Goal: Task Accomplishment & Management: Use online tool/utility

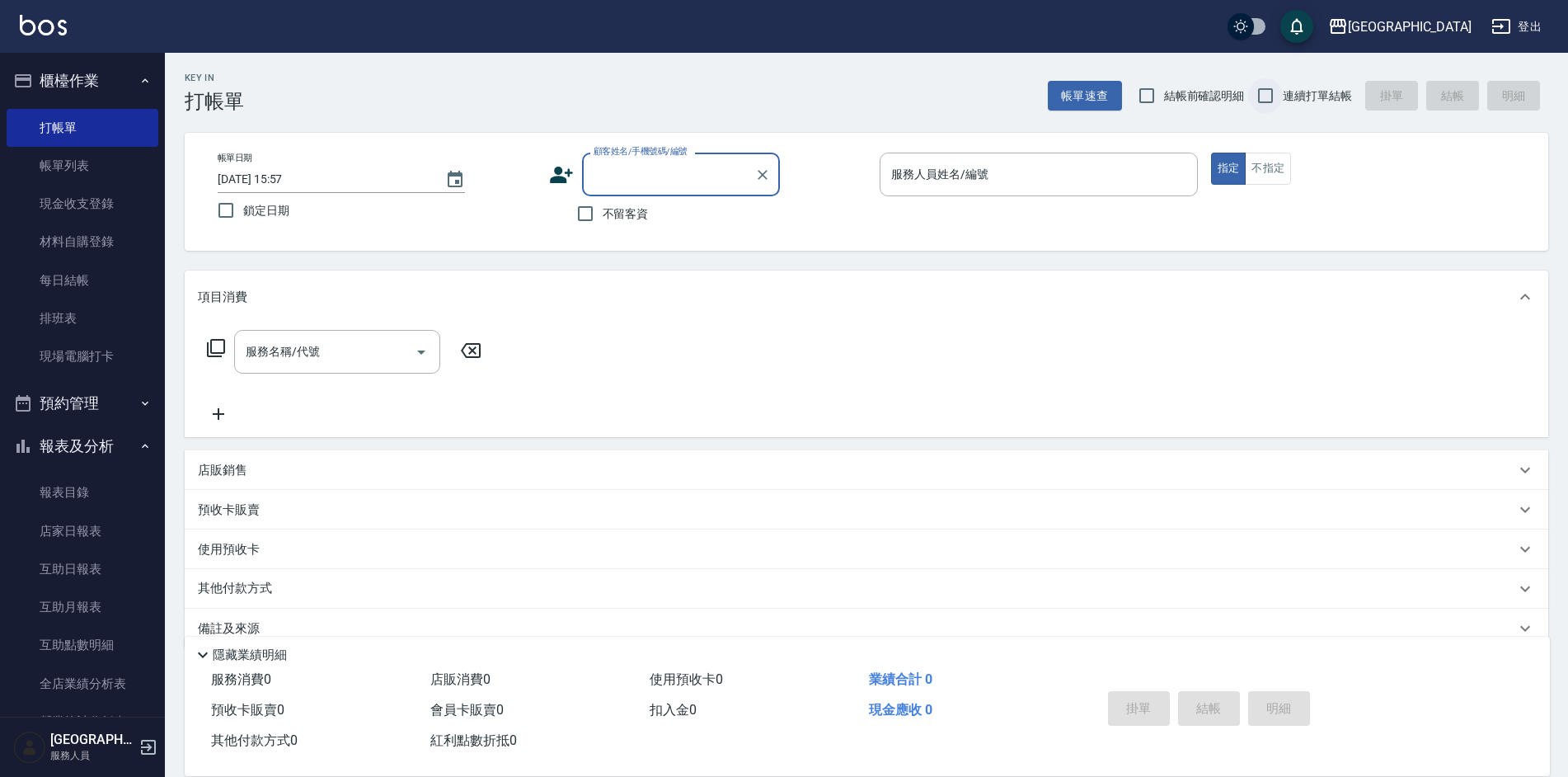
click at [1249, 94] on input "連續打單結帳" at bounding box center [1266, 96] width 35 height 35
checkbox input "true"
click at [591, 213] on input "不留客資" at bounding box center [586, 214] width 35 height 35
checkbox input "true"
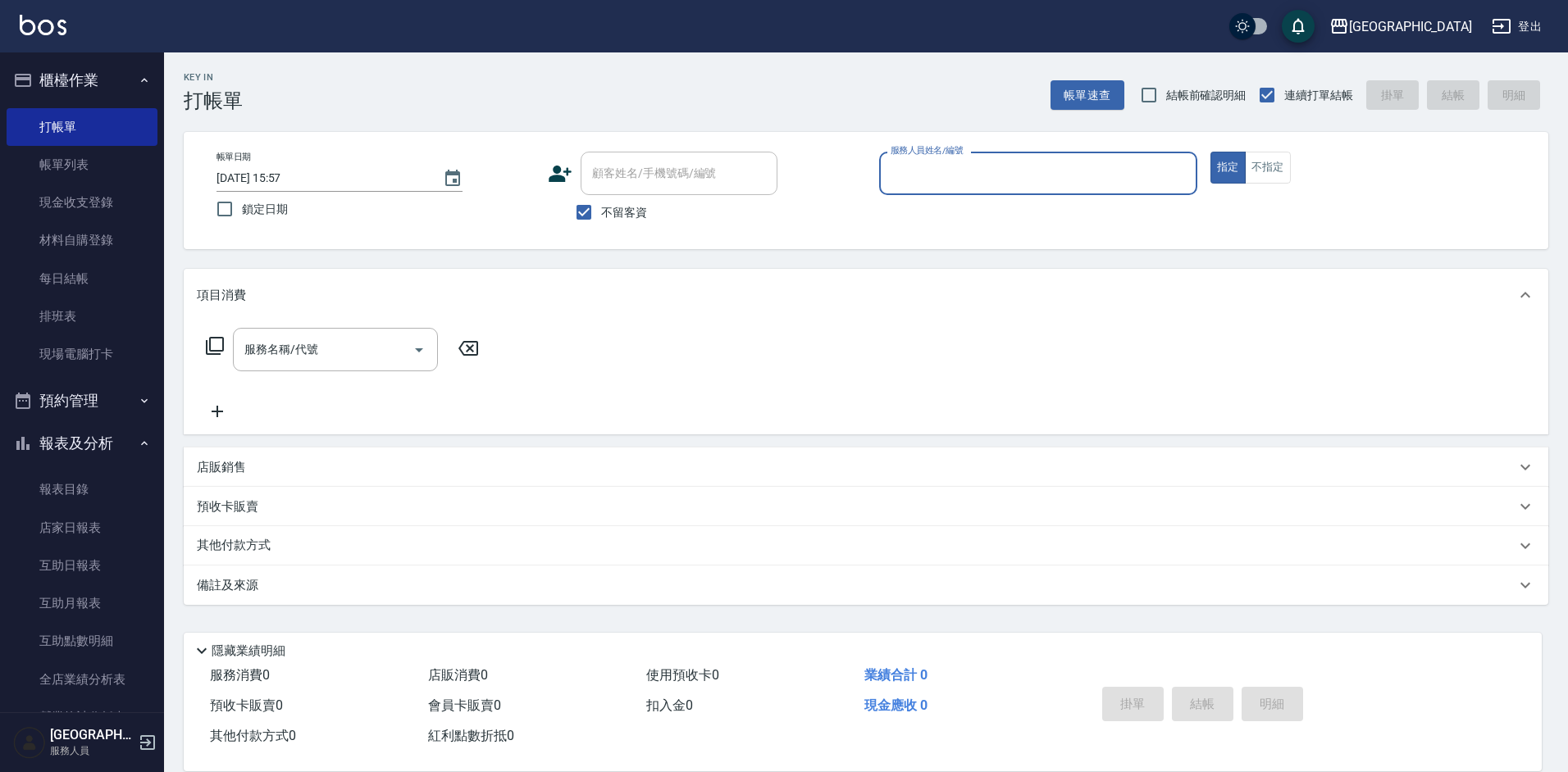
click at [986, 163] on input "服務人員姓名/編號" at bounding box center [1038, 173] width 303 height 29
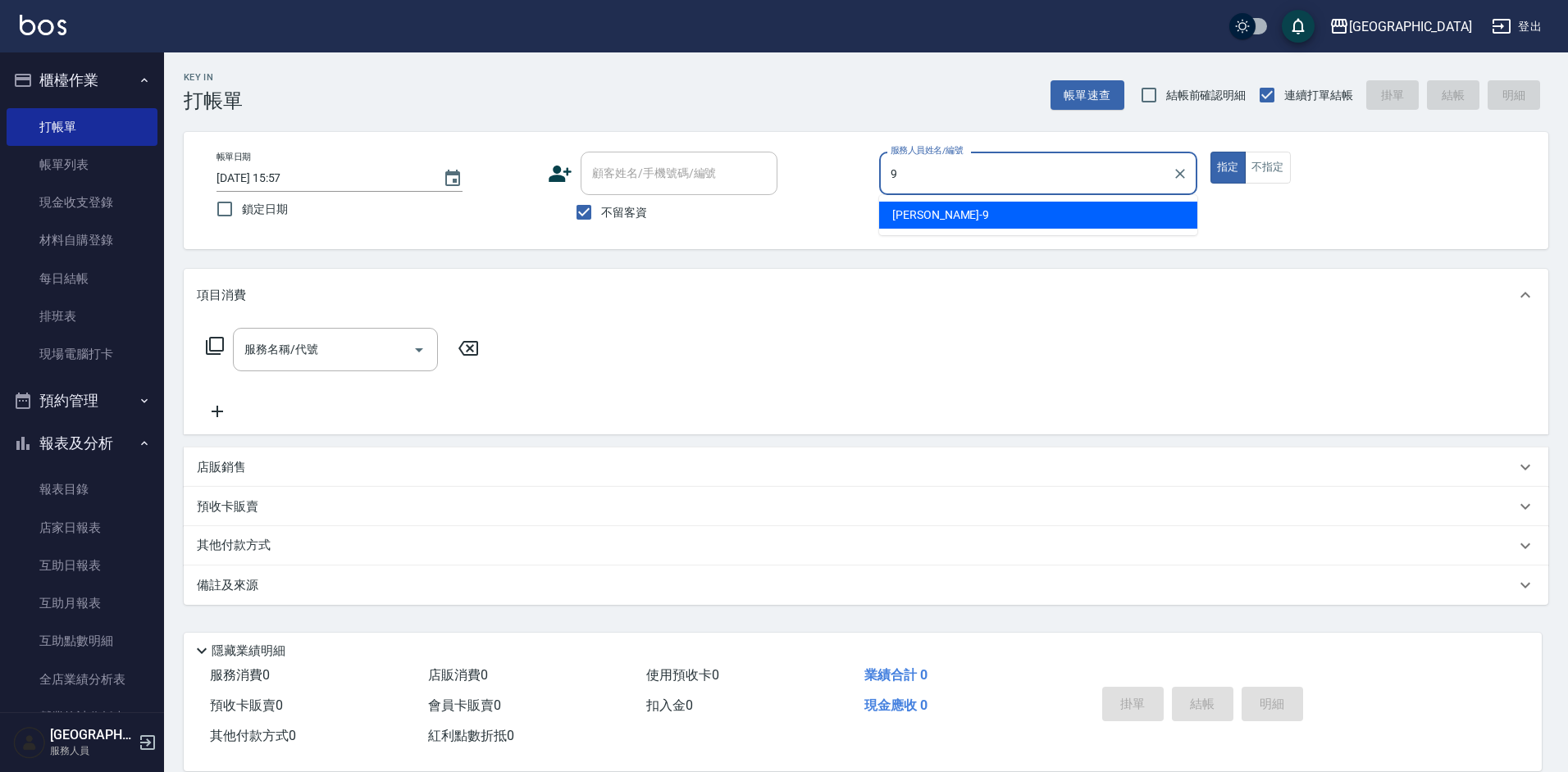
type input "[PERSON_NAME]-9"
type button "true"
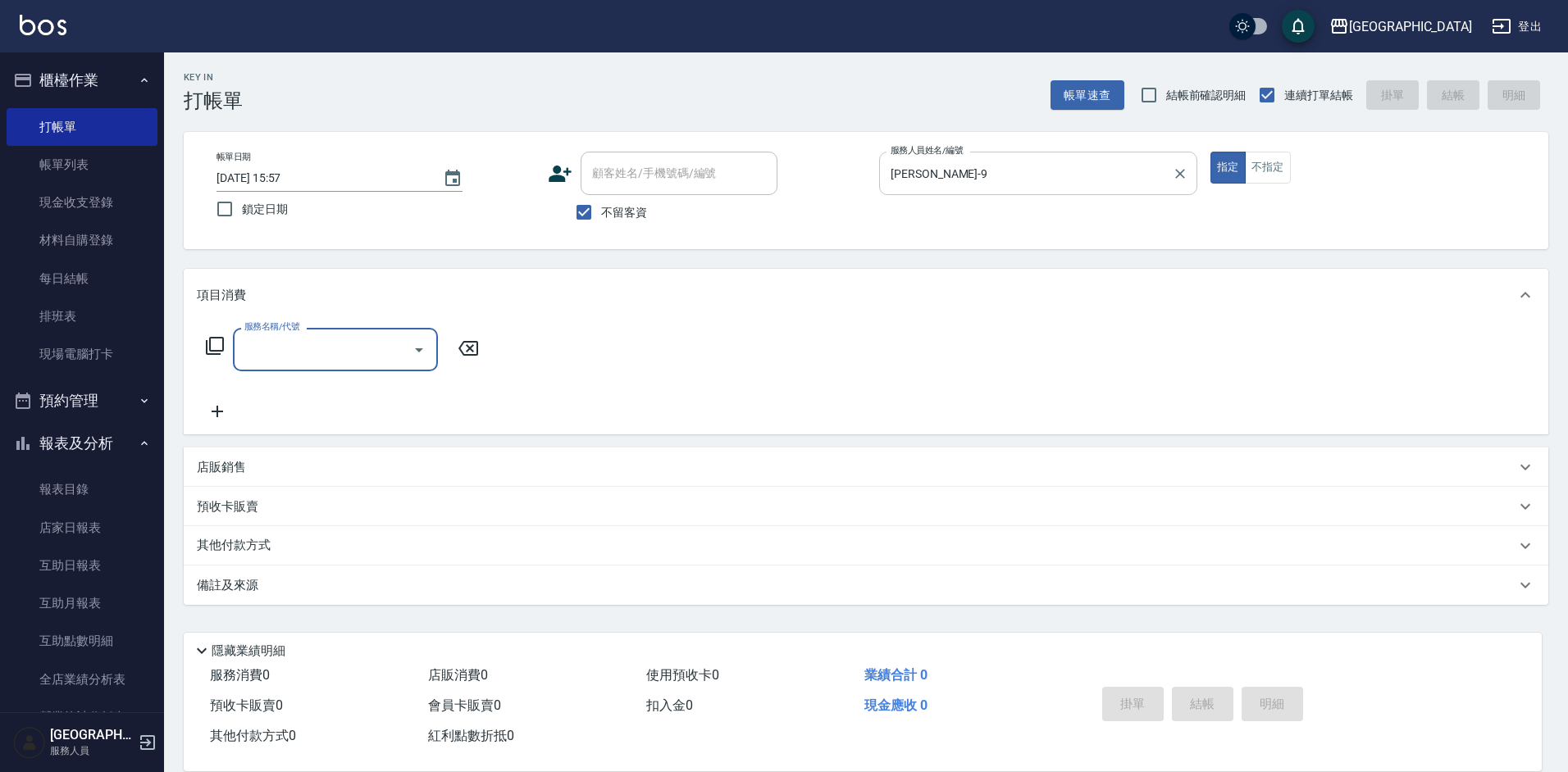
type input "1"
type input "洗剪269(226)"
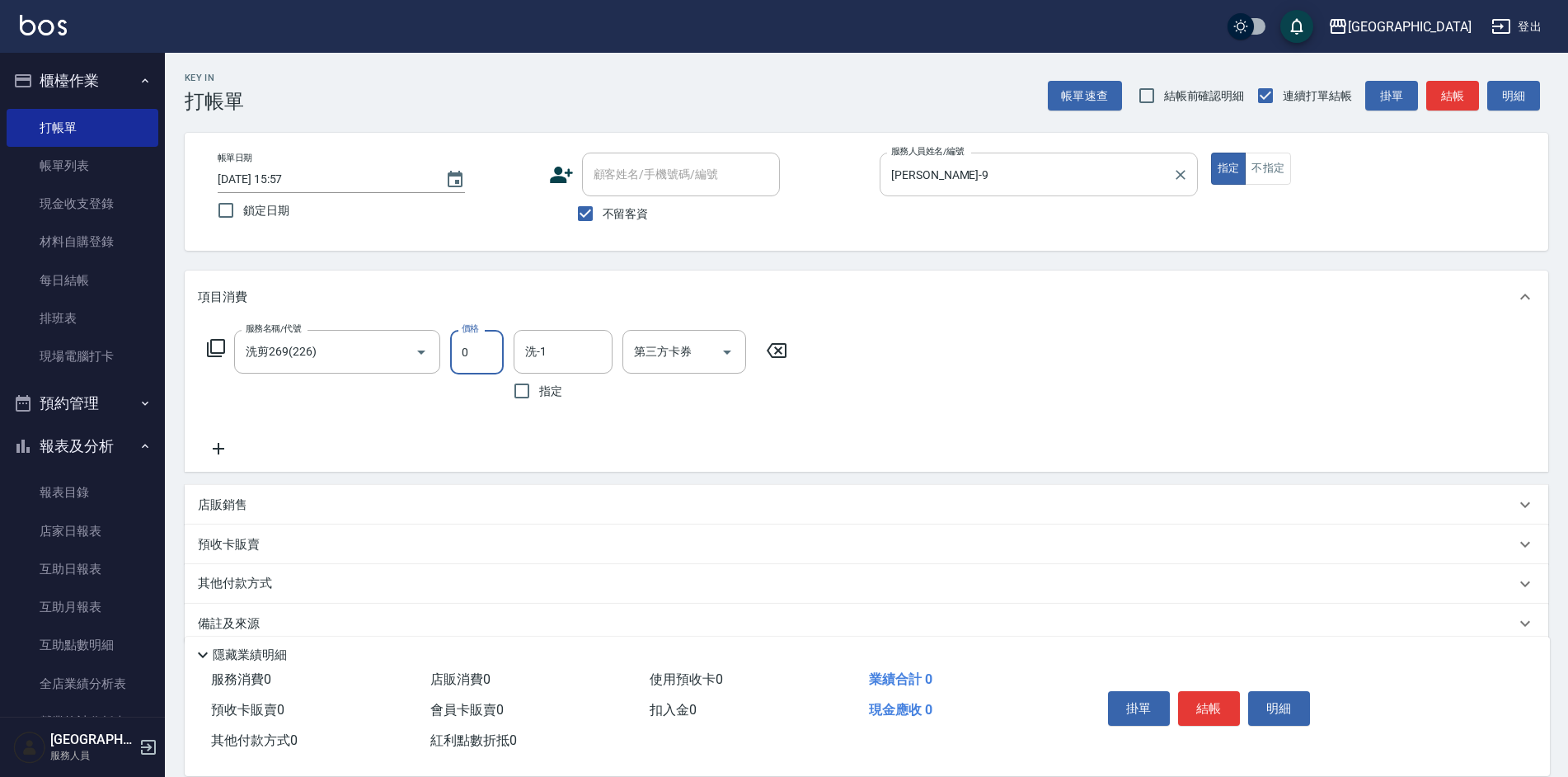
type input "0"
click at [487, 346] on input "0" at bounding box center [477, 352] width 54 height 45
type input "300"
type input "[PERSON_NAME]-26"
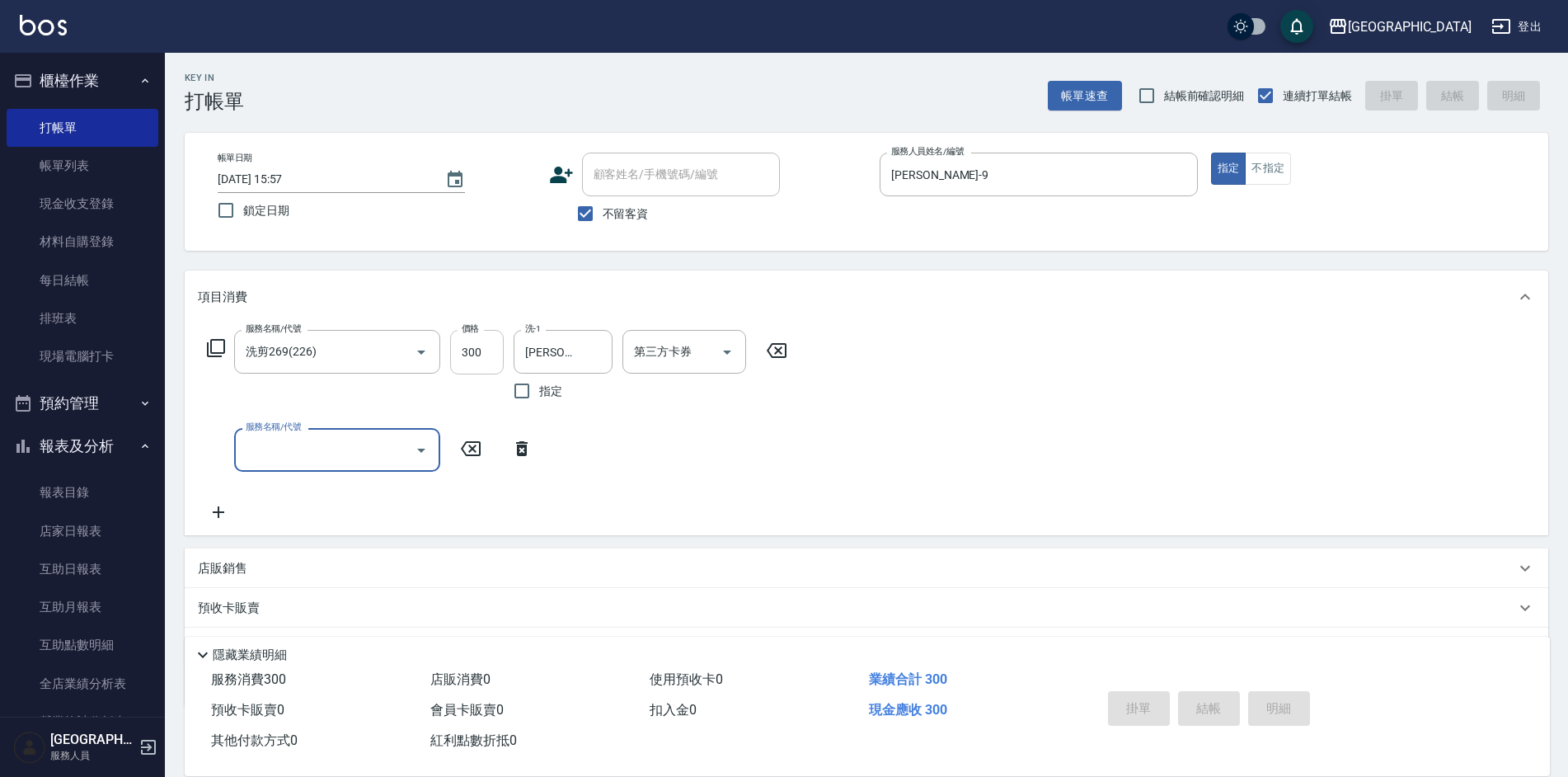
type input "[DATE] 19:26"
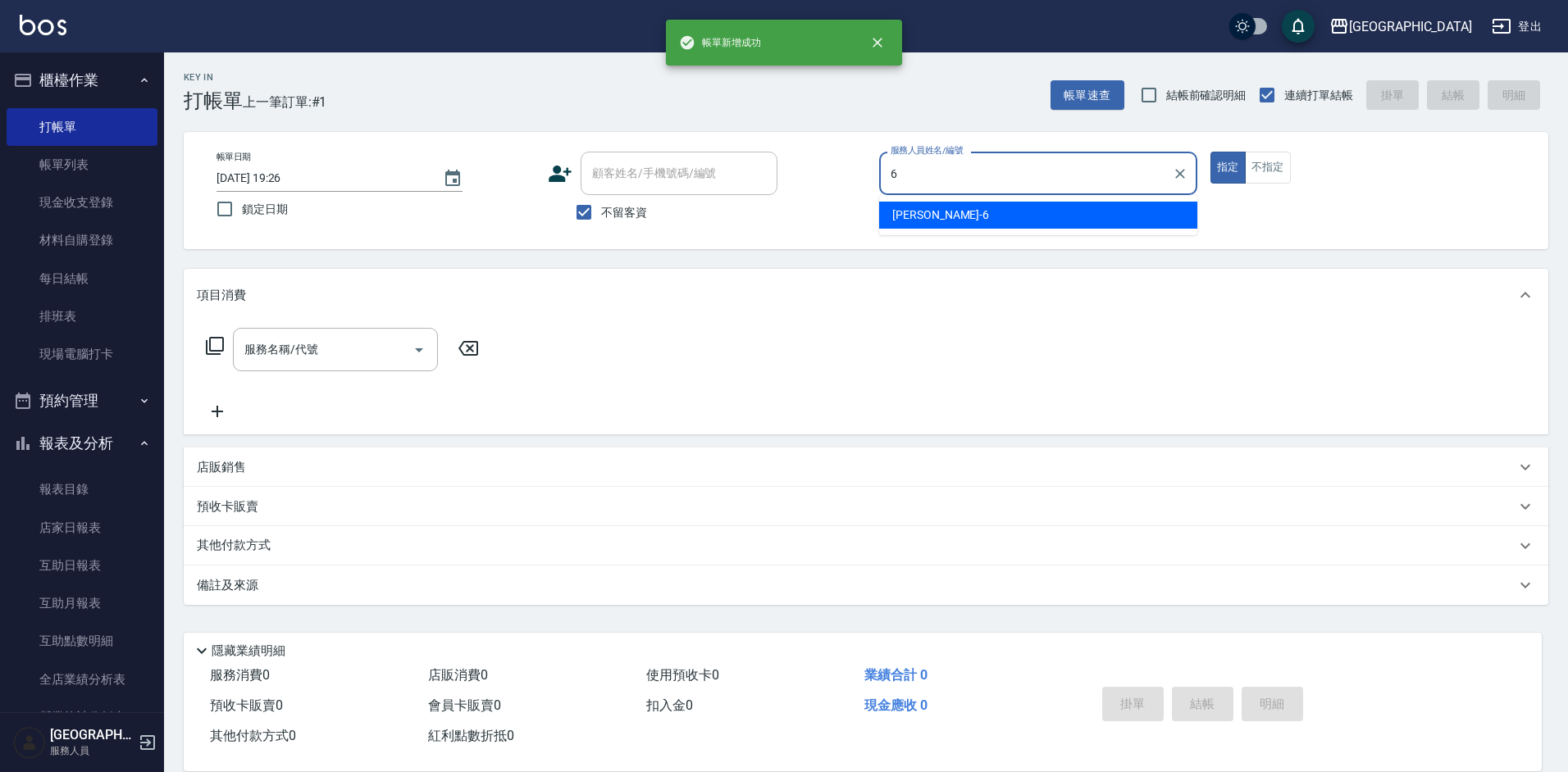
type input "[PERSON_NAME]-6"
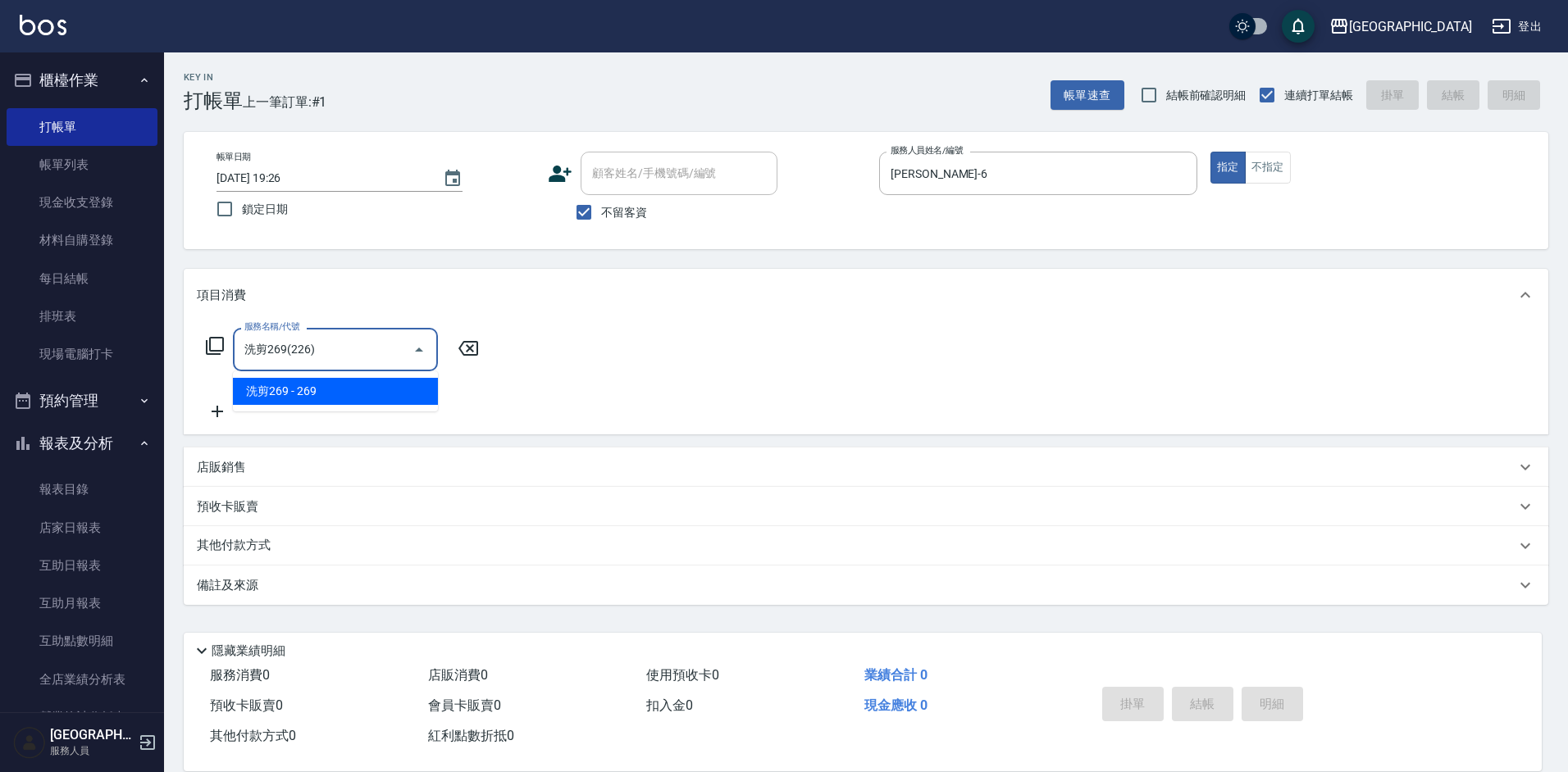
type input "洗剪269(226)"
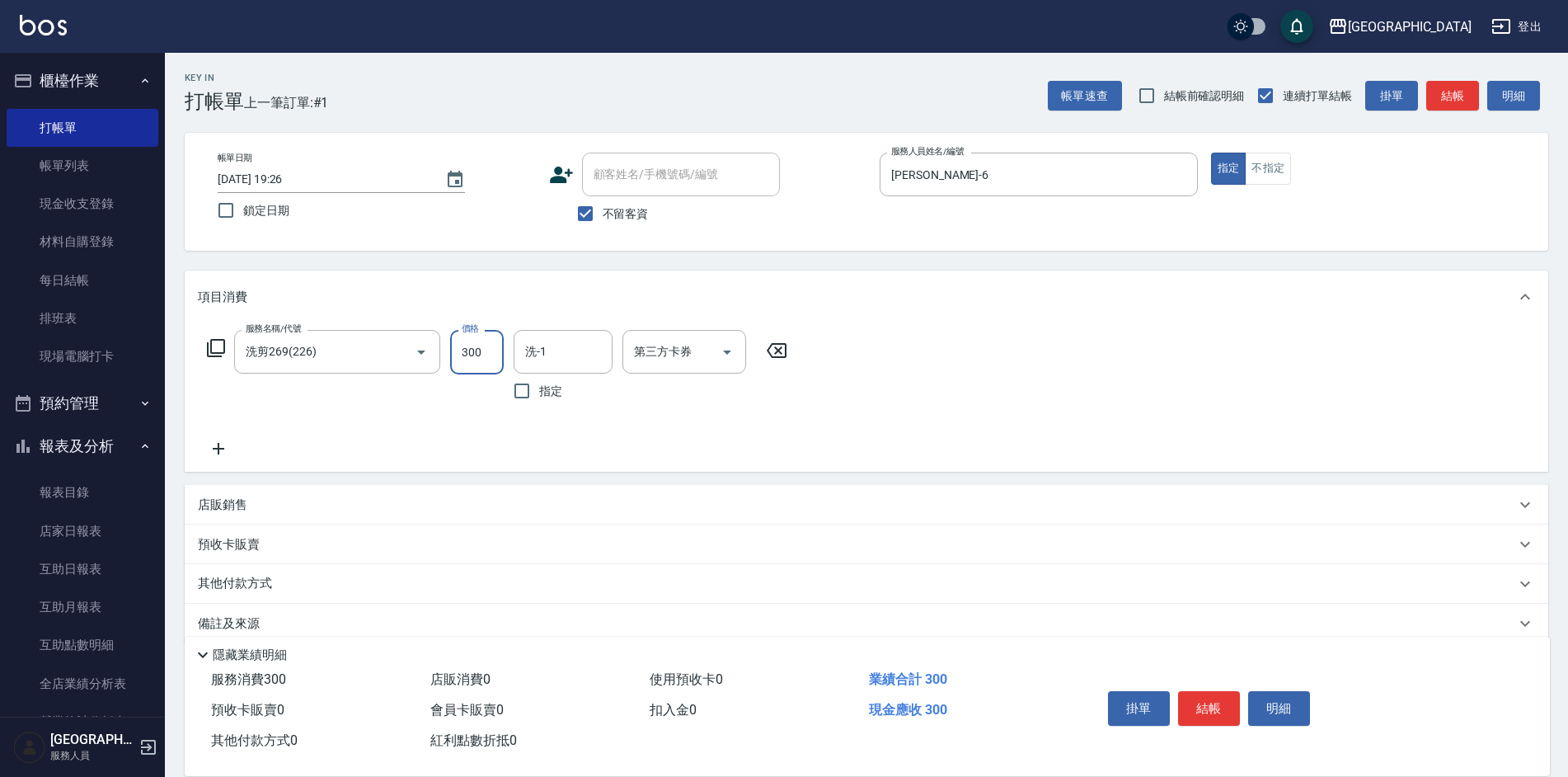
type input "300"
type input "[PERSON_NAME]-6"
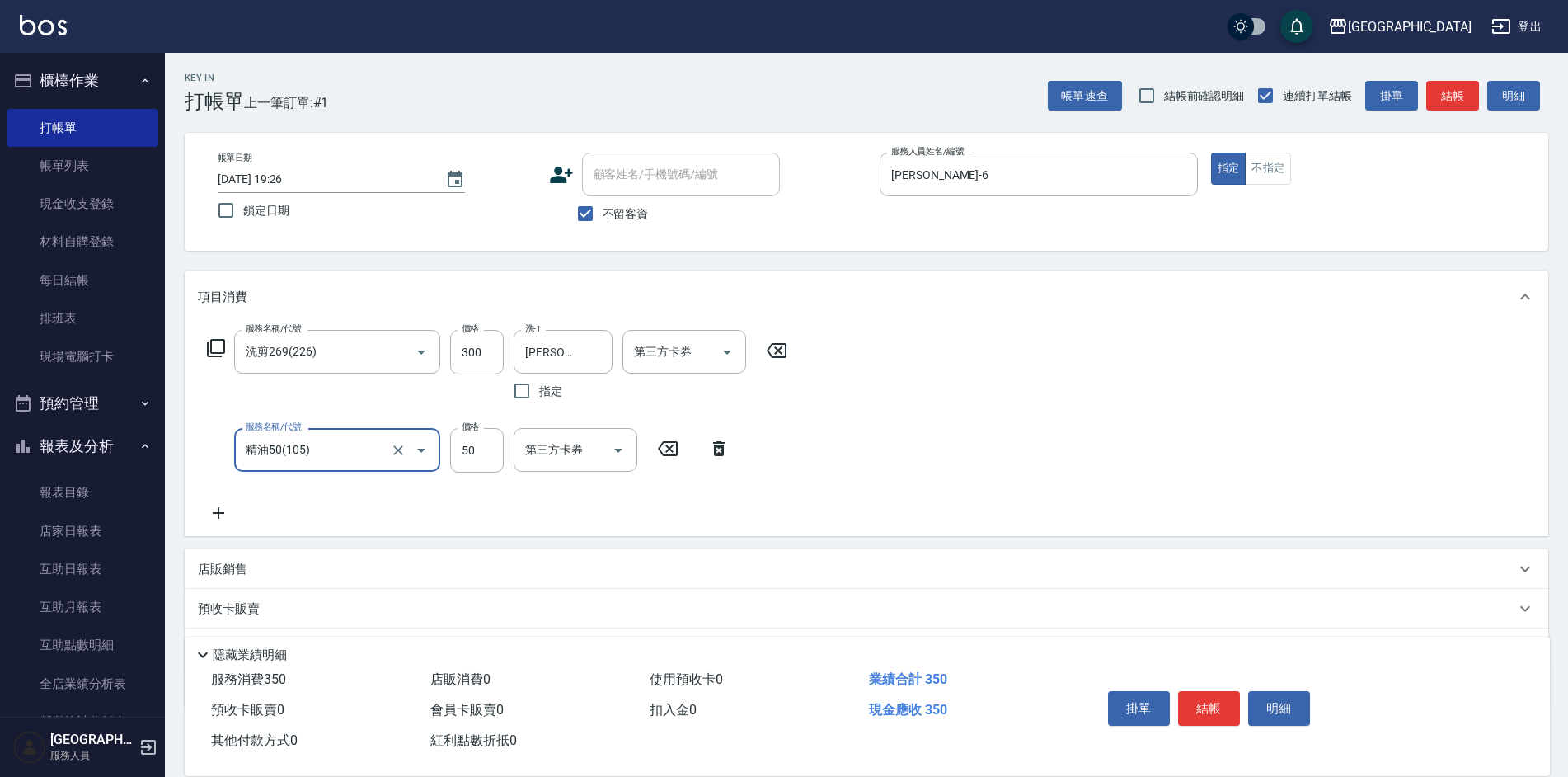
type input "精油50(105)"
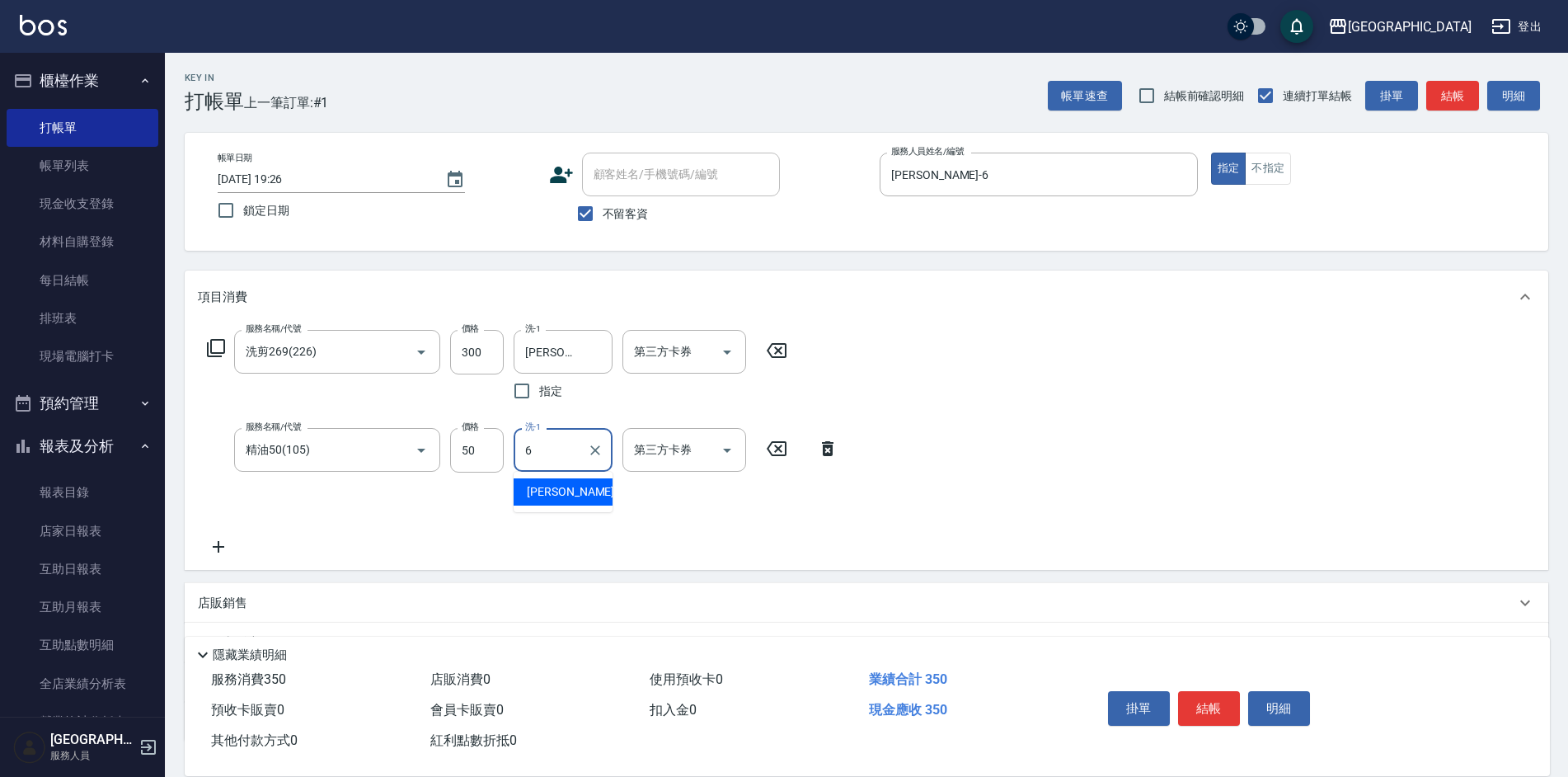
type input "[PERSON_NAME]-6"
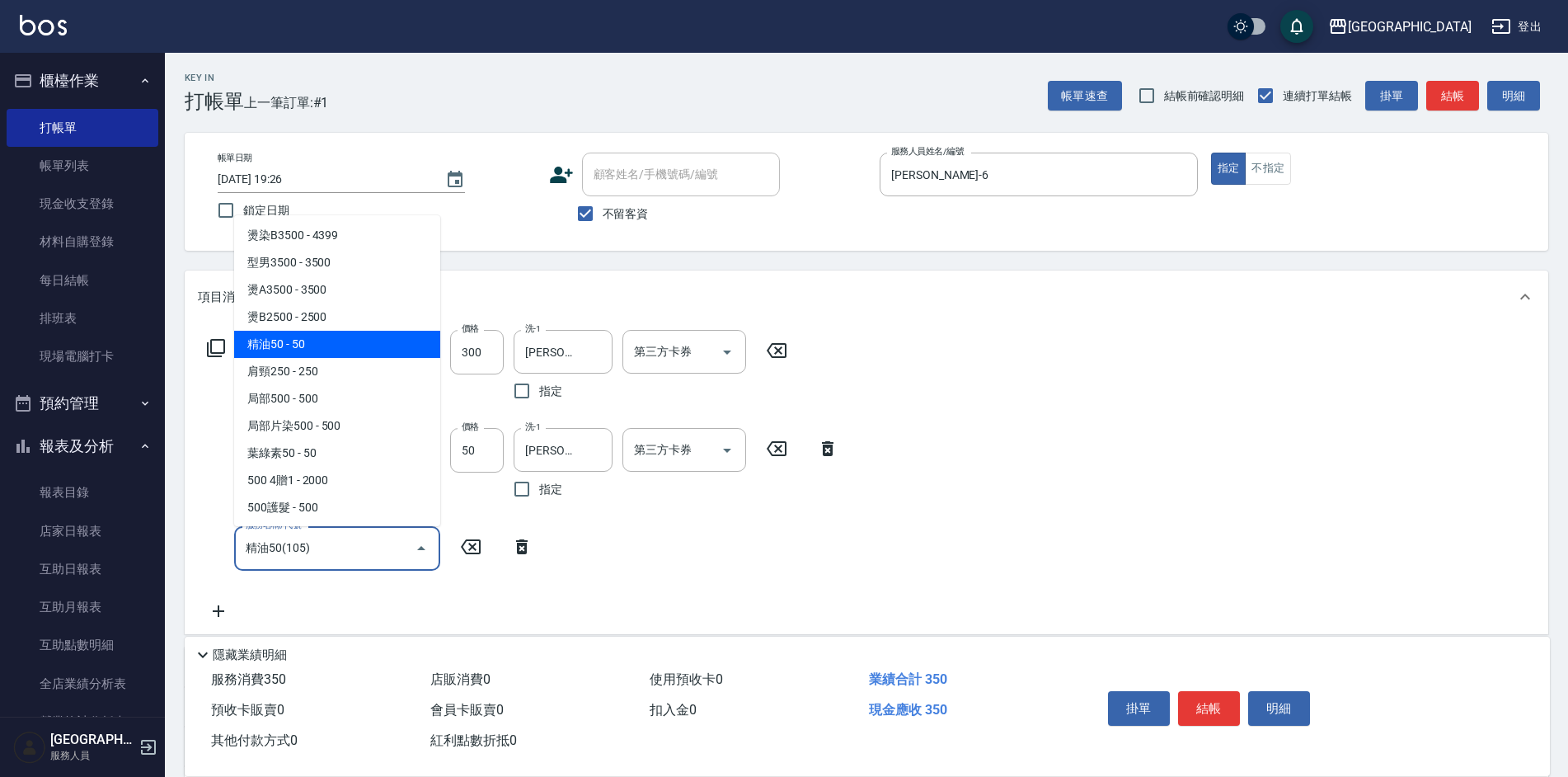
type input "精油50(105)"
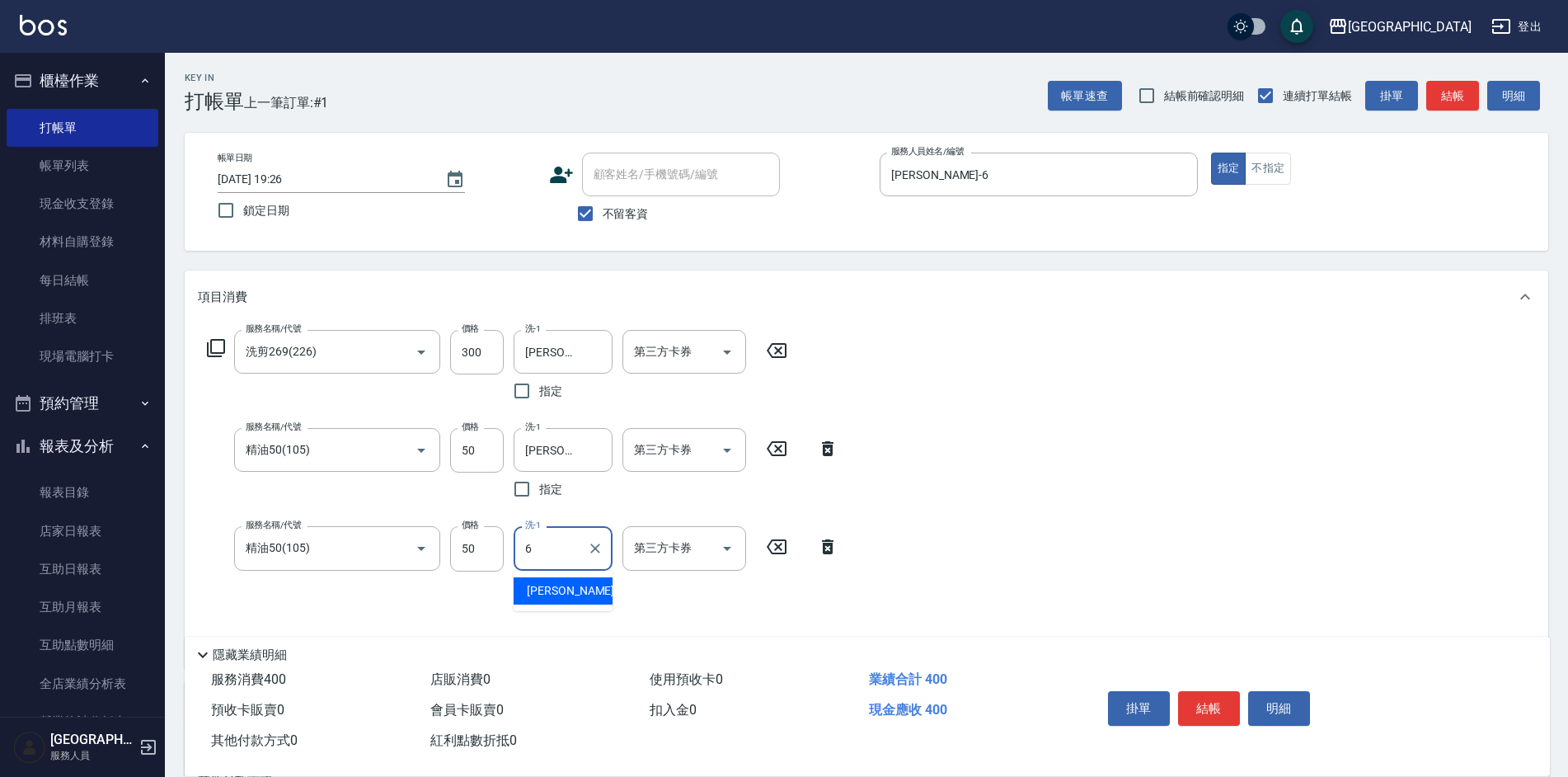
type input "[PERSON_NAME]-6"
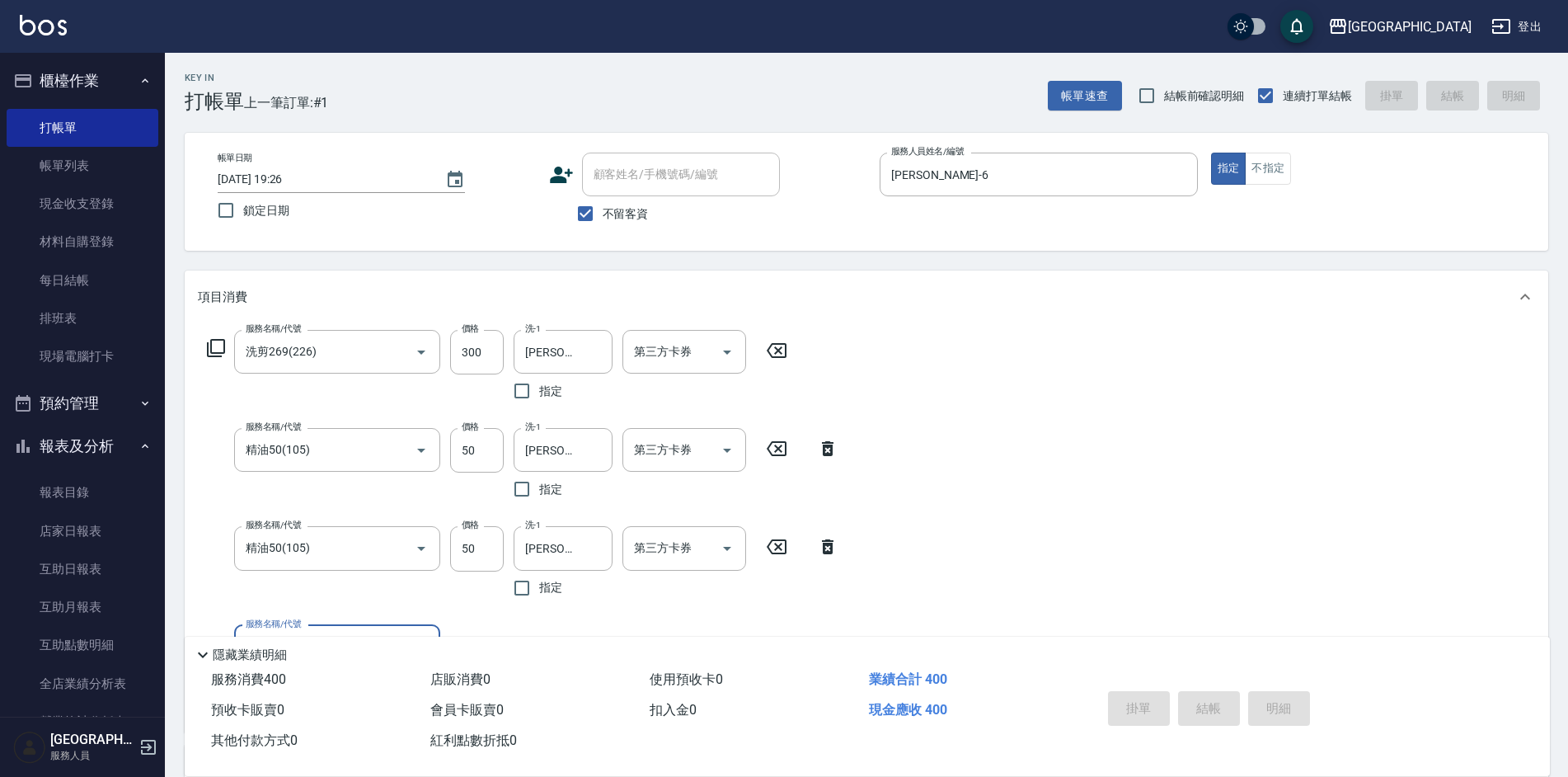
type input "[DATE] 19:27"
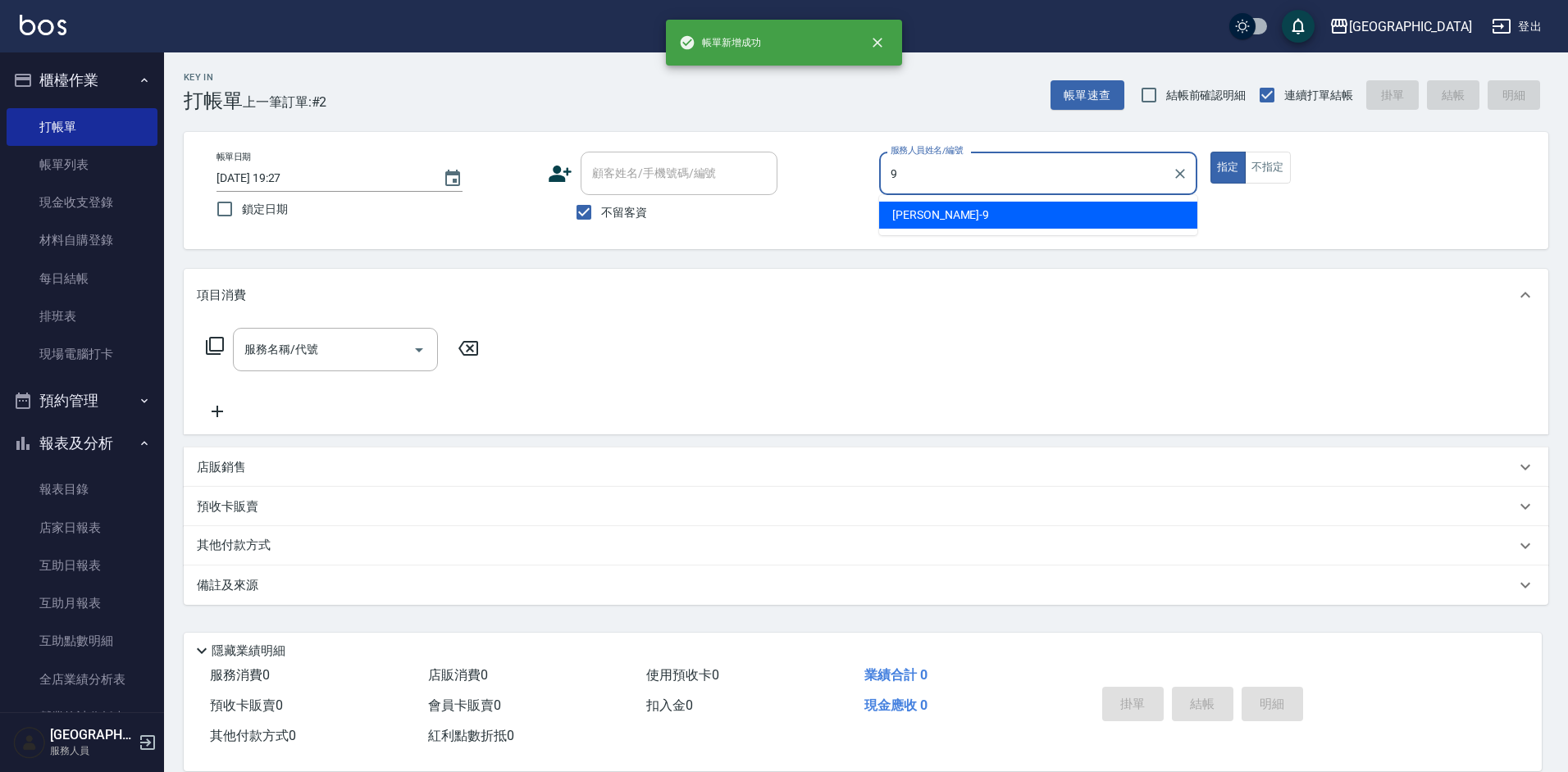
type input "[PERSON_NAME]-9"
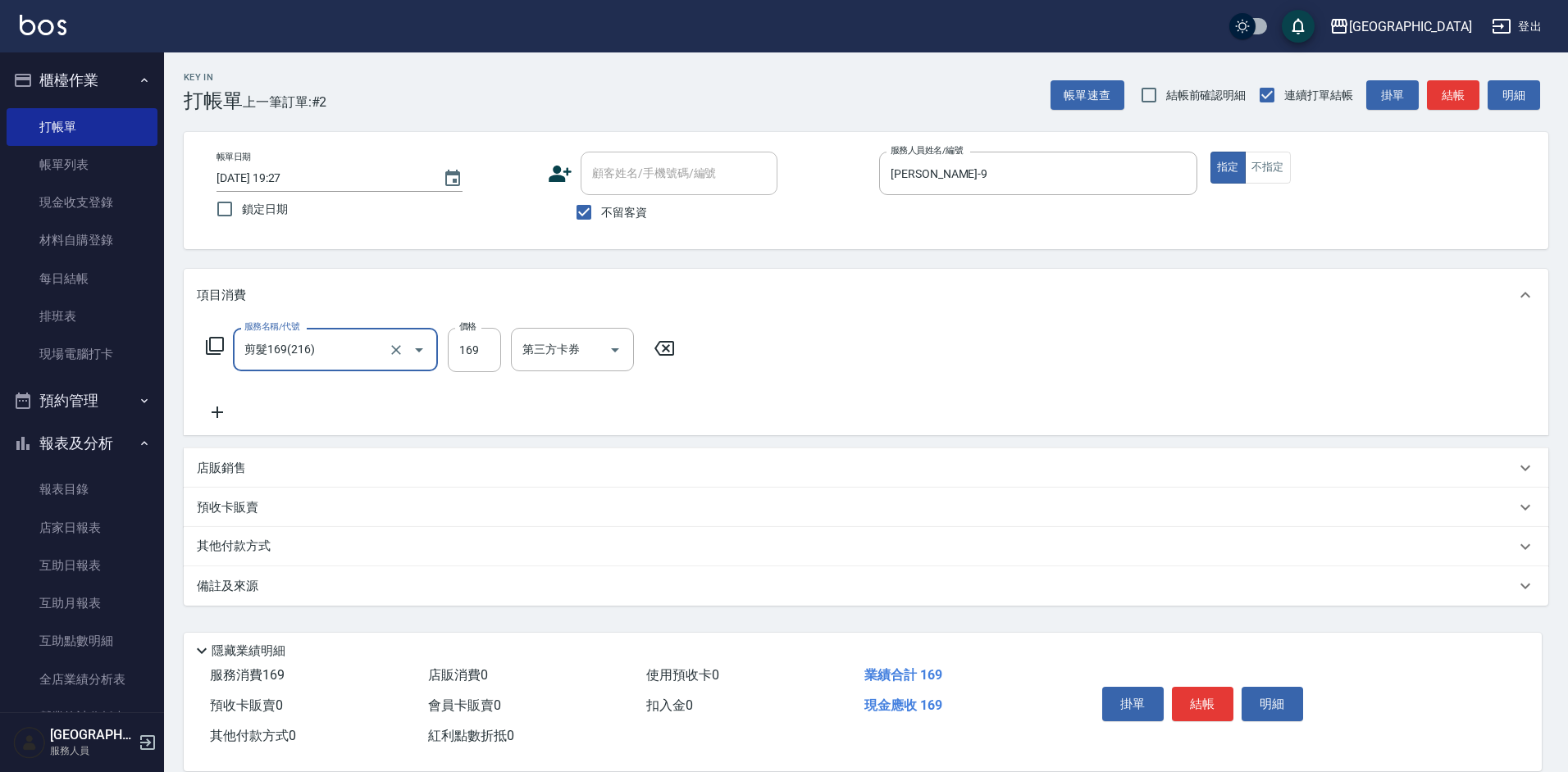
type input "剪髮169(216)"
type input "250"
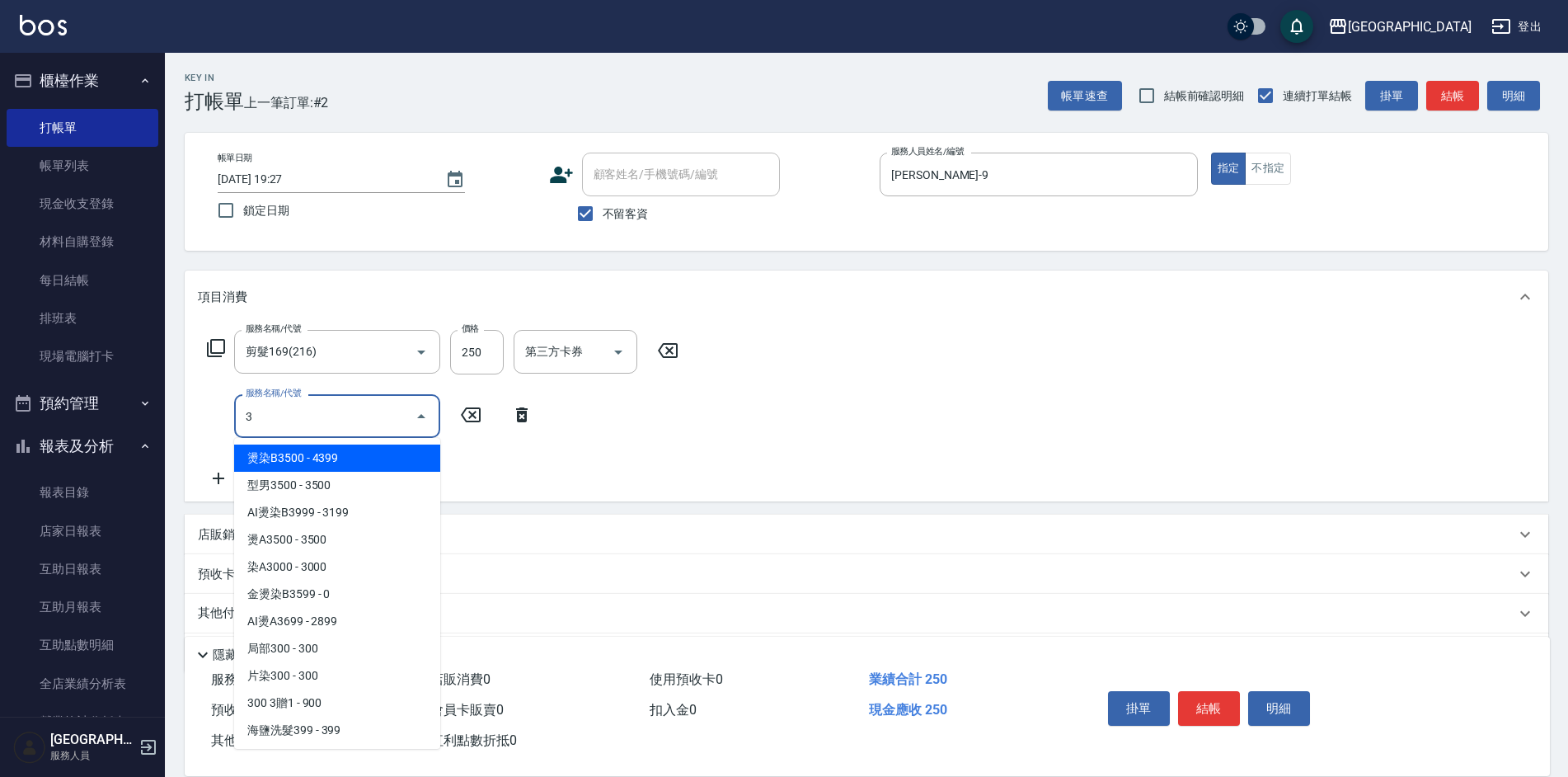
type input "3"
click at [643, 515] on div "店販銷售" at bounding box center [866, 534] width 1364 height 40
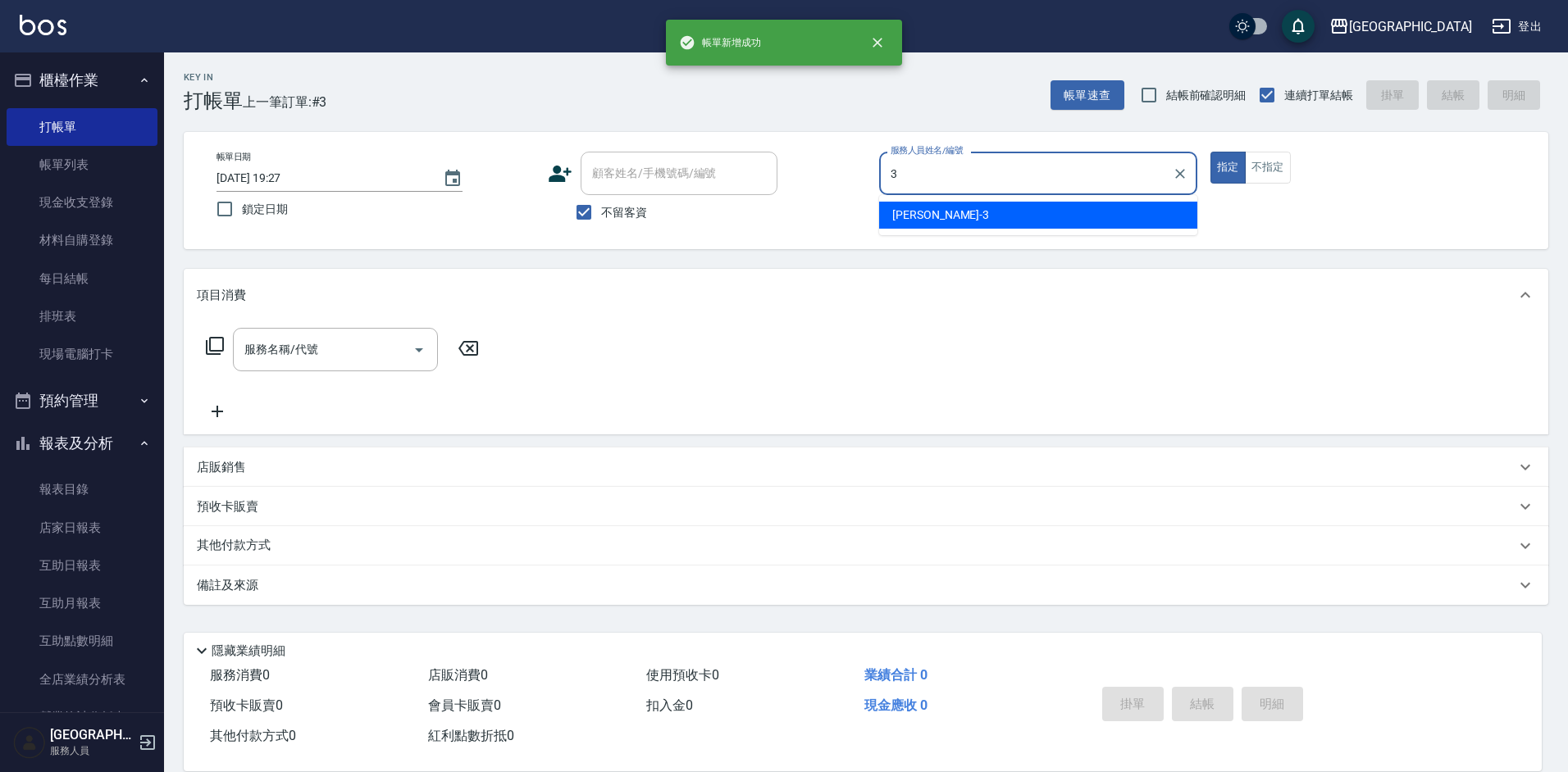
type input "[PERSON_NAME]-3"
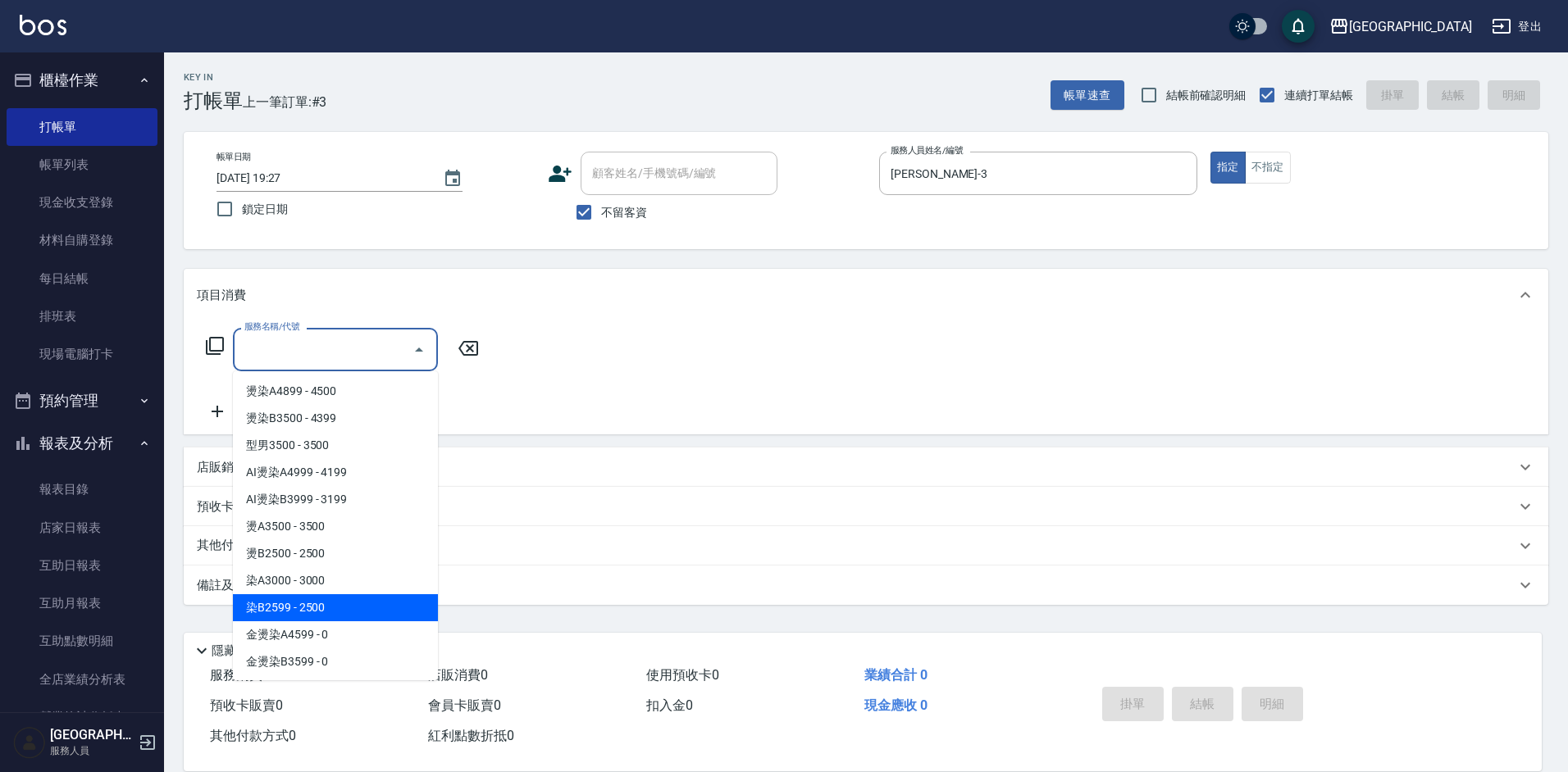
type input "染B2599(42)"
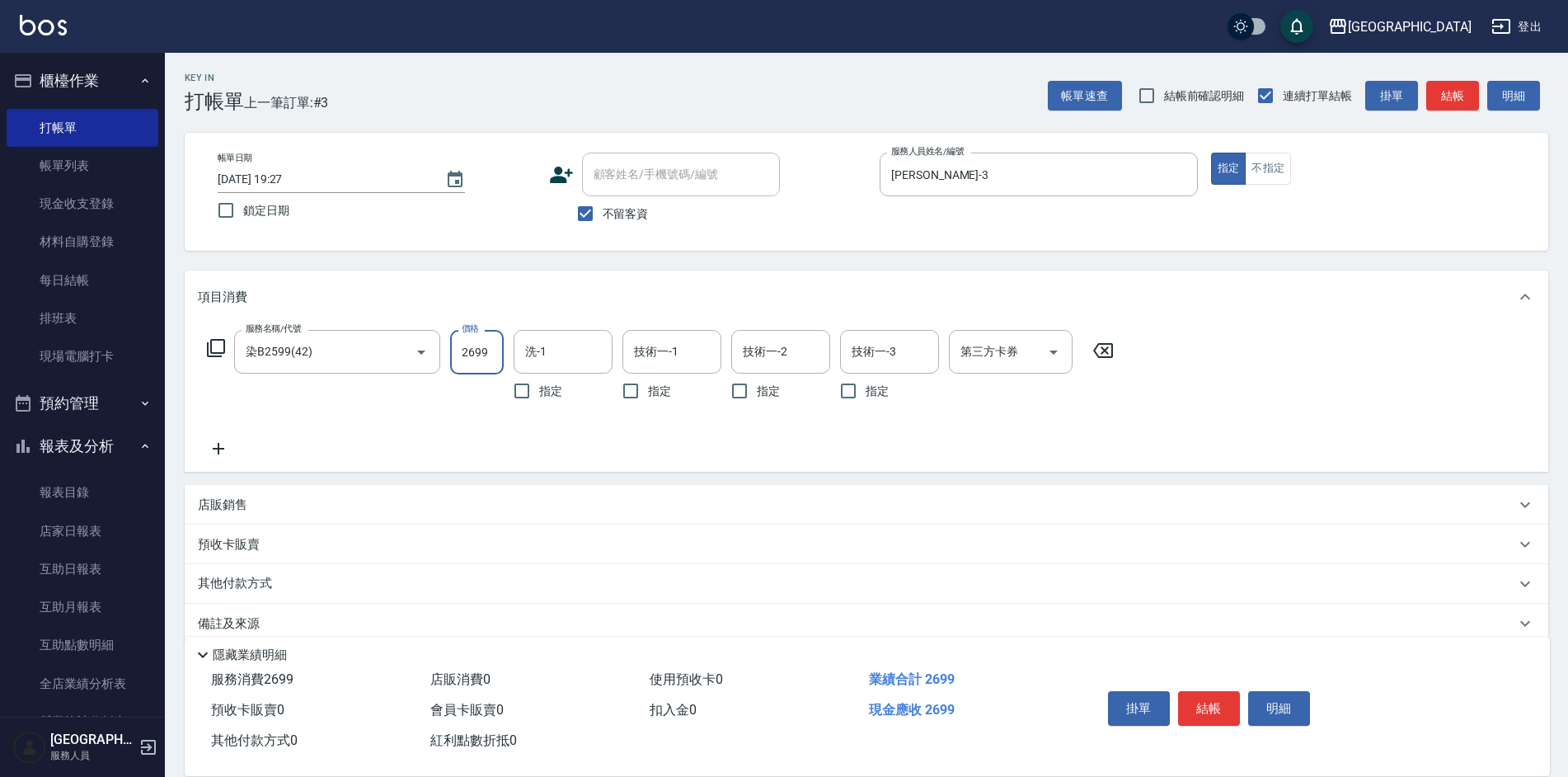
type input "2699"
type input "[PERSON_NAME]-35"
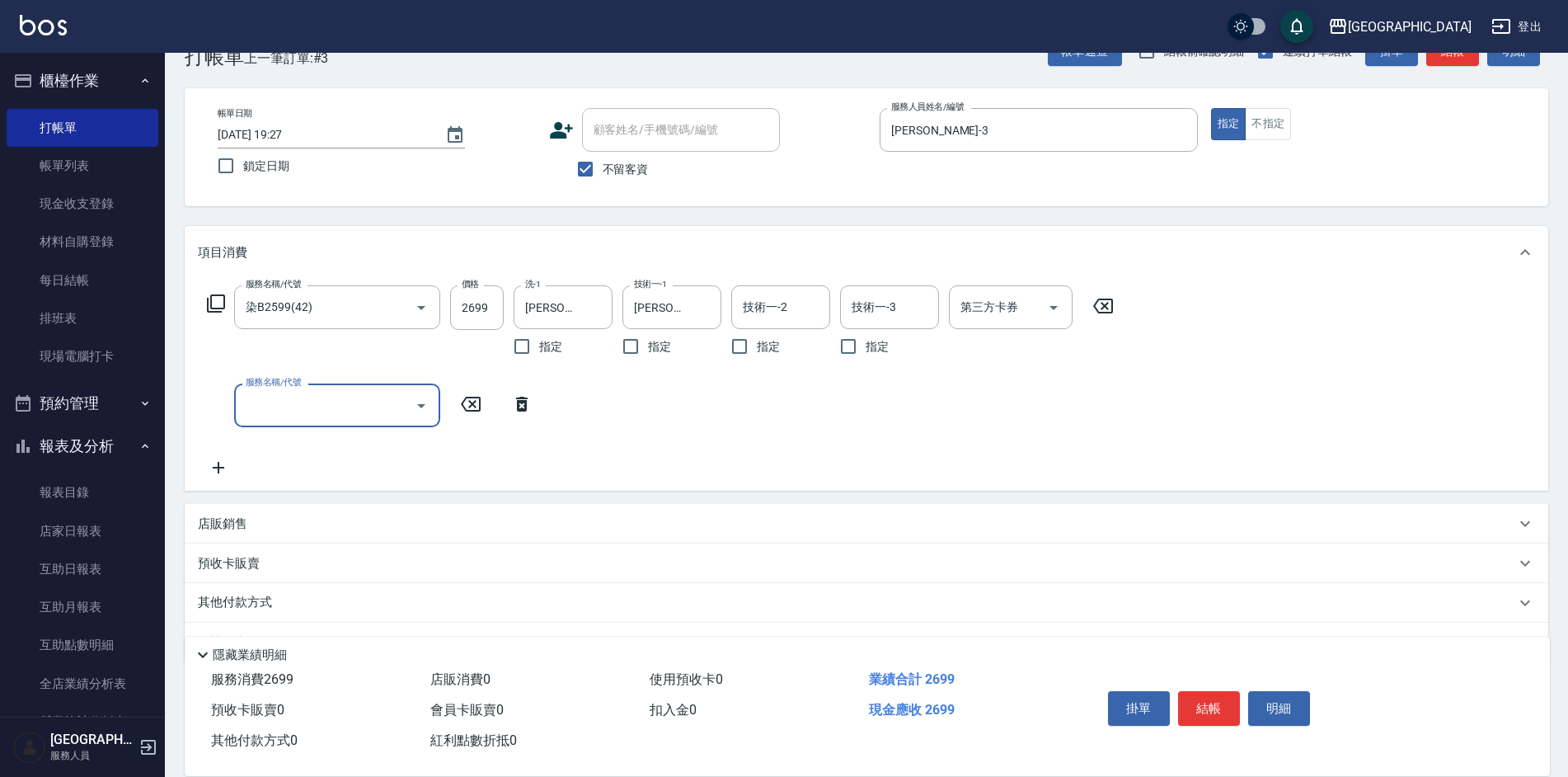
scroll to position [88, 0]
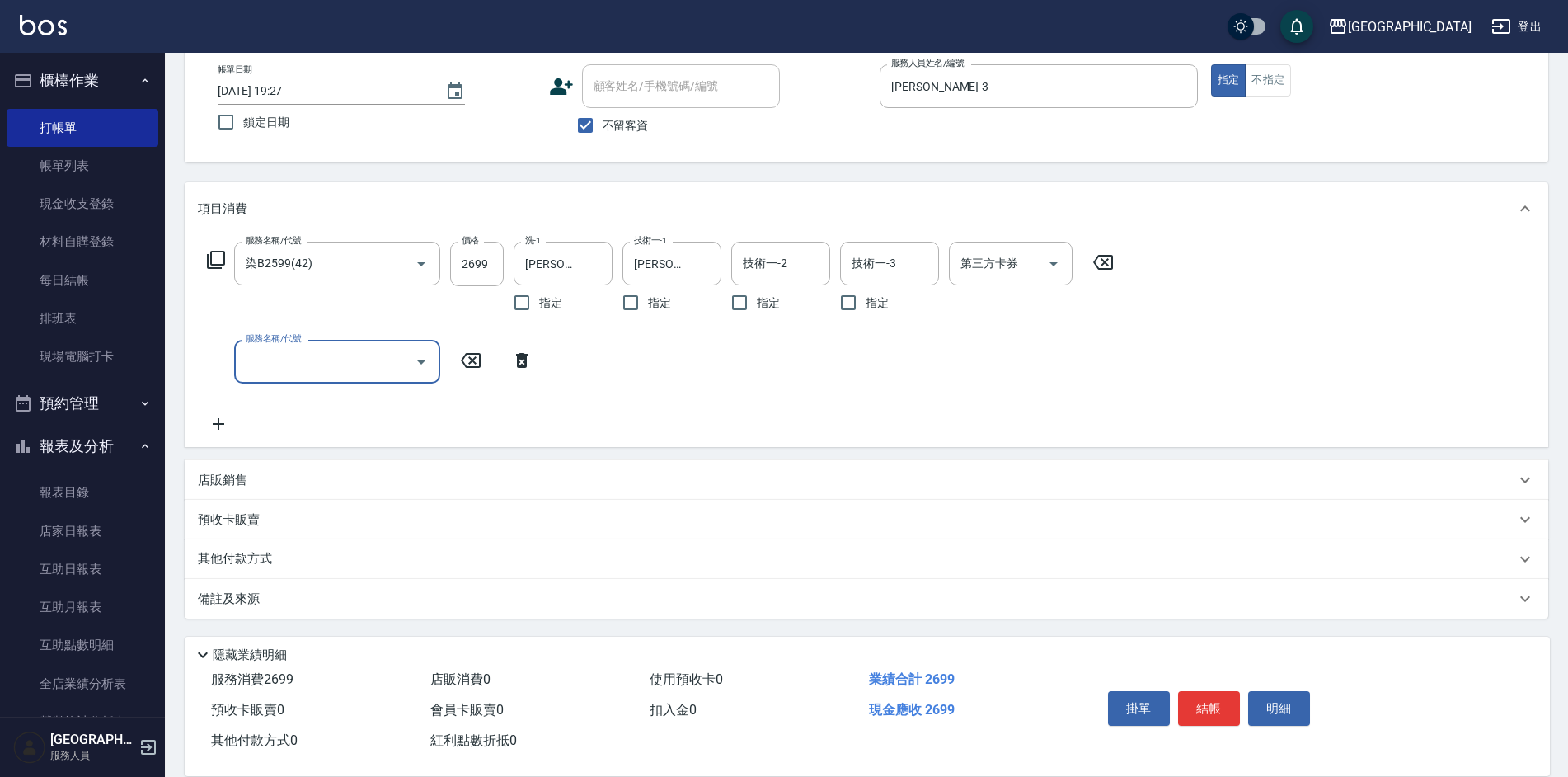
click at [250, 545] on div "其他付款方式" at bounding box center [866, 559] width 1364 height 40
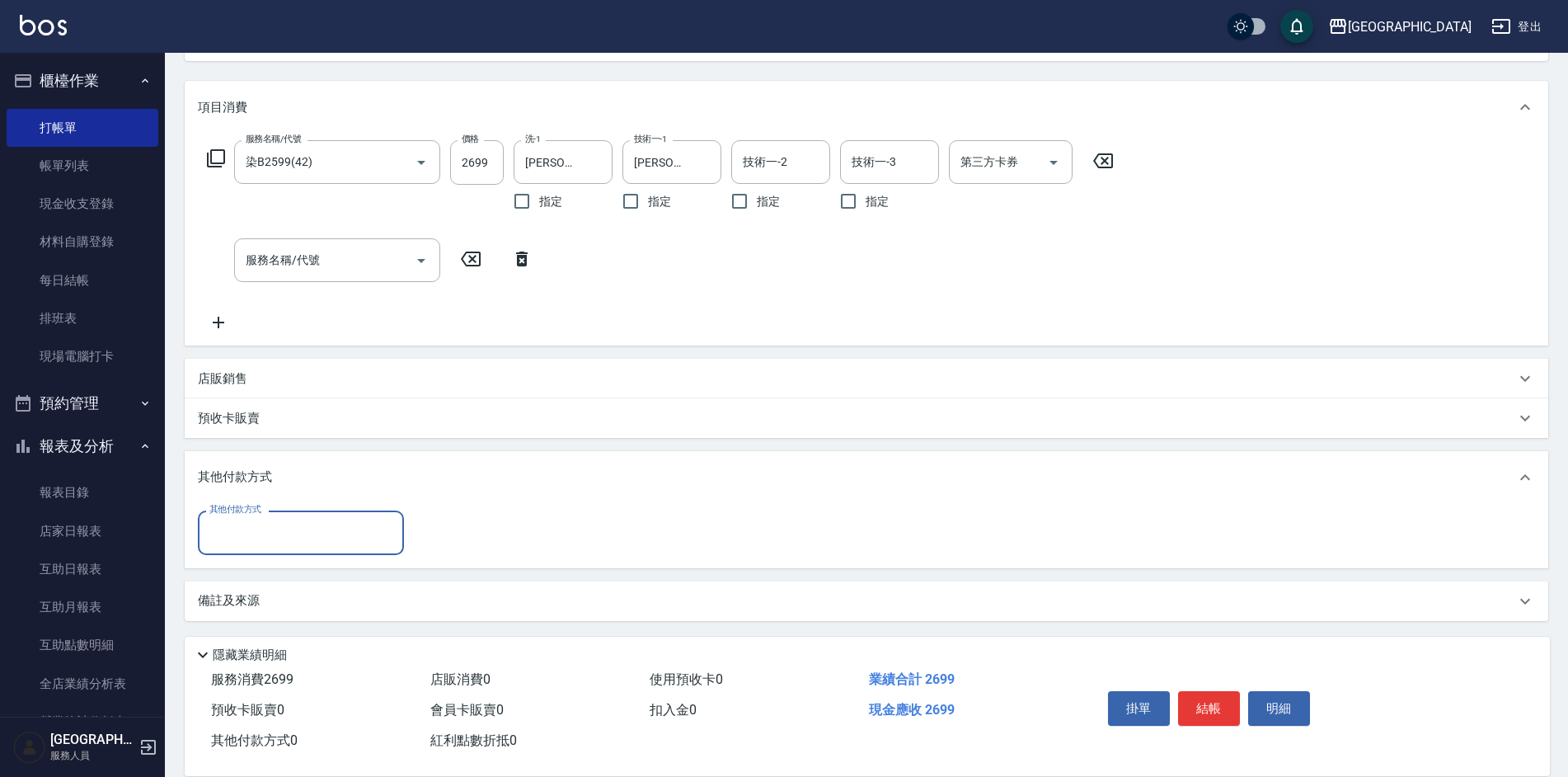
scroll to position [192, 0]
type input "儲值卡"
type input "892"
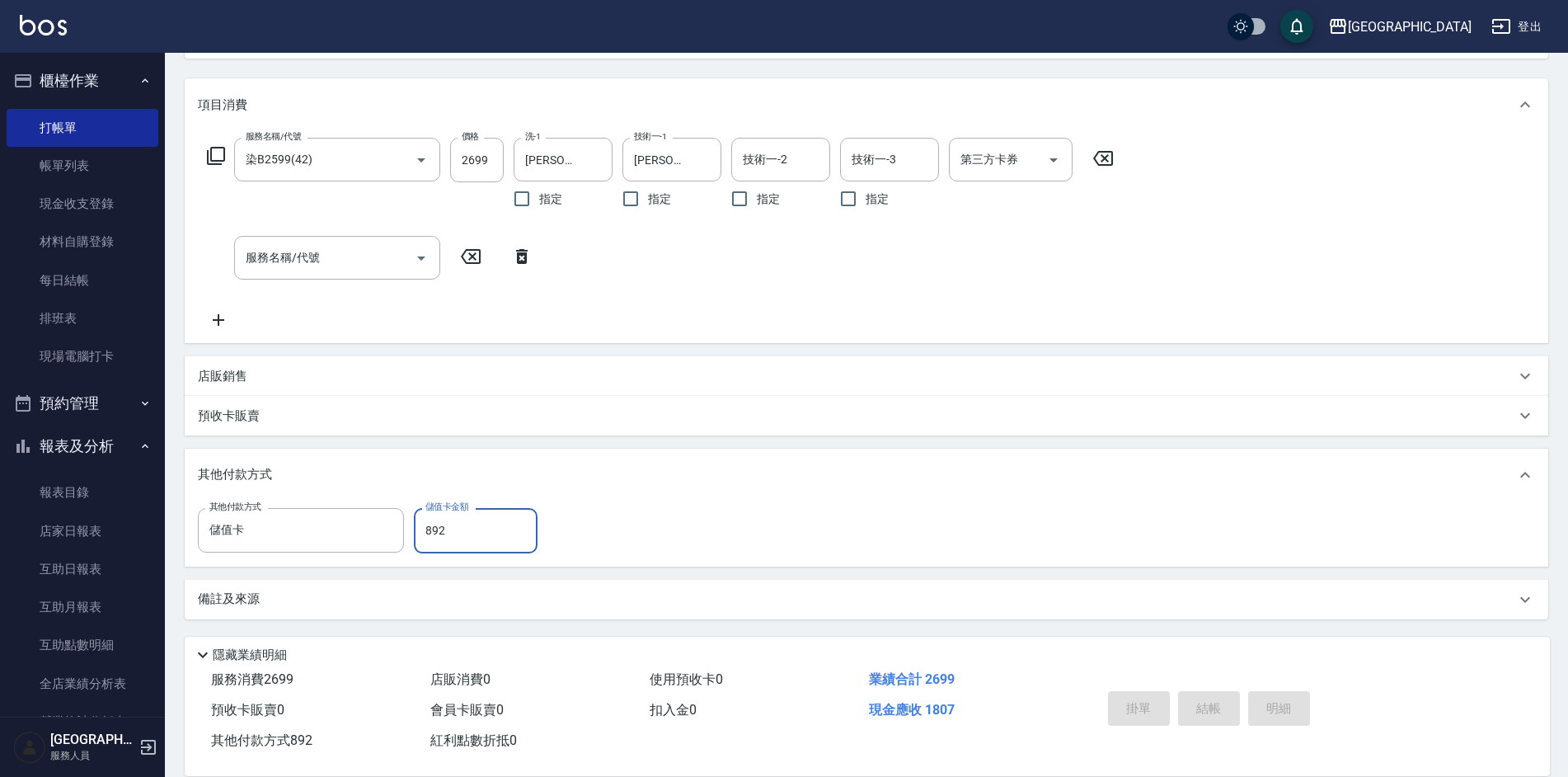
type input "[DATE] 19:28"
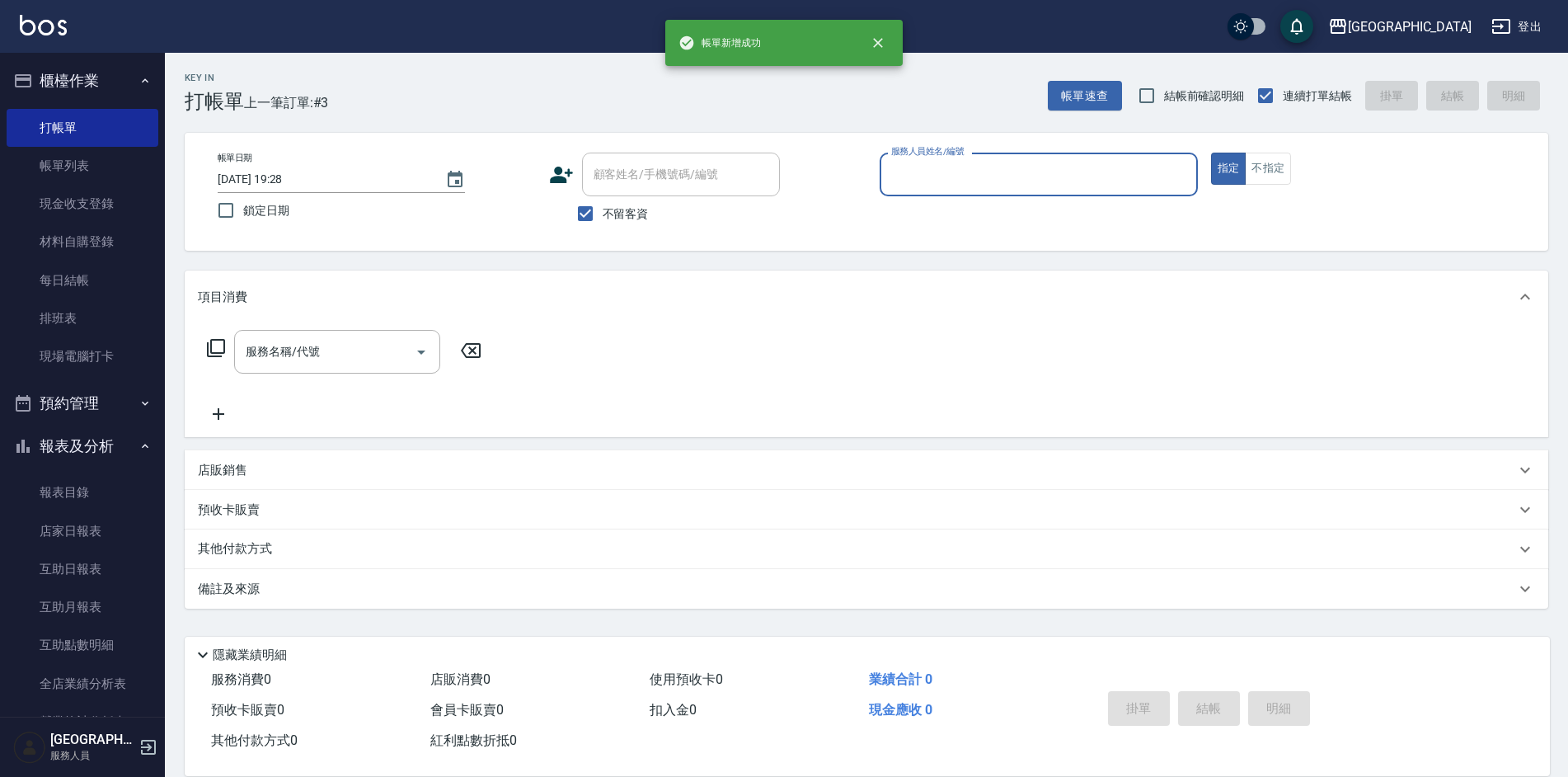
scroll to position [0, 0]
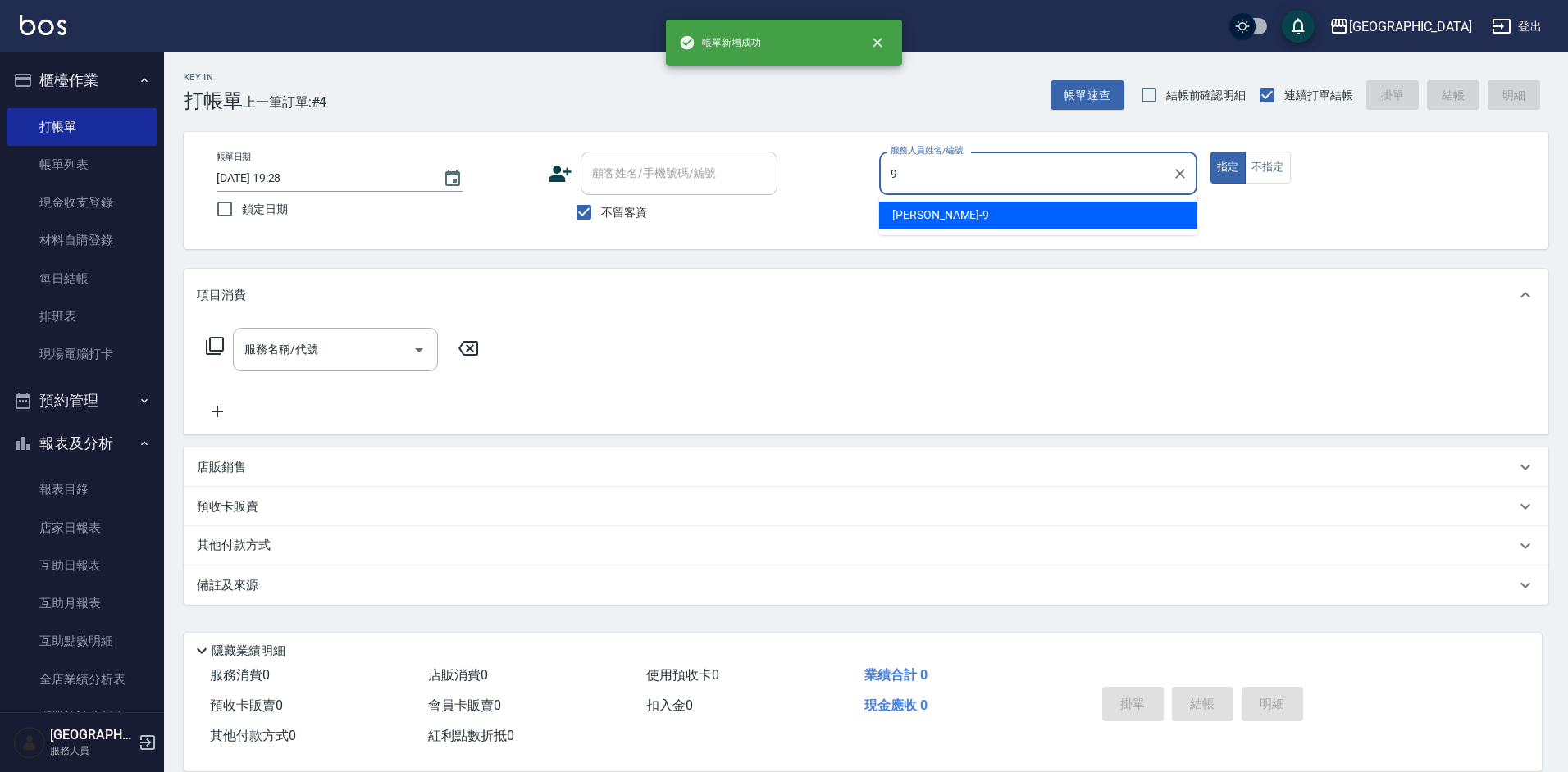
type input "[PERSON_NAME]-9"
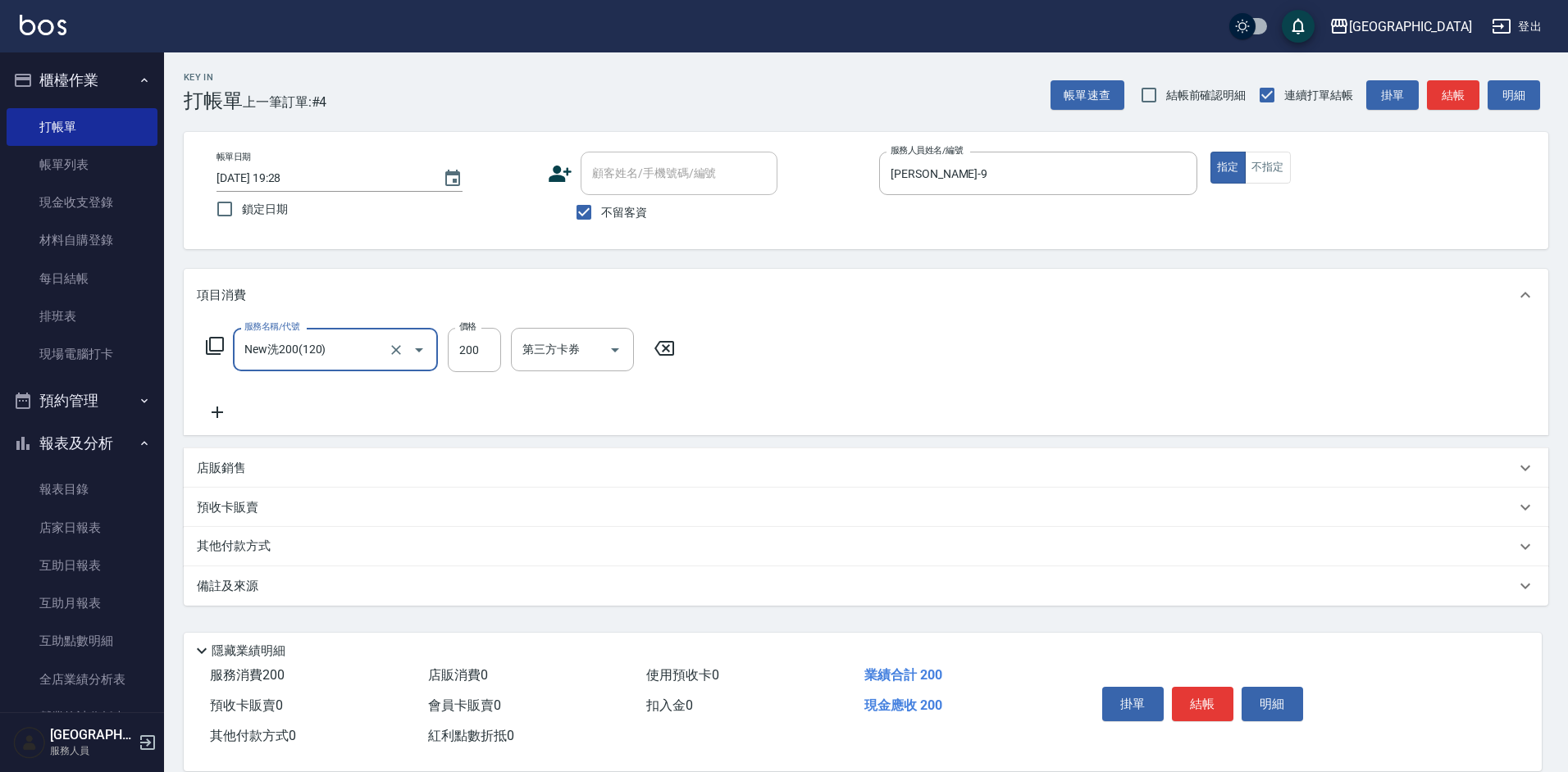
type input "New洗200(120)"
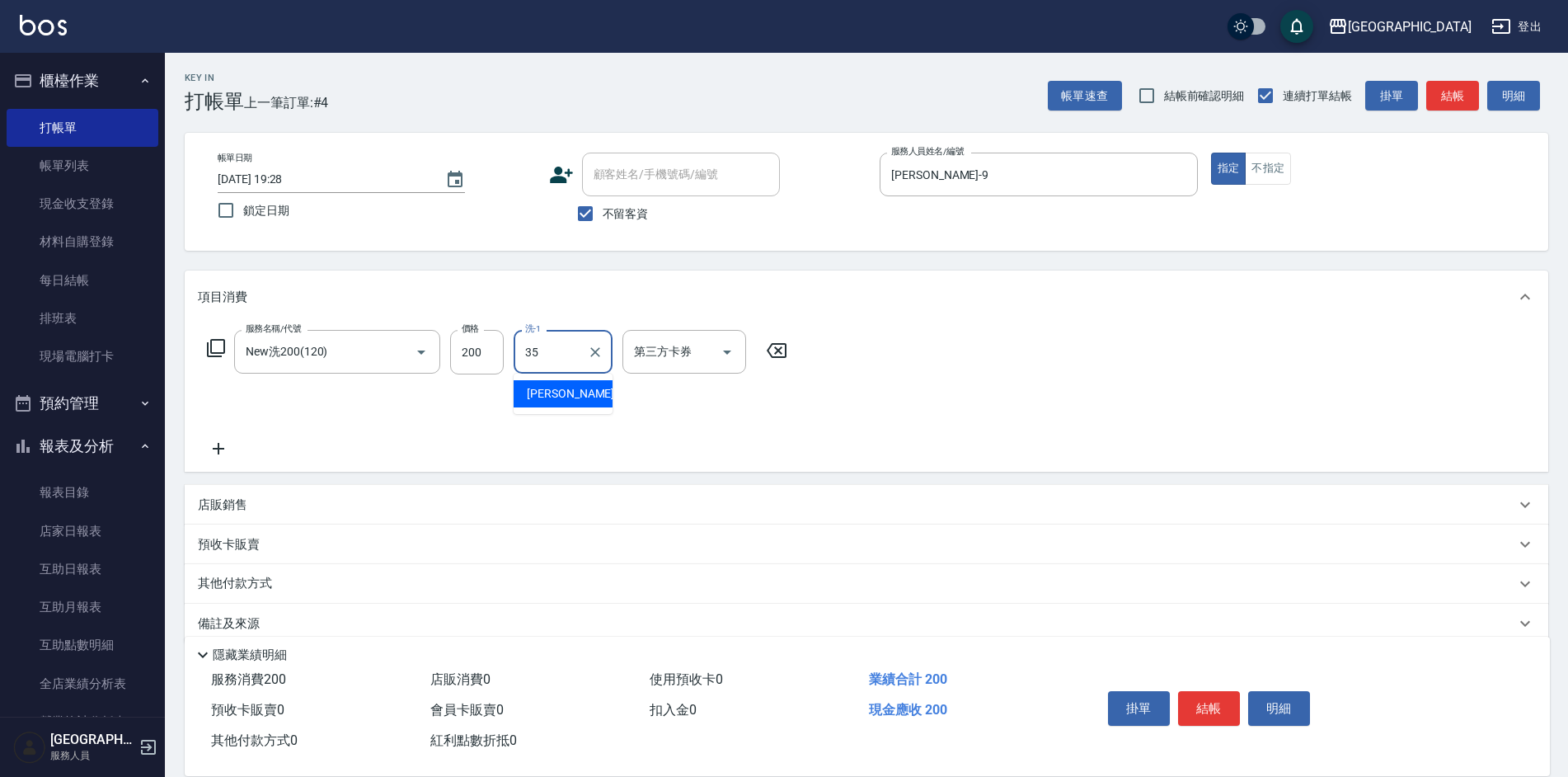
type input "[PERSON_NAME]-35"
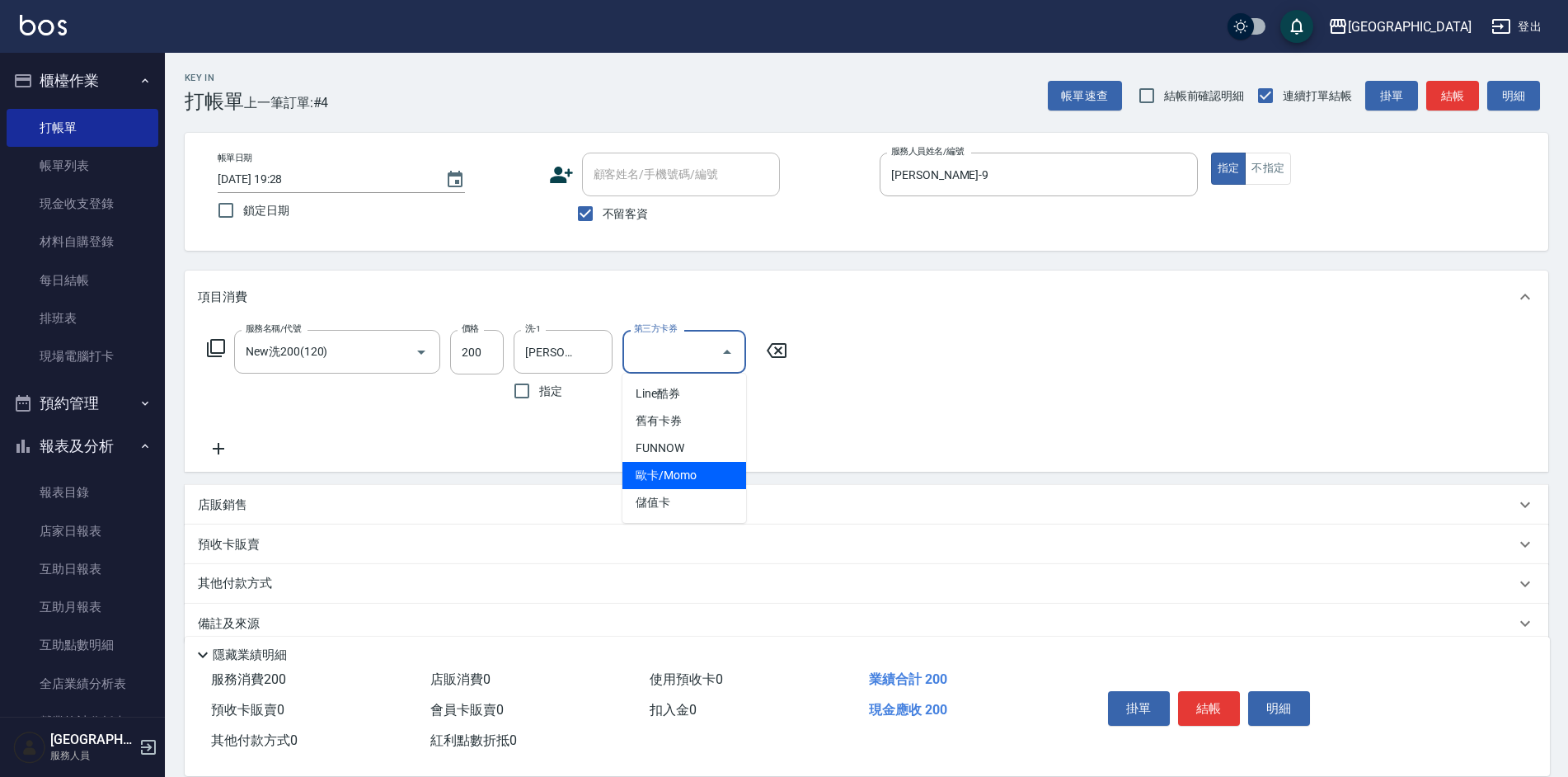
type input "儲值卡"
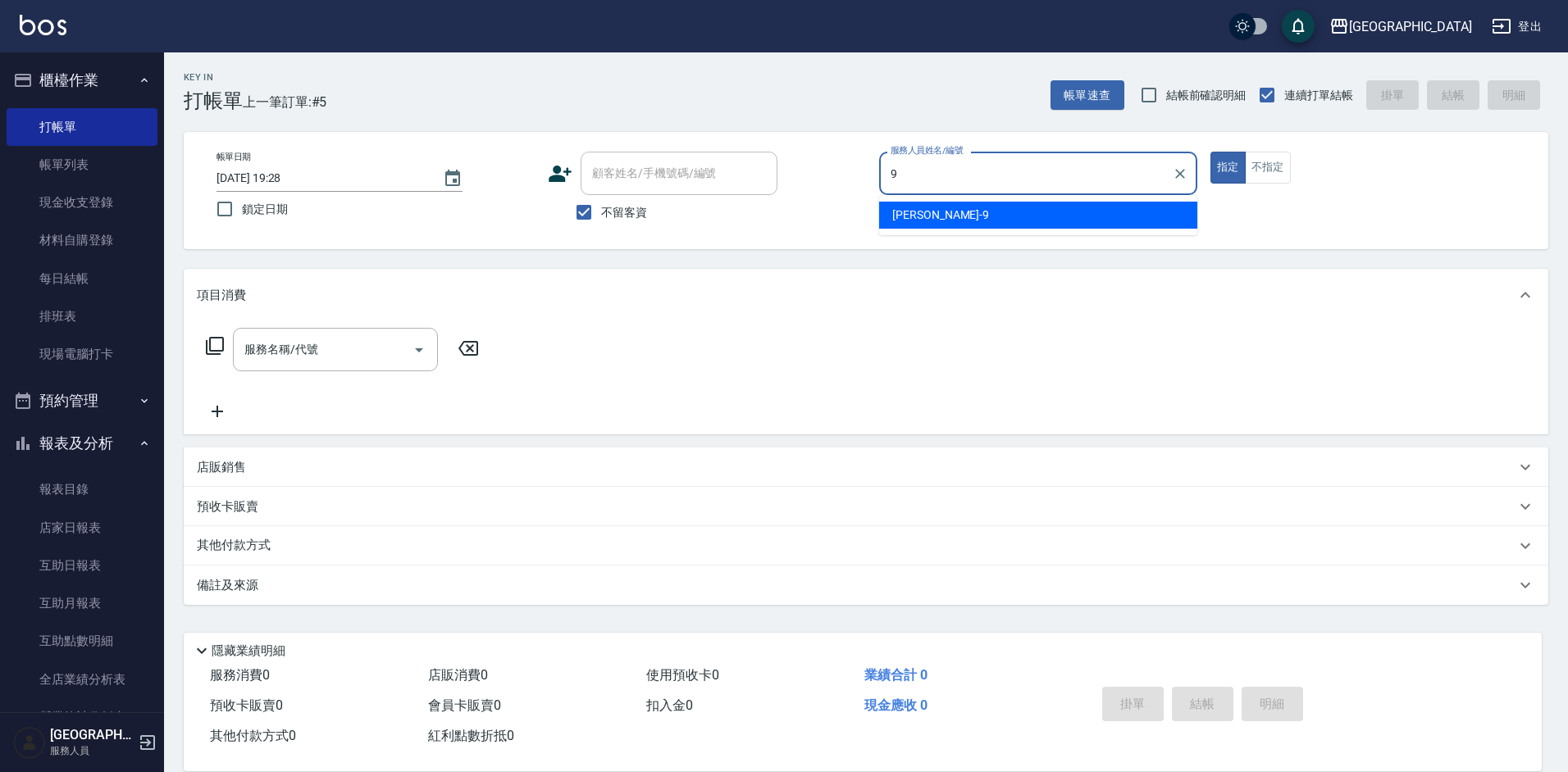
type input "[PERSON_NAME]-9"
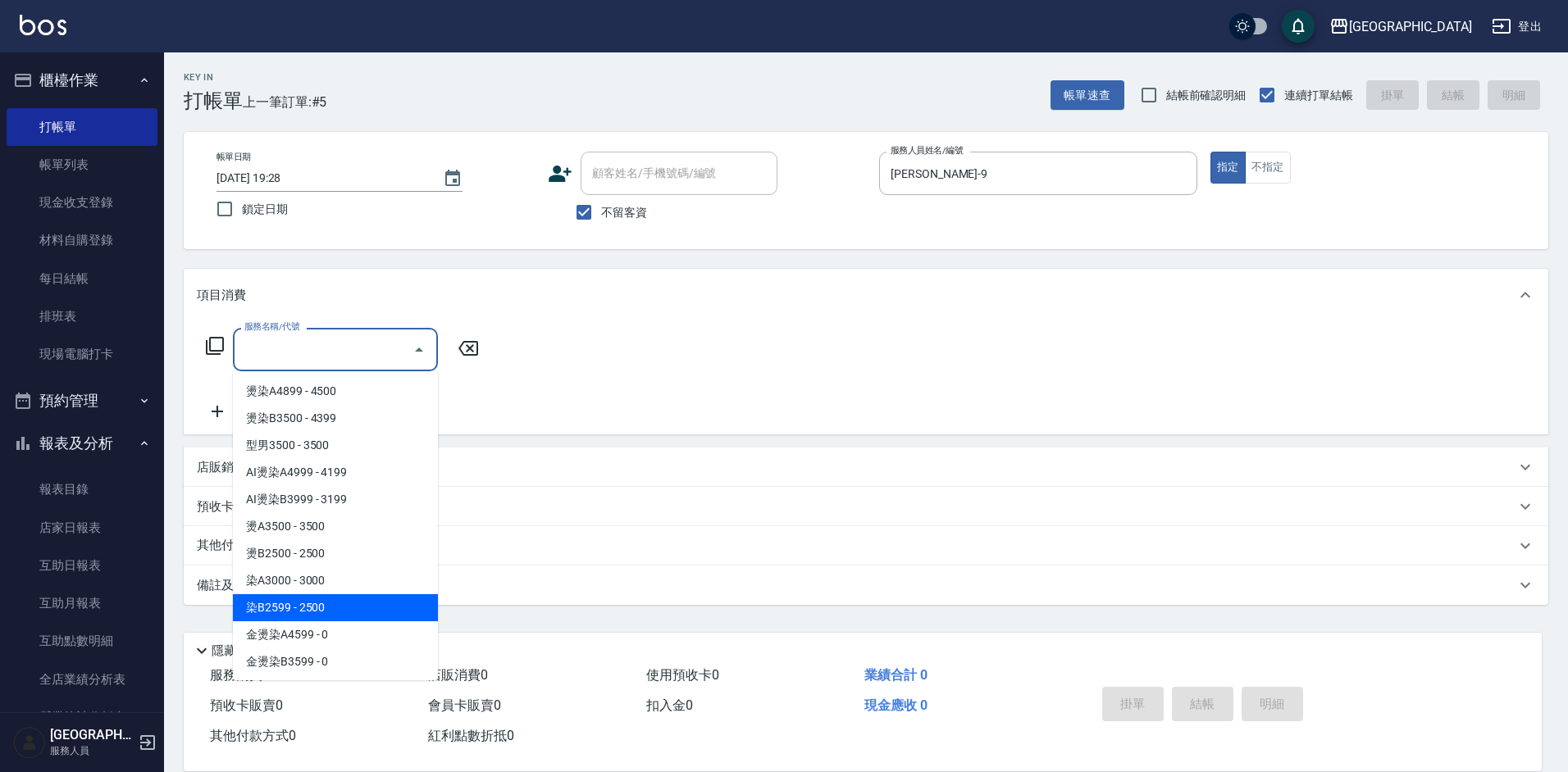
type input "染B2599(42)"
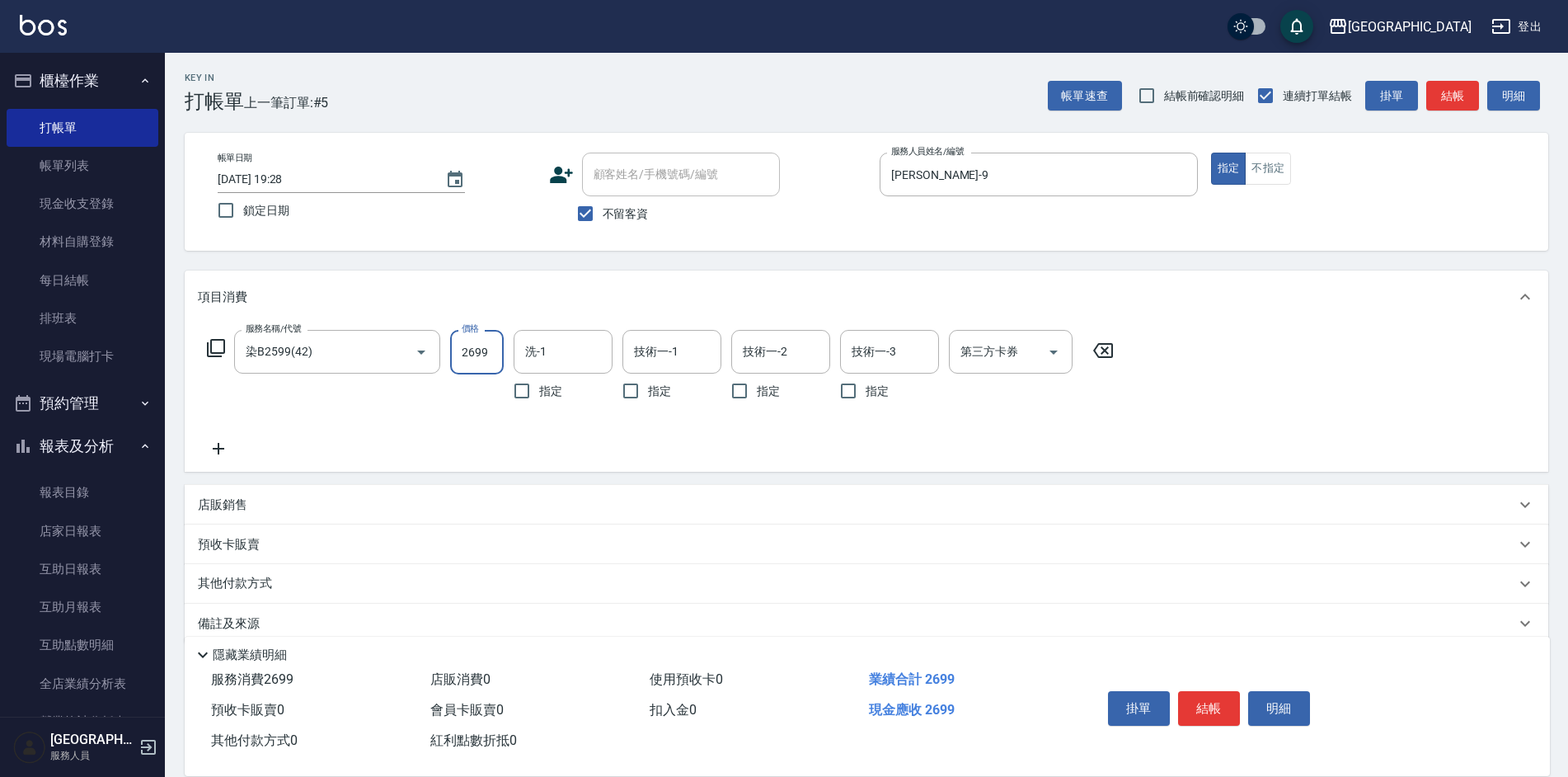
type input "2699"
type input "[PERSON_NAME]-35"
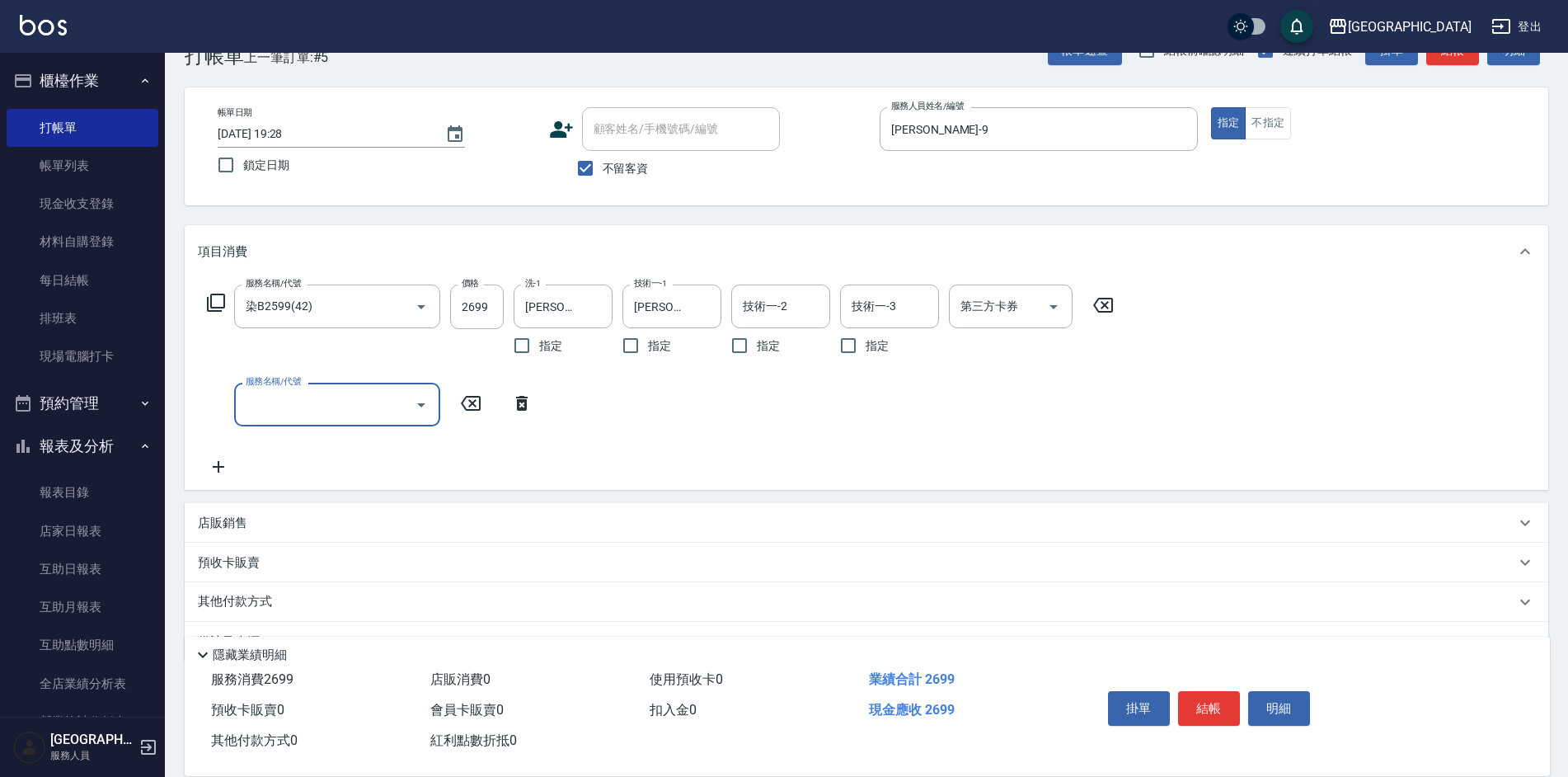
scroll to position [88, 0]
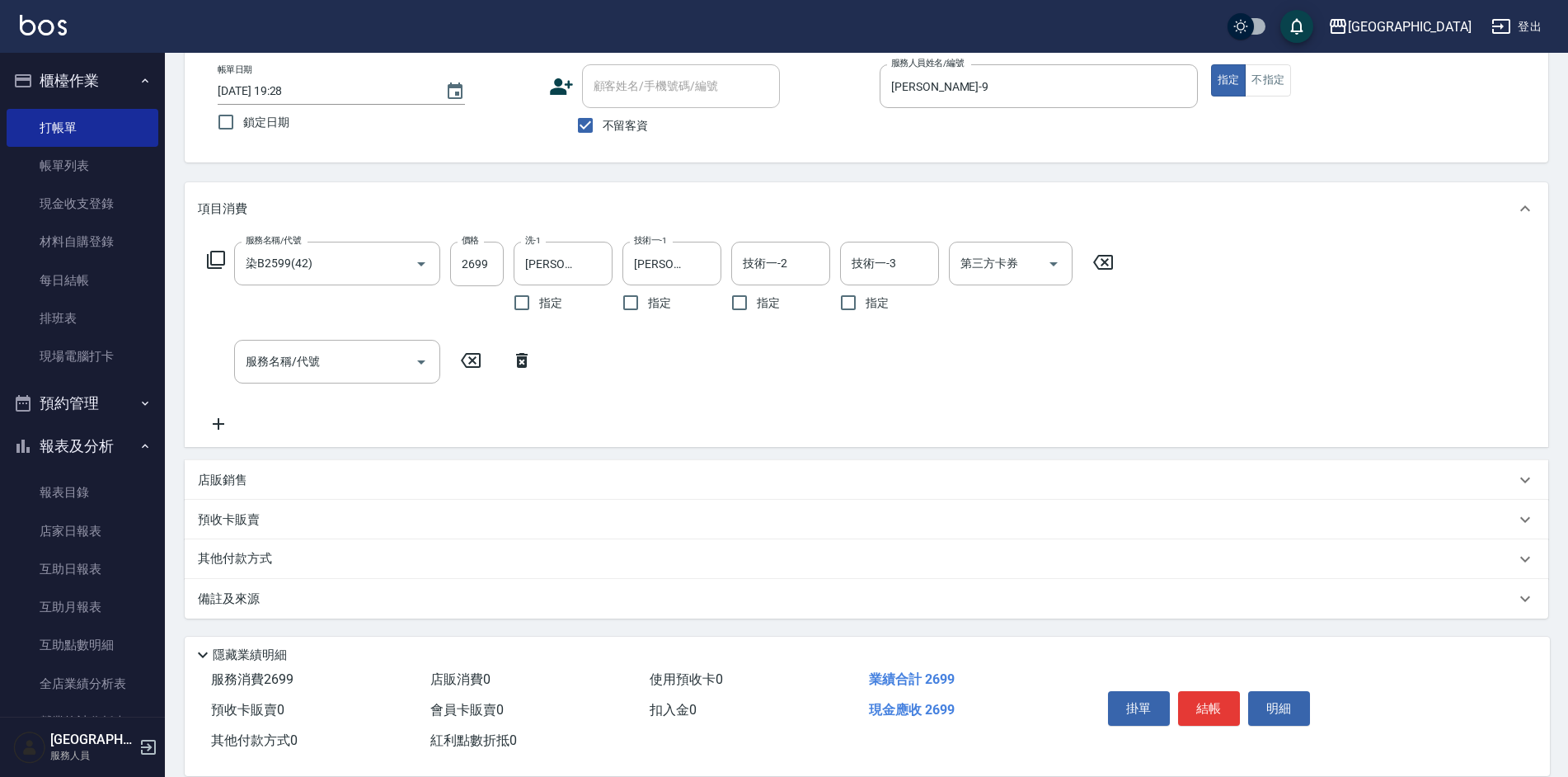
click at [218, 472] on p "店販銷售" at bounding box center [223, 480] width 50 height 17
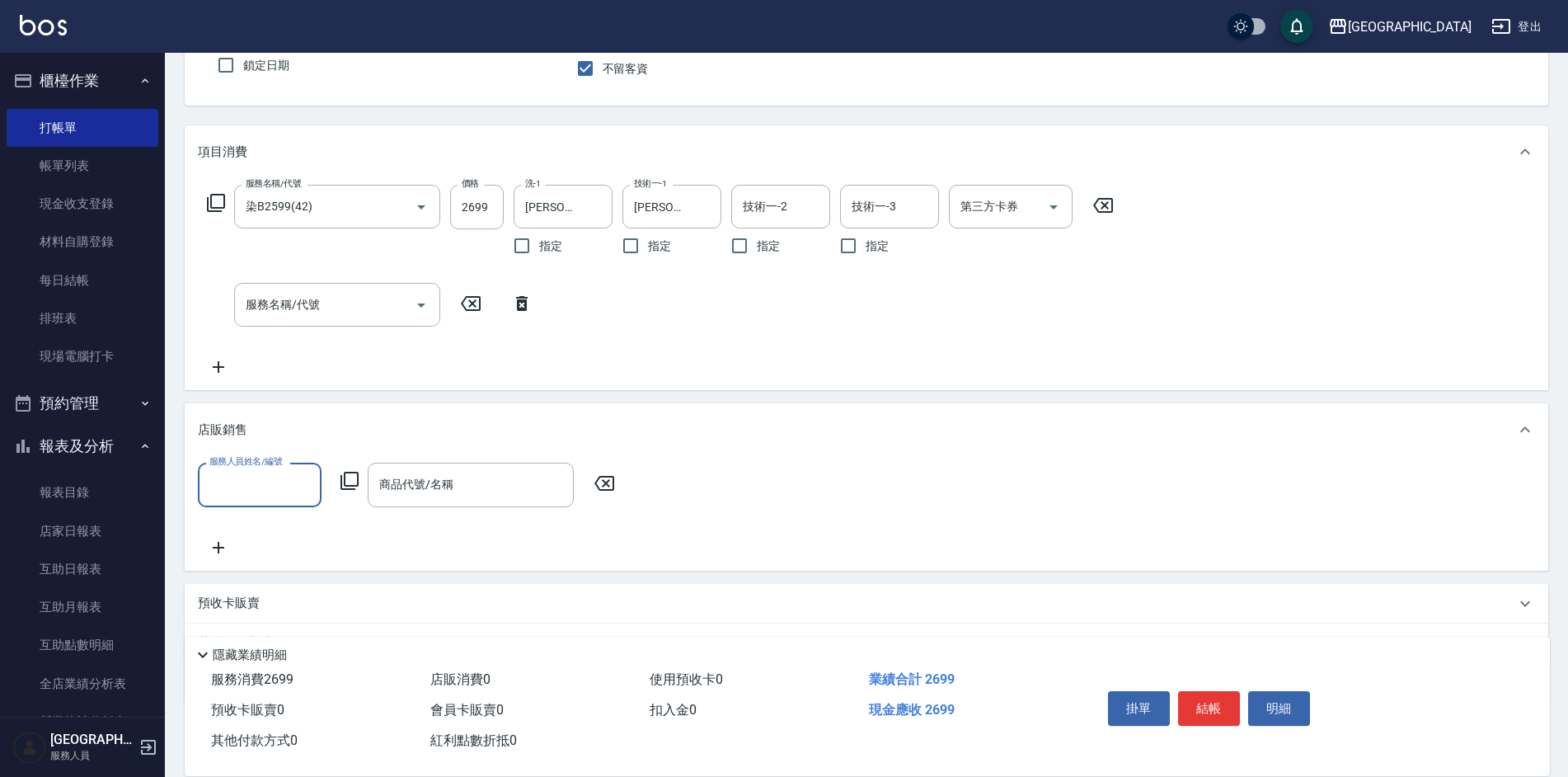
scroll to position [229, 0]
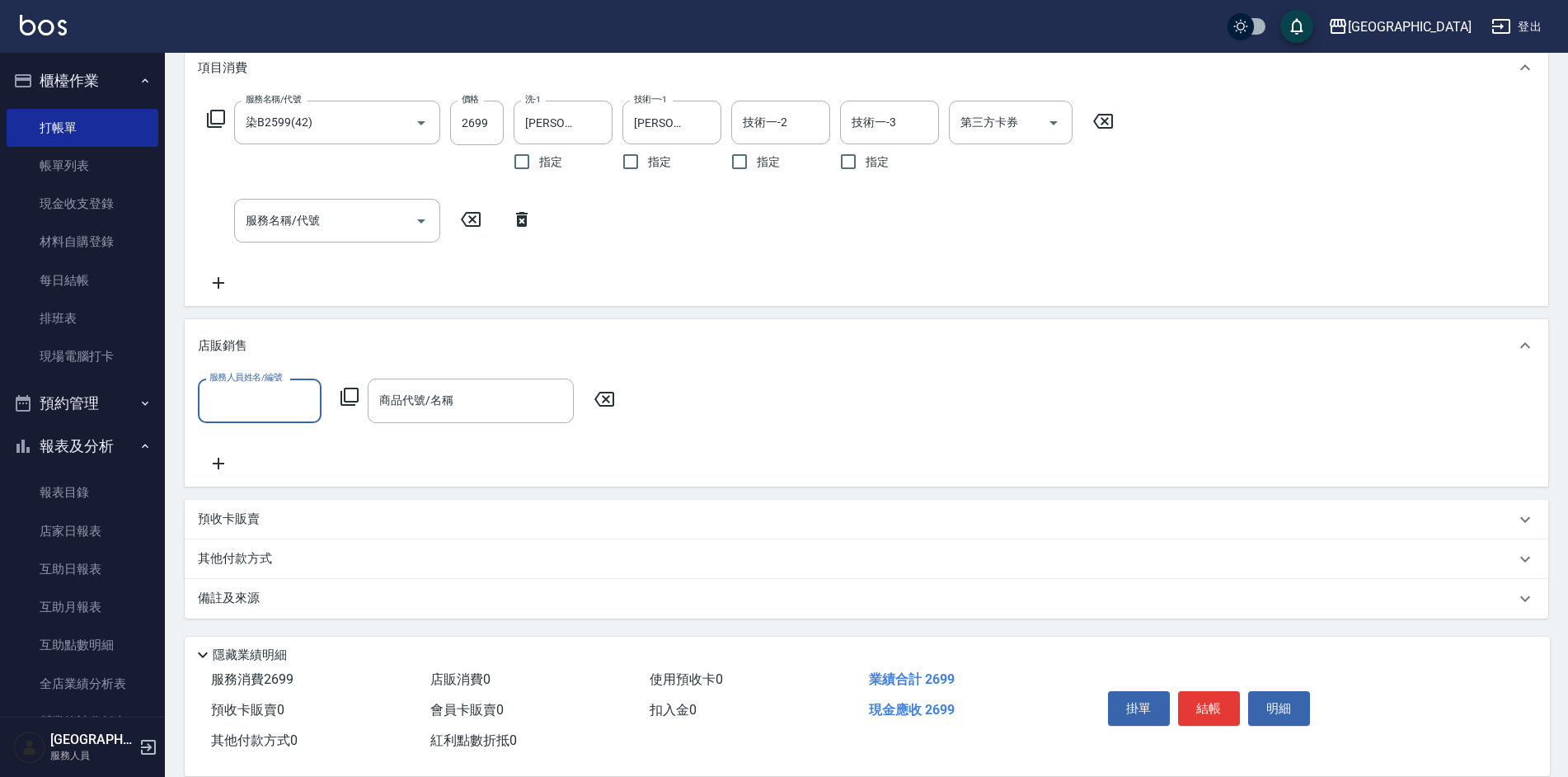
type input "6"
type input "[PERSON_NAME]-9"
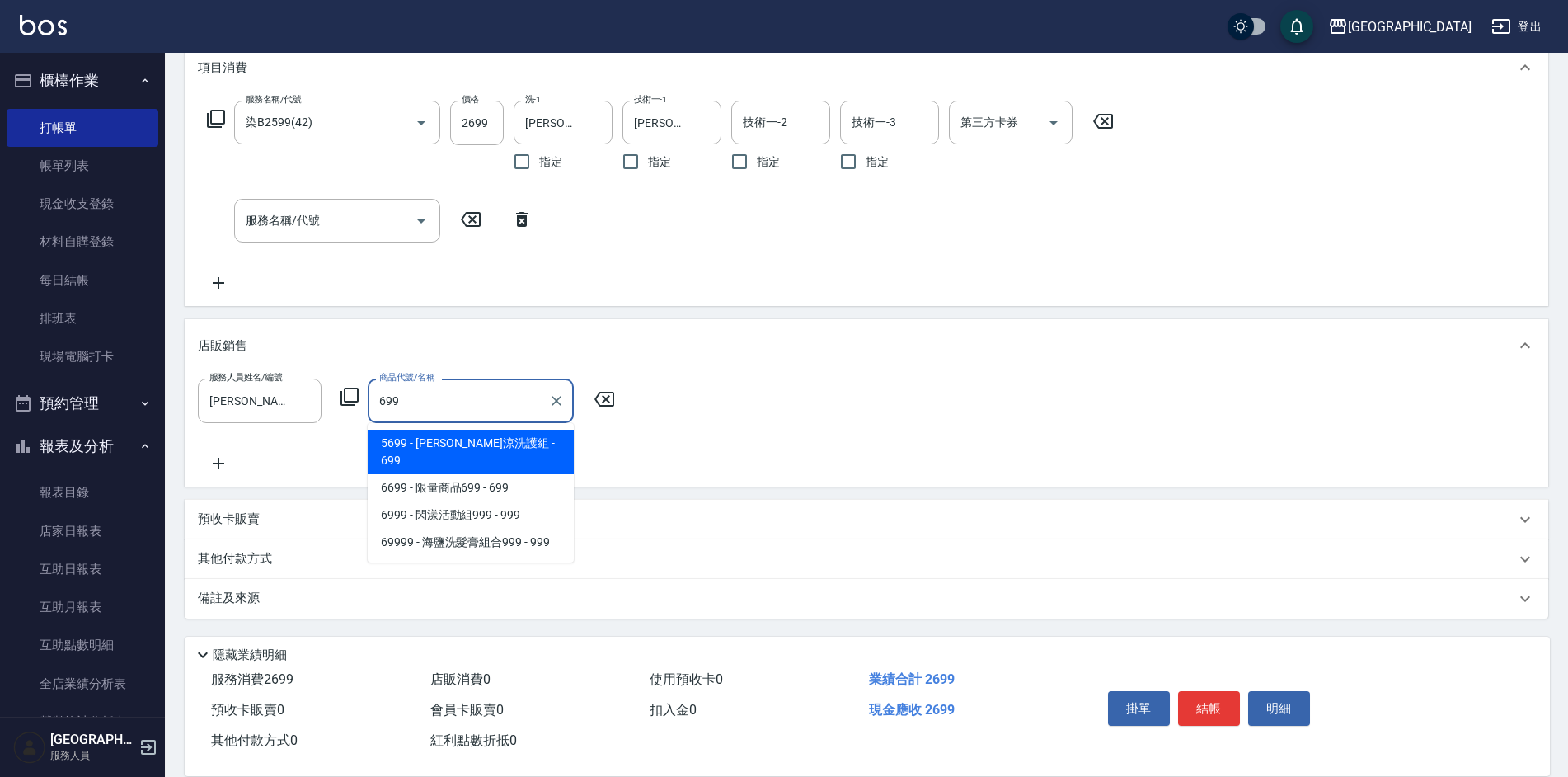
type input "[PERSON_NAME]涼洗護組"
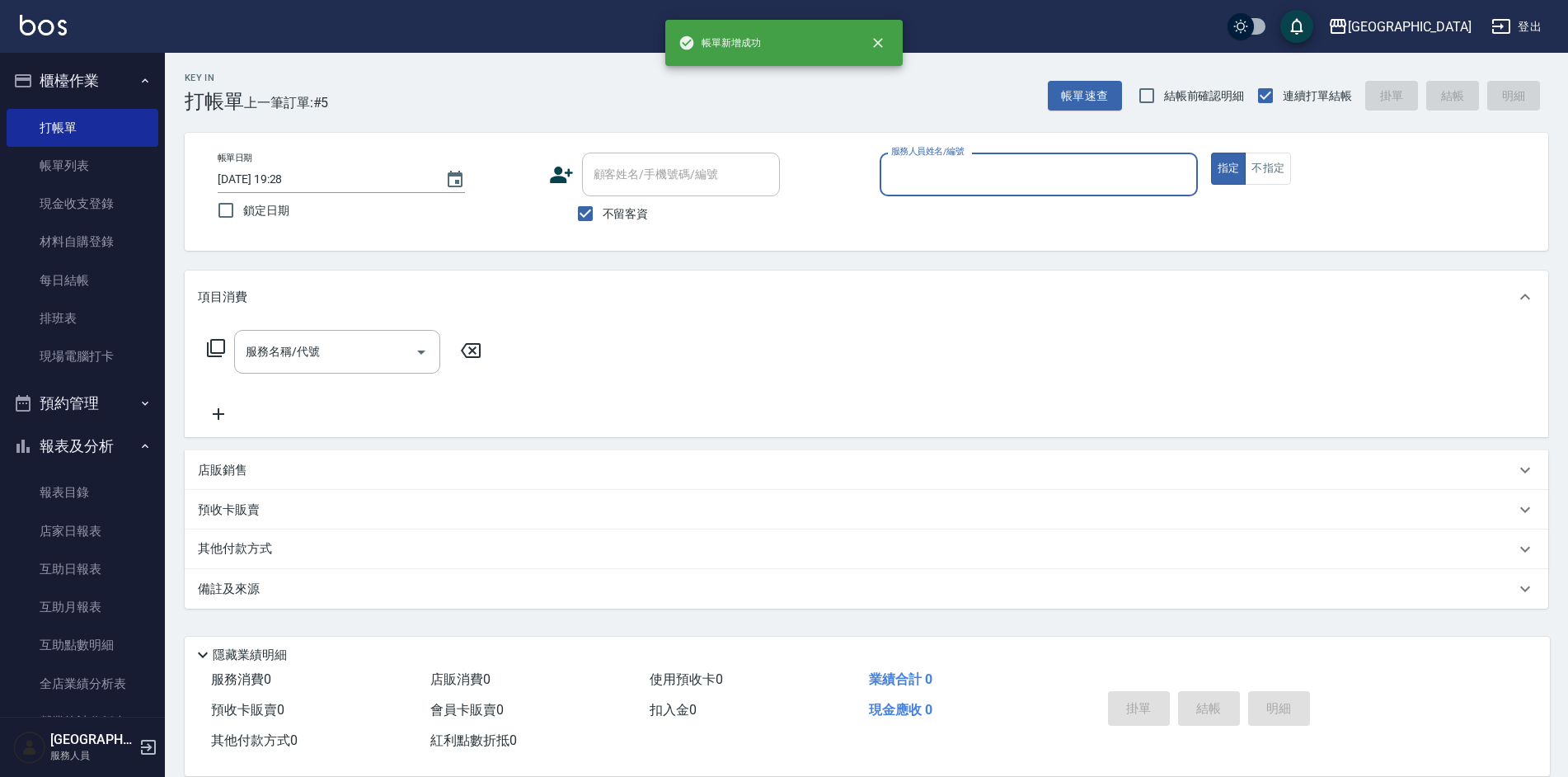
scroll to position [0, 0]
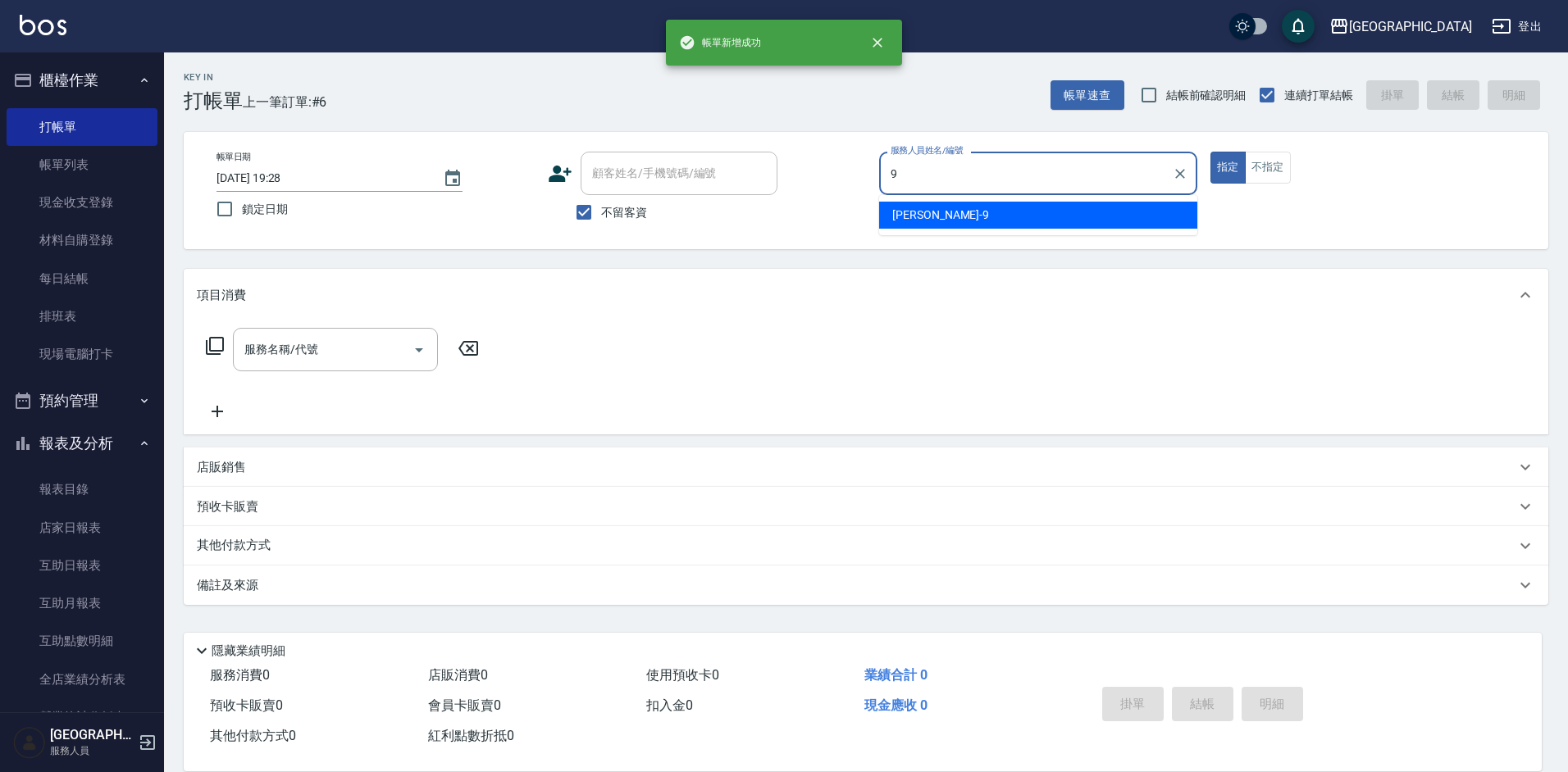
type input "[PERSON_NAME]-9"
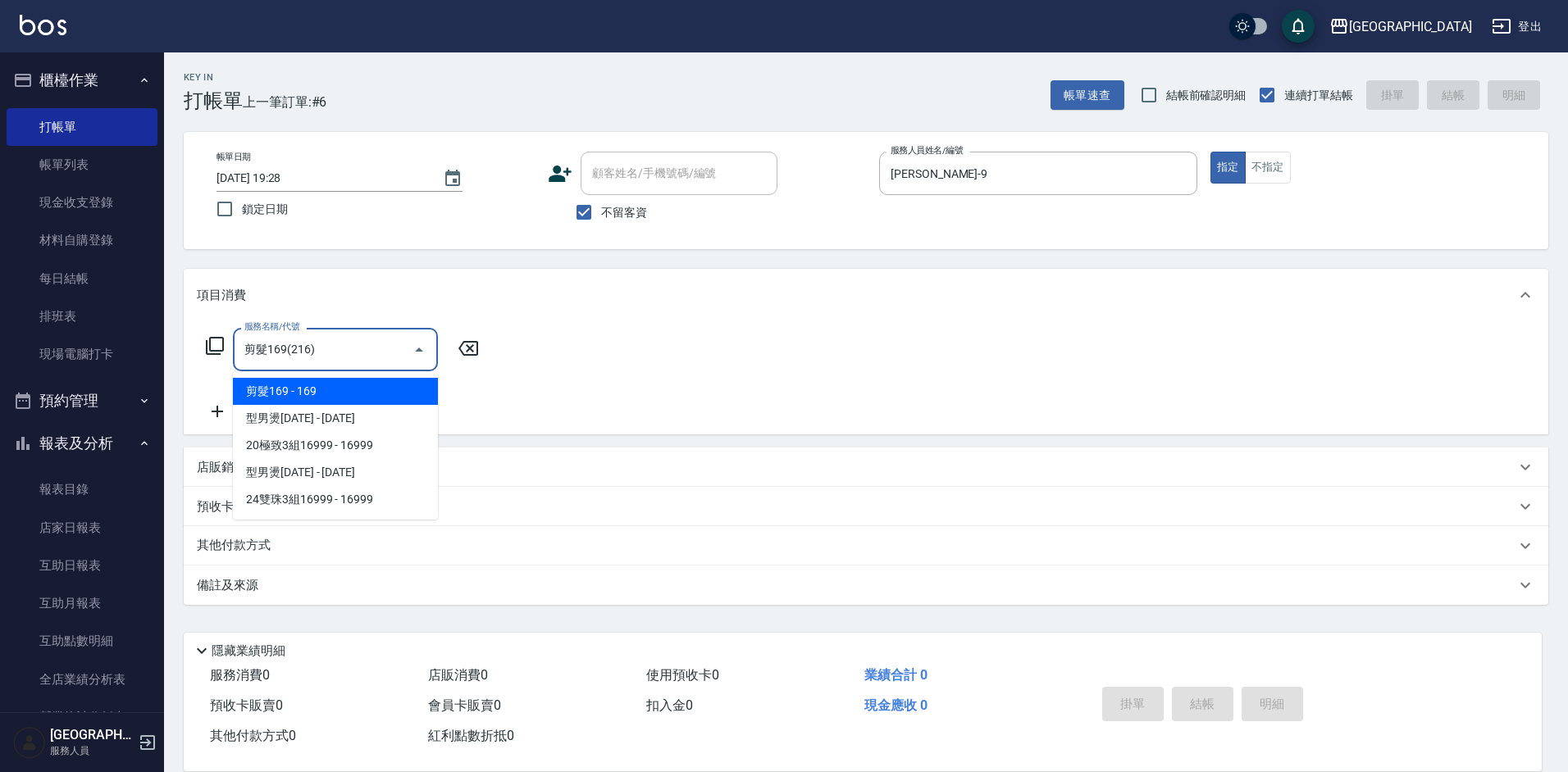
type input "剪髮169(216)"
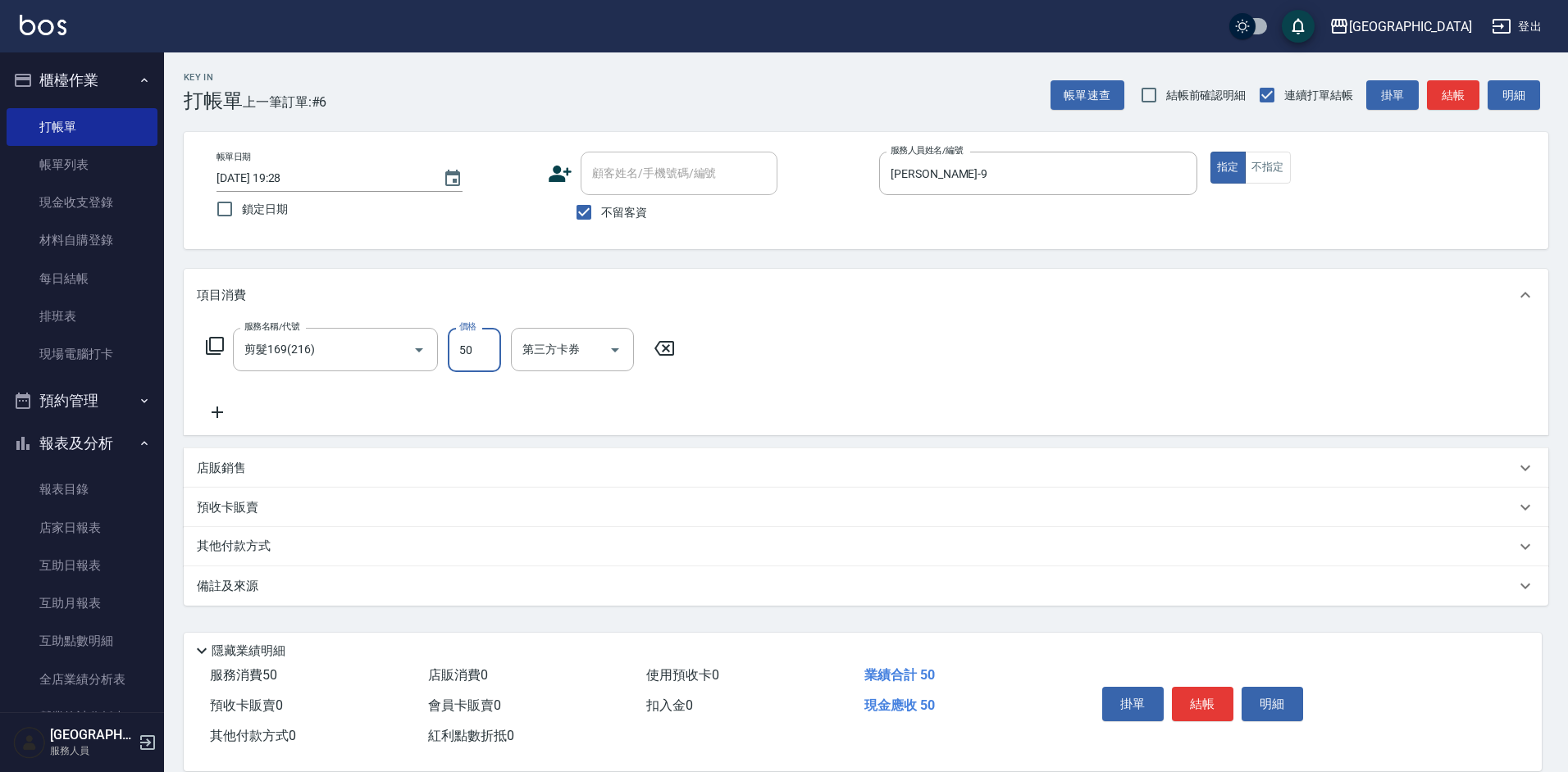
type input "50"
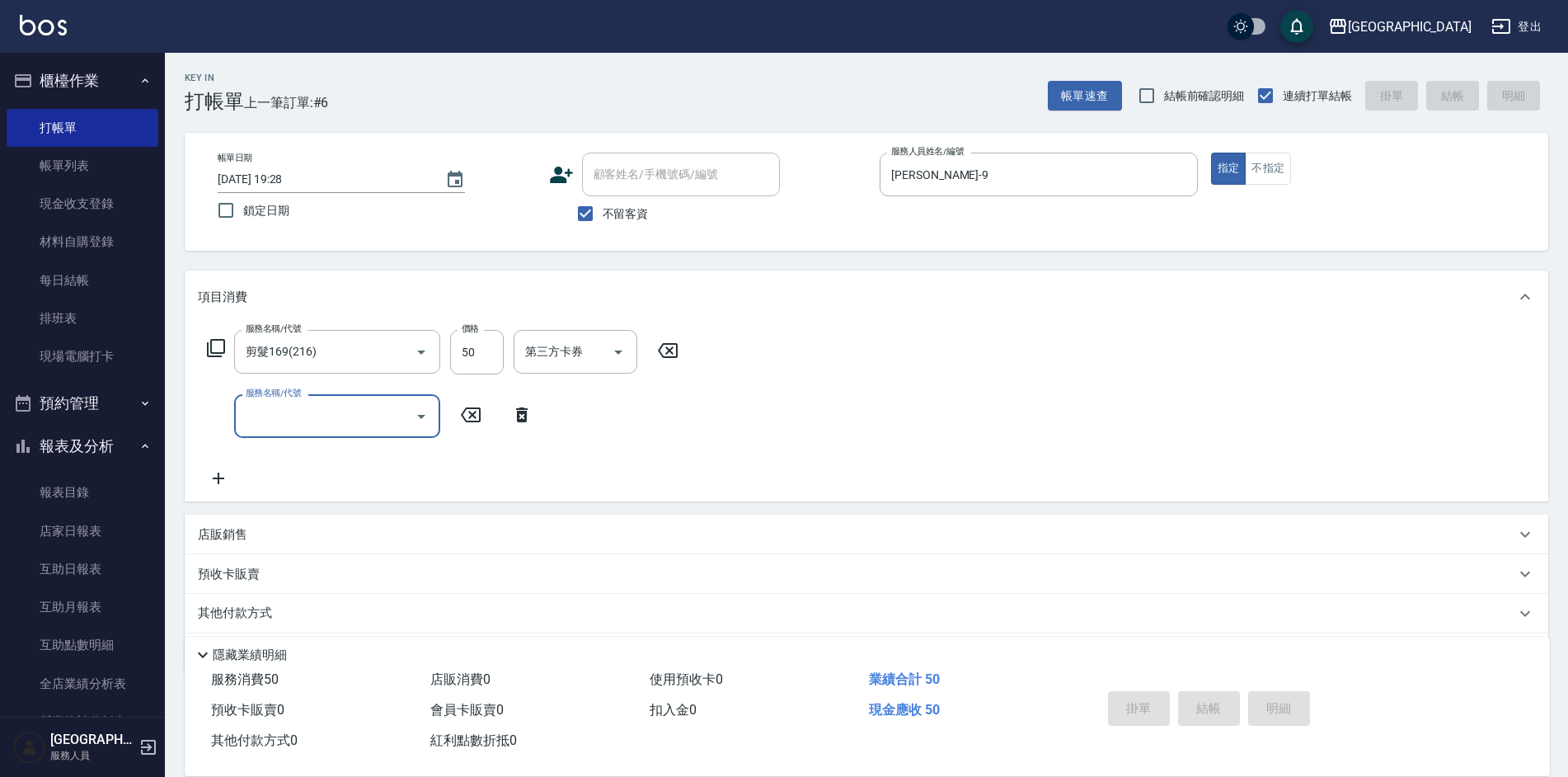
type input "[DATE] 19:29"
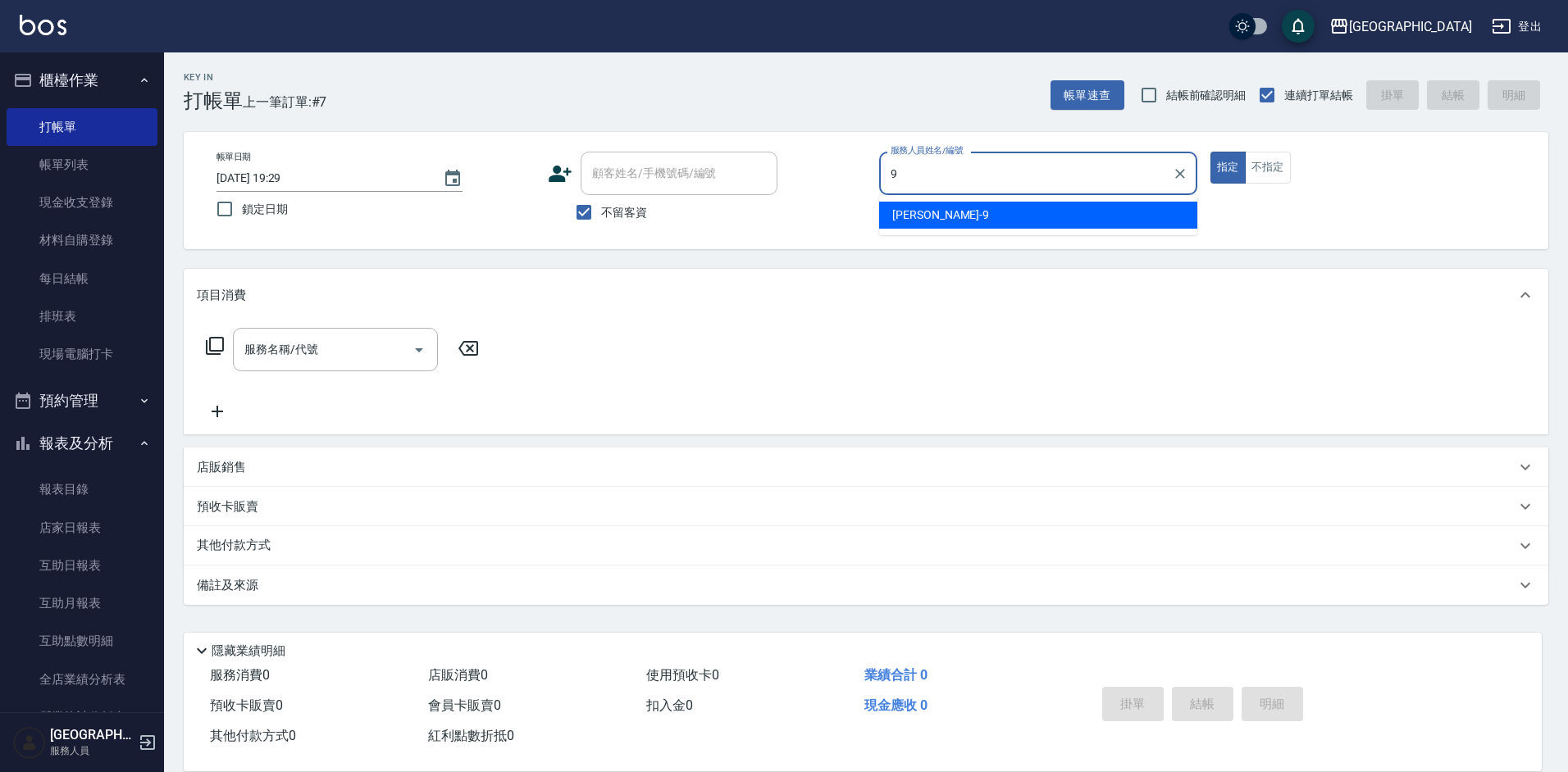
type input "[PERSON_NAME]-9"
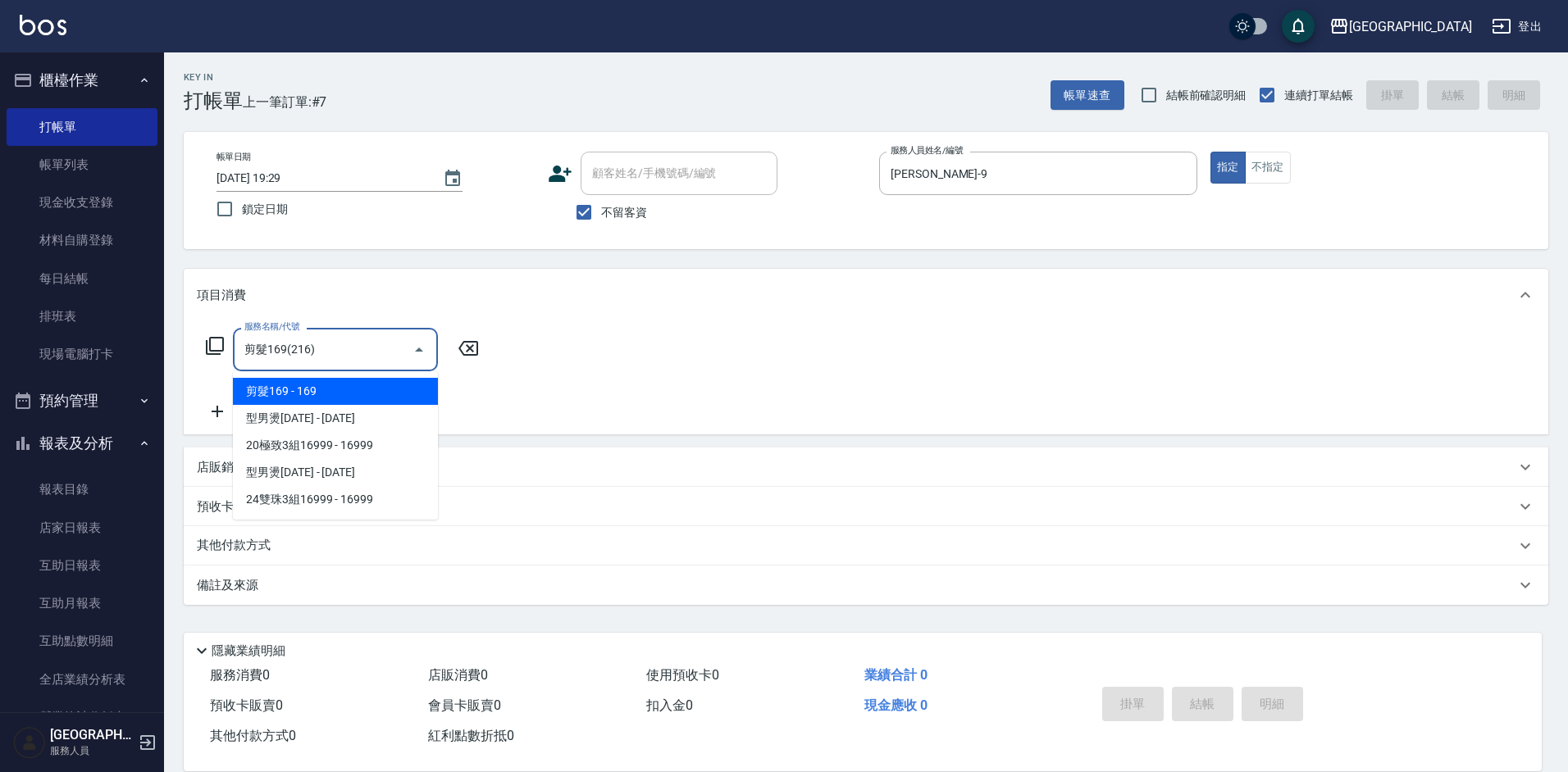
type input "剪髮169(216)"
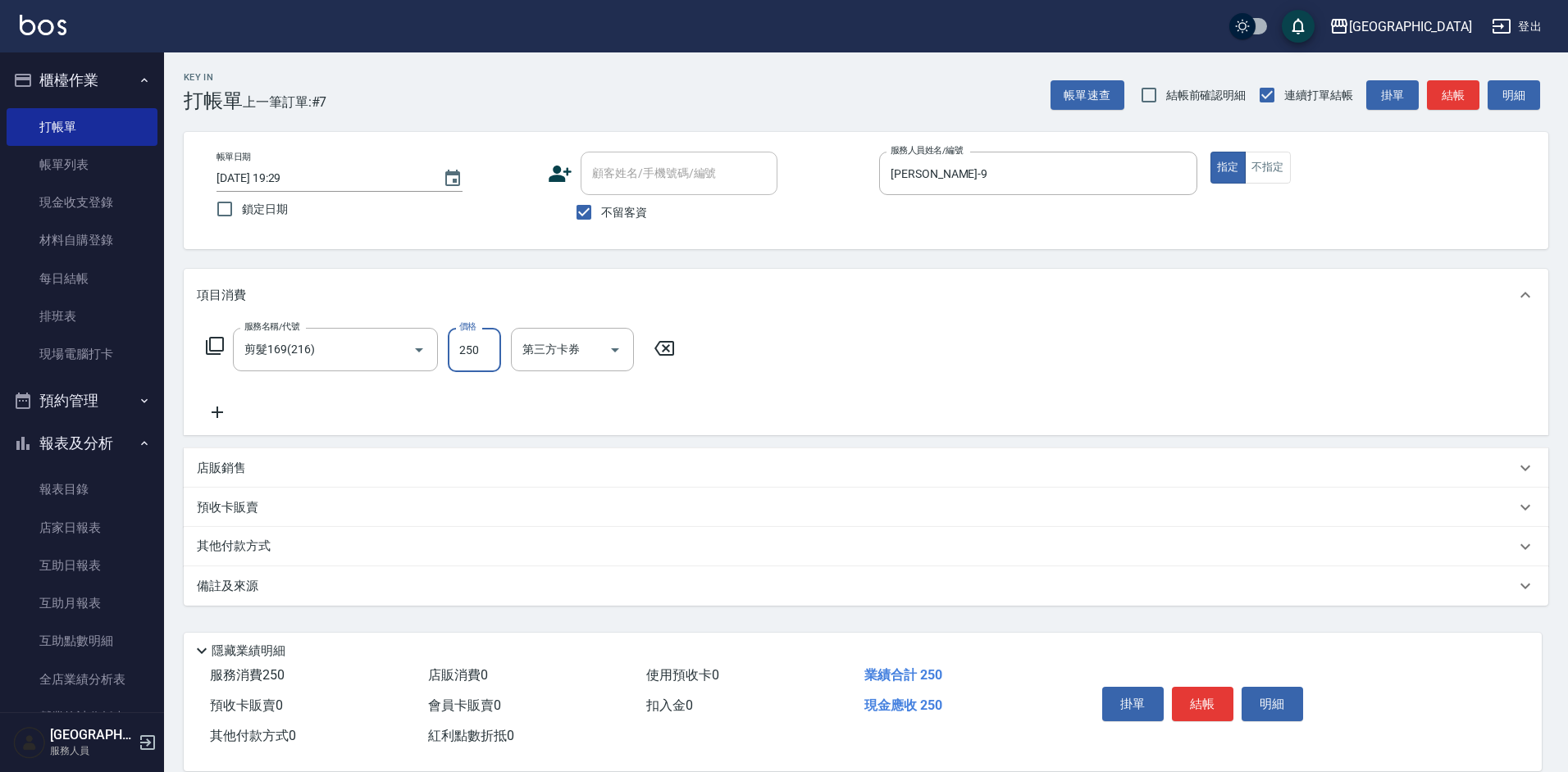
type input "250"
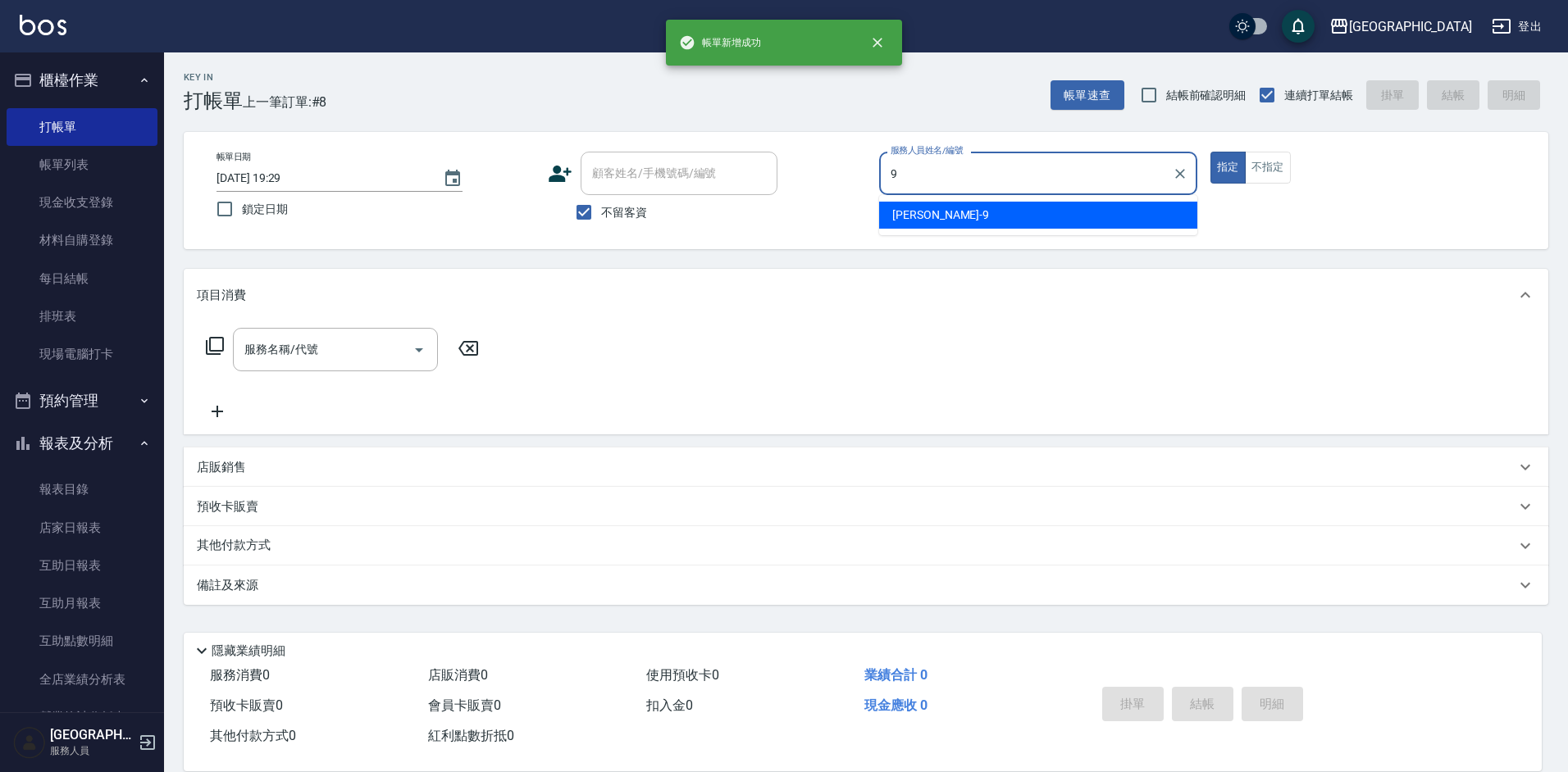
type input "[PERSON_NAME]-9"
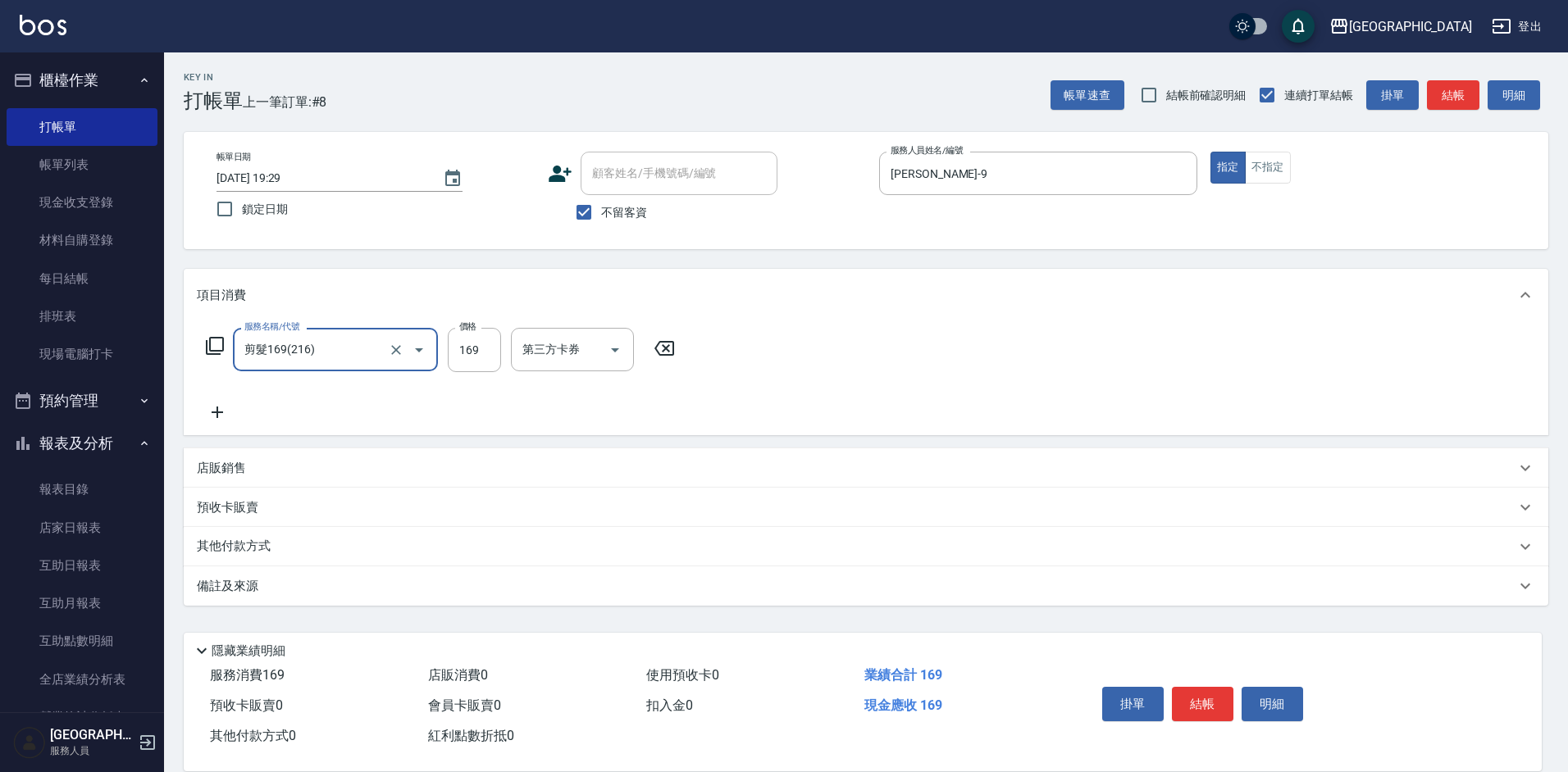
type input "剪髮169(216)"
type input "250"
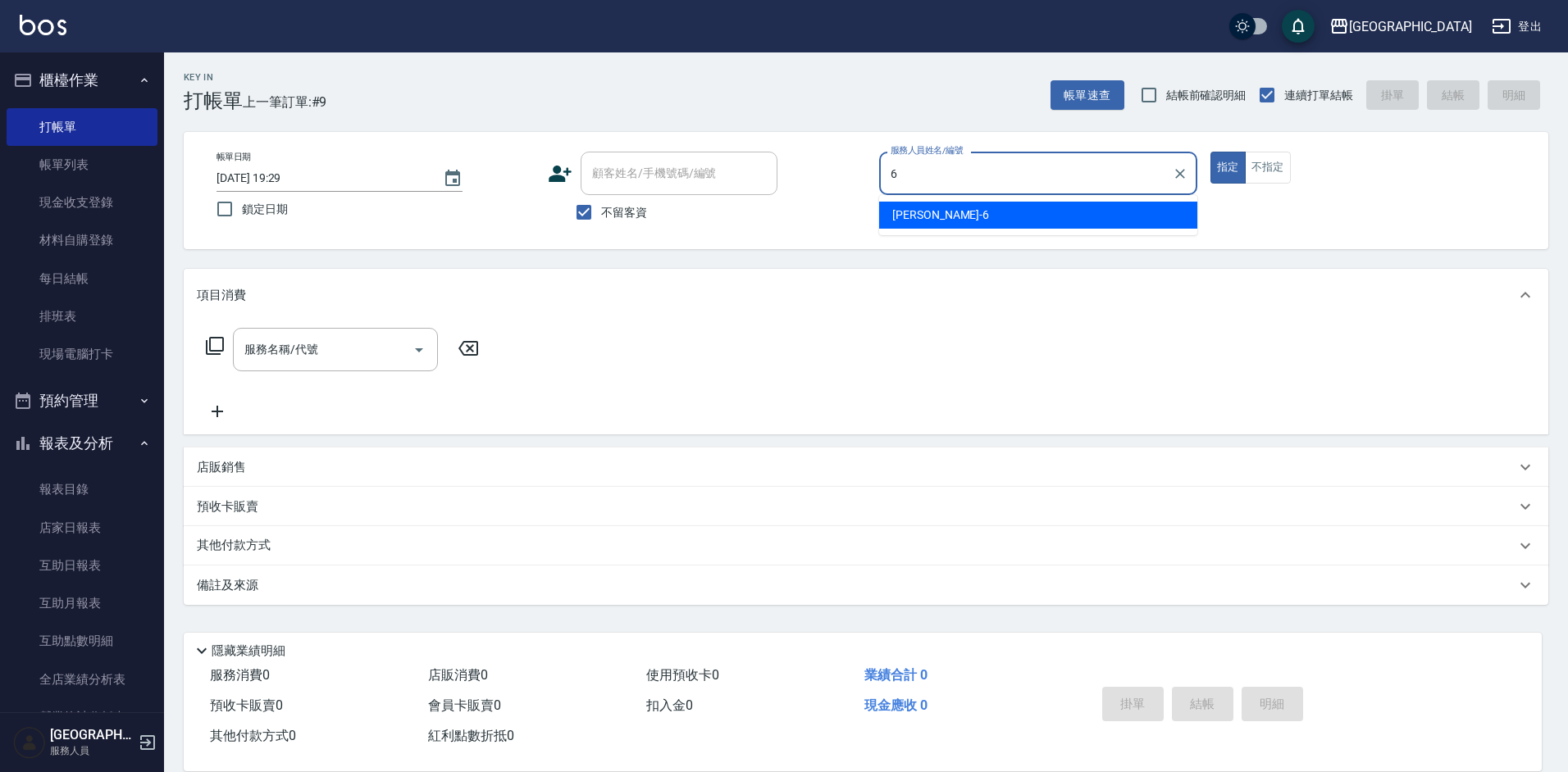
type input "[PERSON_NAME]-6"
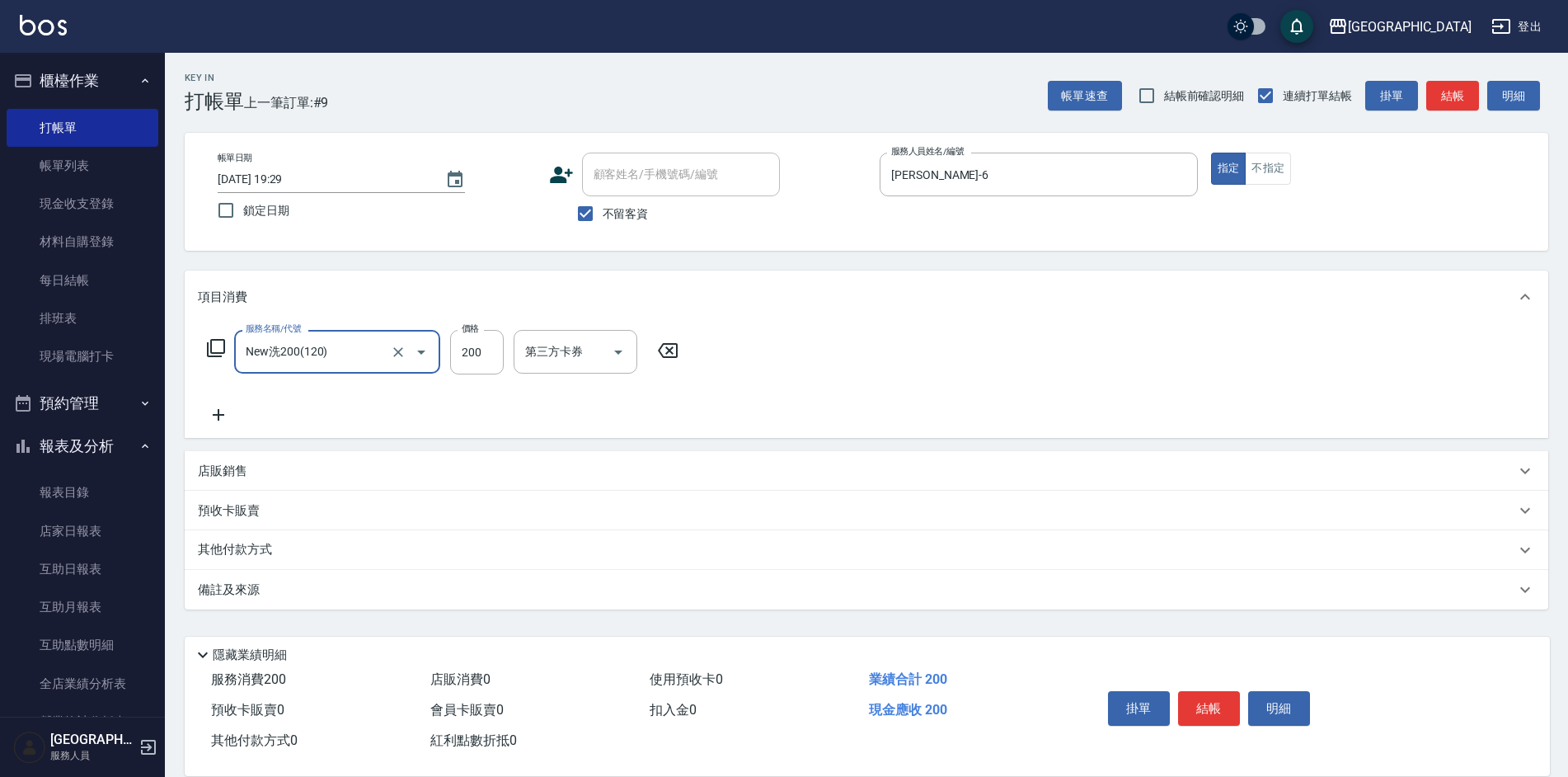
type input "New洗200(120)"
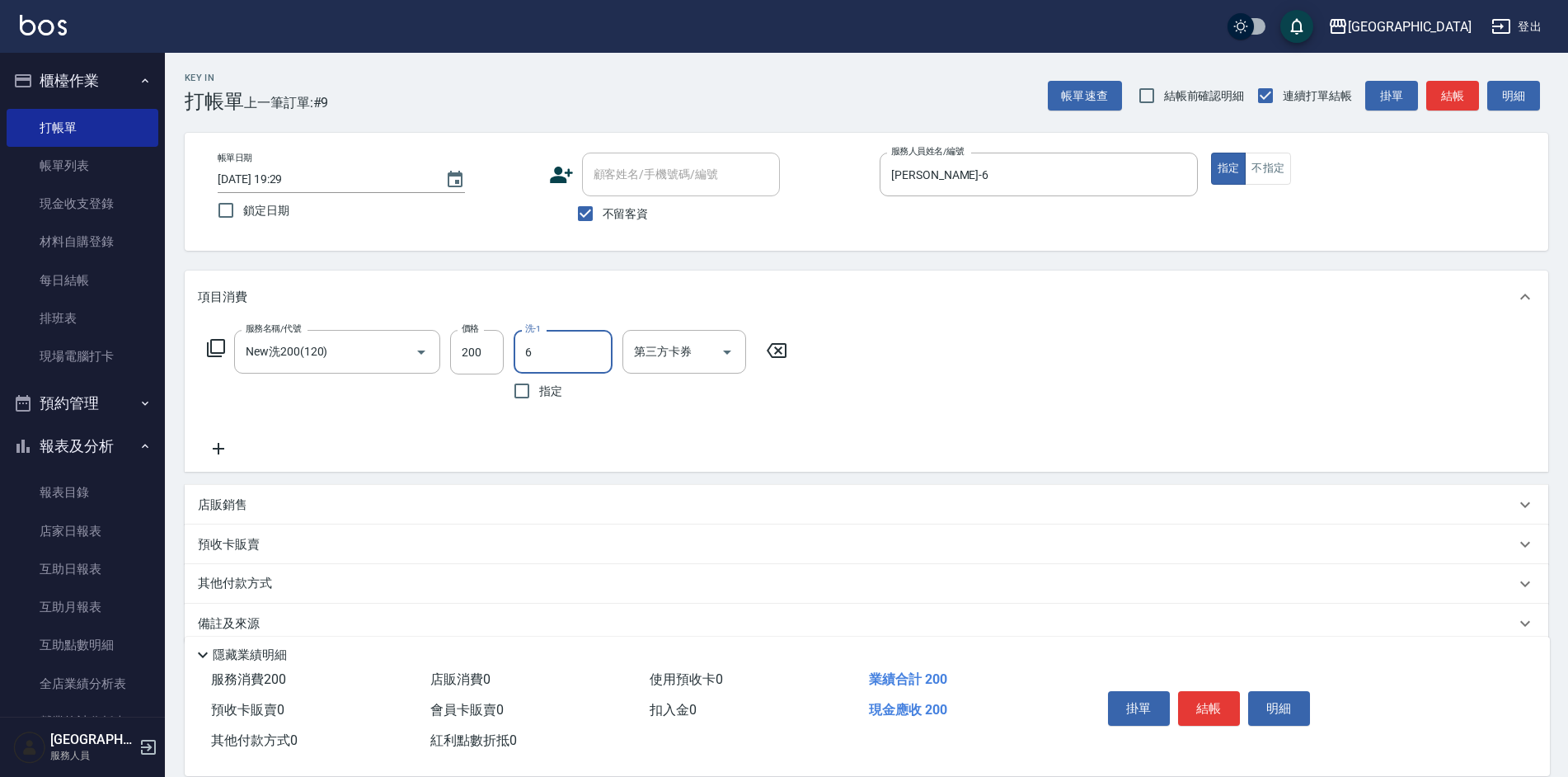
type input "[PERSON_NAME]-6"
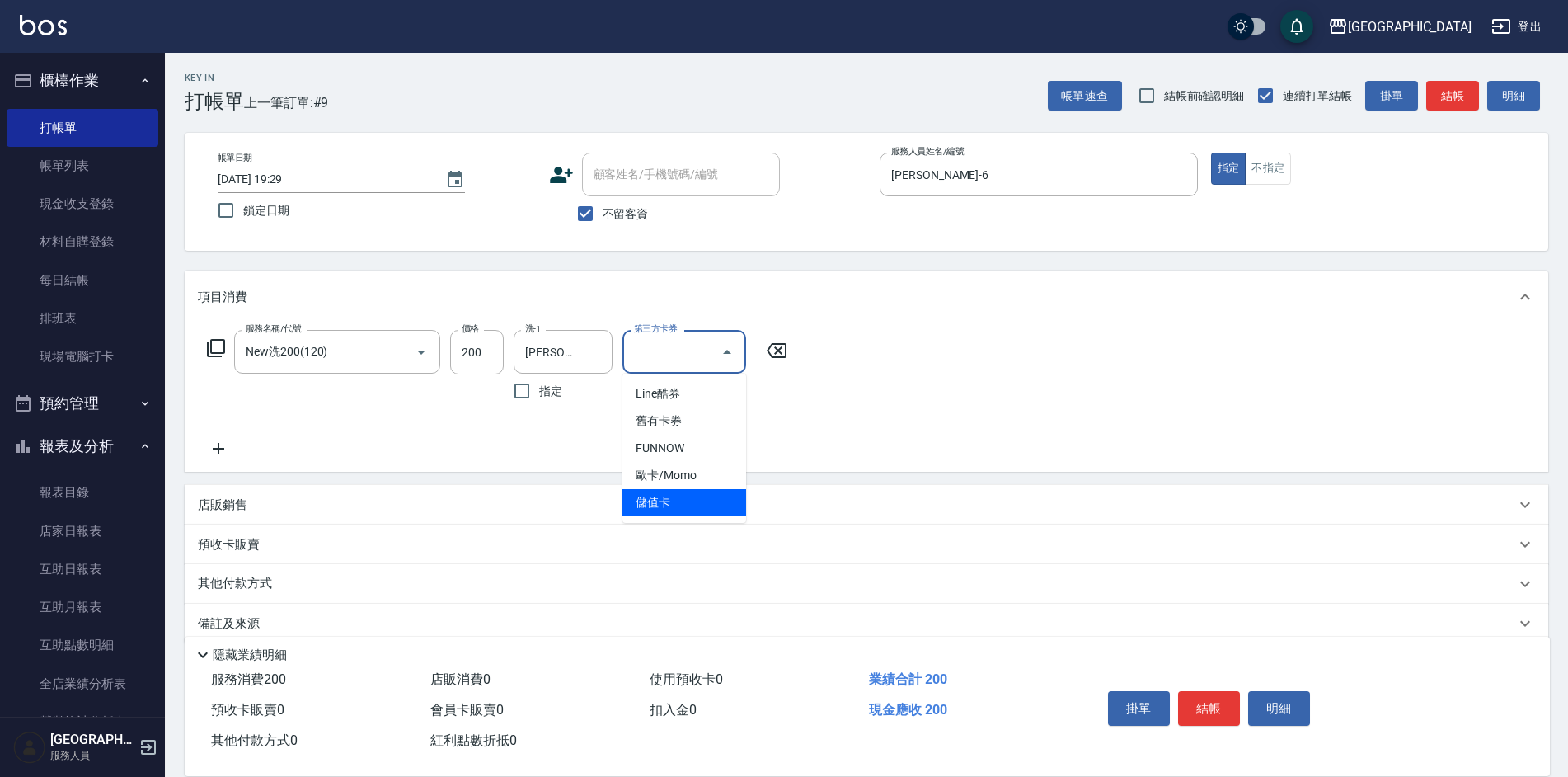
type input "儲值卡"
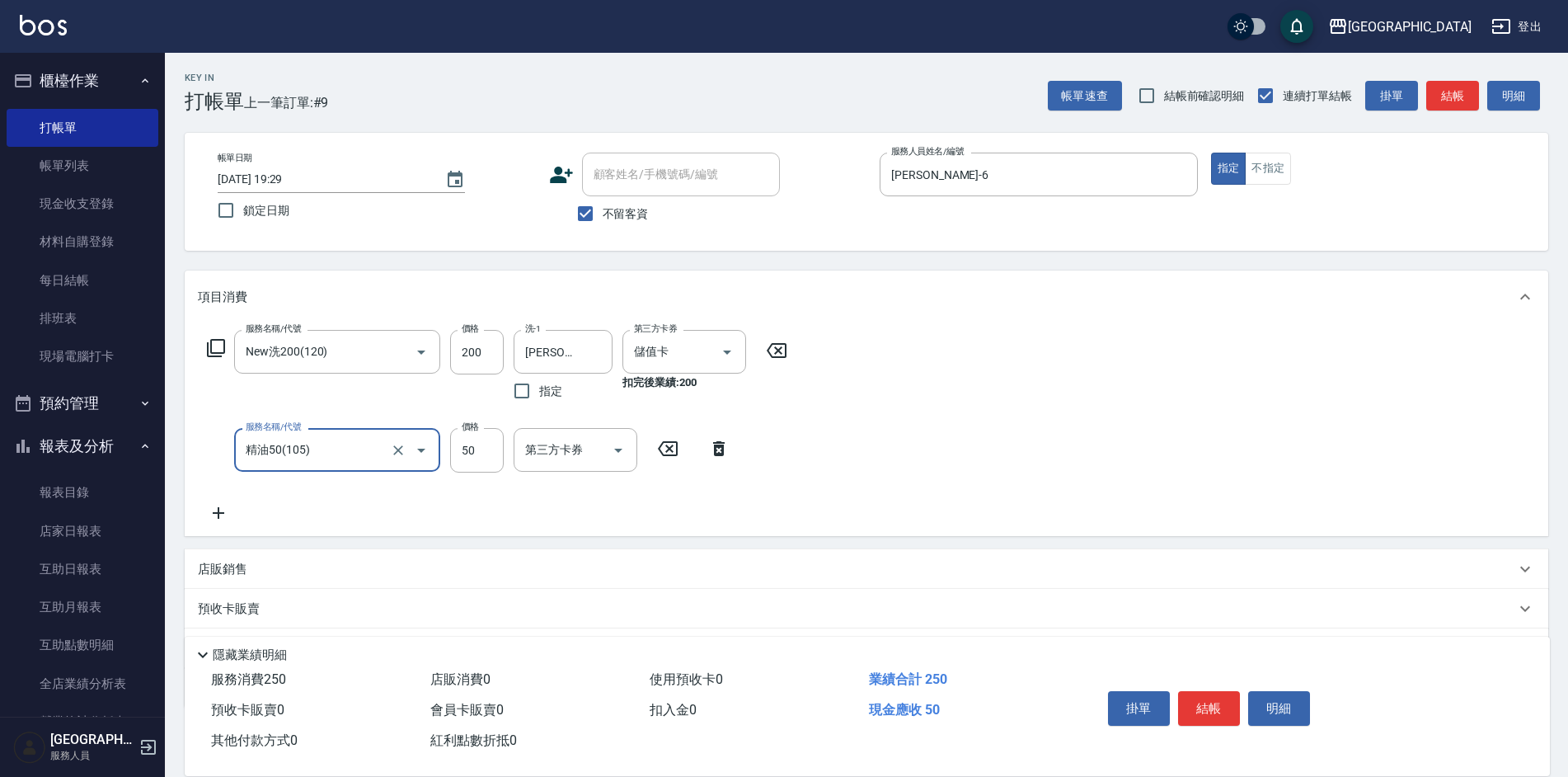
type input "精油50(105)"
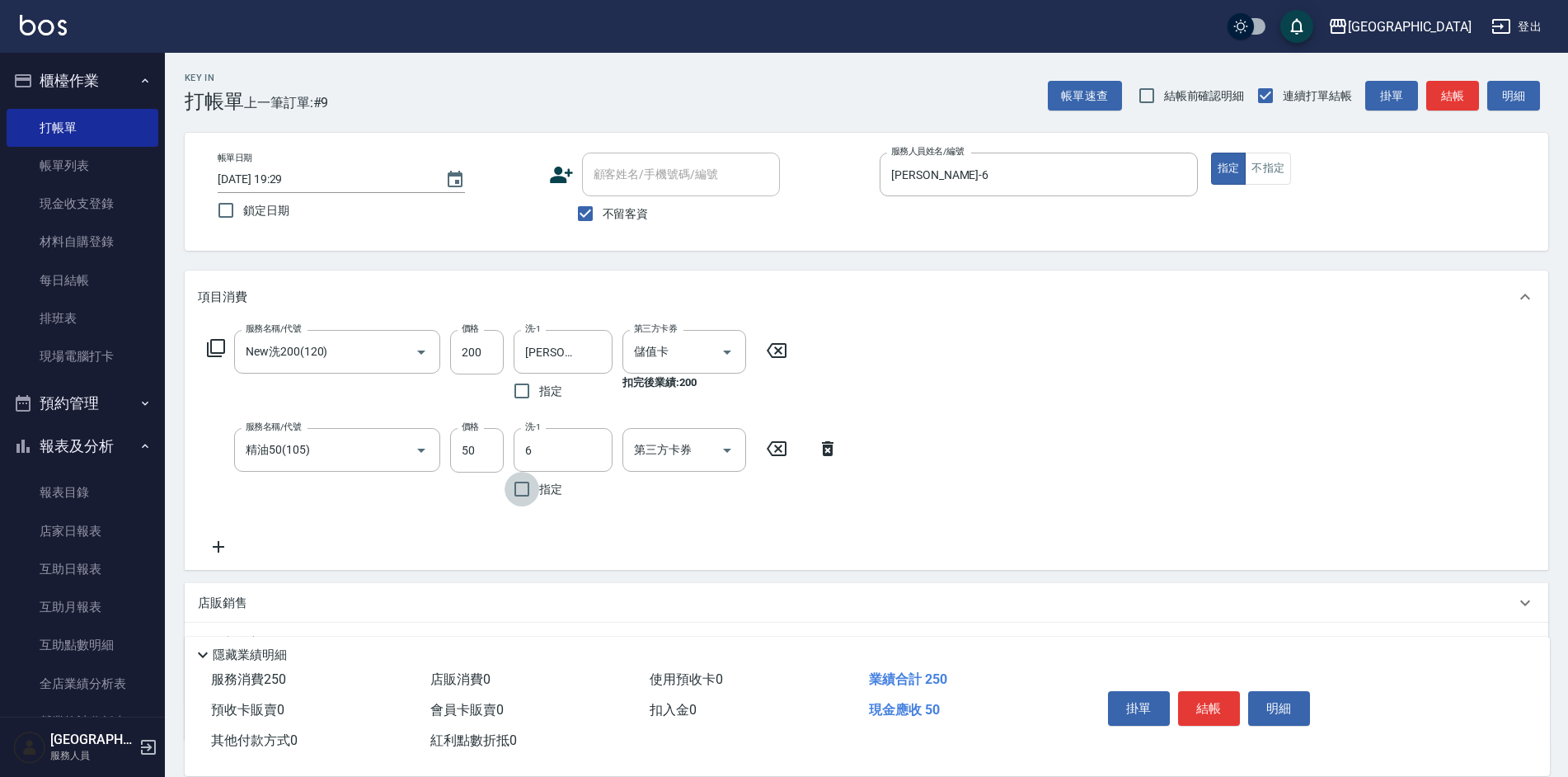
type input "[PERSON_NAME]-6"
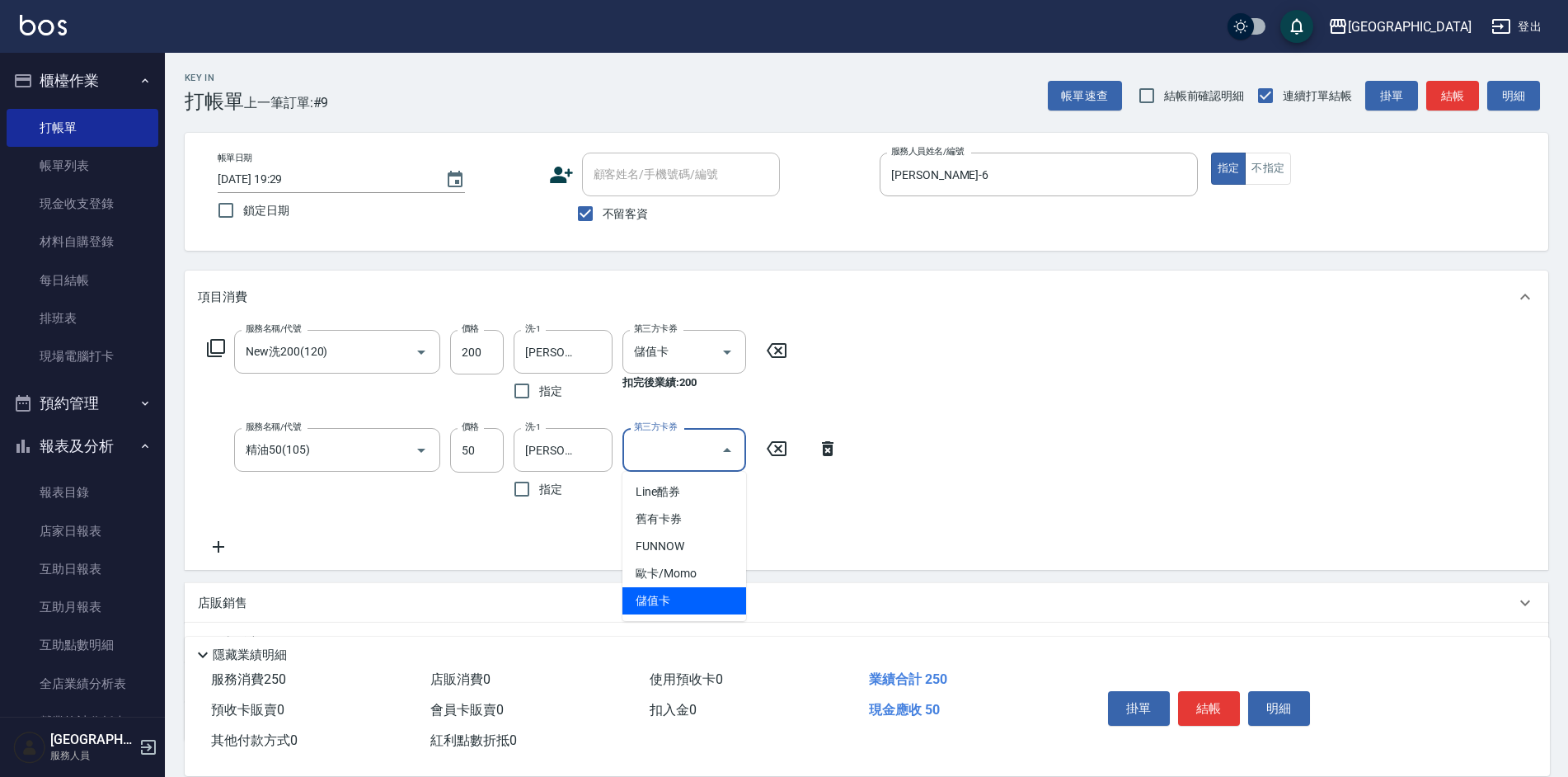
type input "儲值卡"
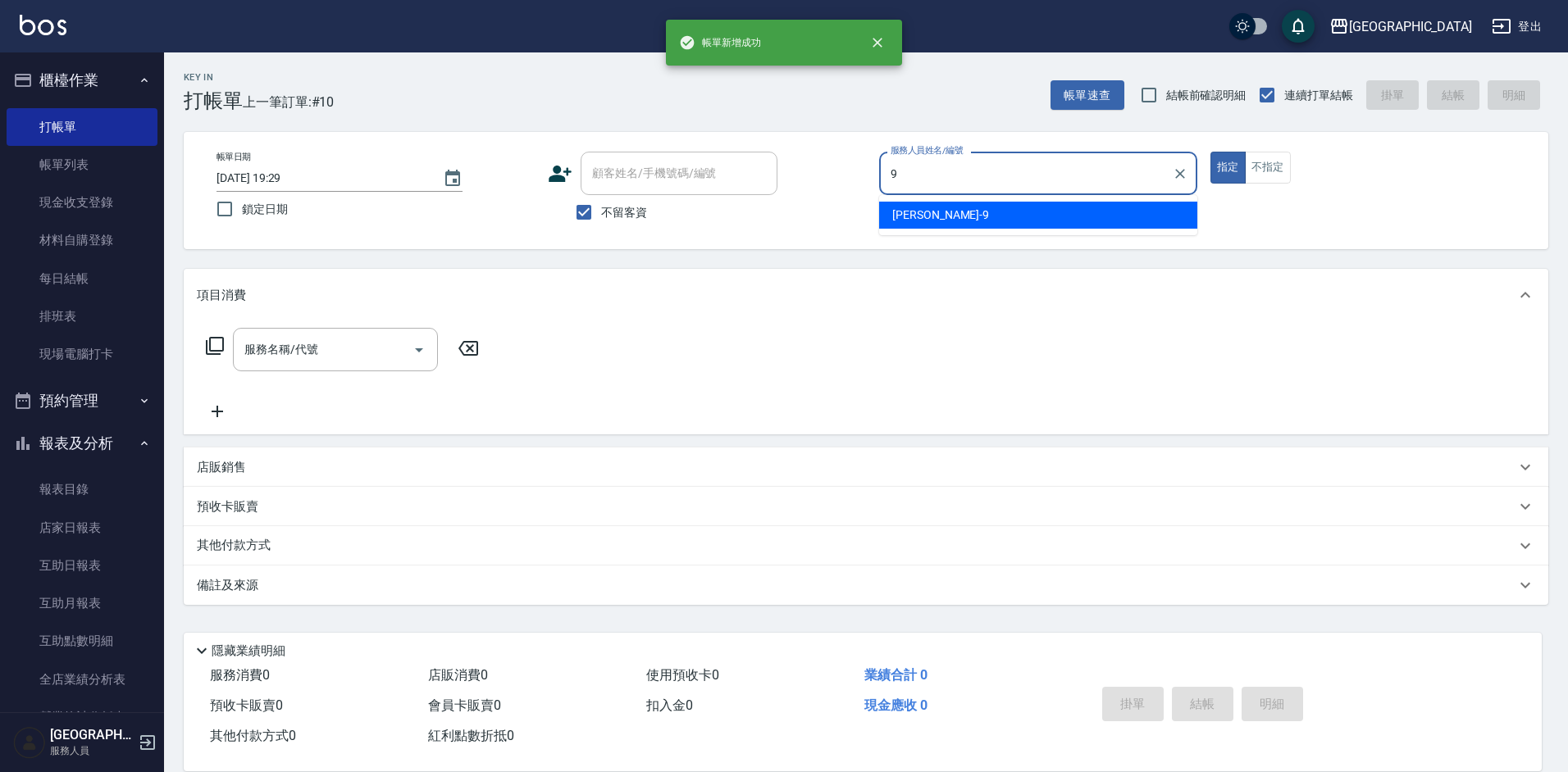
type input "[PERSON_NAME]-9"
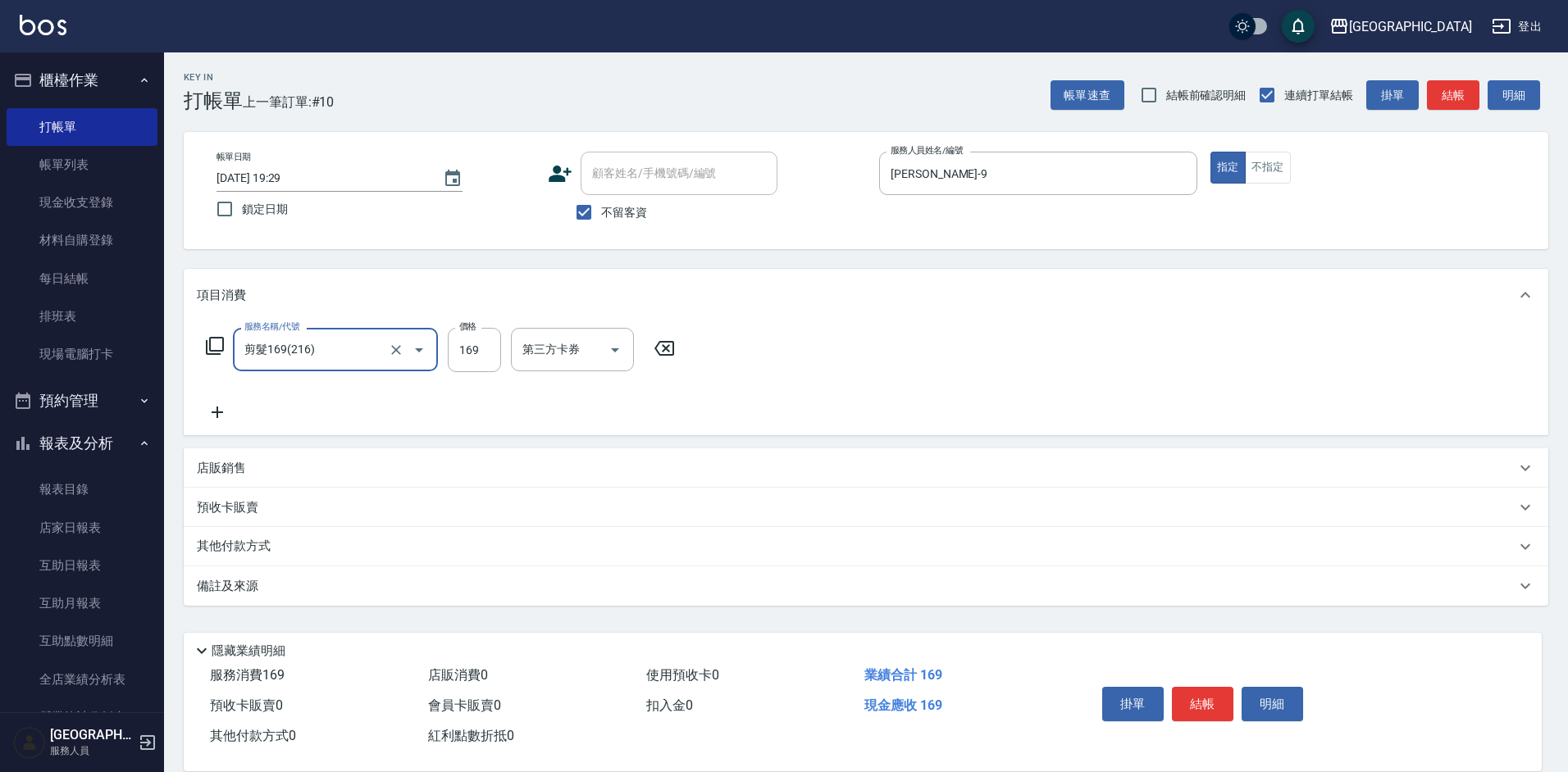
type input "剪髮169(216)"
type input "350"
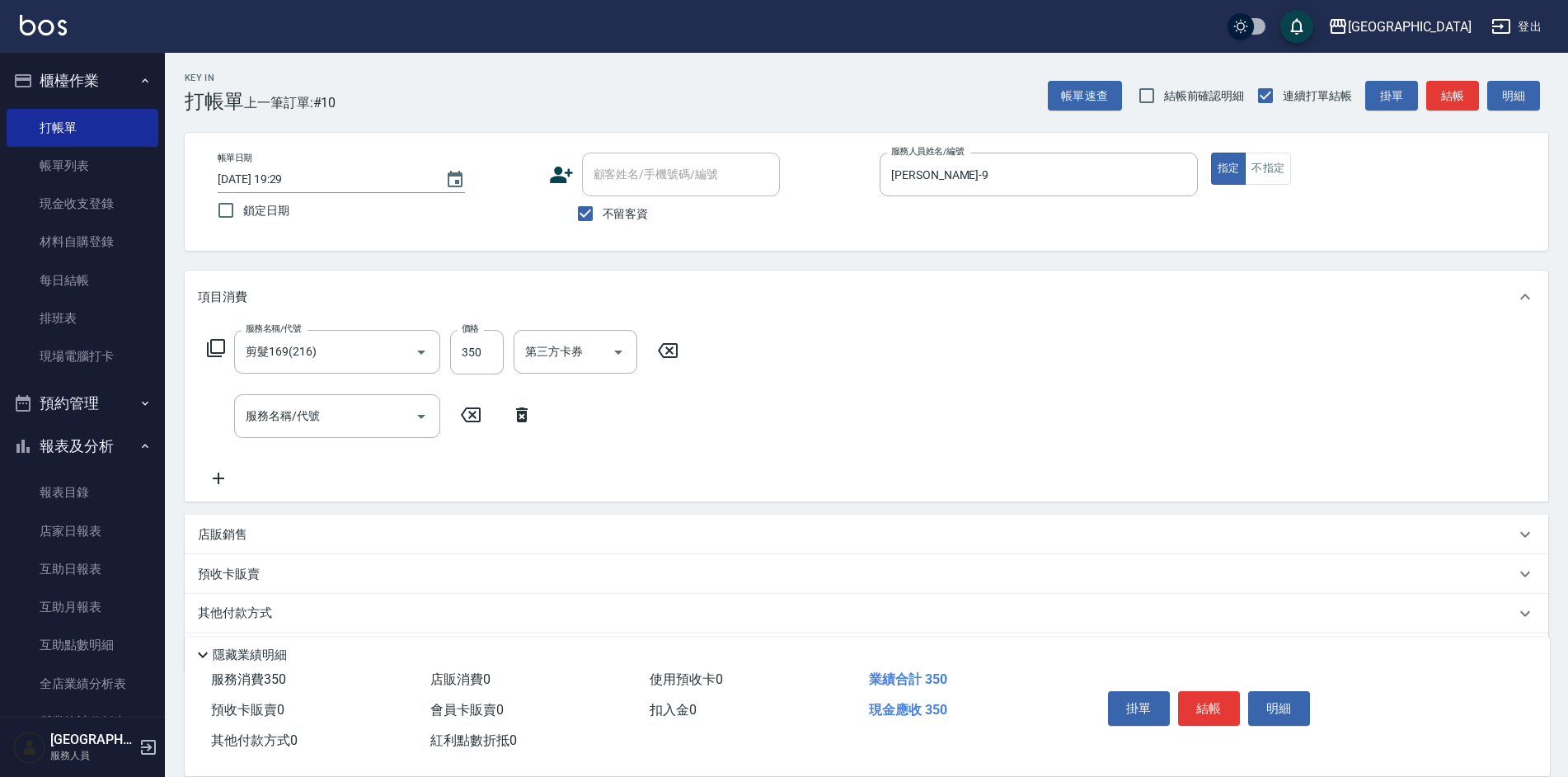
drag, startPoint x: 540, startPoint y: 401, endPoint x: 754, endPoint y: 450, distance: 219.5
click at [754, 450] on div "服務名稱/代號 剪髮169(216) 服務名稱/代號 價格 350 價格 第三方卡券 第三方卡券 服務名稱/代號 服務名稱/代號" at bounding box center [866, 412] width 1364 height 178
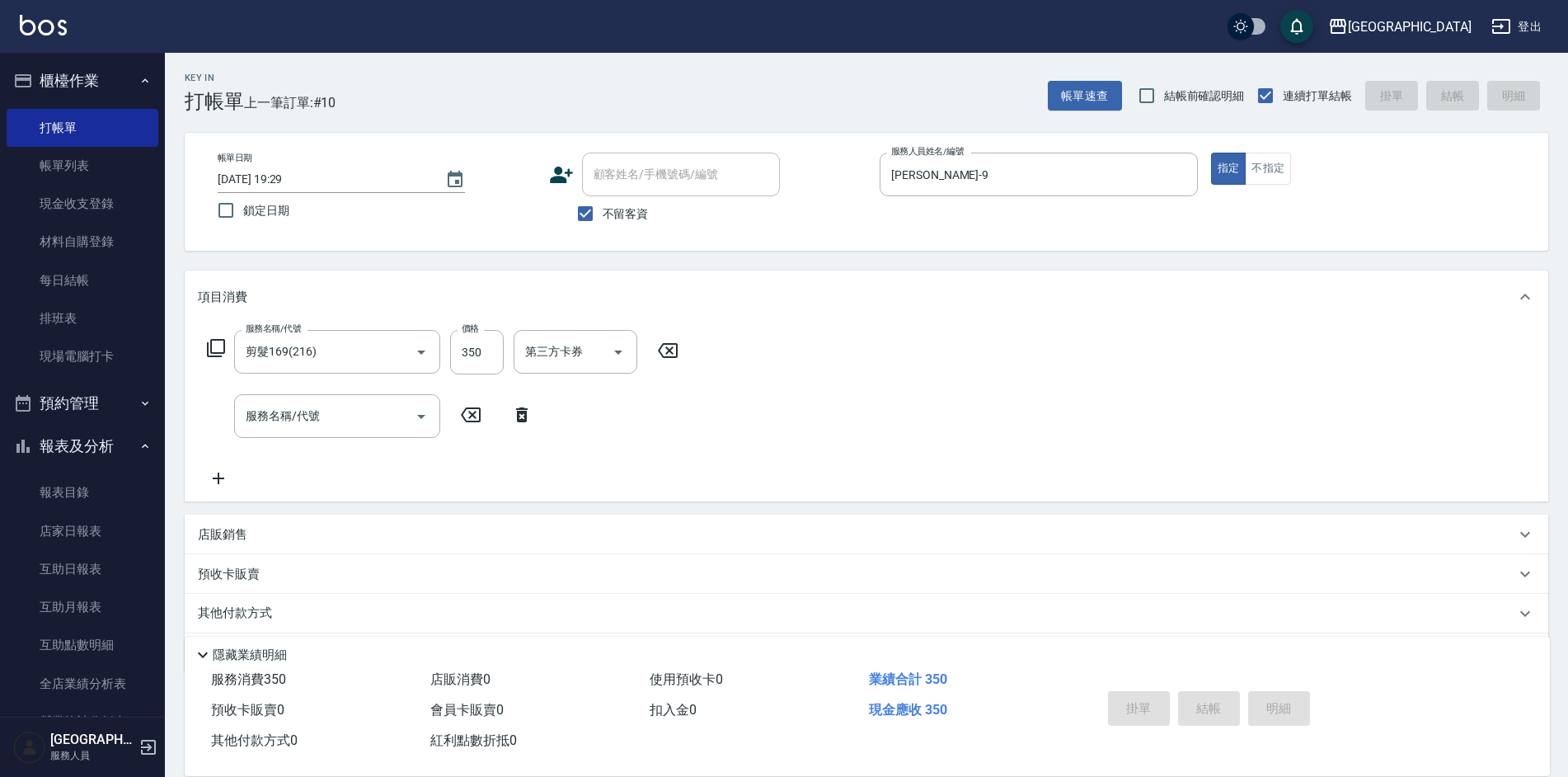
type input "[DATE] 19:30"
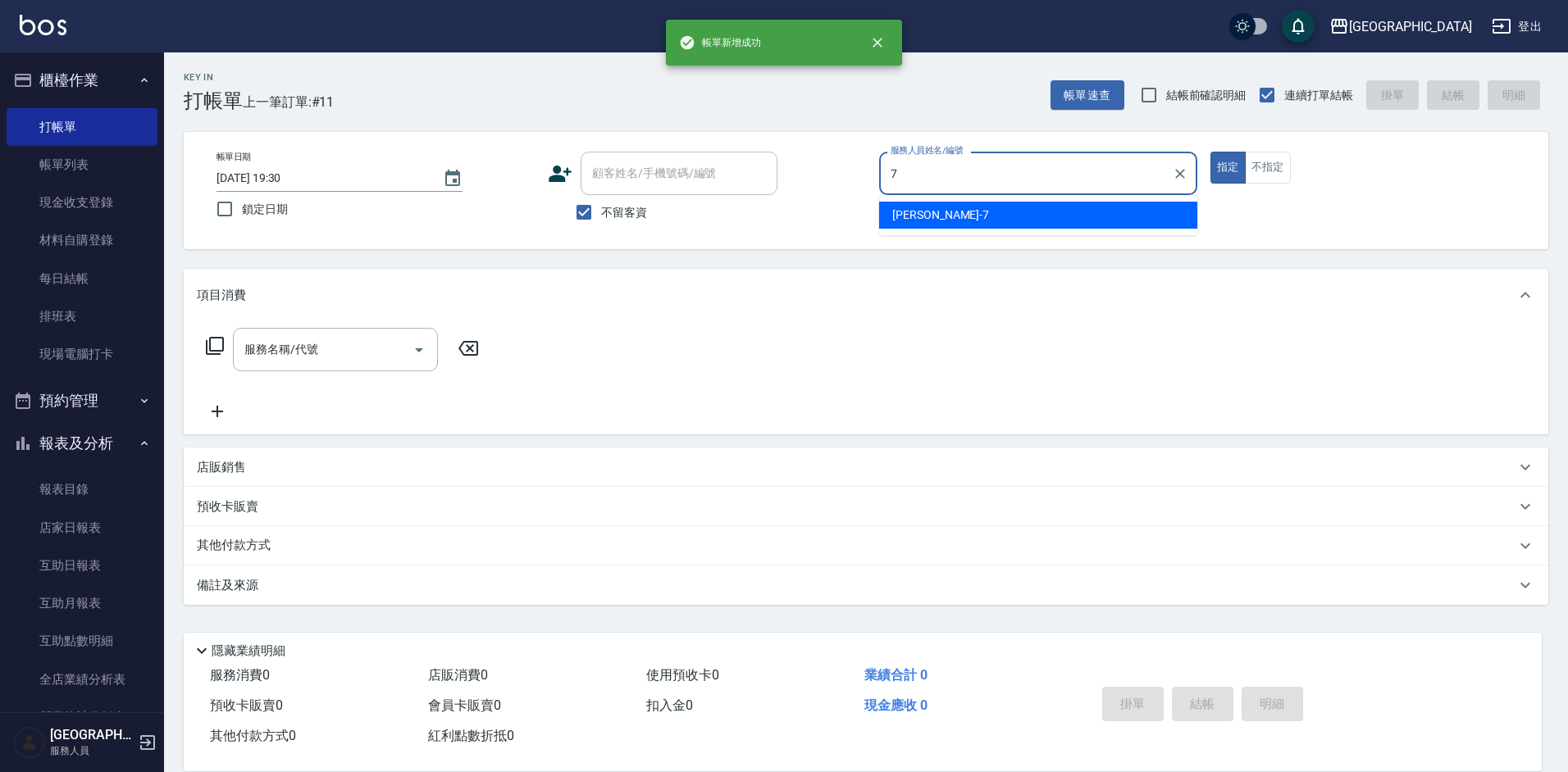
type input "[PERSON_NAME]-7"
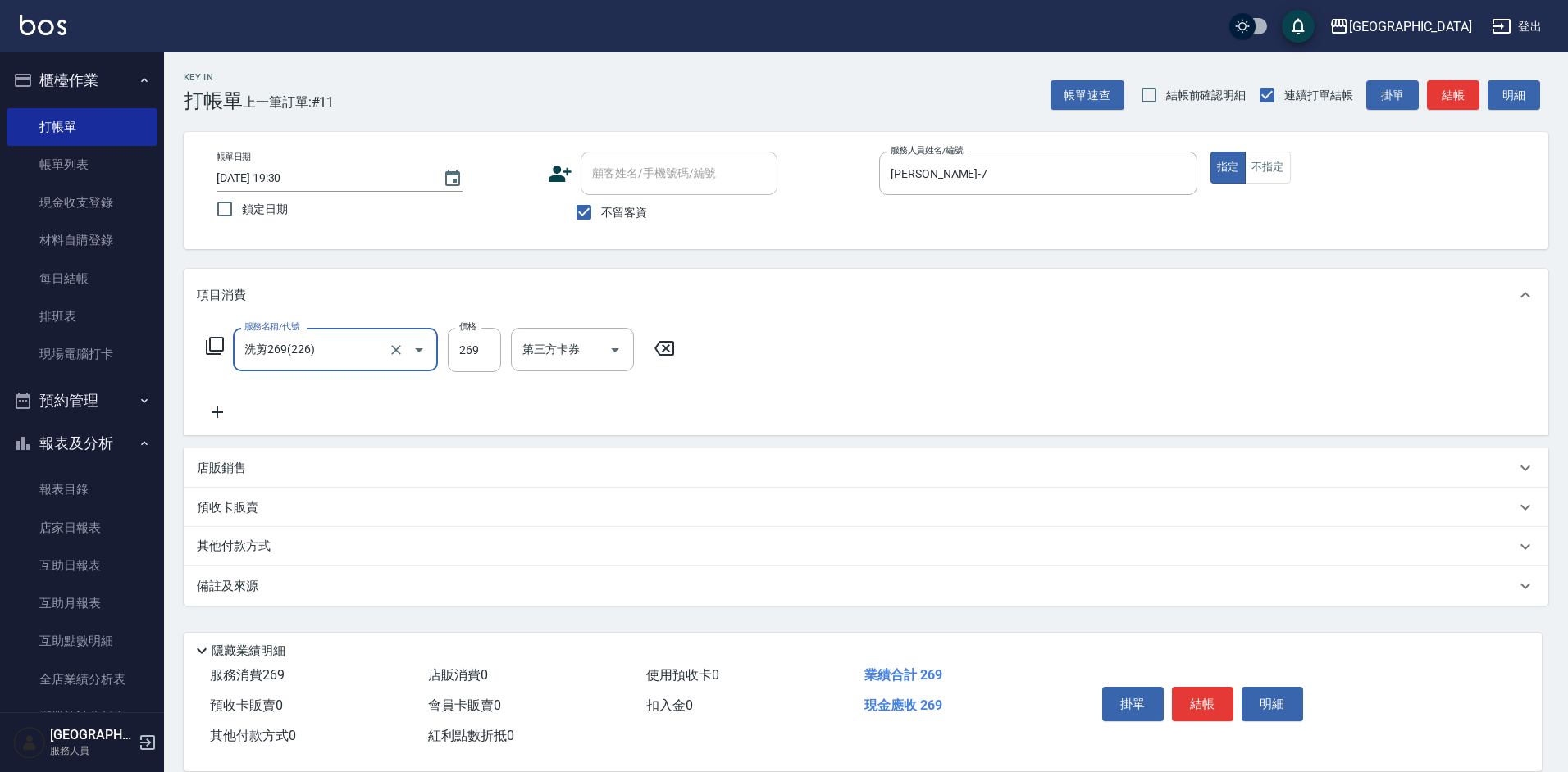
type input "洗剪269(226)"
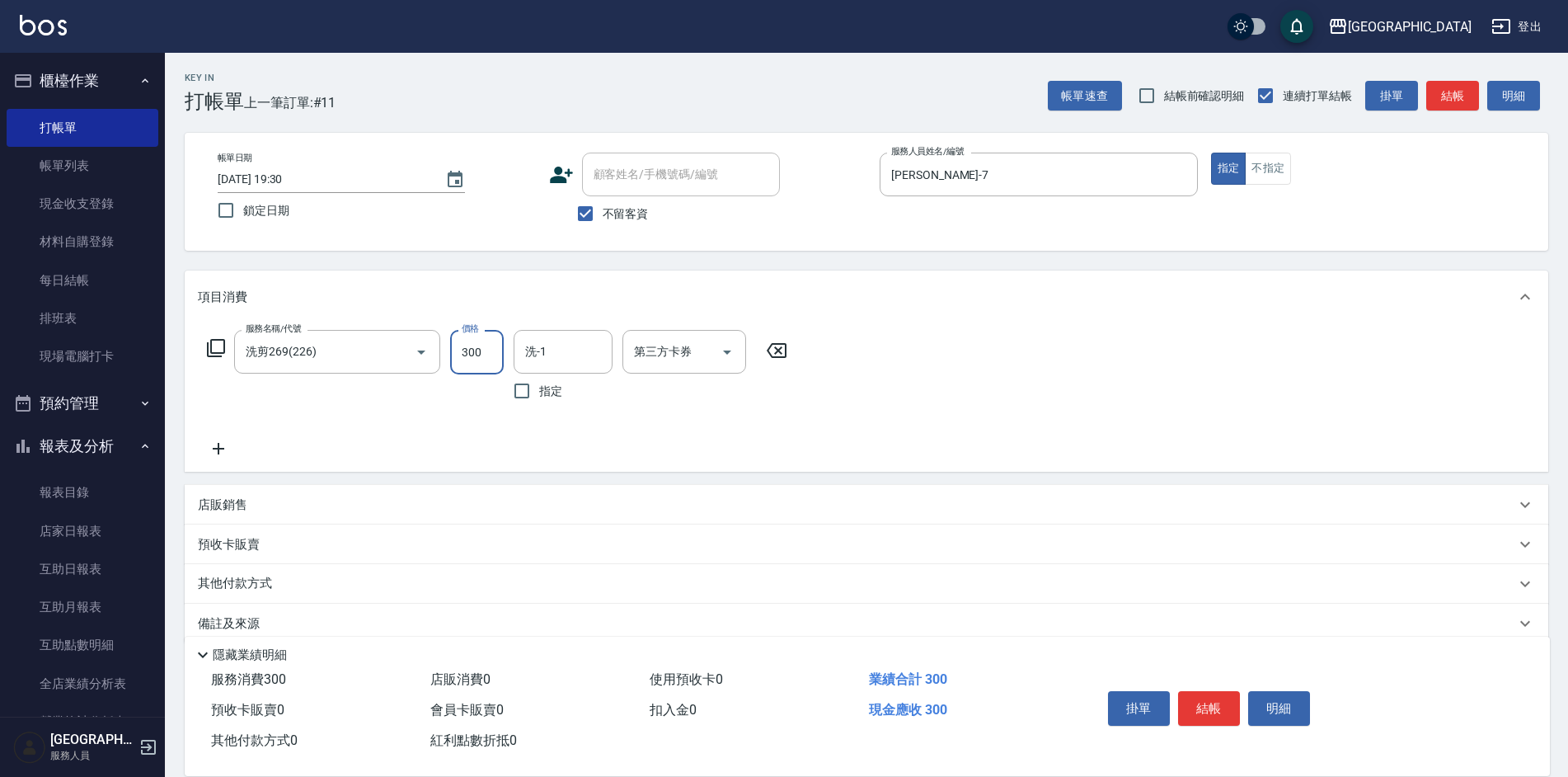
type input "300"
type input "[PERSON_NAME]-7"
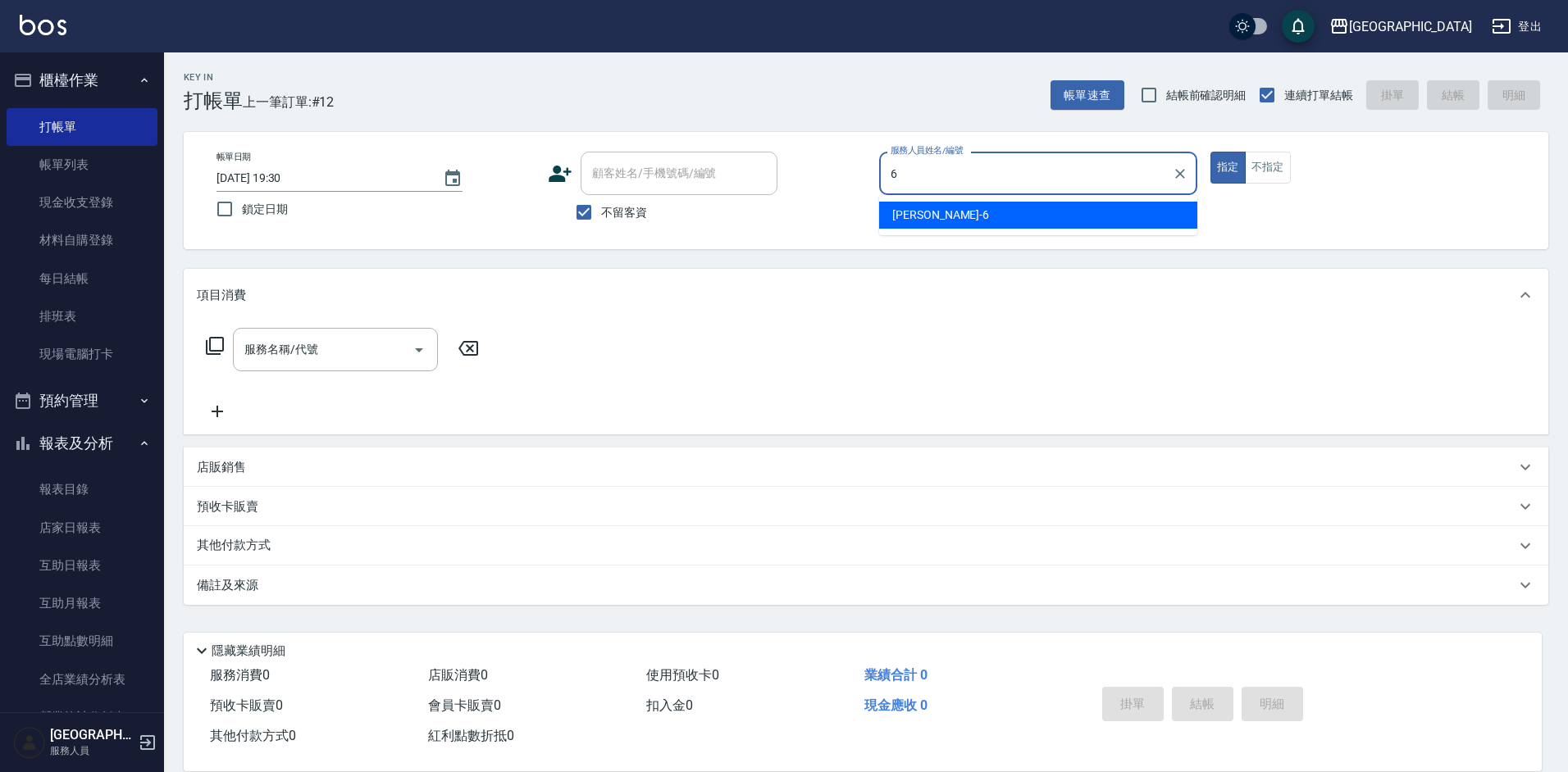
type input "[PERSON_NAME]-6"
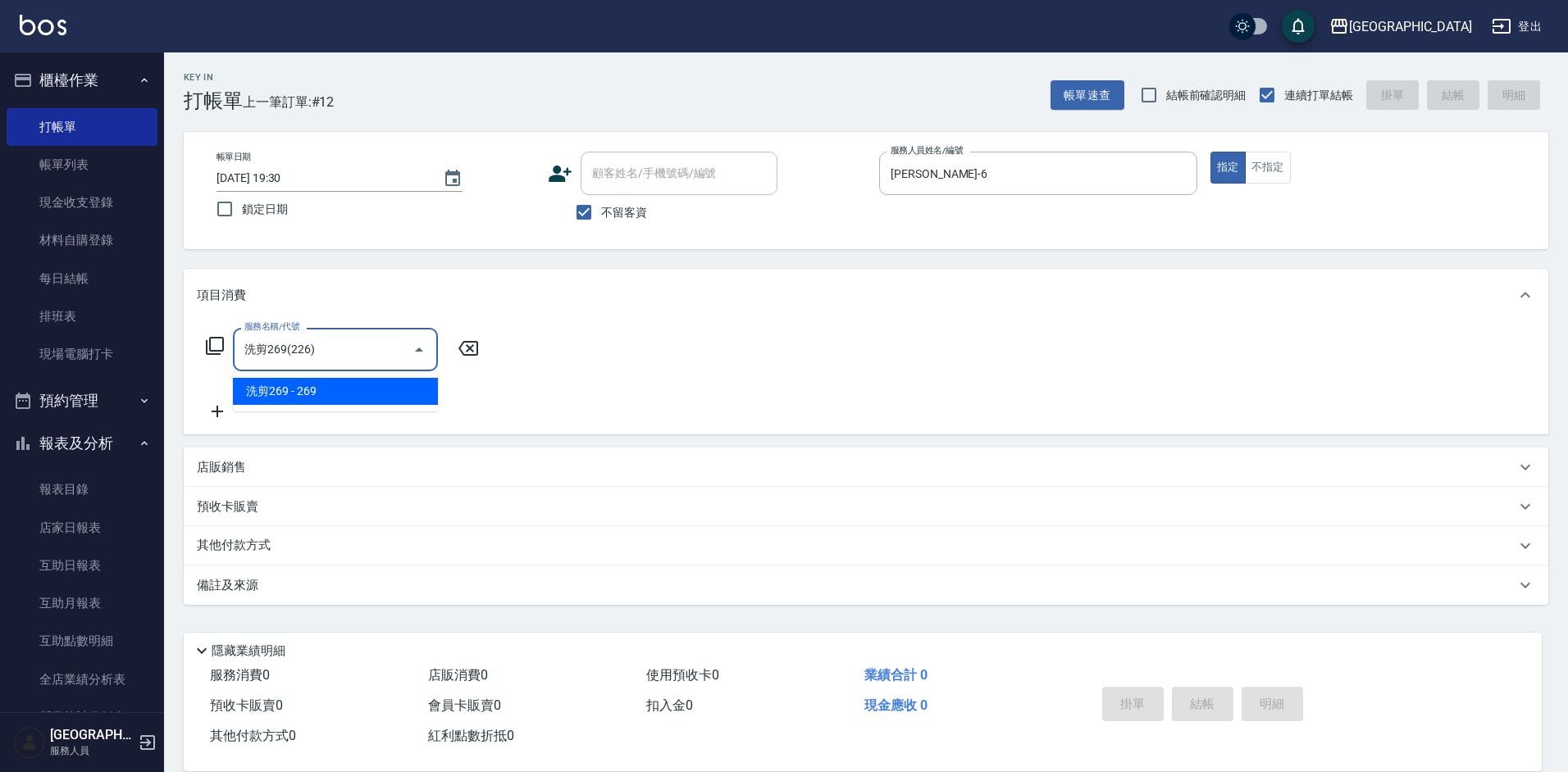
type input "洗剪269(226)"
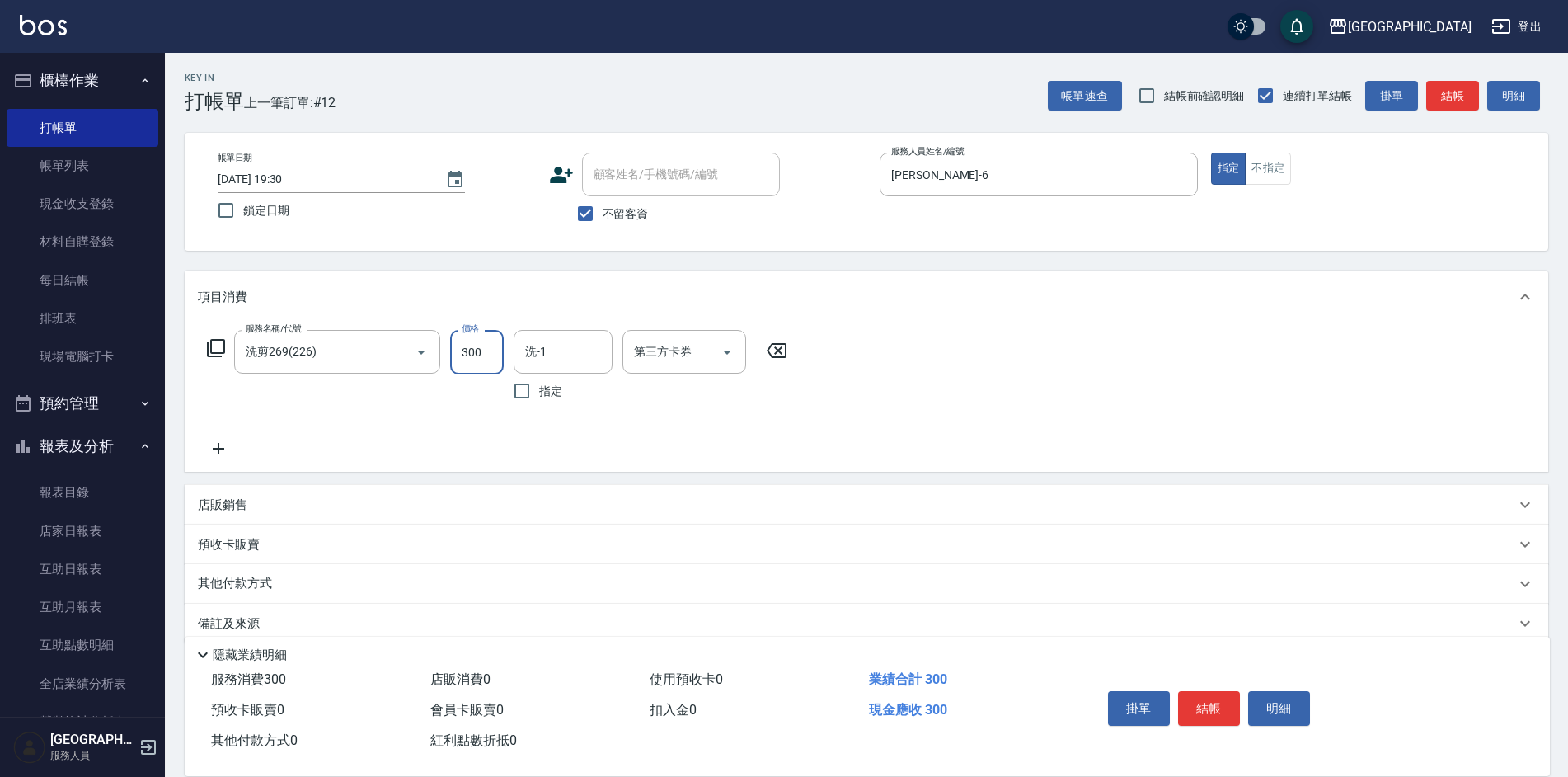
type input "300"
type input "[PERSON_NAME]-6"
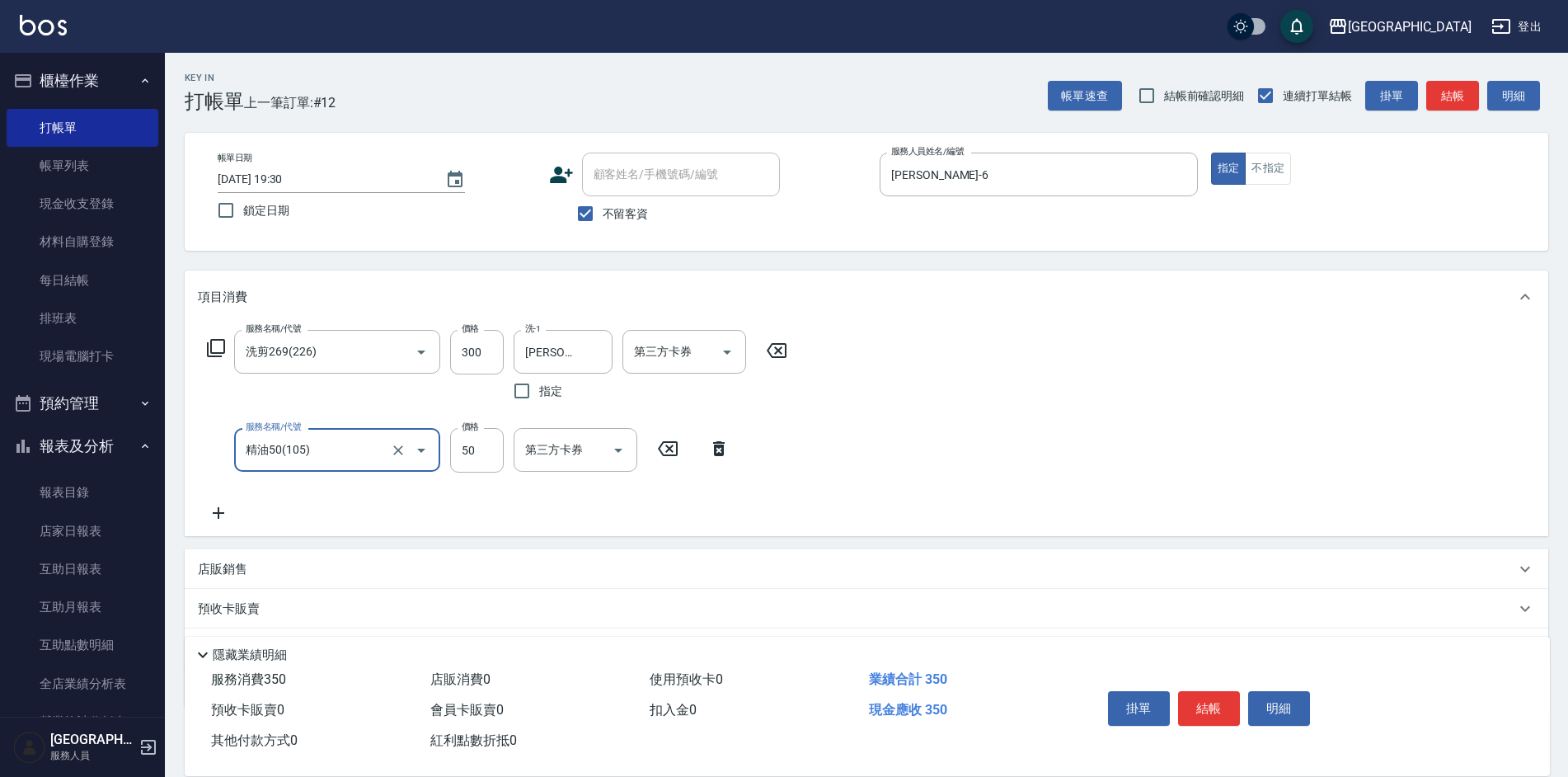
type input "精油50(105)"
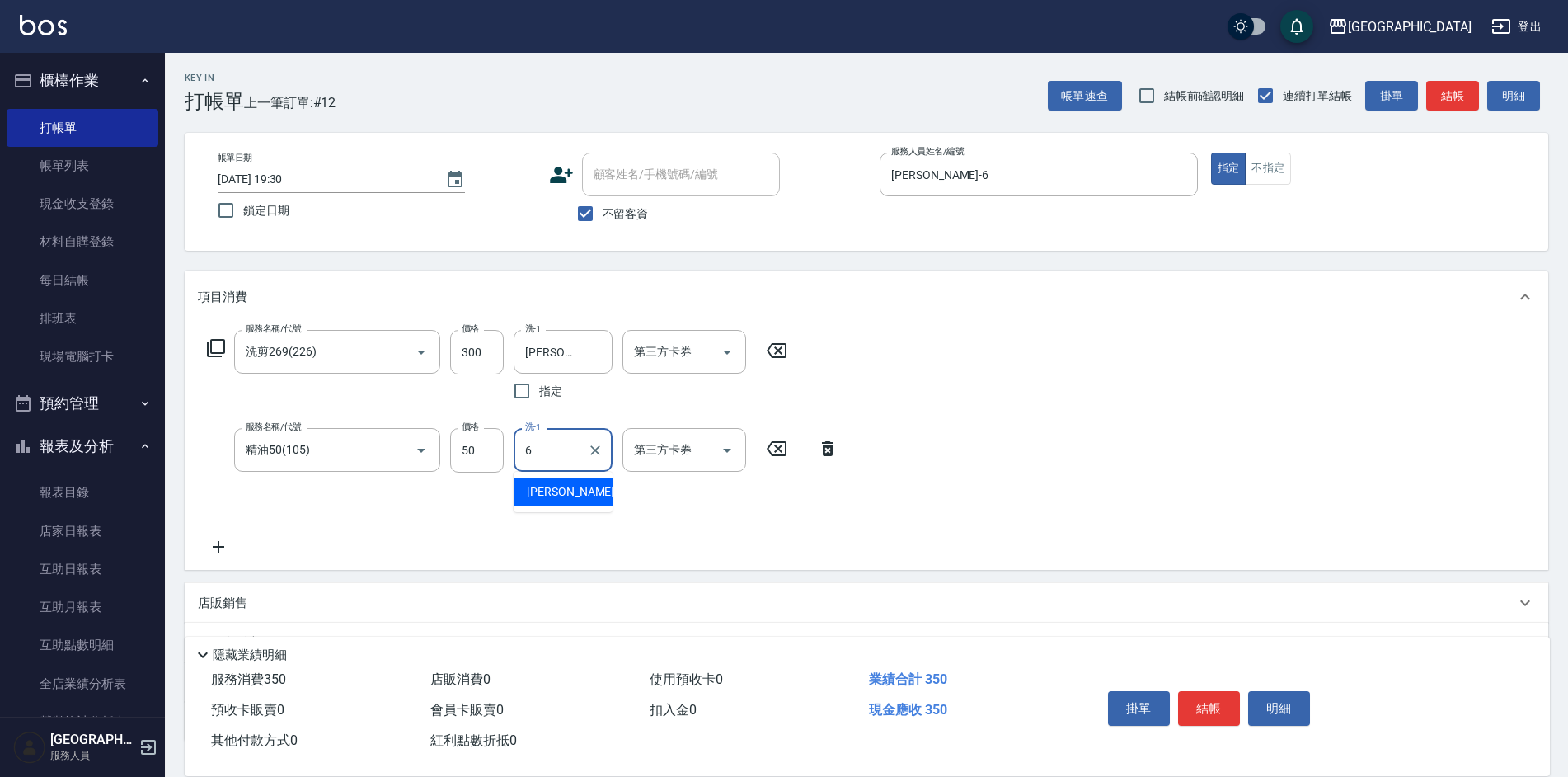
type input "[PERSON_NAME]-6"
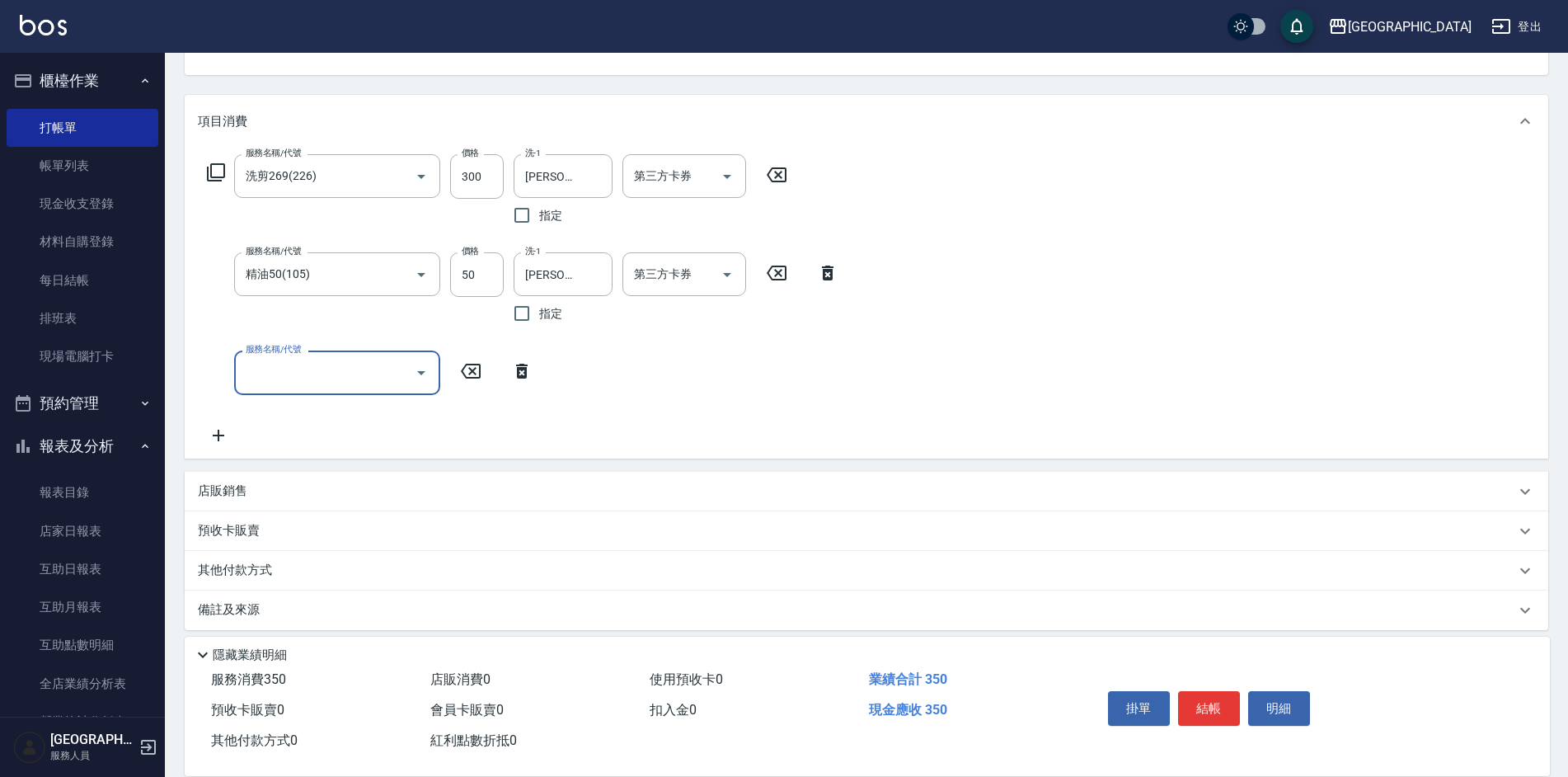
scroll to position [187, 0]
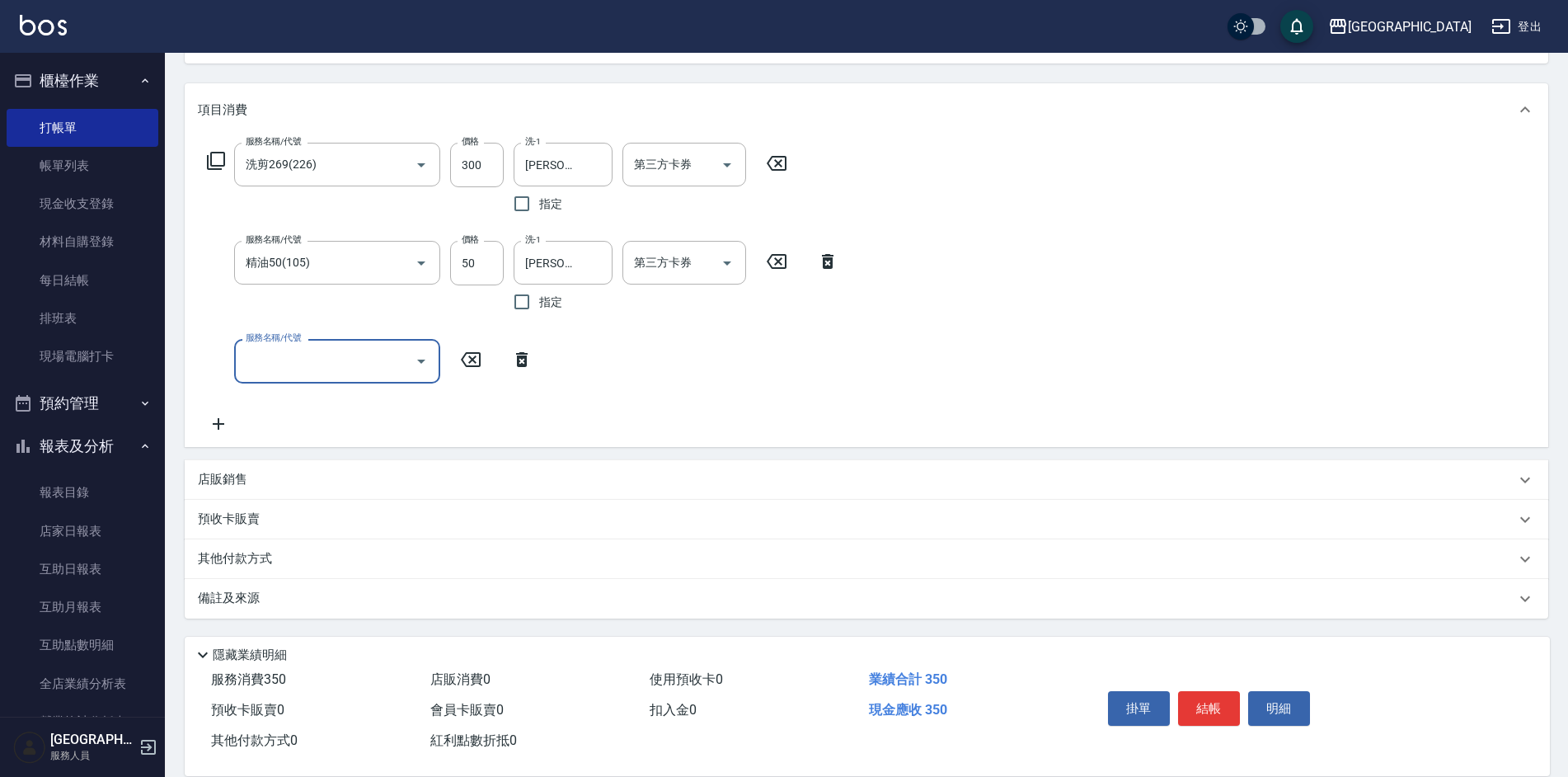
click at [226, 473] on p "店販銷售" at bounding box center [223, 479] width 50 height 17
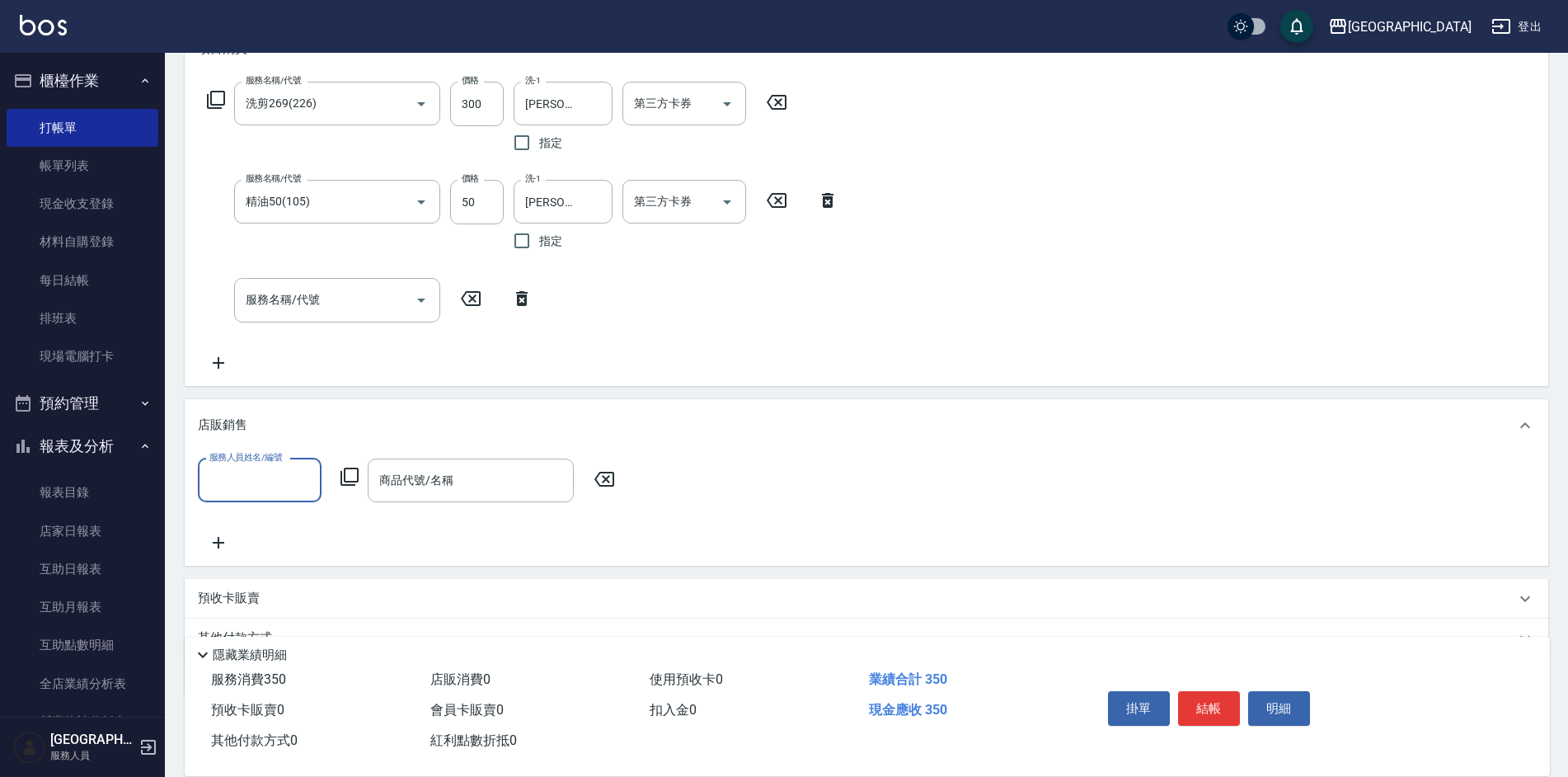
scroll to position [327, 0]
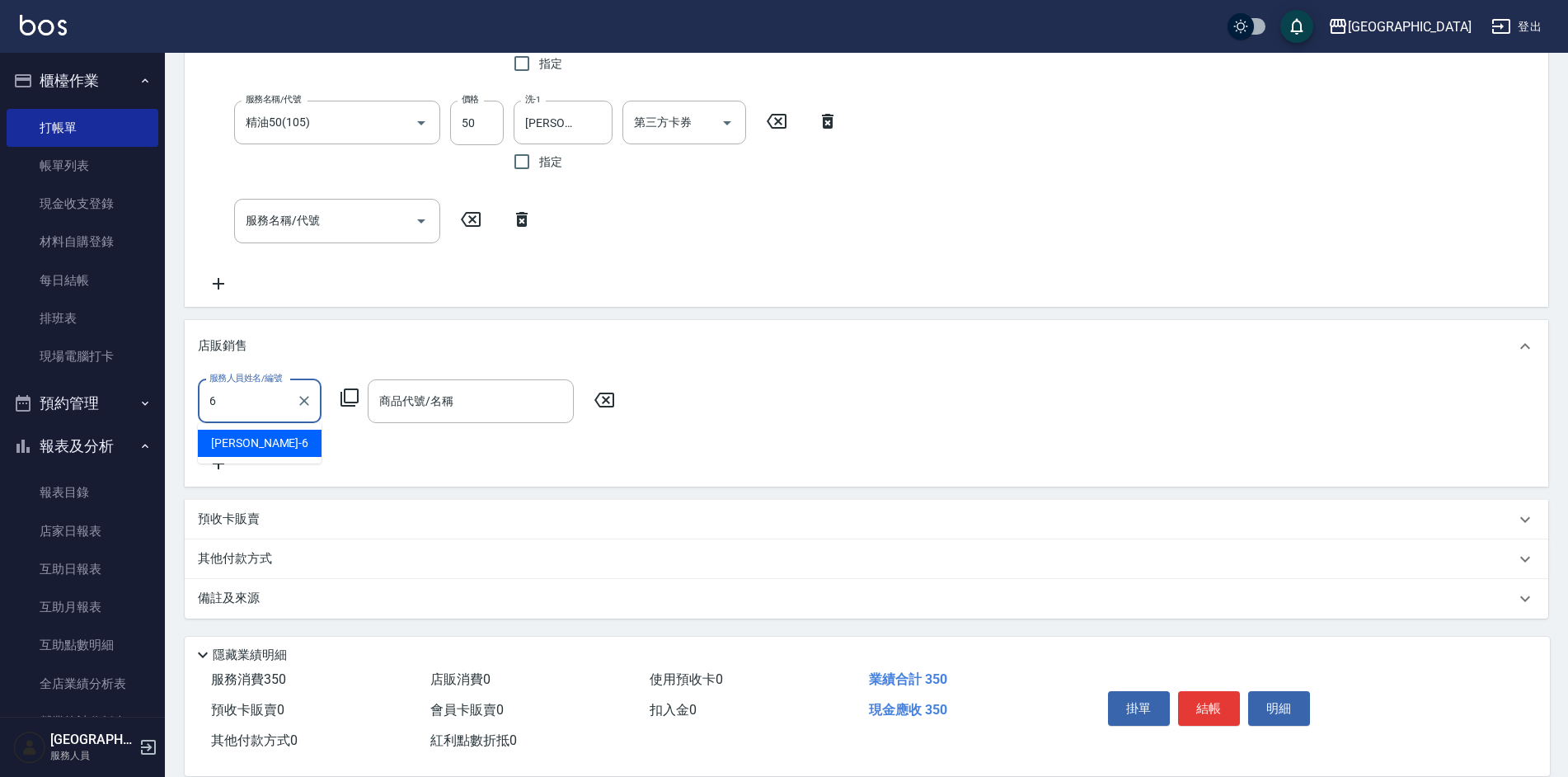
type input "[PERSON_NAME]-6"
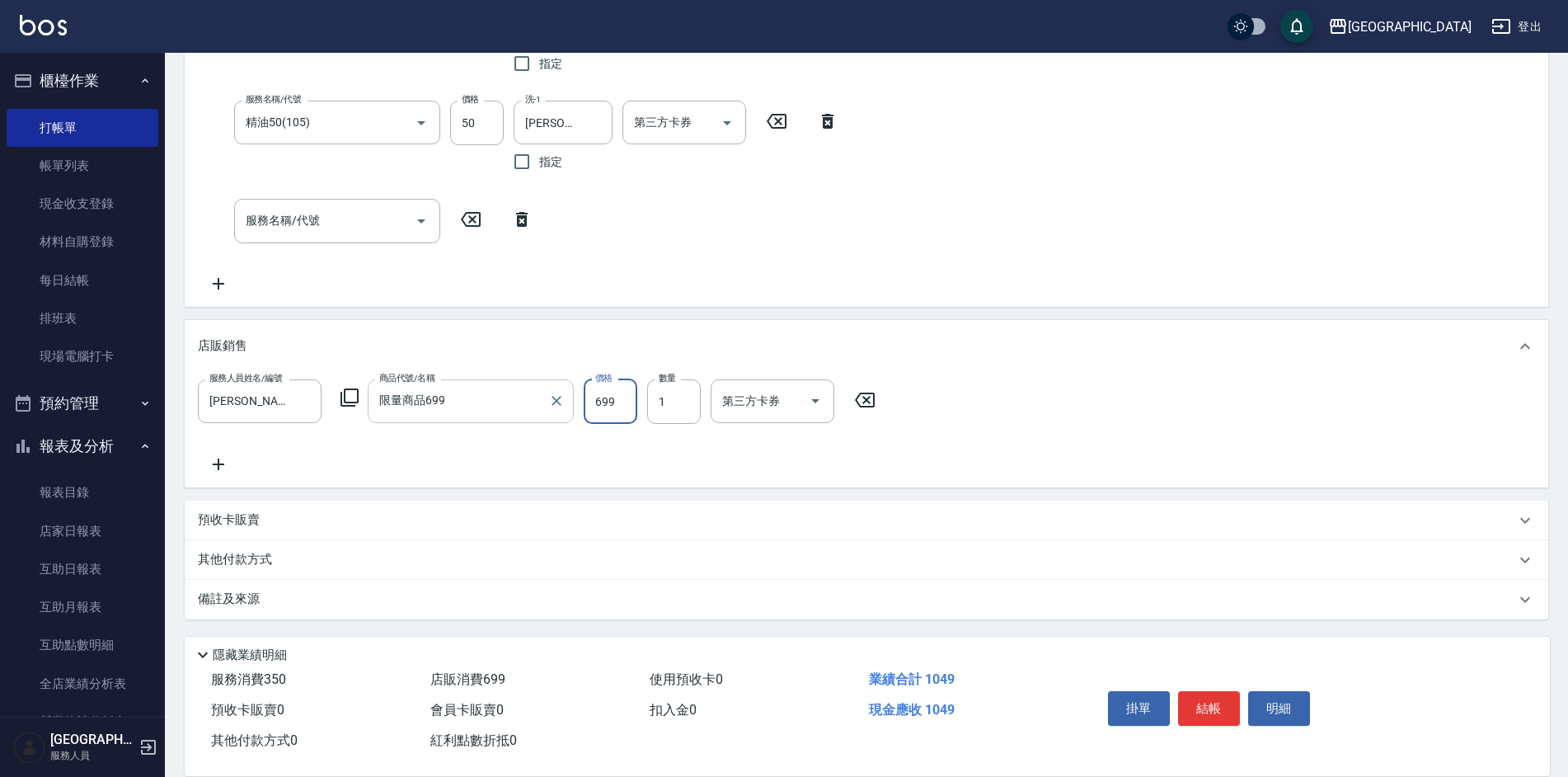
click at [511, 406] on input "限量商品699" at bounding box center [458, 401] width 166 height 29
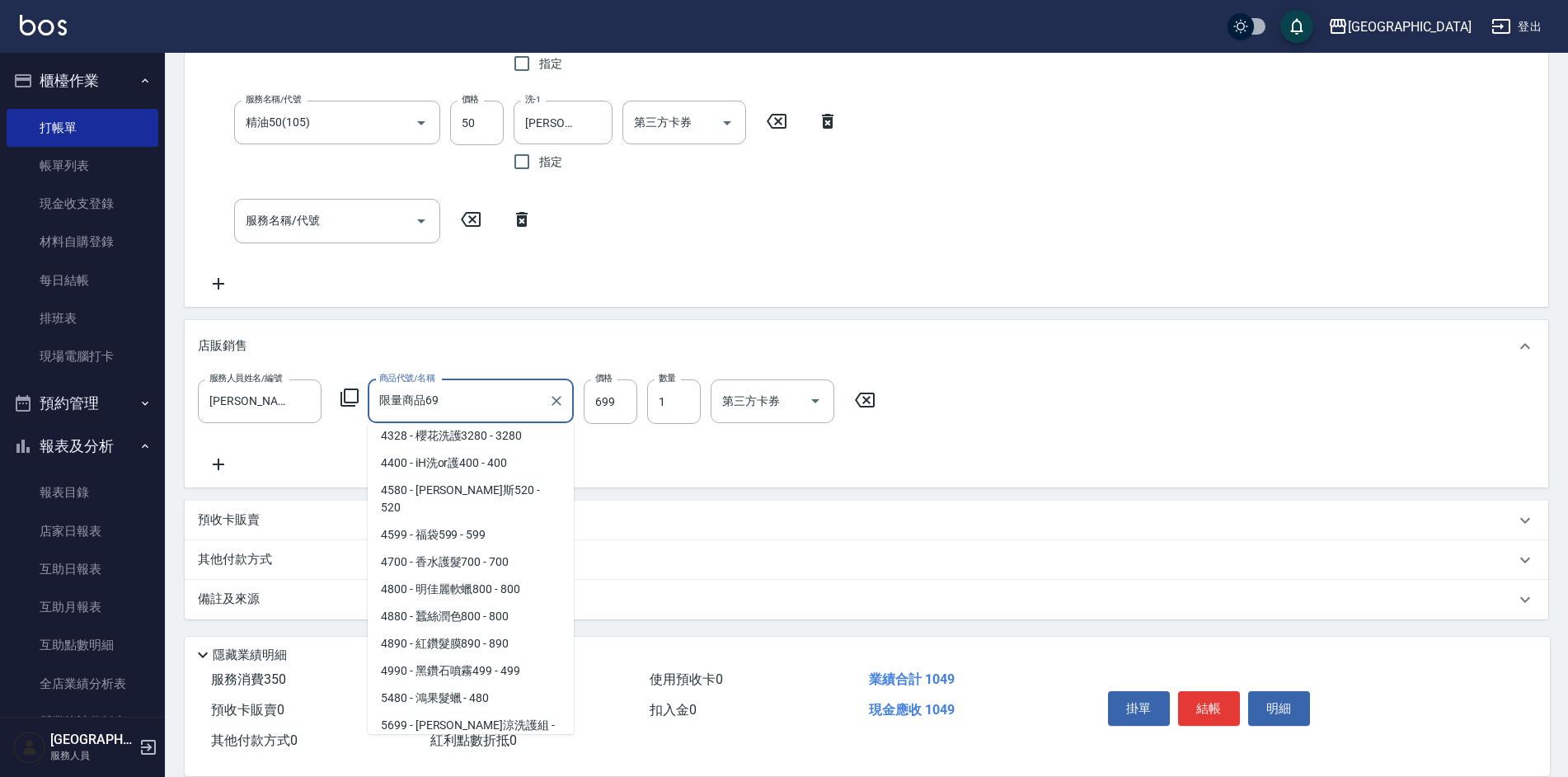
scroll to position [0, 0]
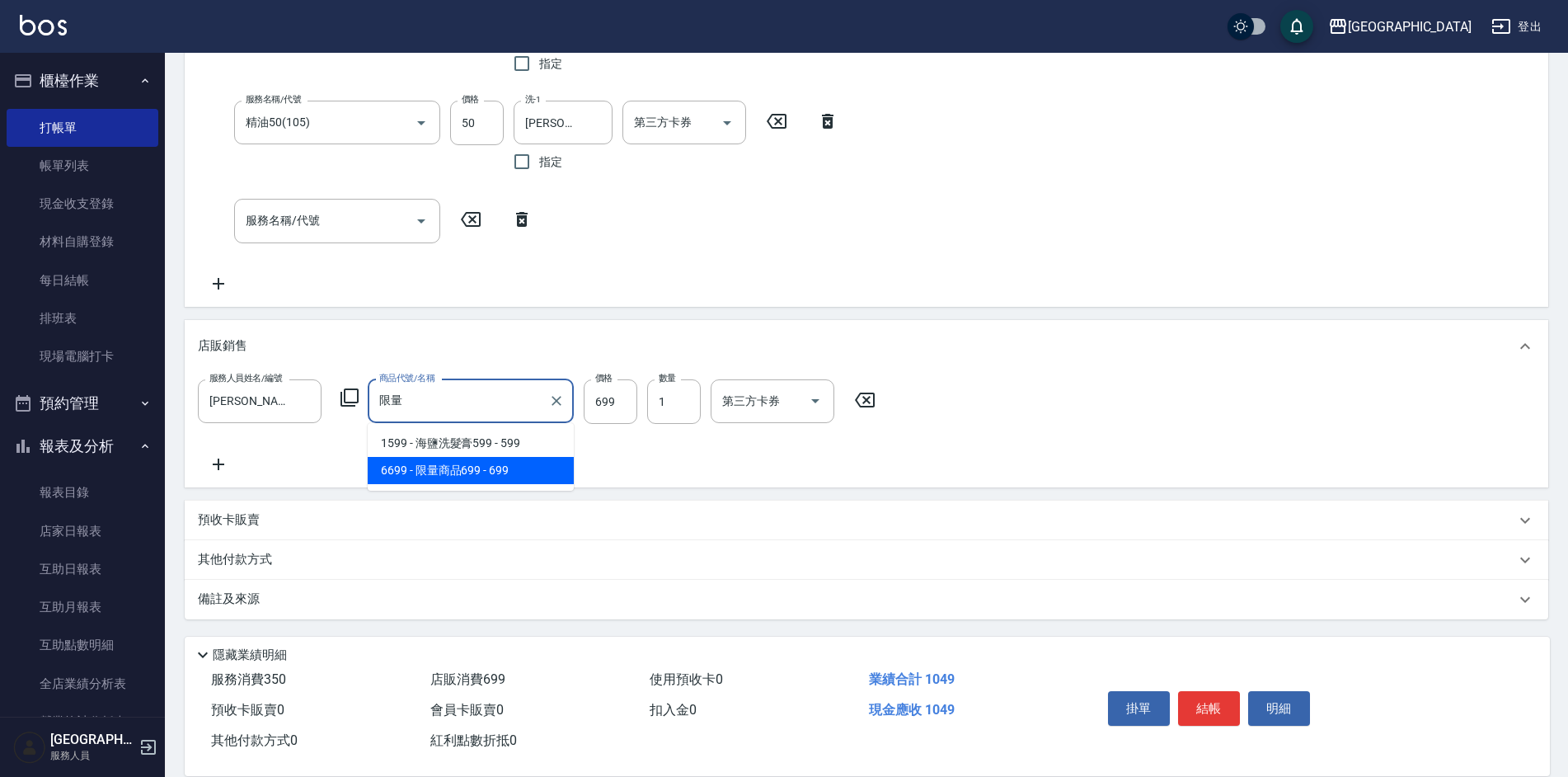
type input "限"
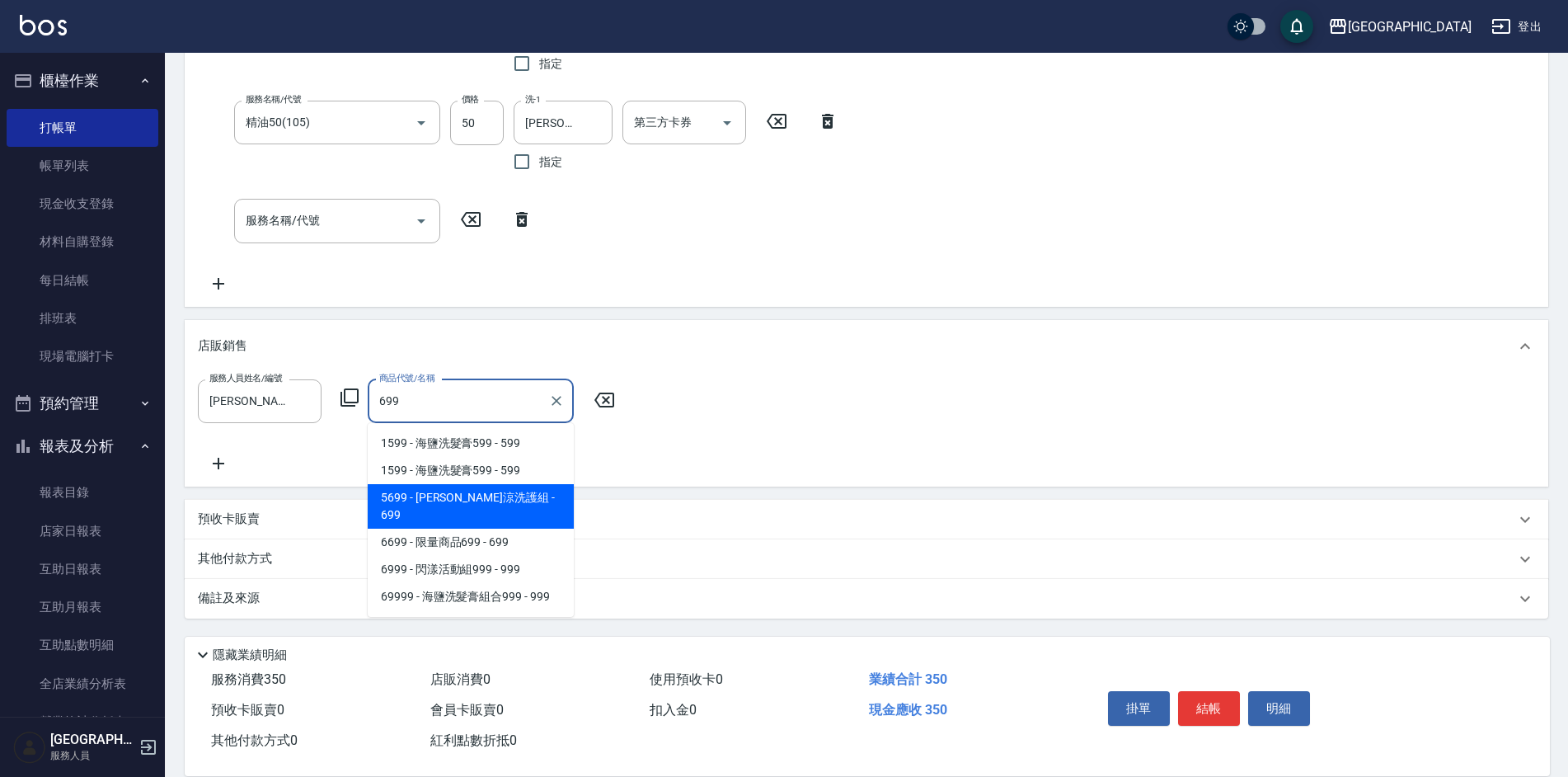
type input "[PERSON_NAME]涼洗護組"
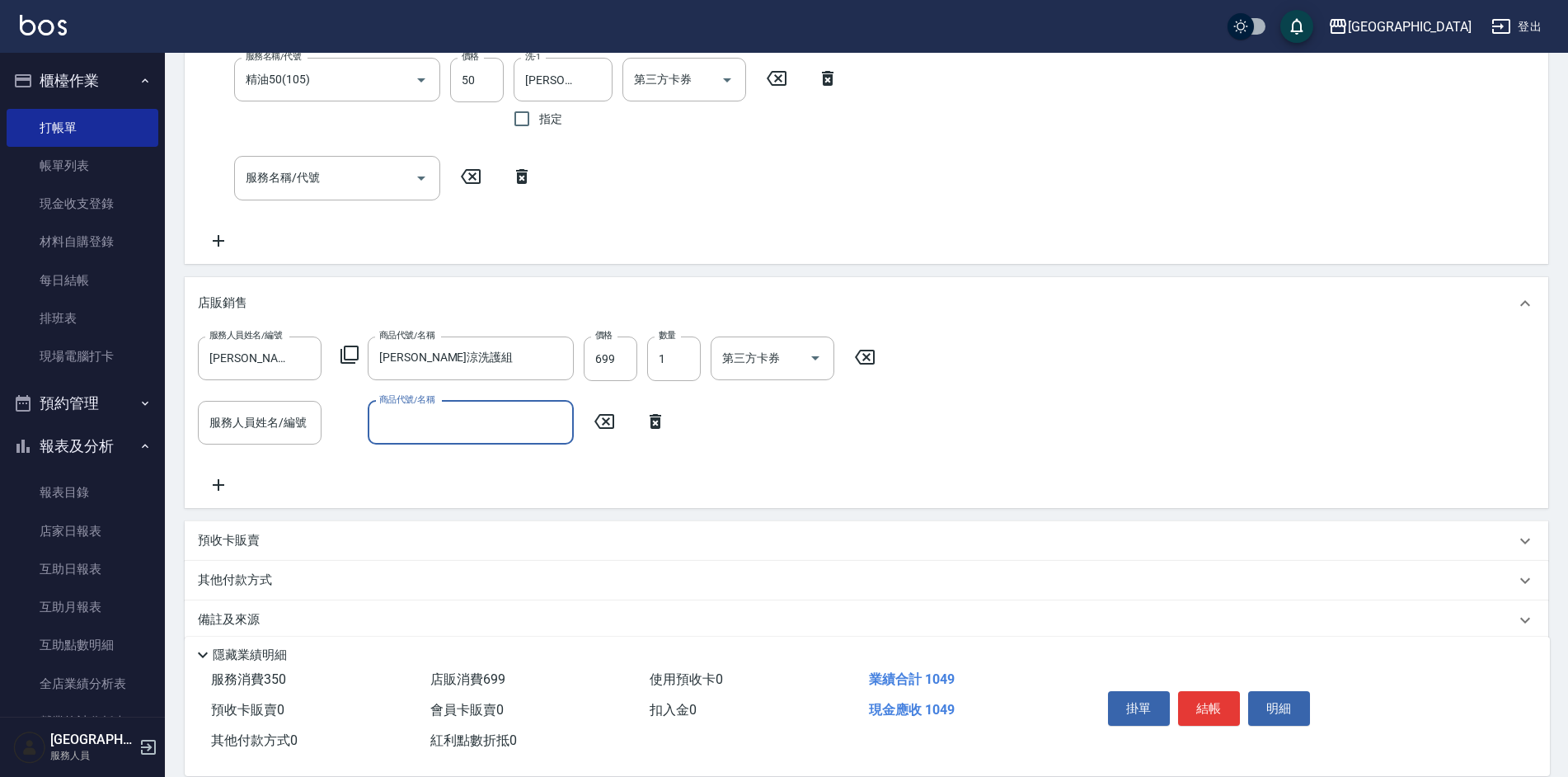
scroll to position [391, 0]
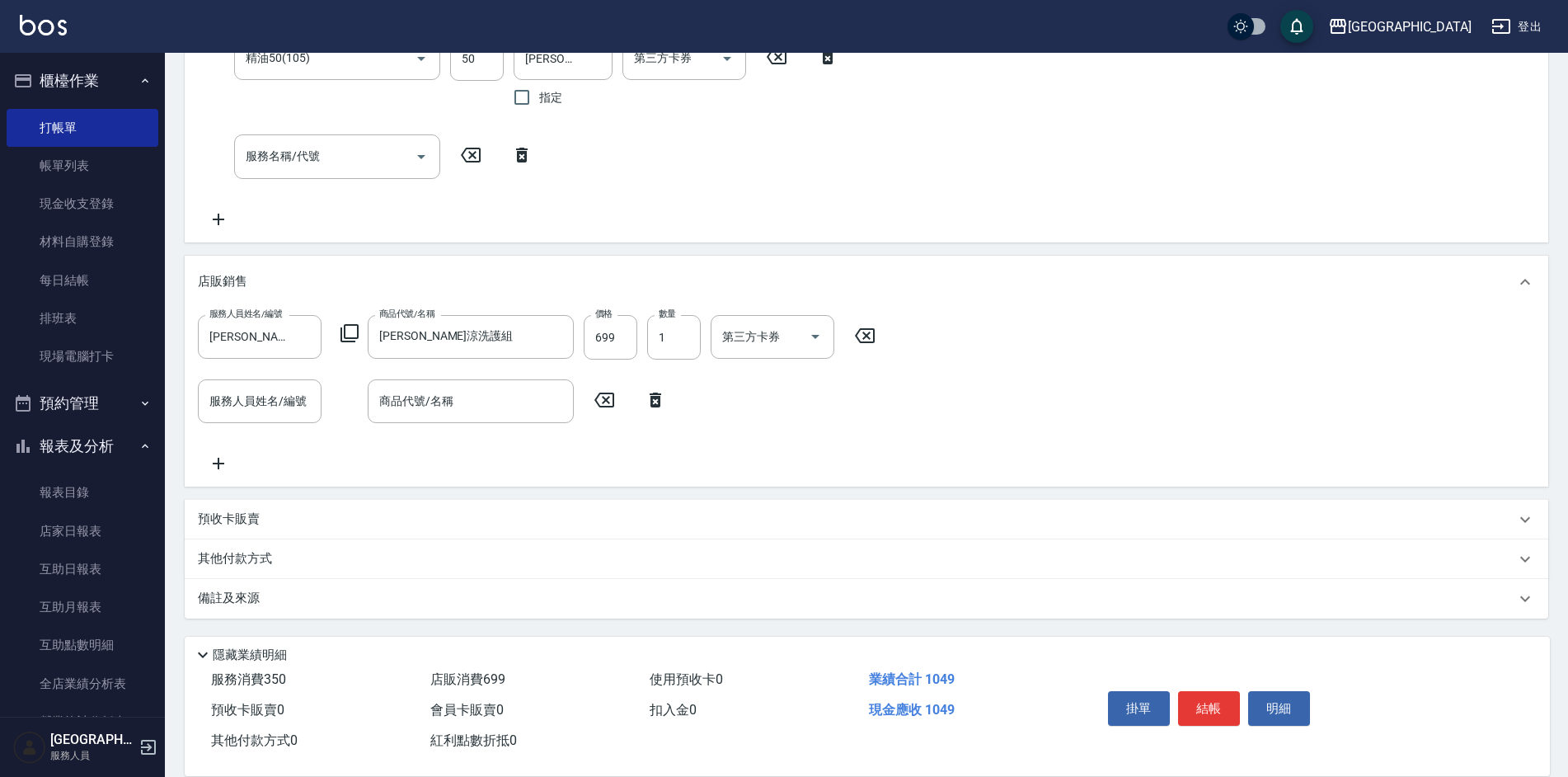
click at [620, 454] on div "服務人員姓名/編號 [PERSON_NAME]-6 服務人員姓名/編號 商品代號/名稱 水水沁涼洗護組 商品代號/名稱 價格 699 價格 數量 1 數量 第…" at bounding box center [866, 394] width 1337 height 159
click at [247, 568] on div "其他付款方式" at bounding box center [866, 559] width 1364 height 40
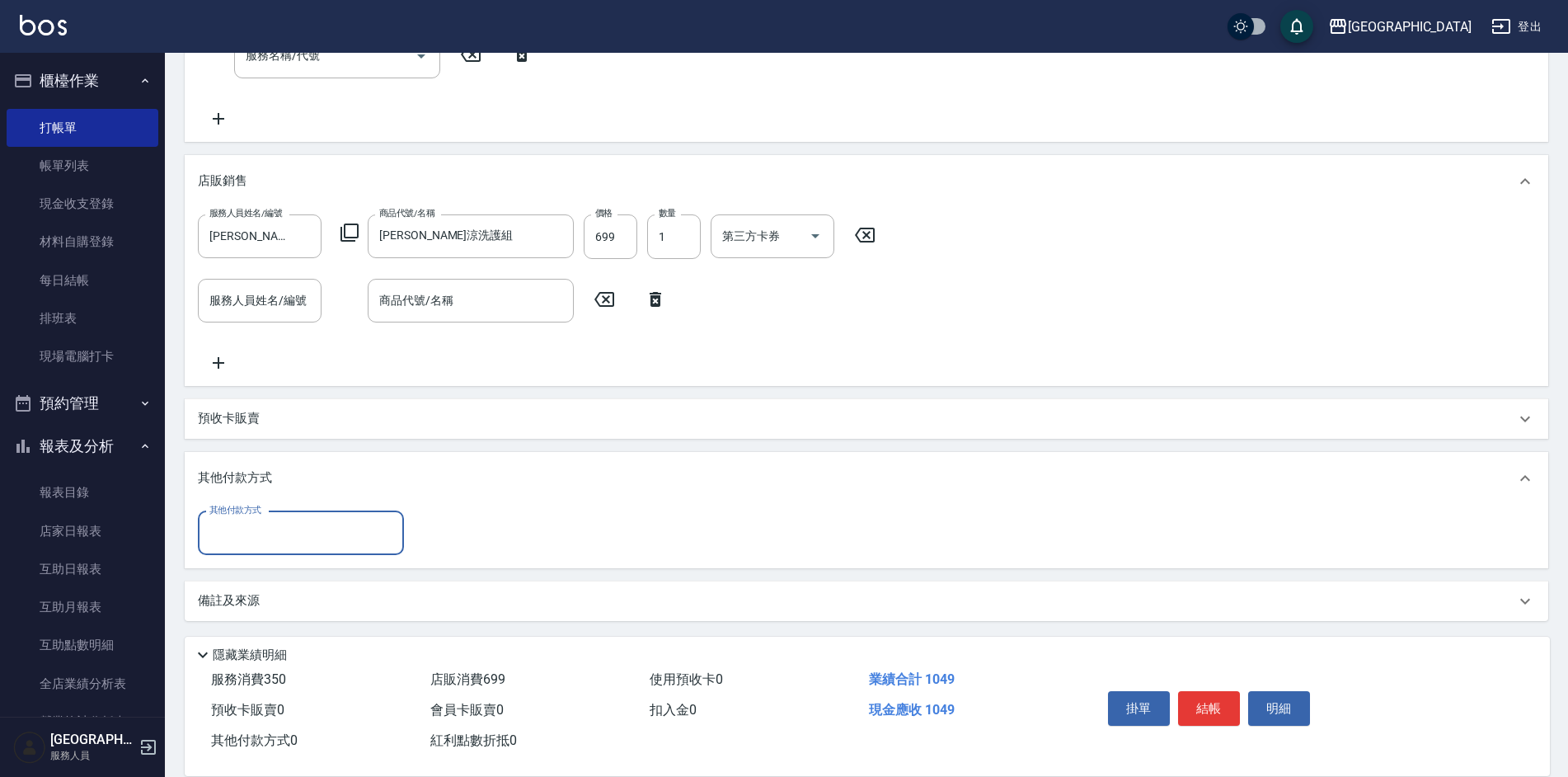
scroll to position [494, 0]
type input "儲值卡"
type input "452"
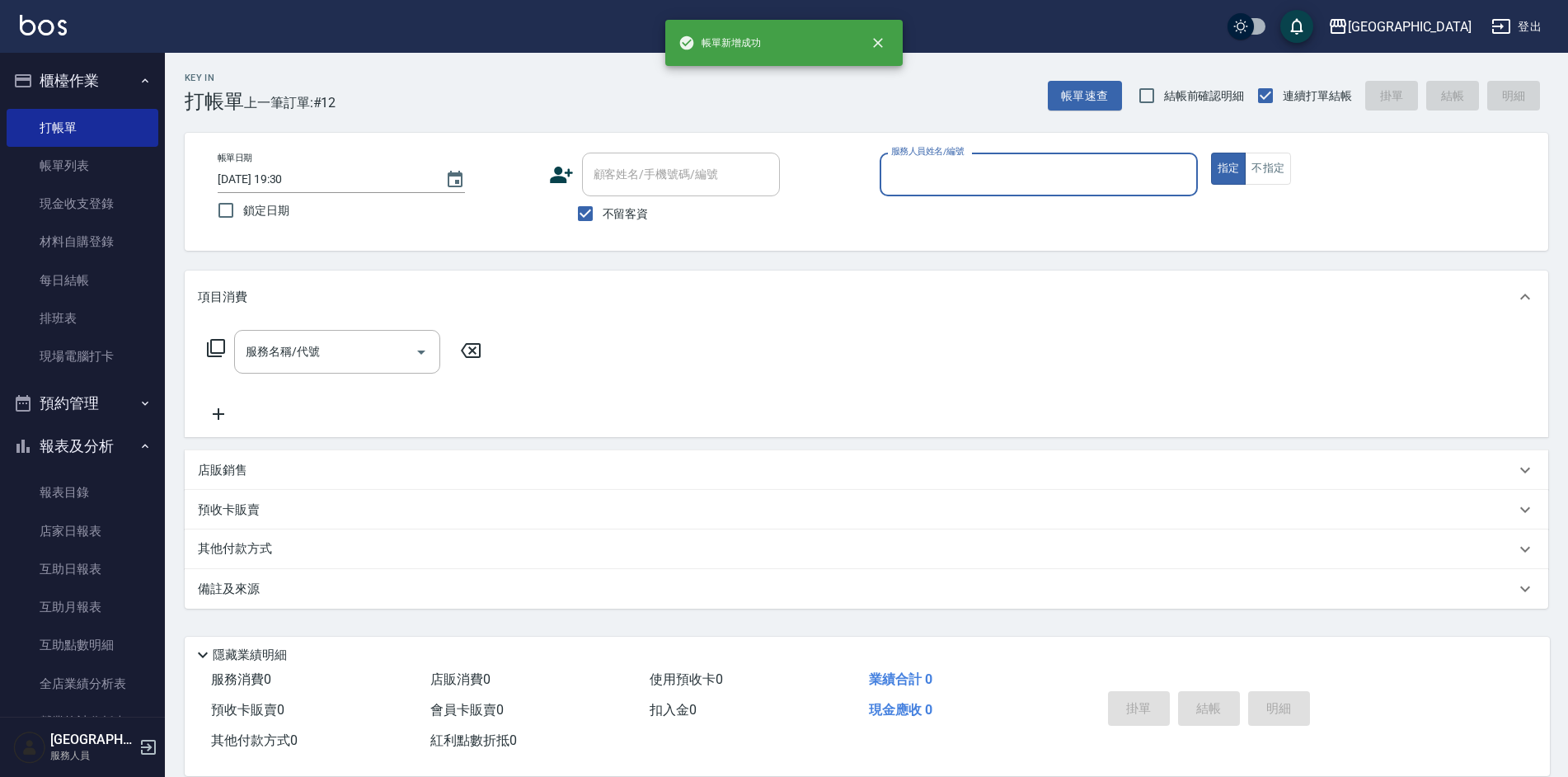
scroll to position [0, 0]
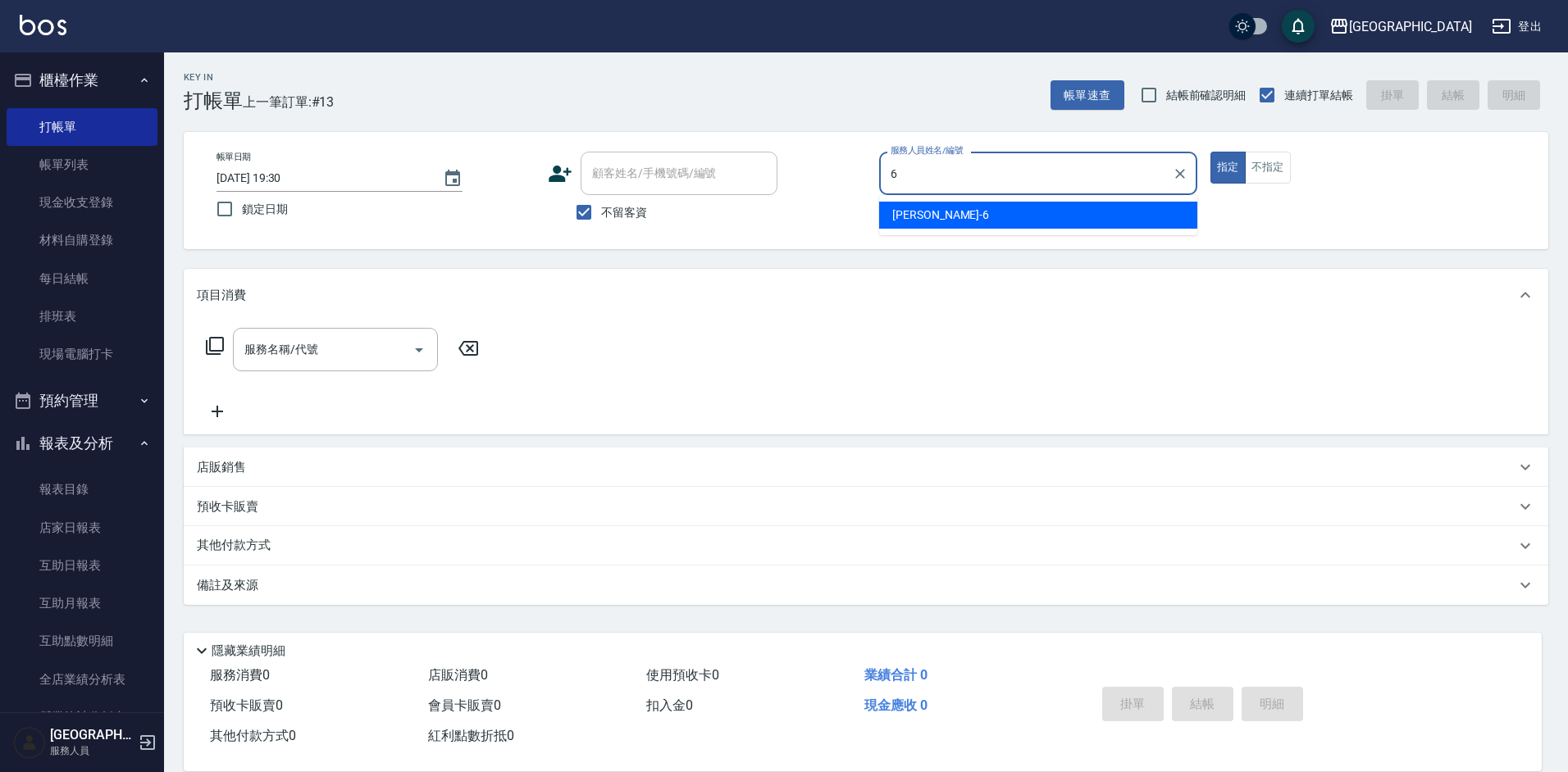
type input "[PERSON_NAME]-6"
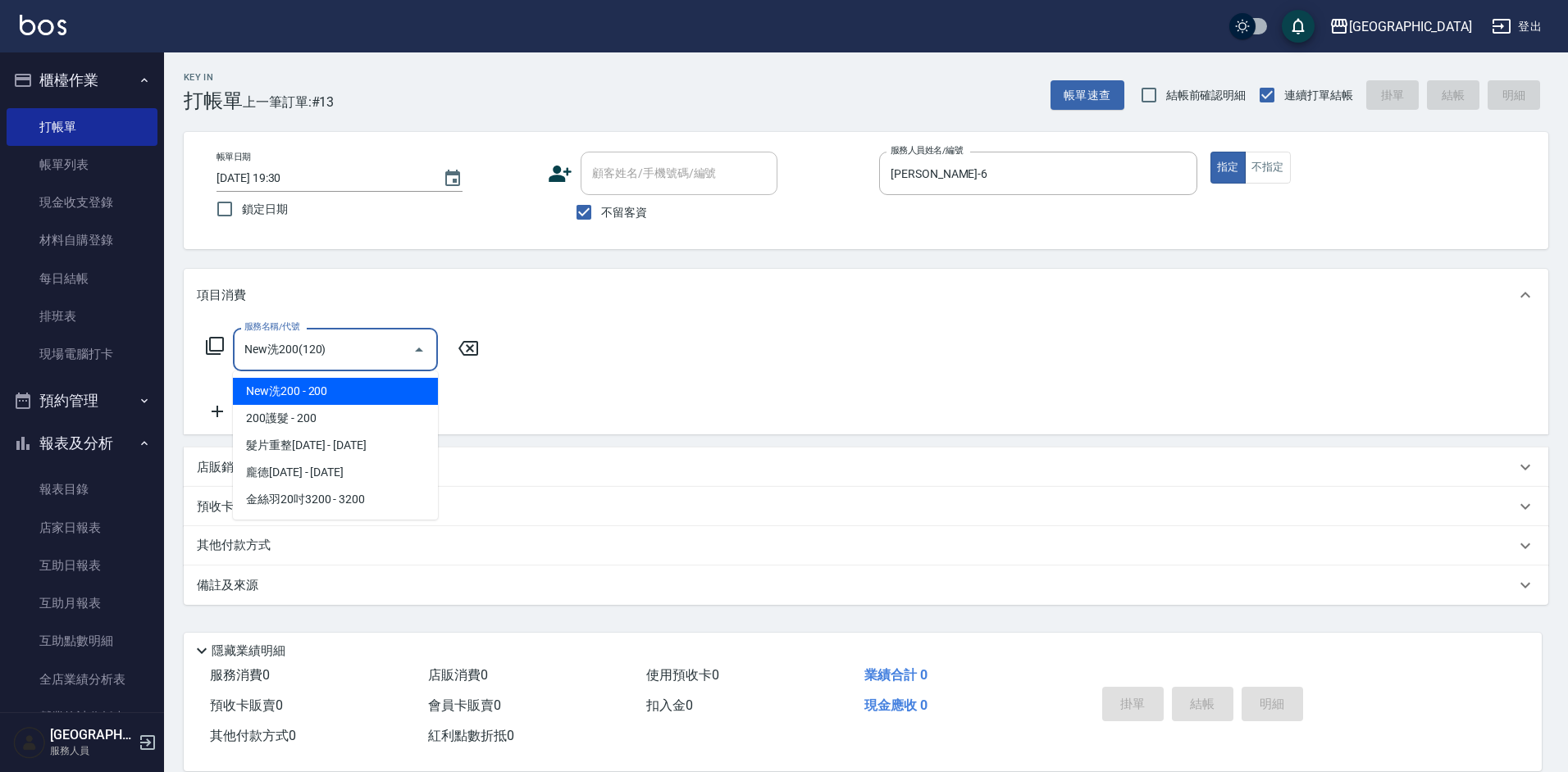
type input "New洗200(120)"
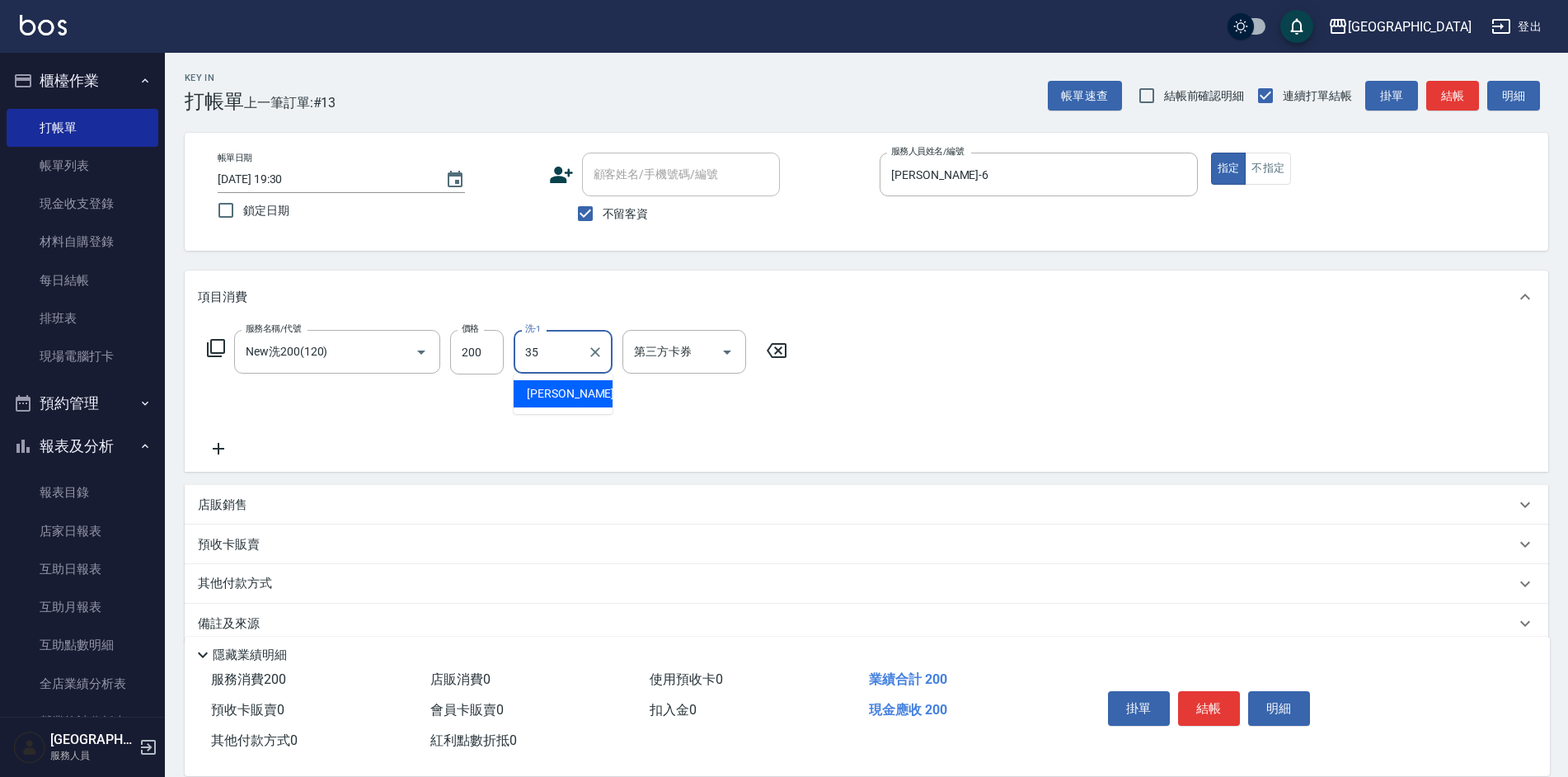
type input "[PERSON_NAME]-35"
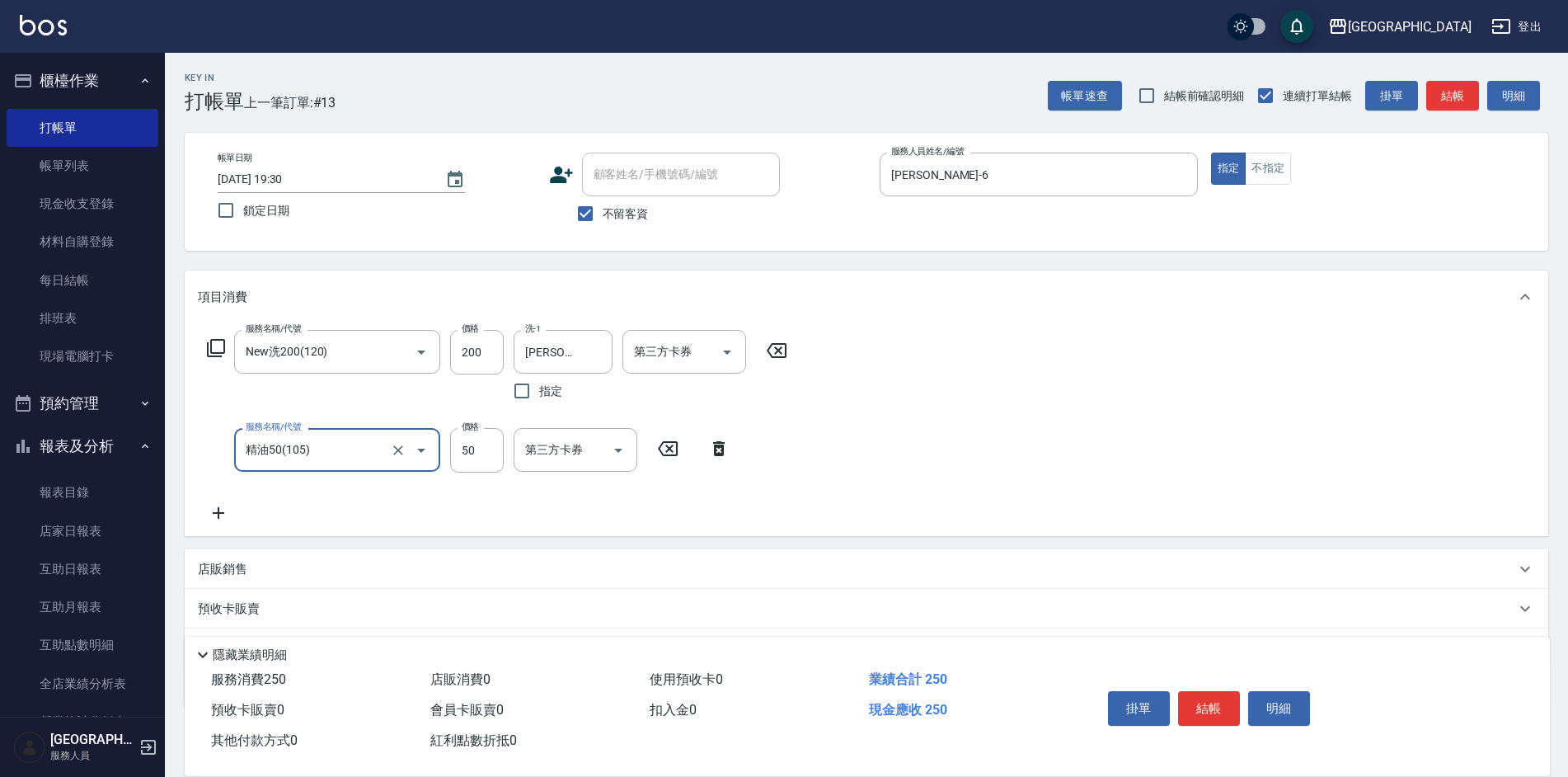
type input "精油50(105)"
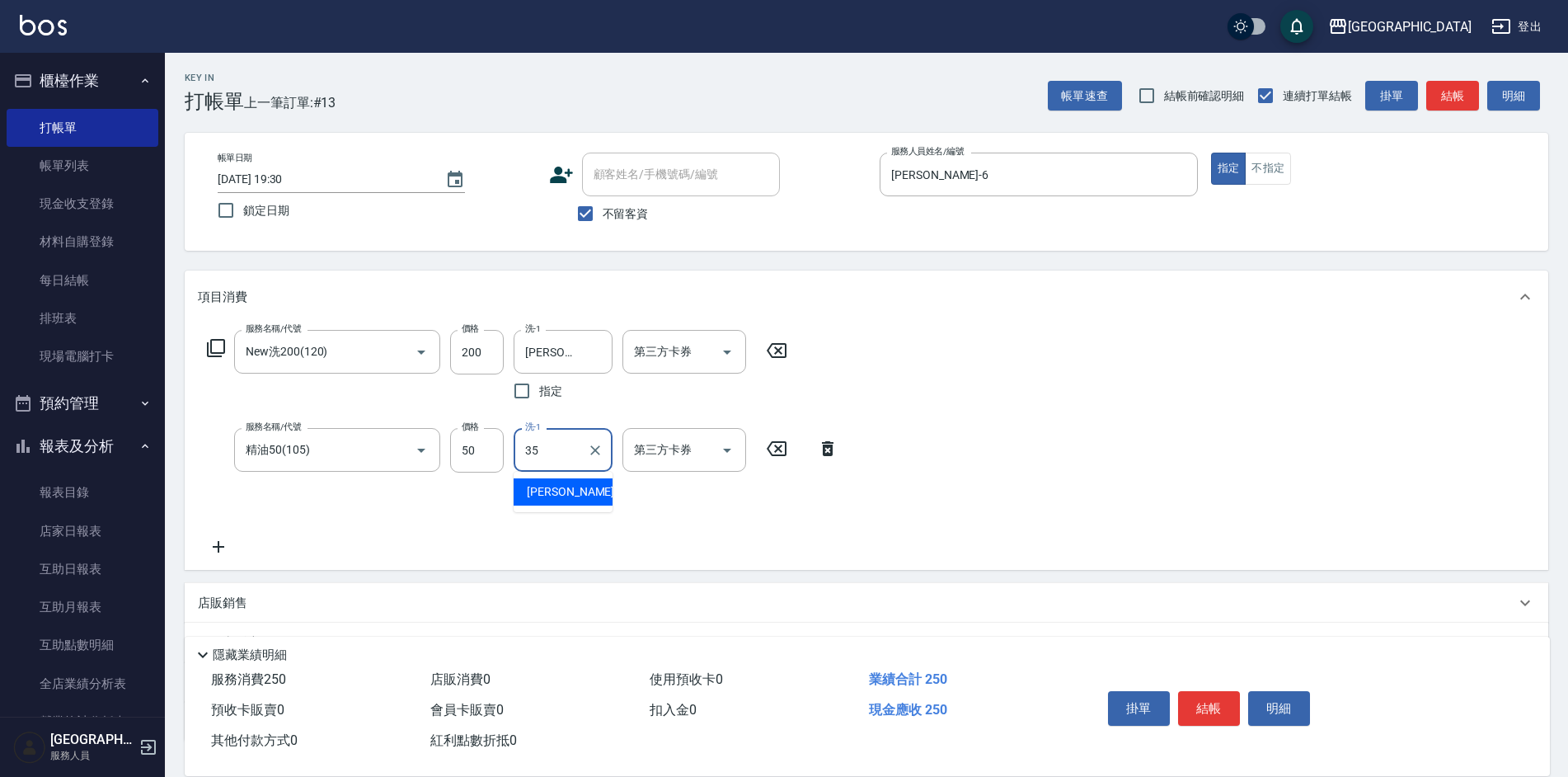
type input "[PERSON_NAME]-35"
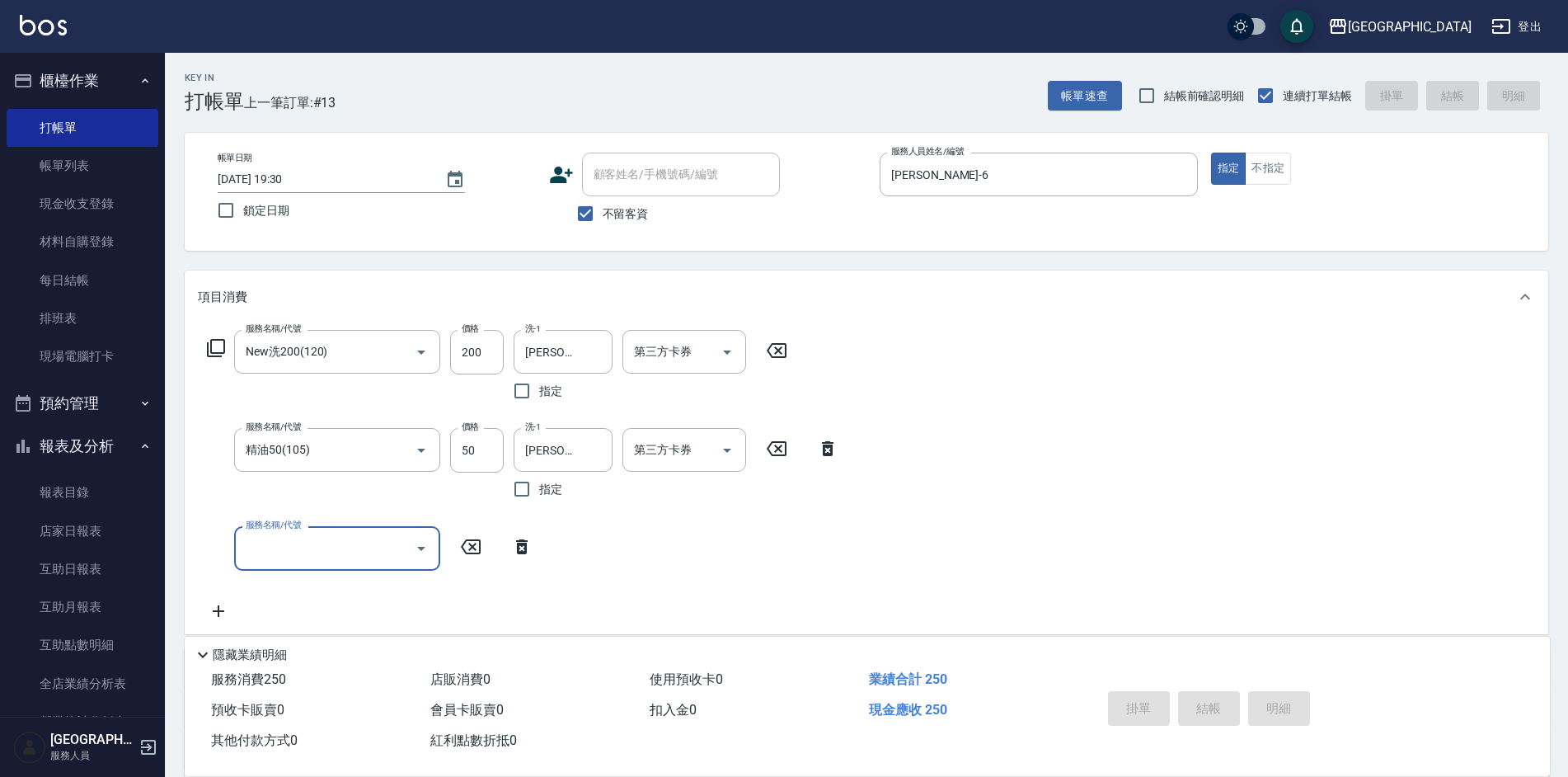
type input "[DATE] 19:31"
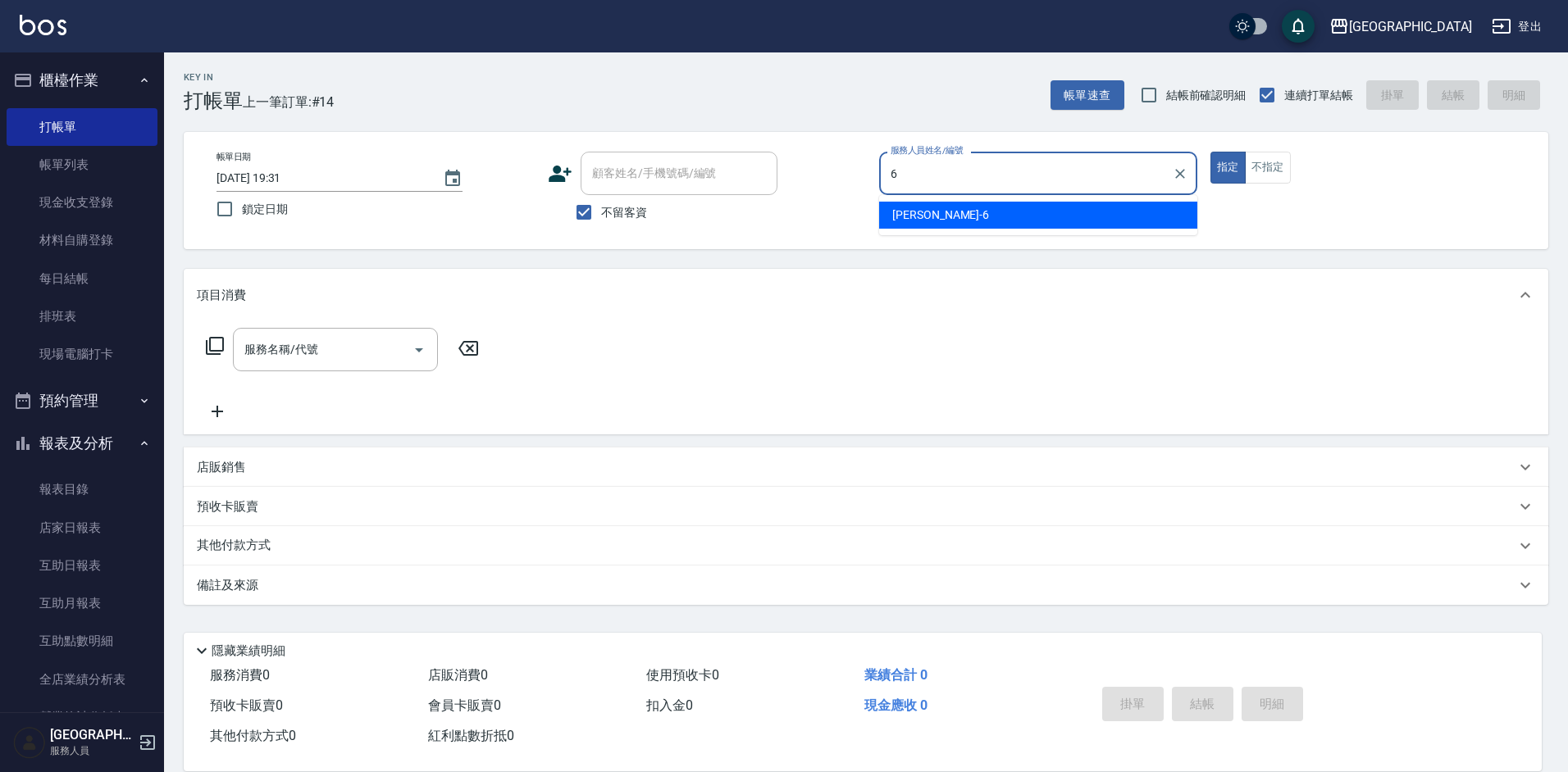
type input "[PERSON_NAME]-6"
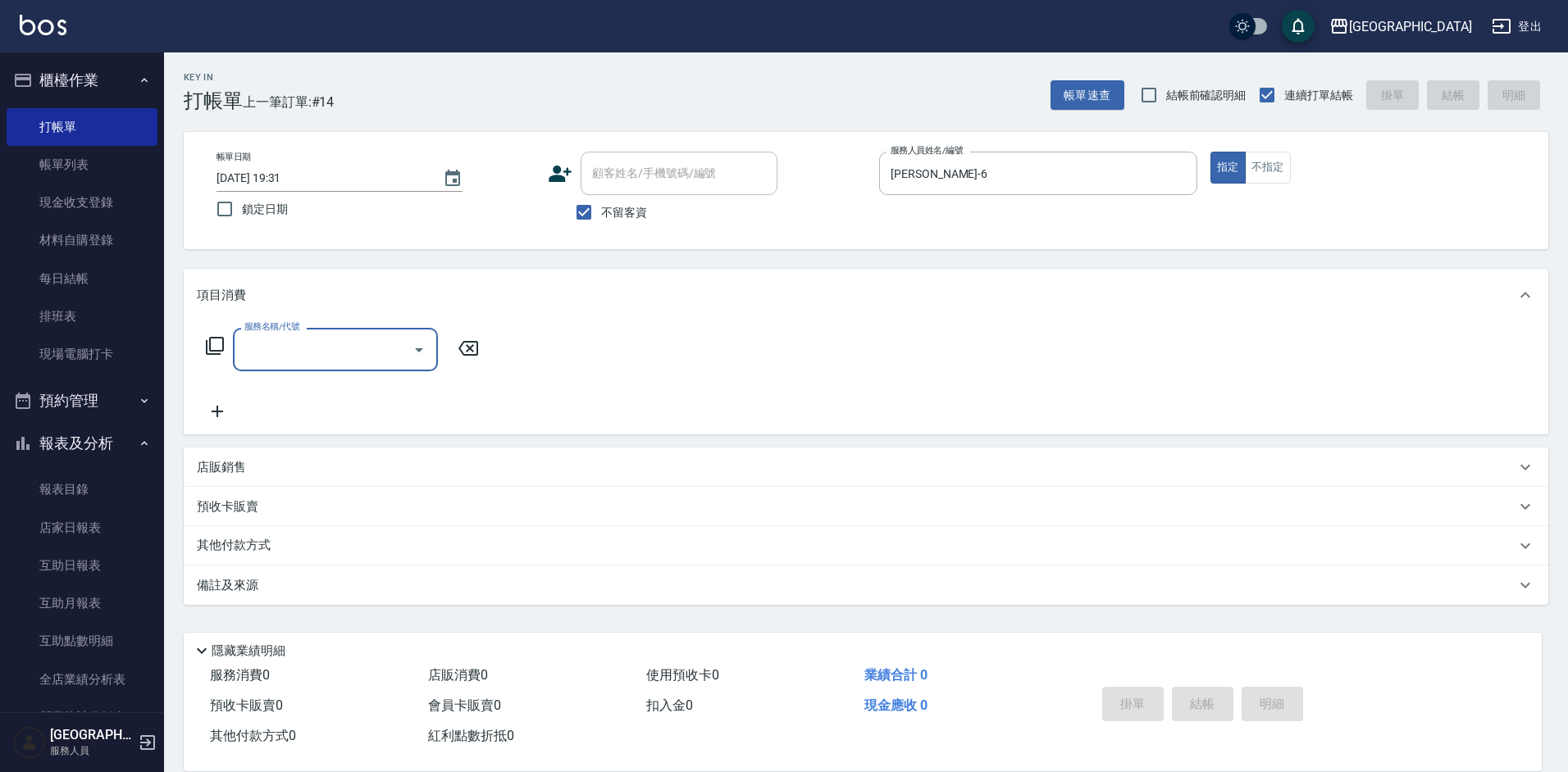
click at [216, 464] on p "店販銷售" at bounding box center [221, 467] width 50 height 17
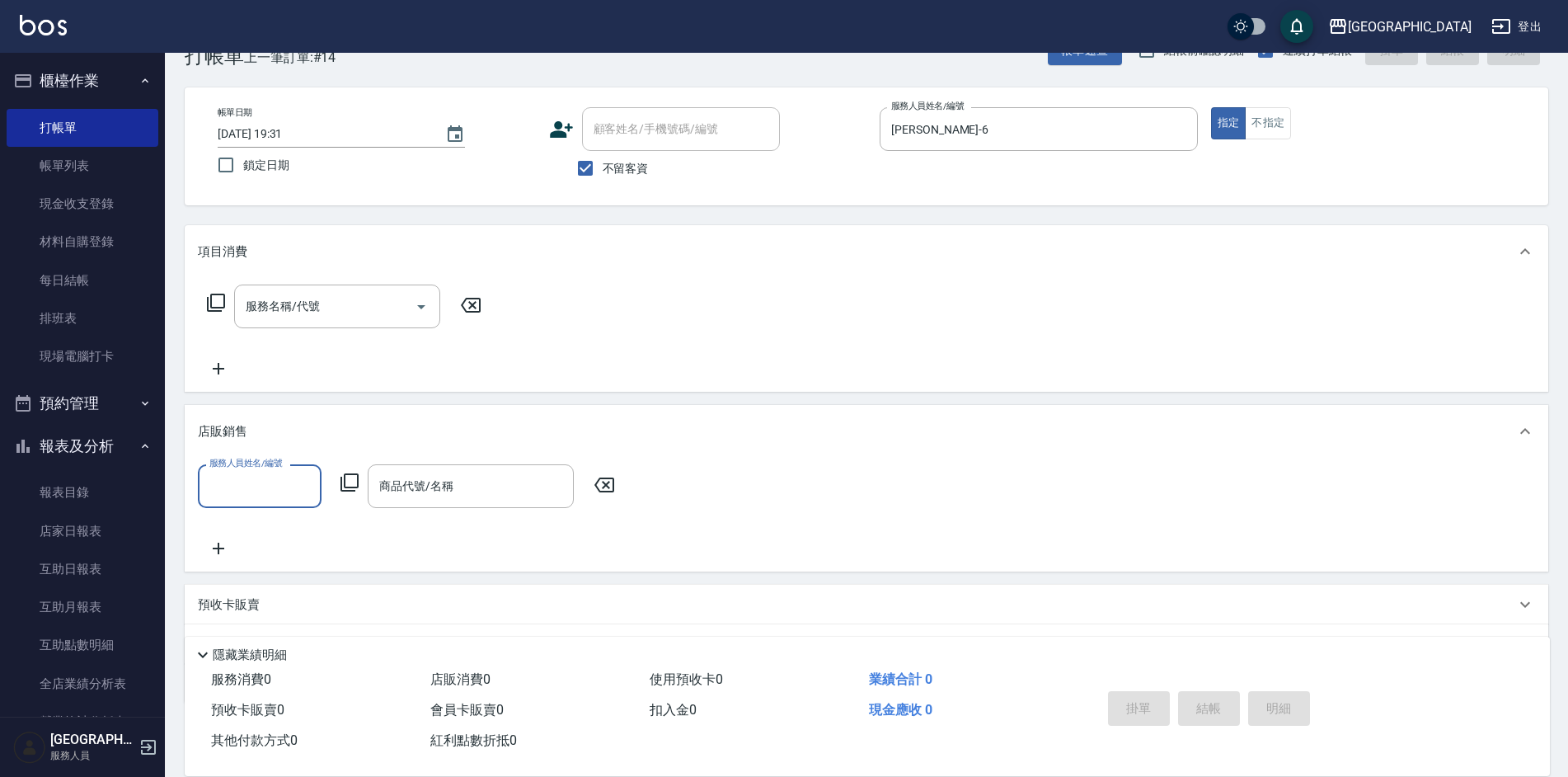
scroll to position [82, 0]
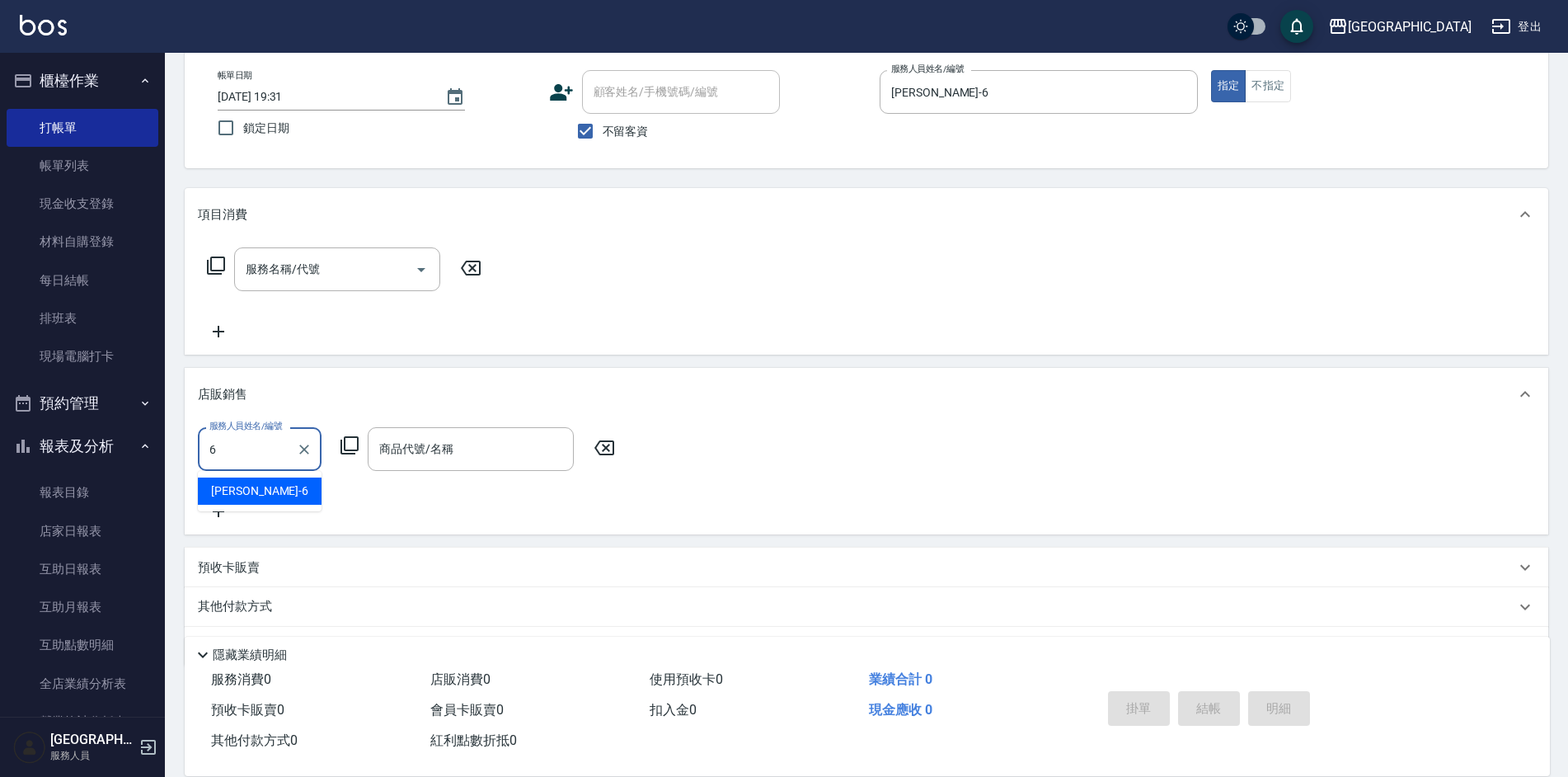
type input "[PERSON_NAME]-6"
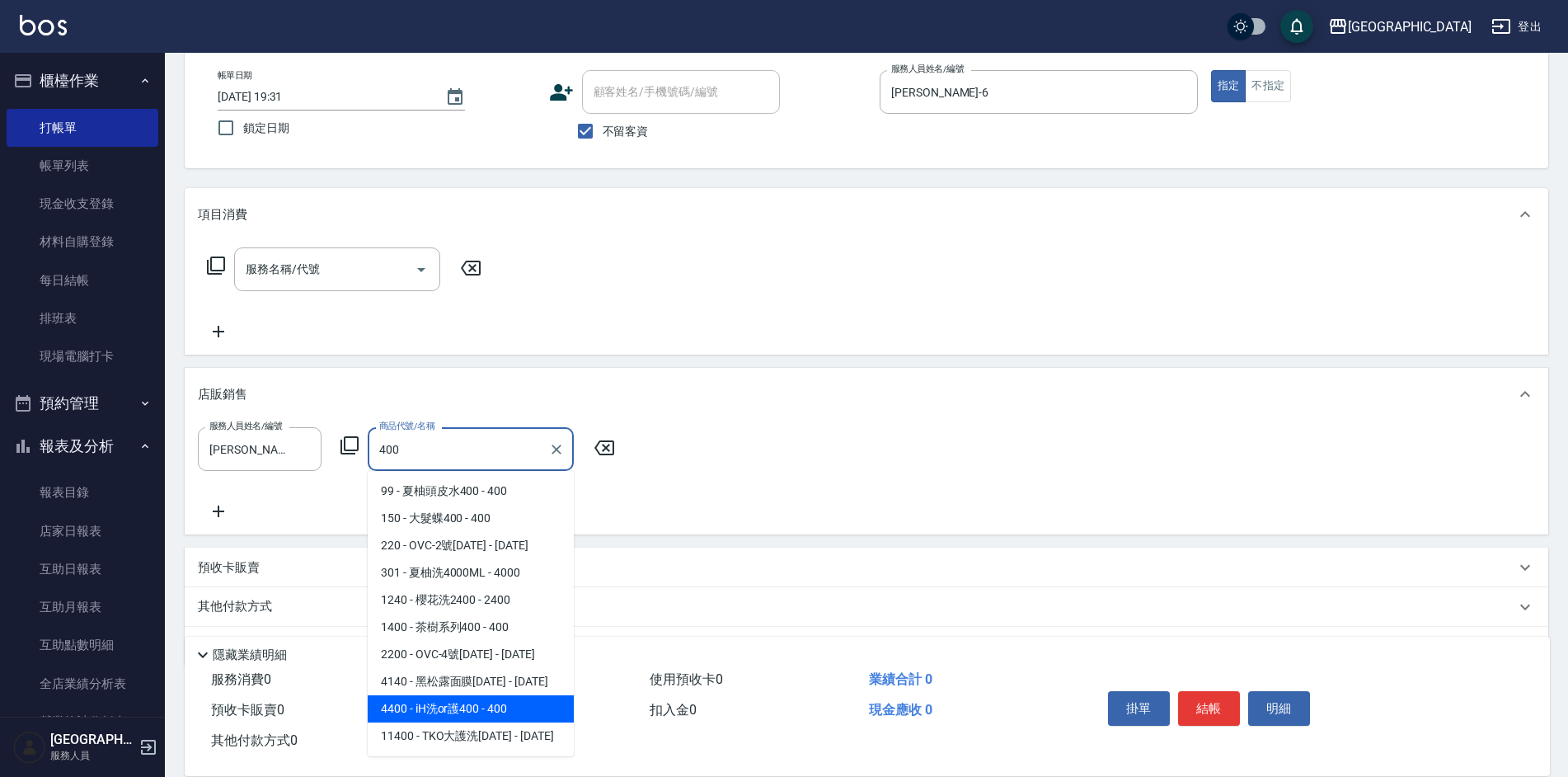
type input "iH洗or護400"
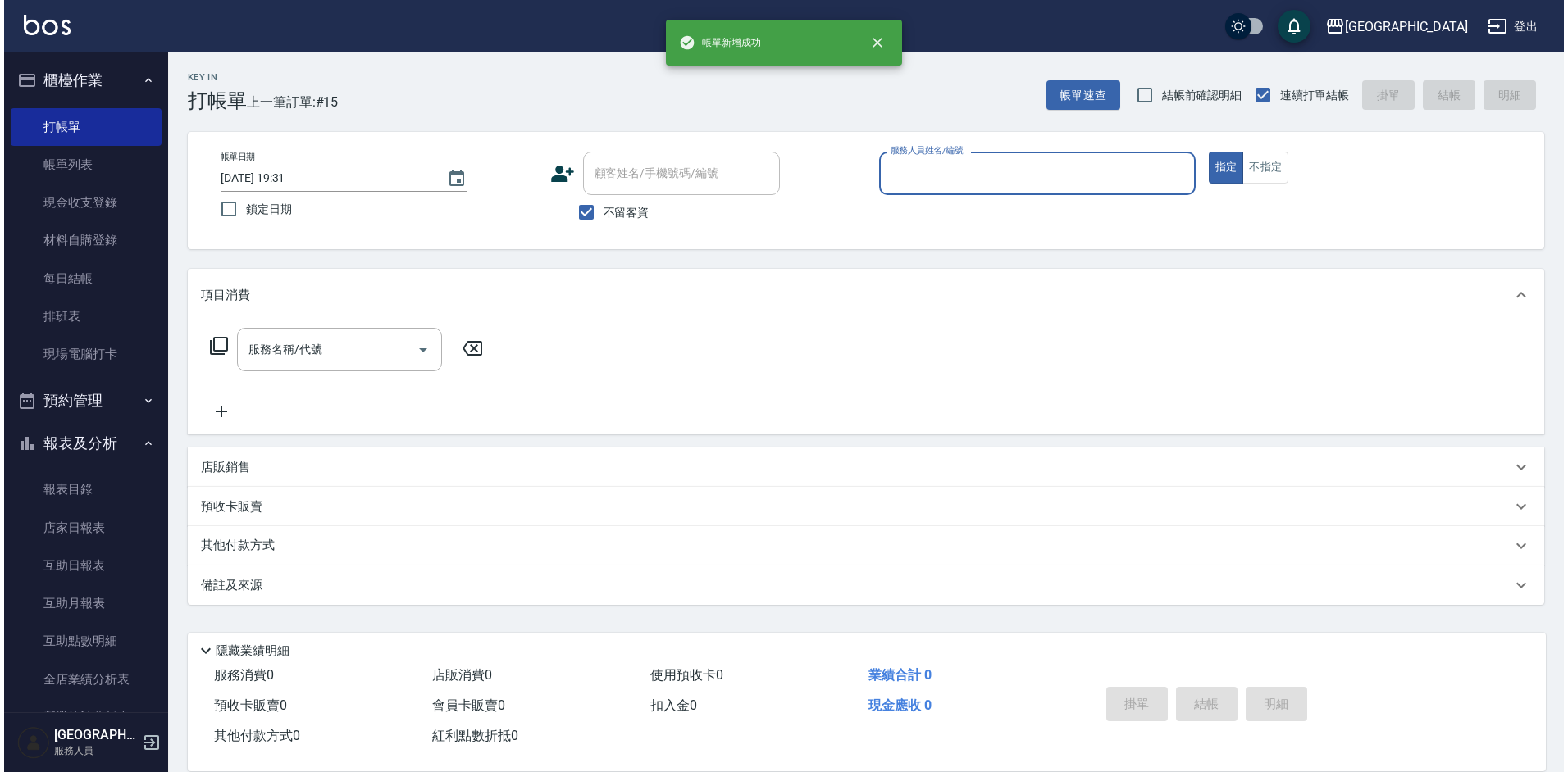
scroll to position [0, 0]
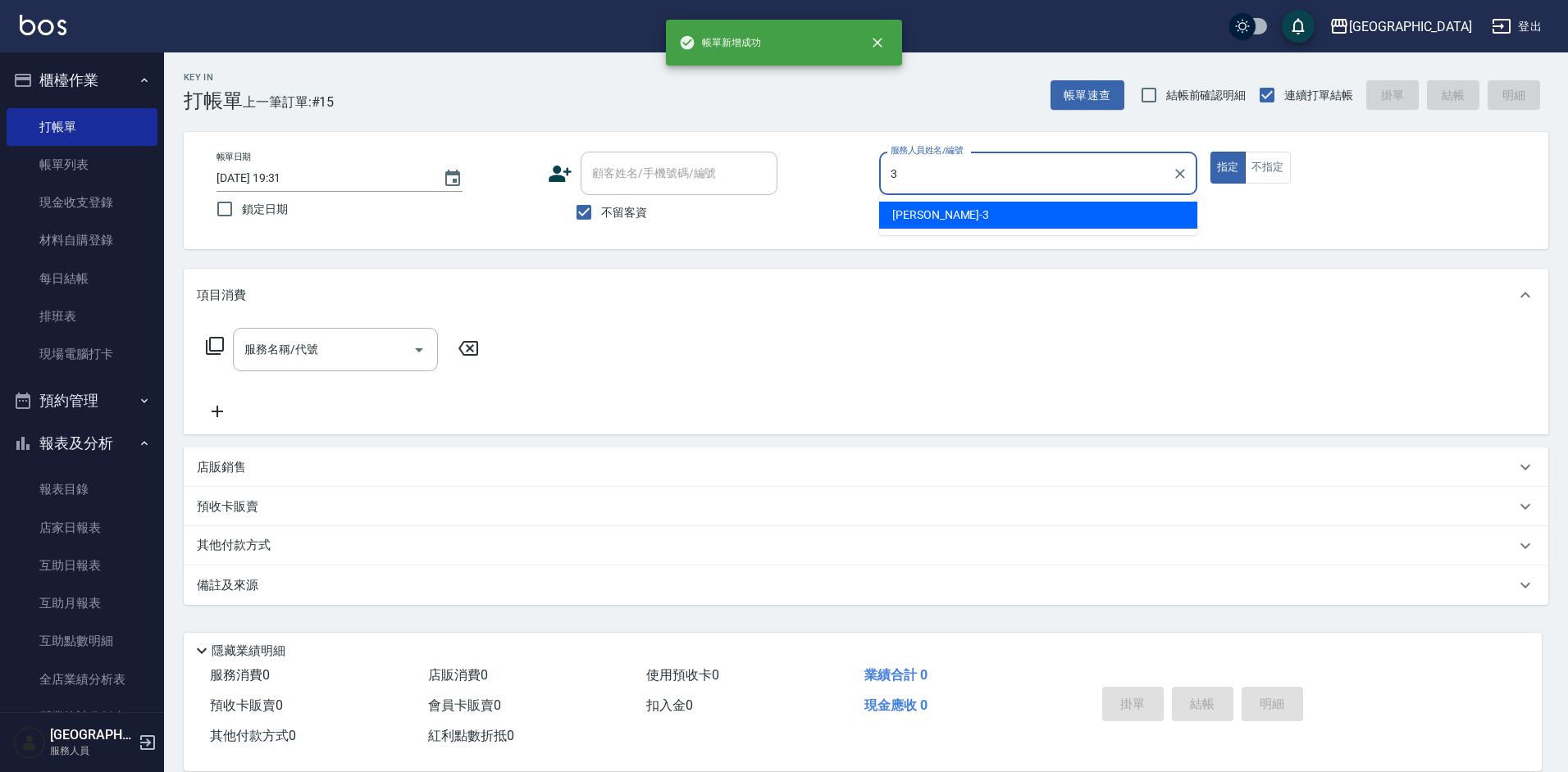
type input "[PERSON_NAME]-3"
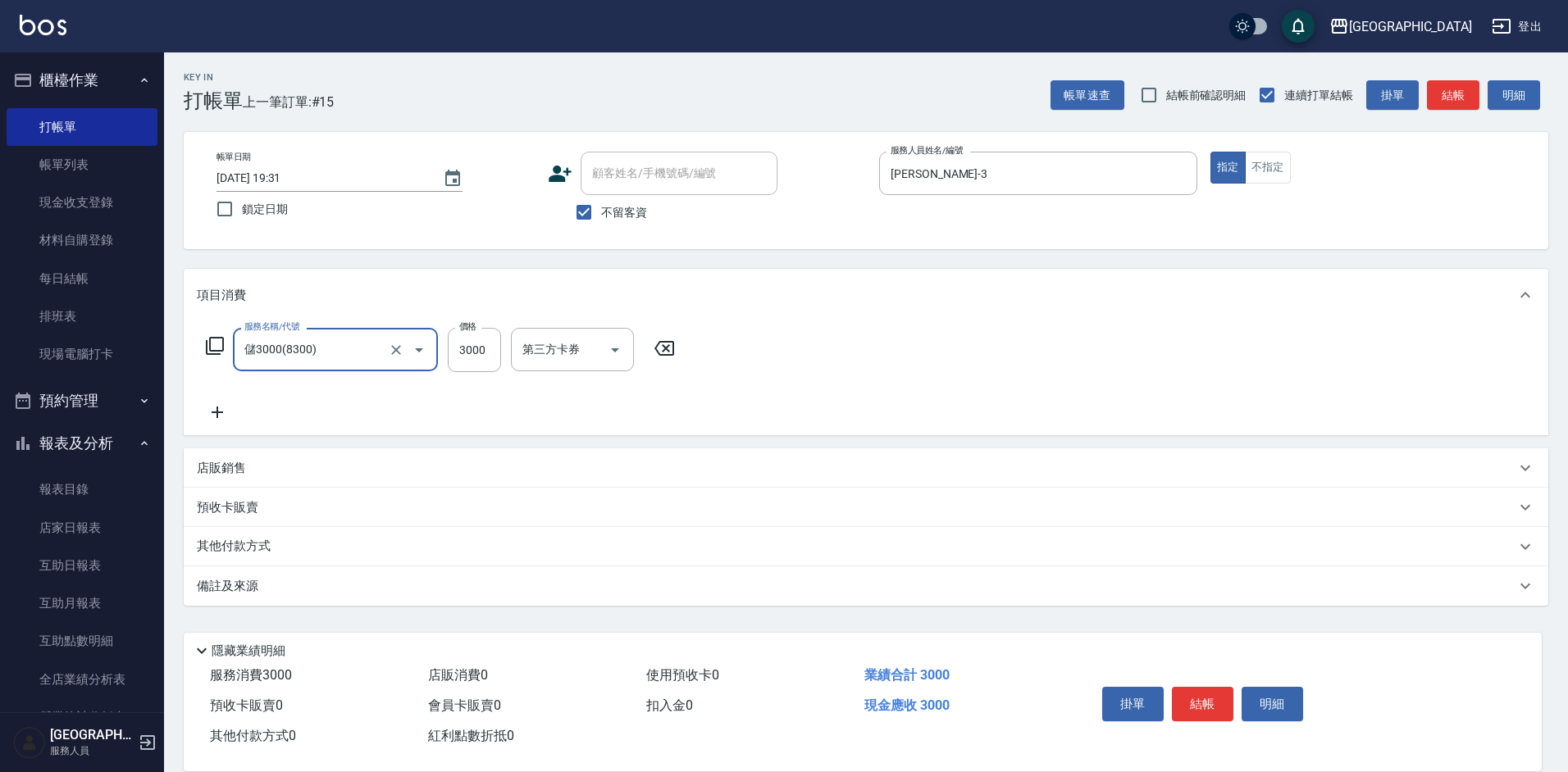
type input "儲3000(8300)"
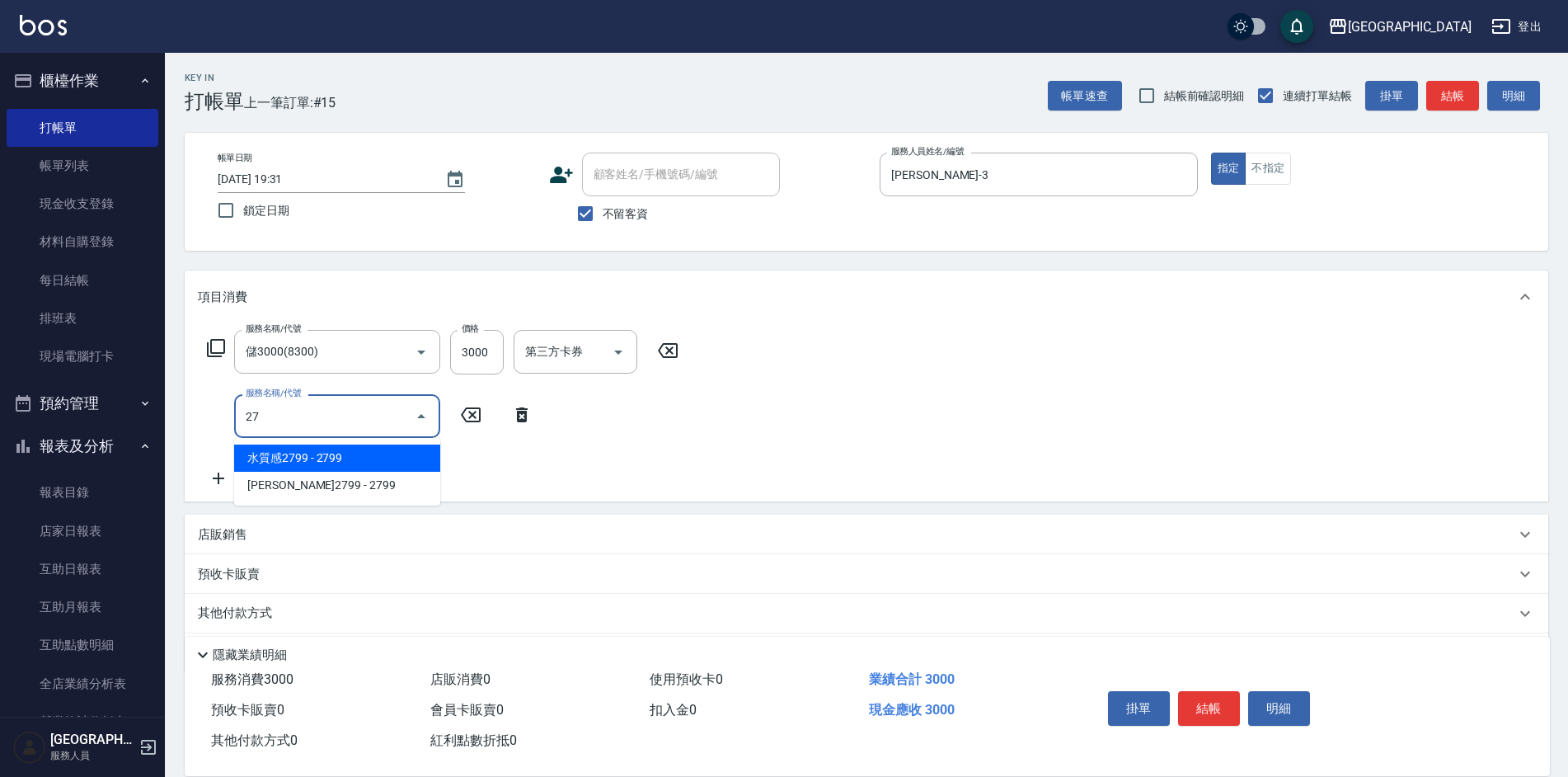
type input "2"
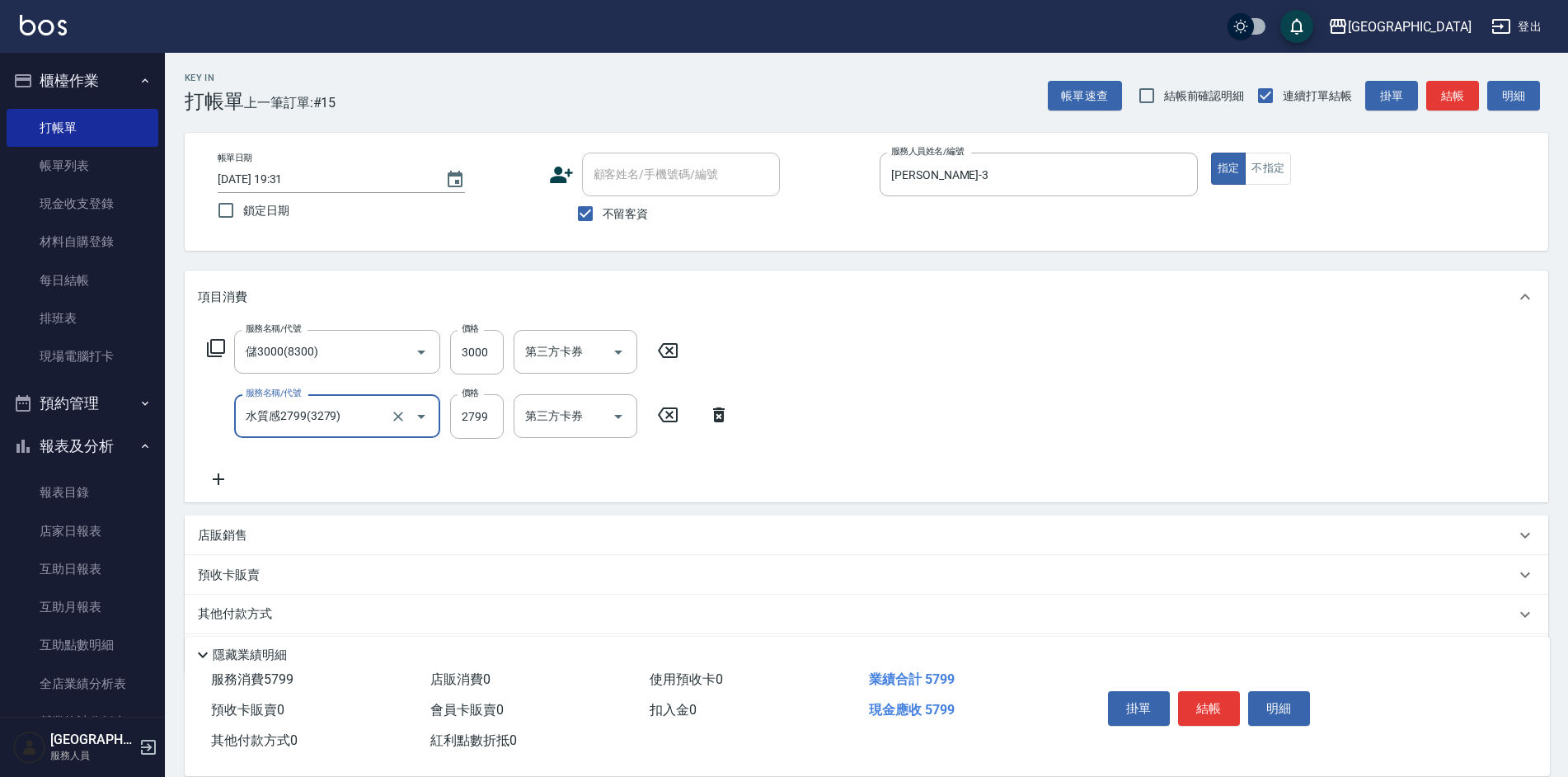
type input "水質感2799(3279)"
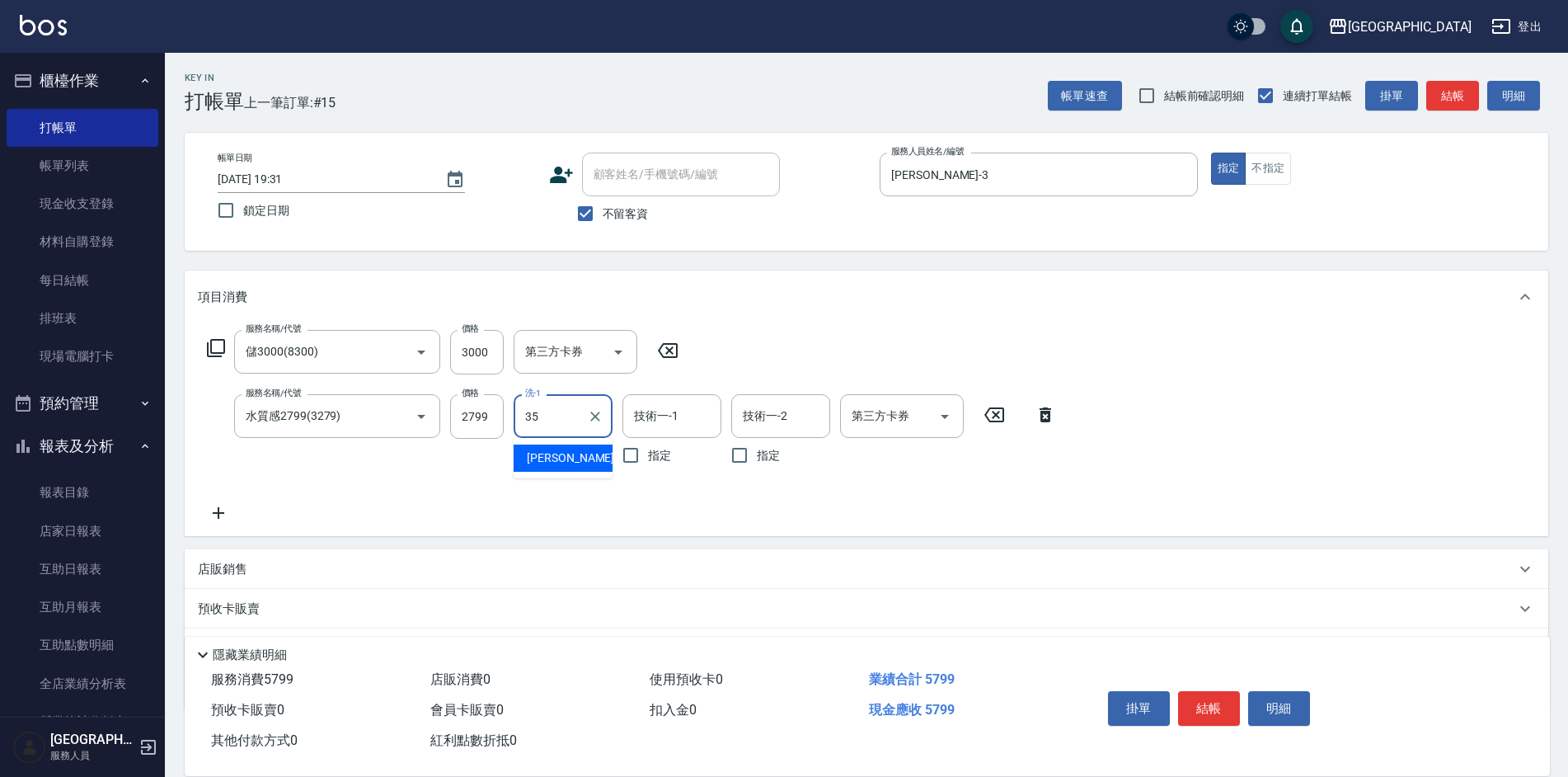
type input "[PERSON_NAME]-35"
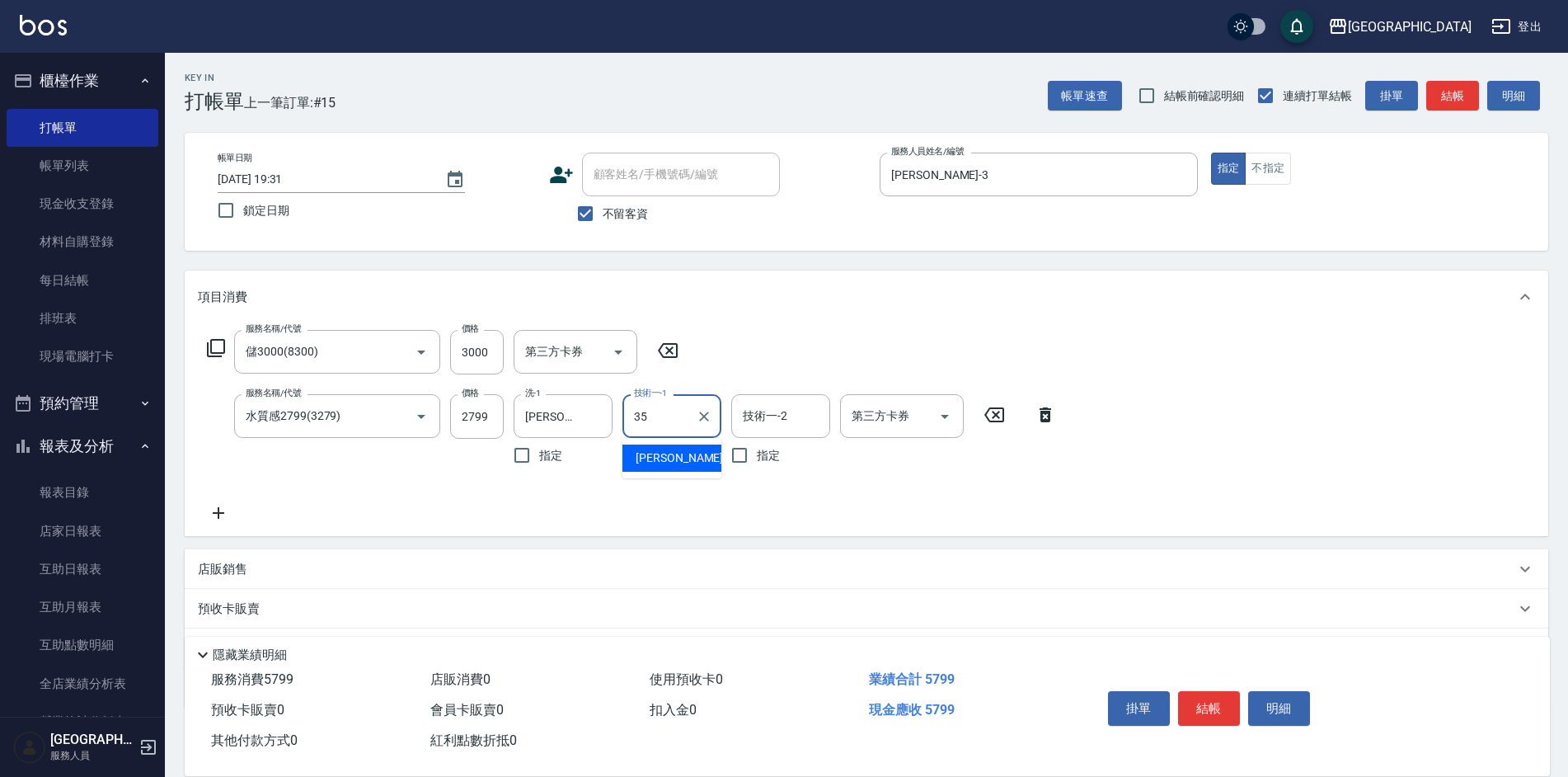
type input "[PERSON_NAME]-35"
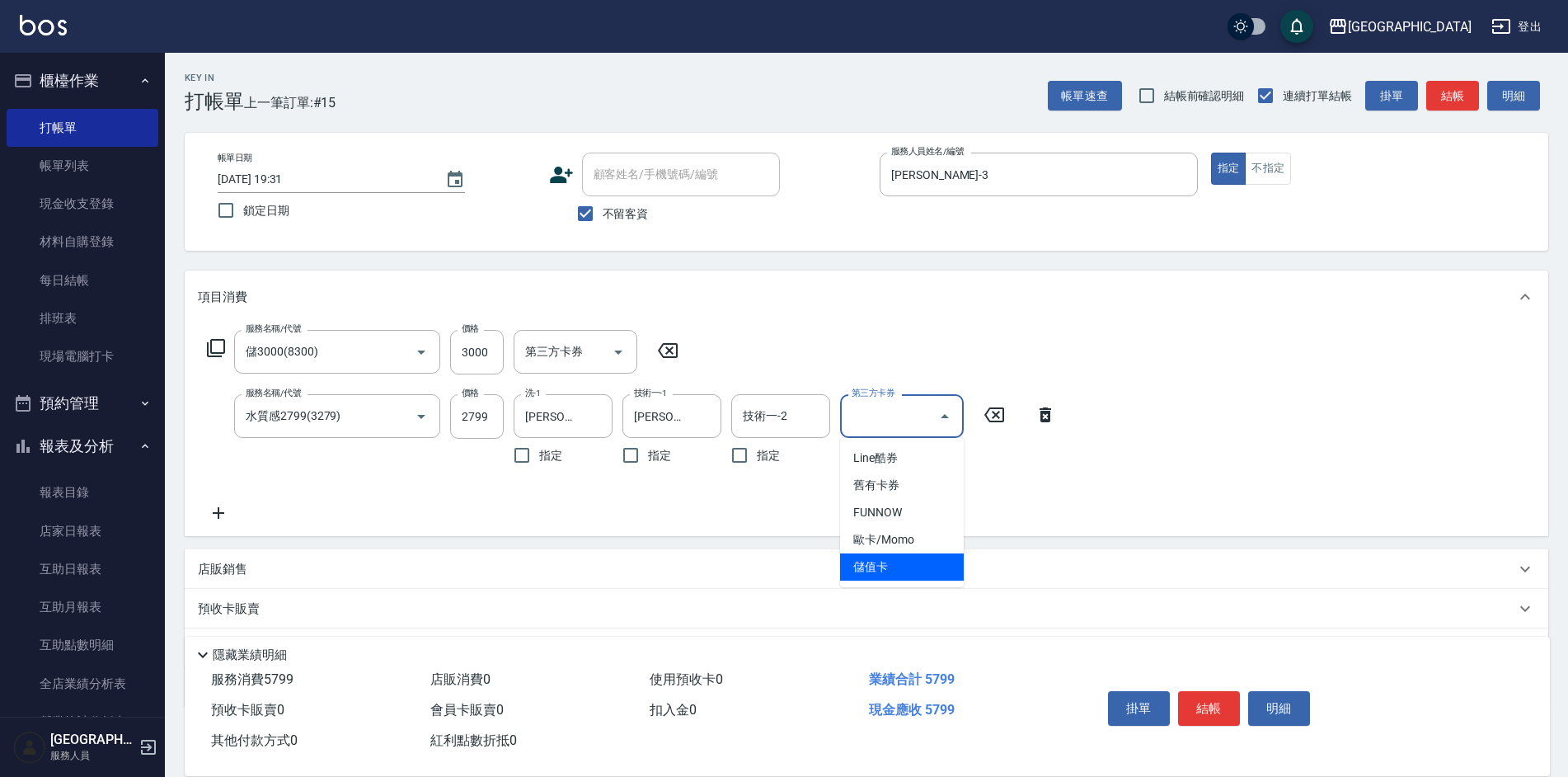
type input "儲值卡"
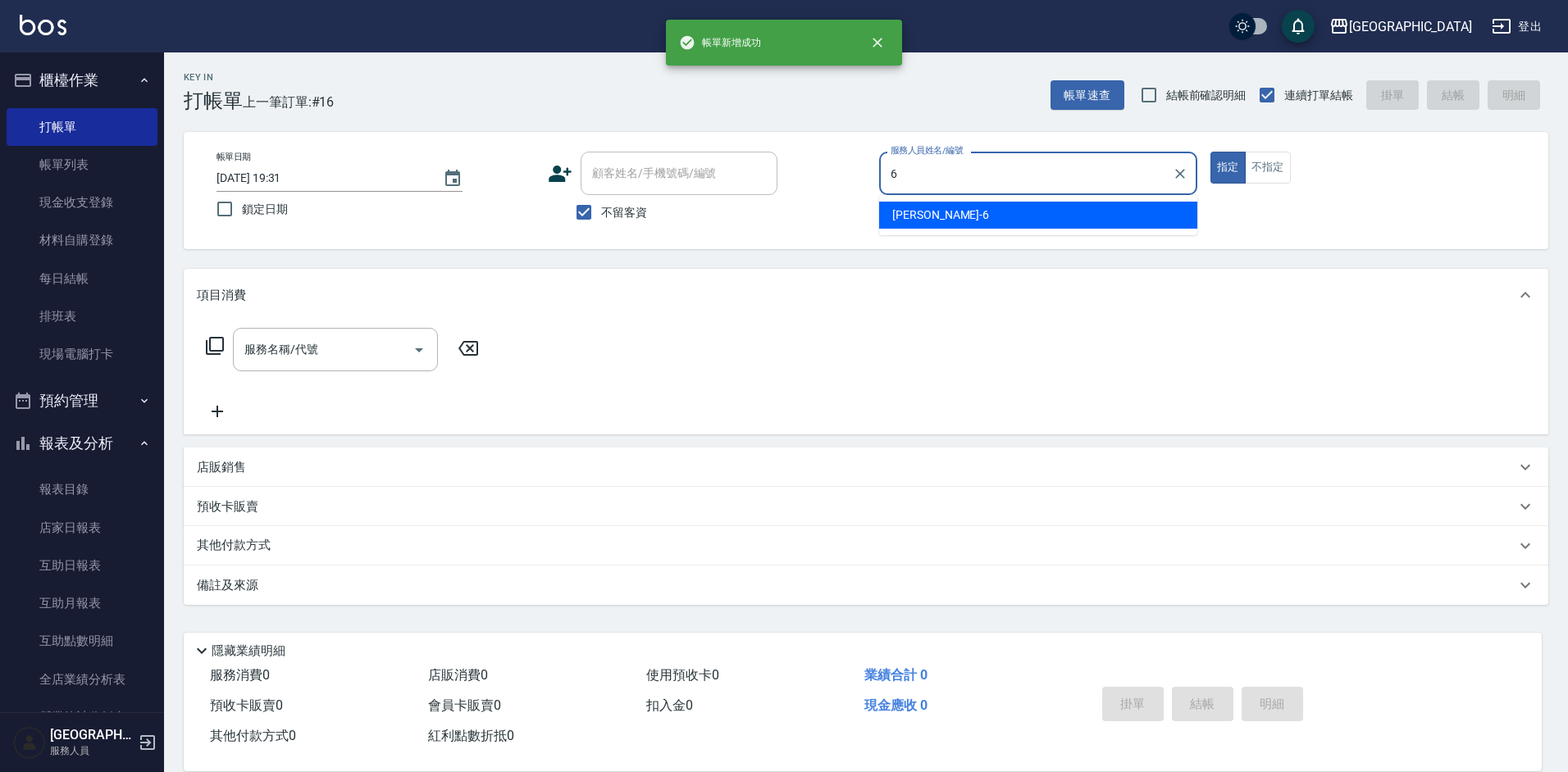
type input "[PERSON_NAME]-6"
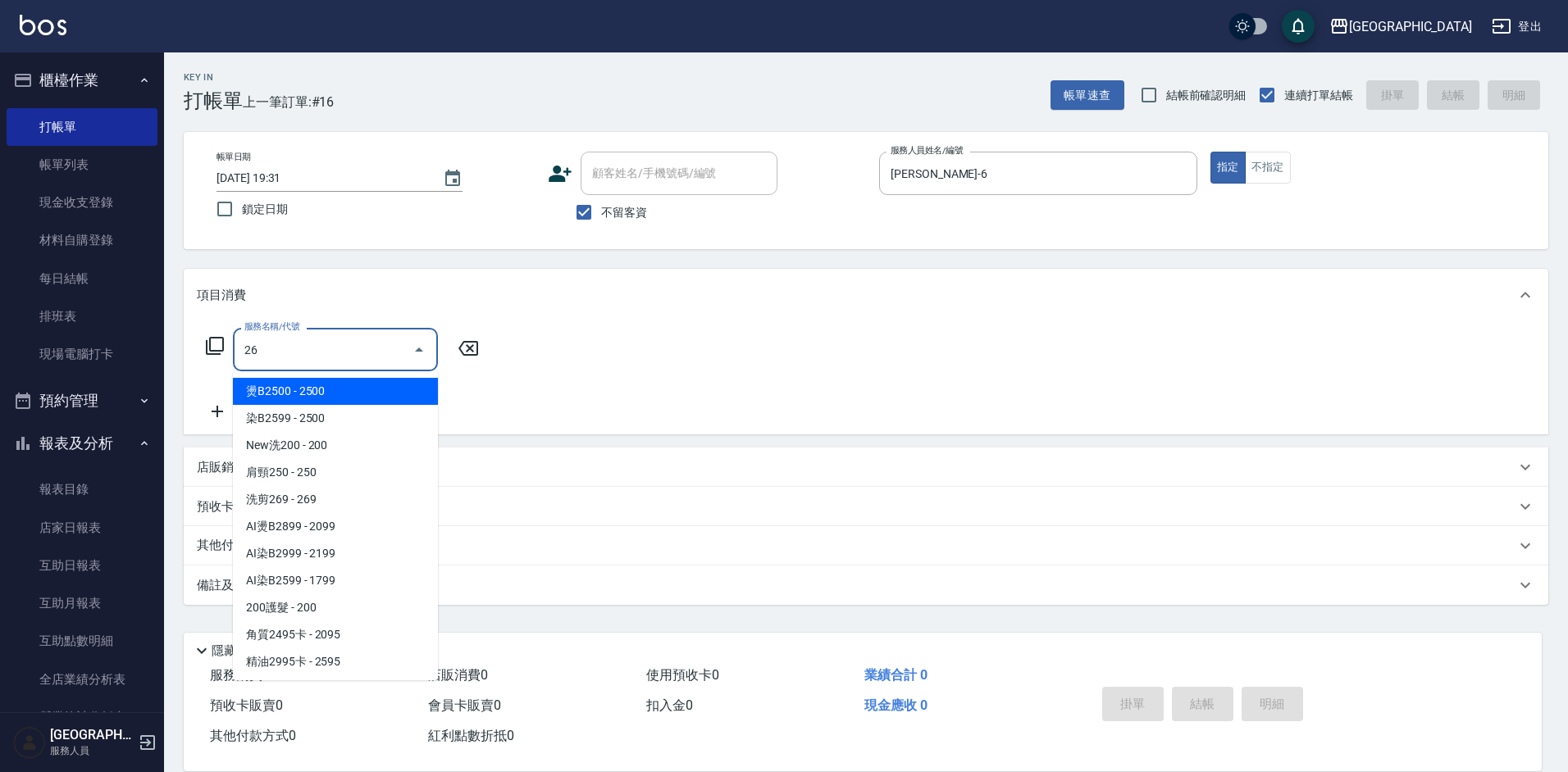
type input "2"
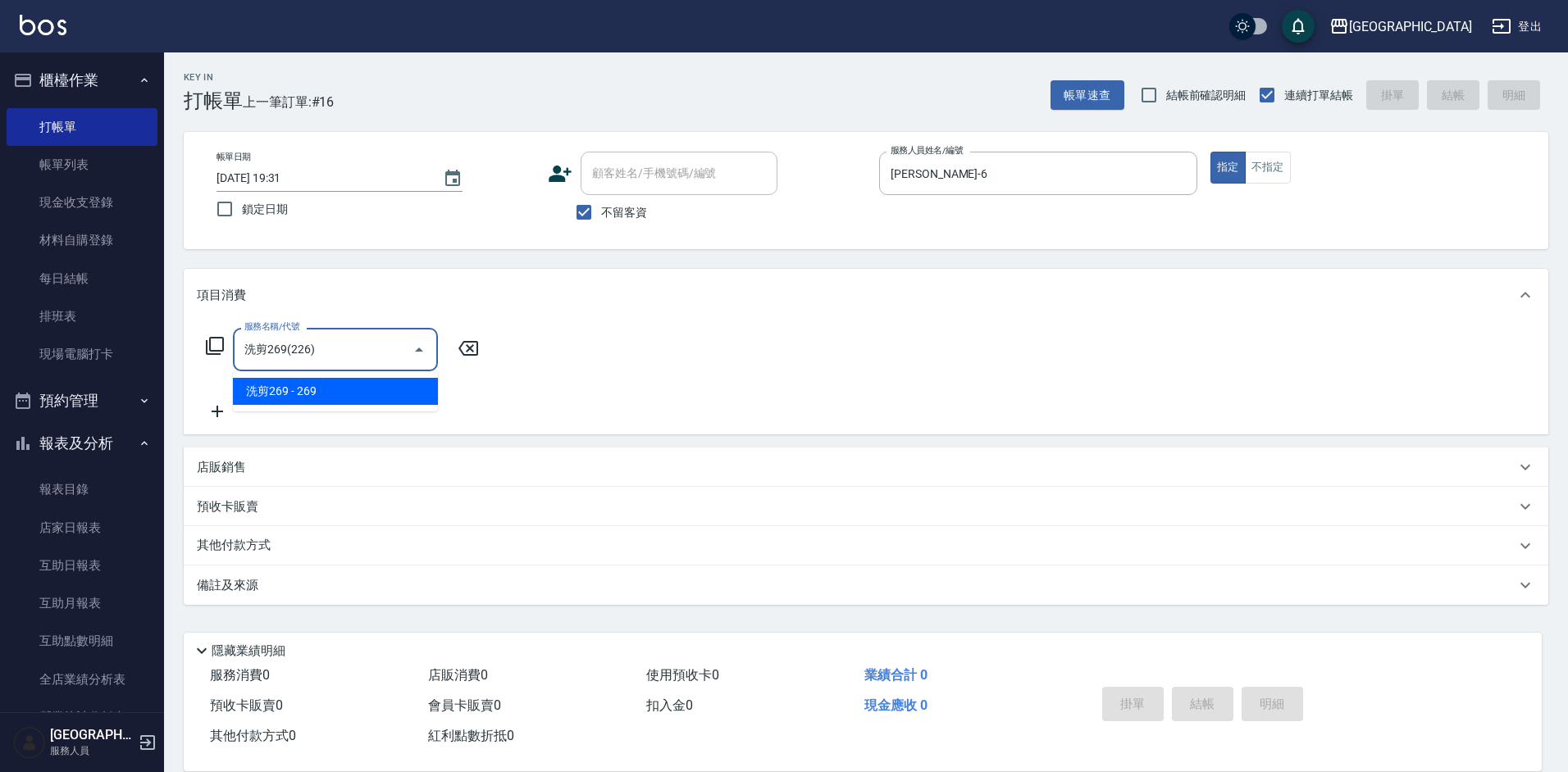
type input "洗剪269(226)"
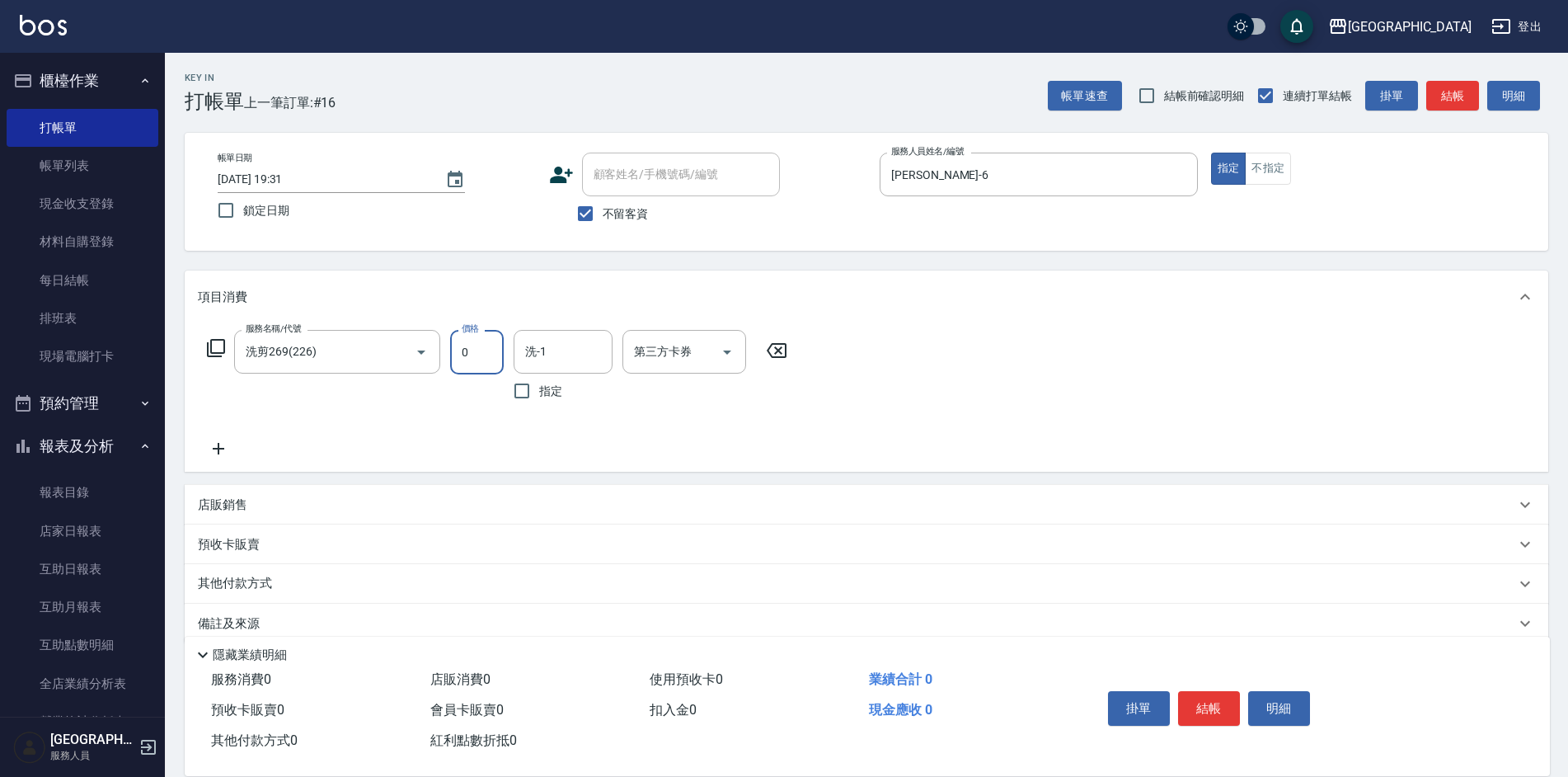
type input "30"
type input "0"
click at [482, 348] on input "30" at bounding box center [477, 352] width 54 height 45
type input "300"
type input "[PERSON_NAME]-6"
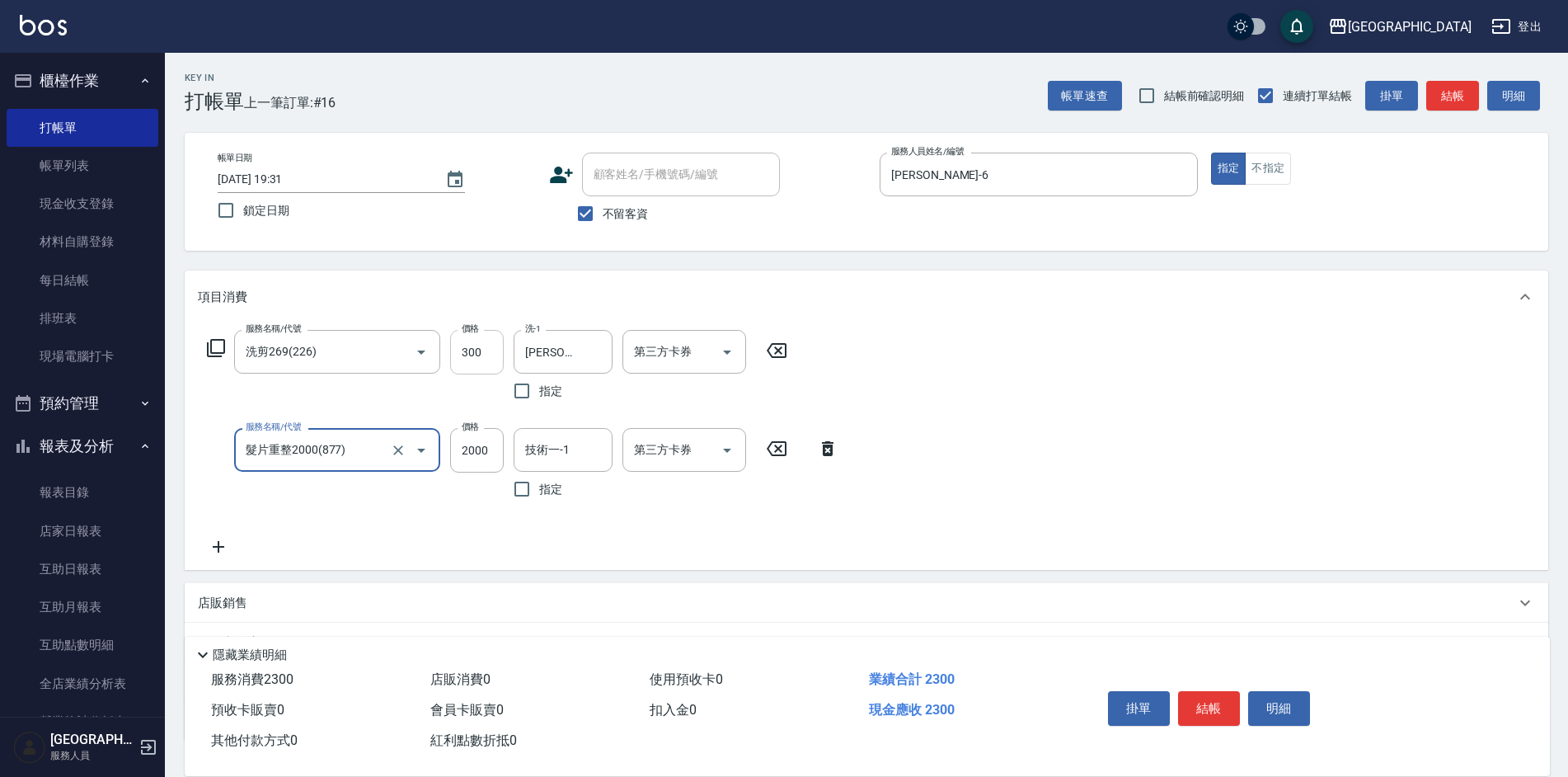
type input "髮片重整2000(877)"
type input "1000"
type input "[PERSON_NAME]-6"
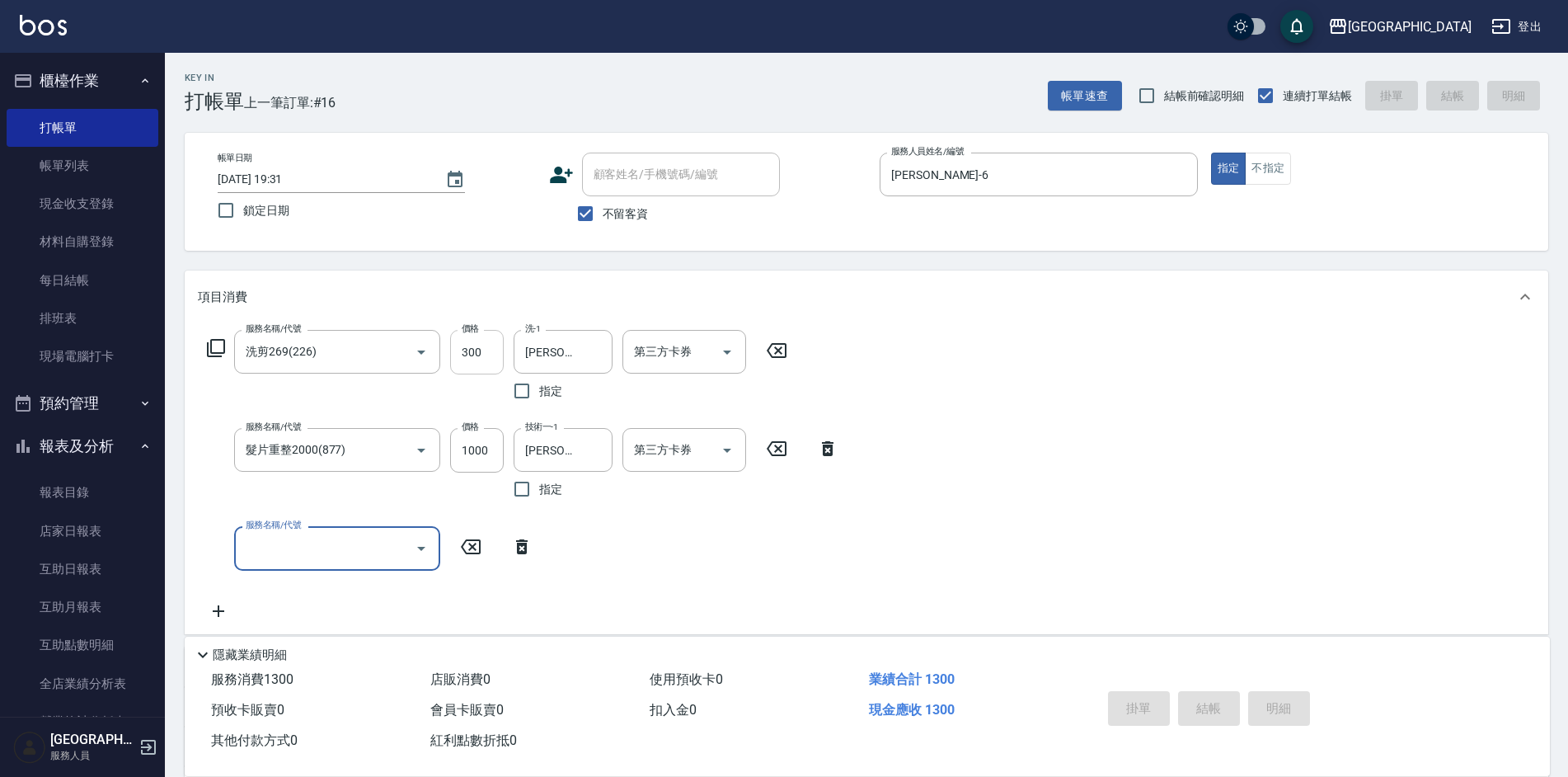
type input "[DATE] 19:32"
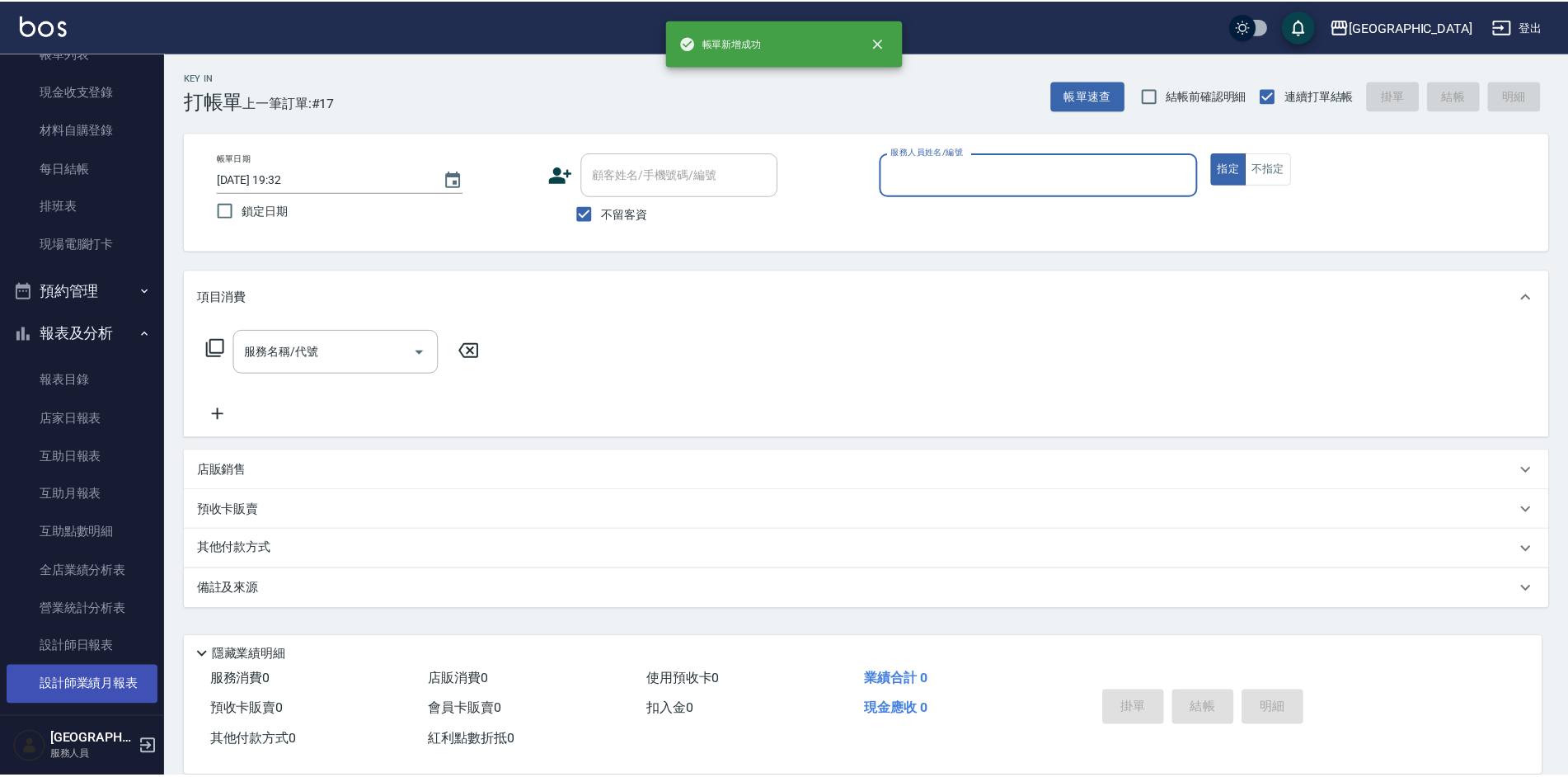
scroll to position [246, 0]
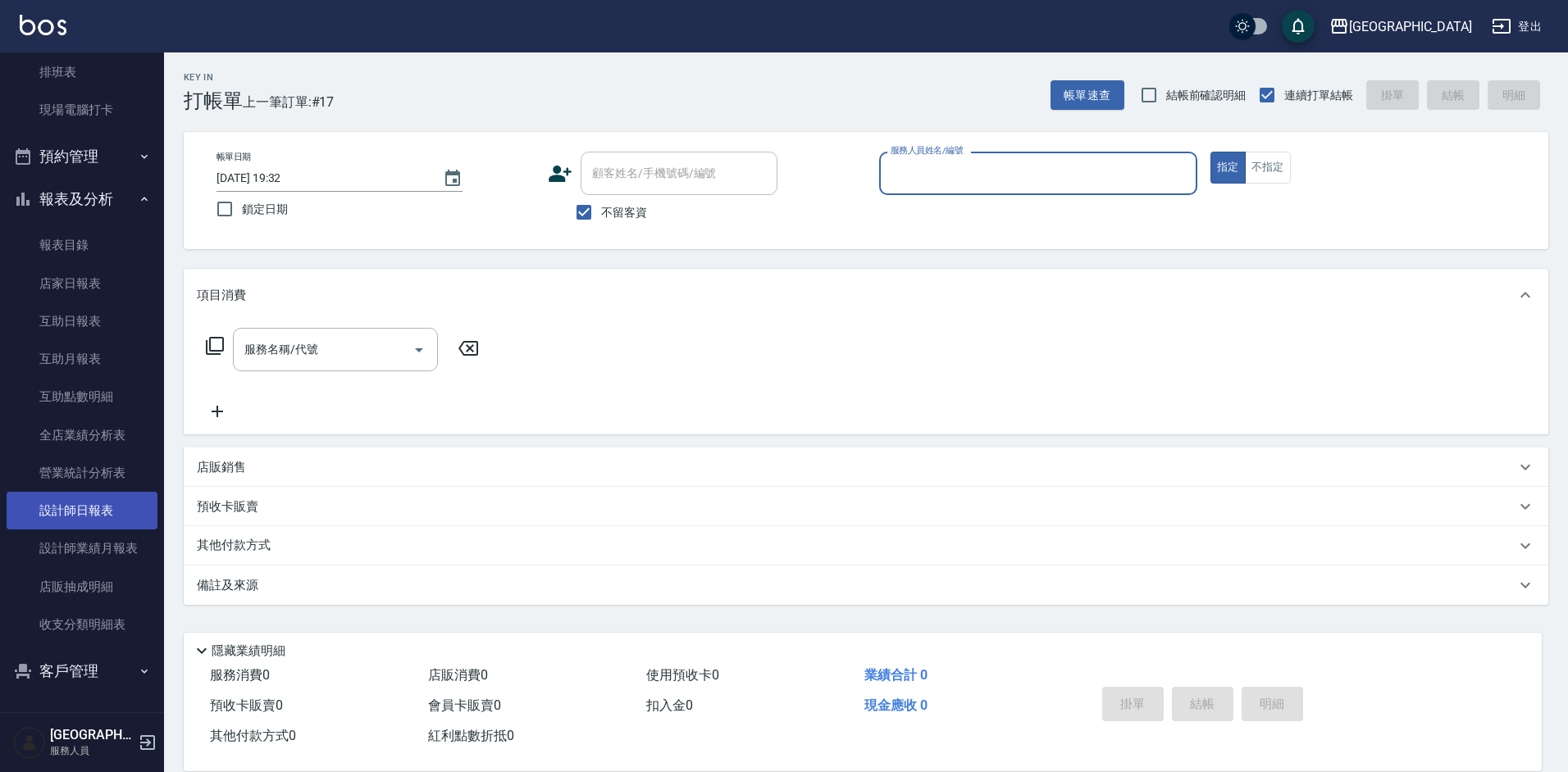
click at [81, 523] on link "設計師日報表" at bounding box center [82, 510] width 151 height 38
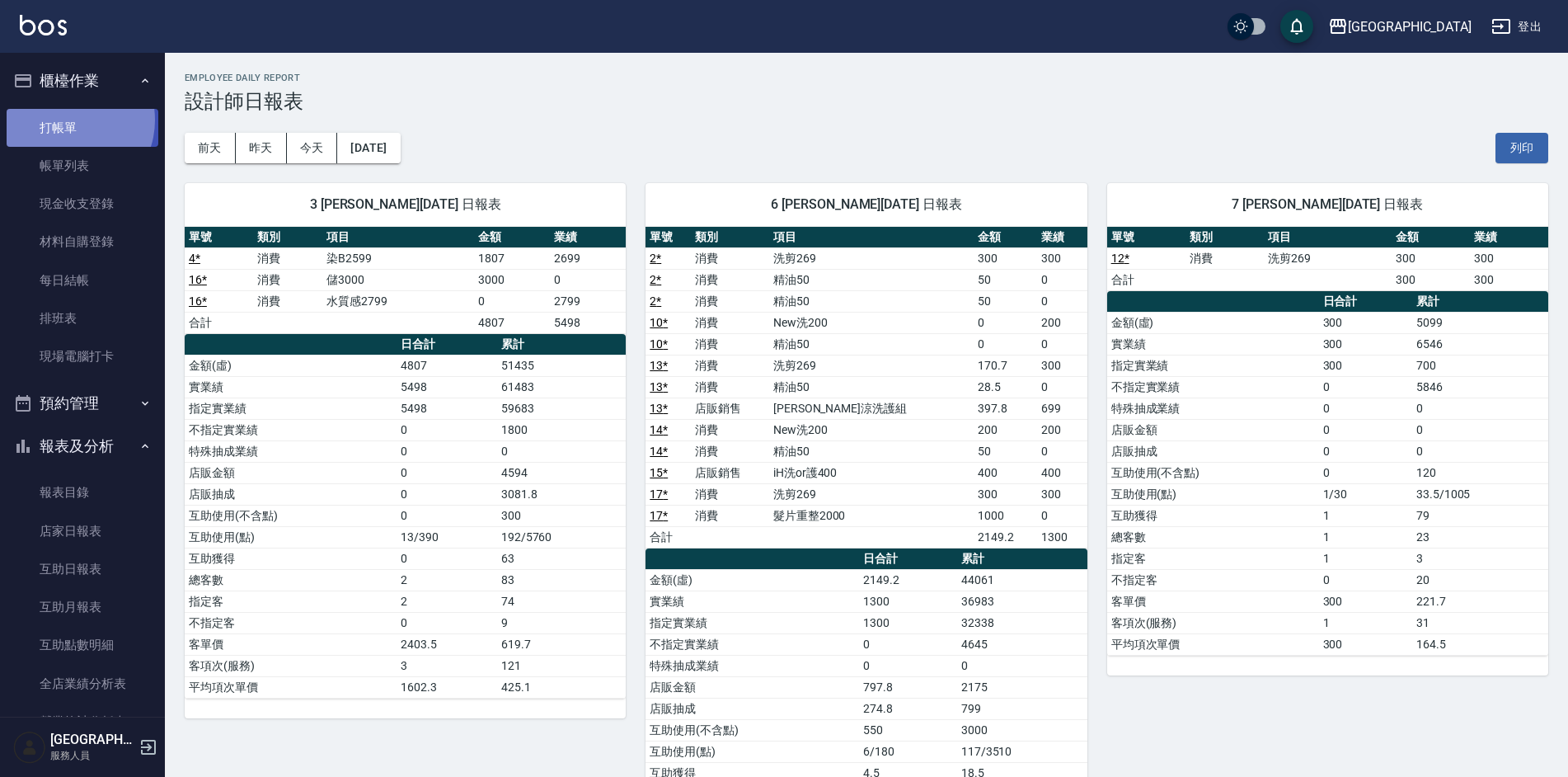
click at [68, 120] on link "打帳單" at bounding box center [82, 128] width 152 height 38
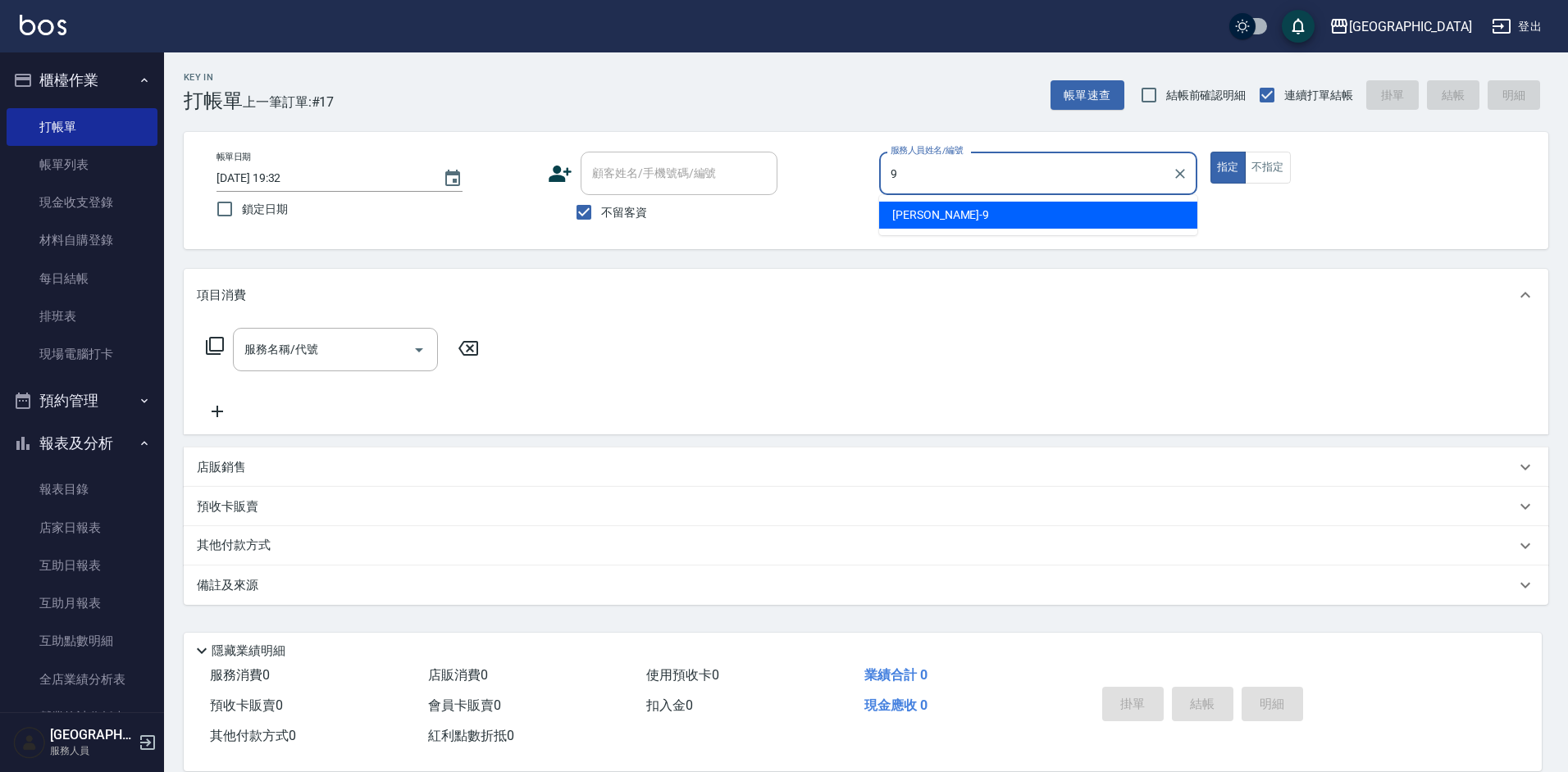
type input "[PERSON_NAME]-9"
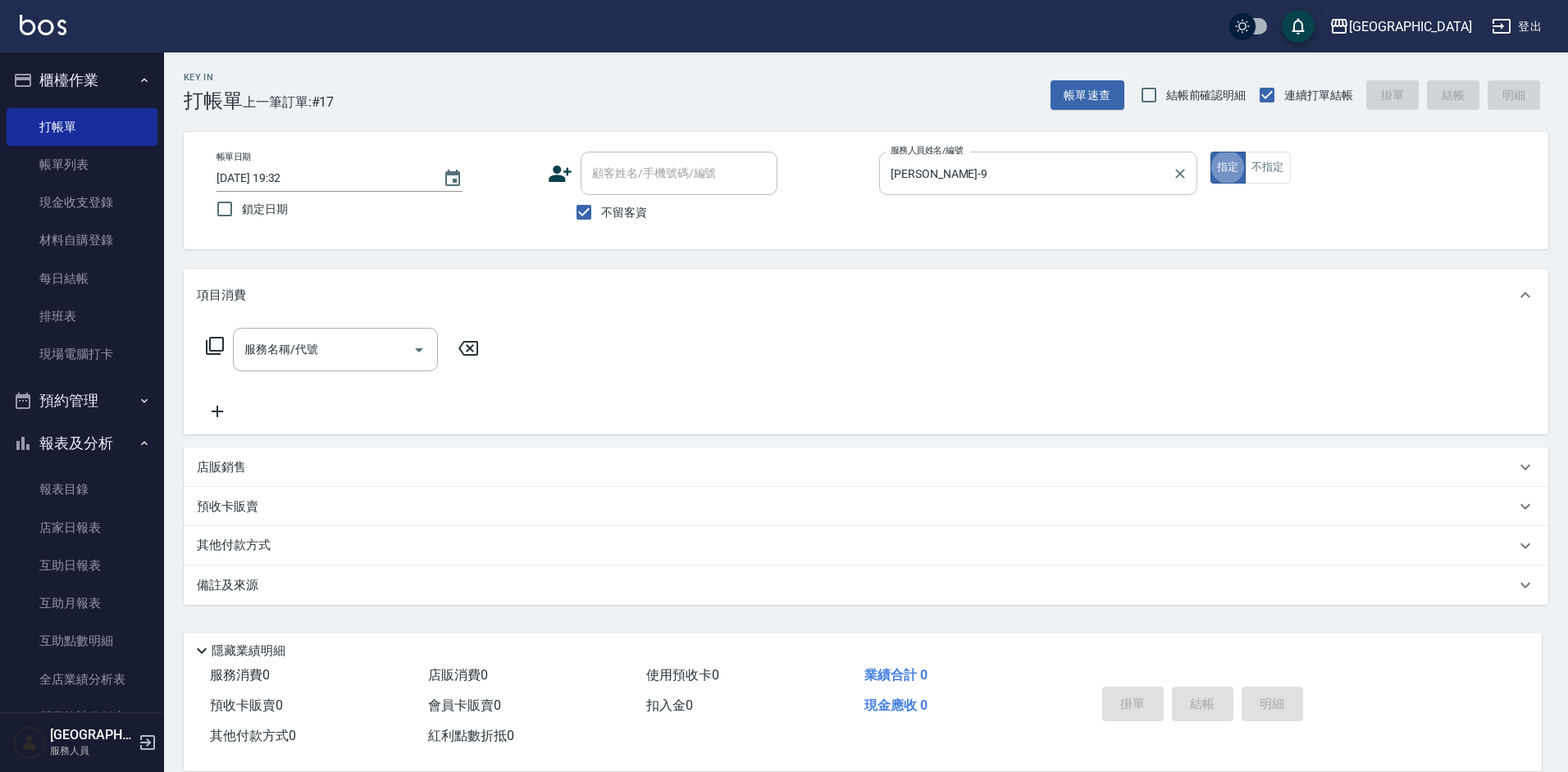
type button "true"
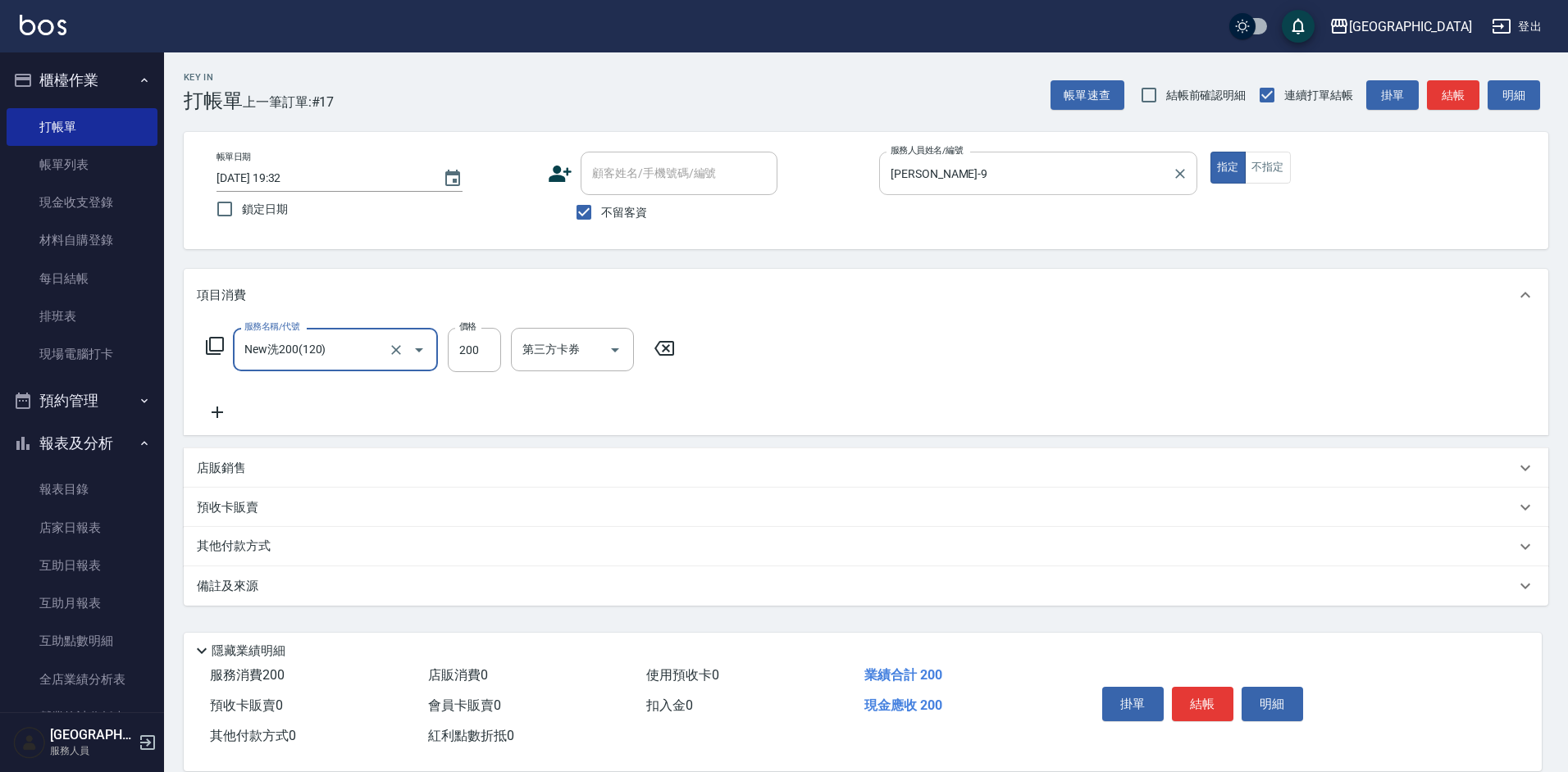
type input "New洗200(120)"
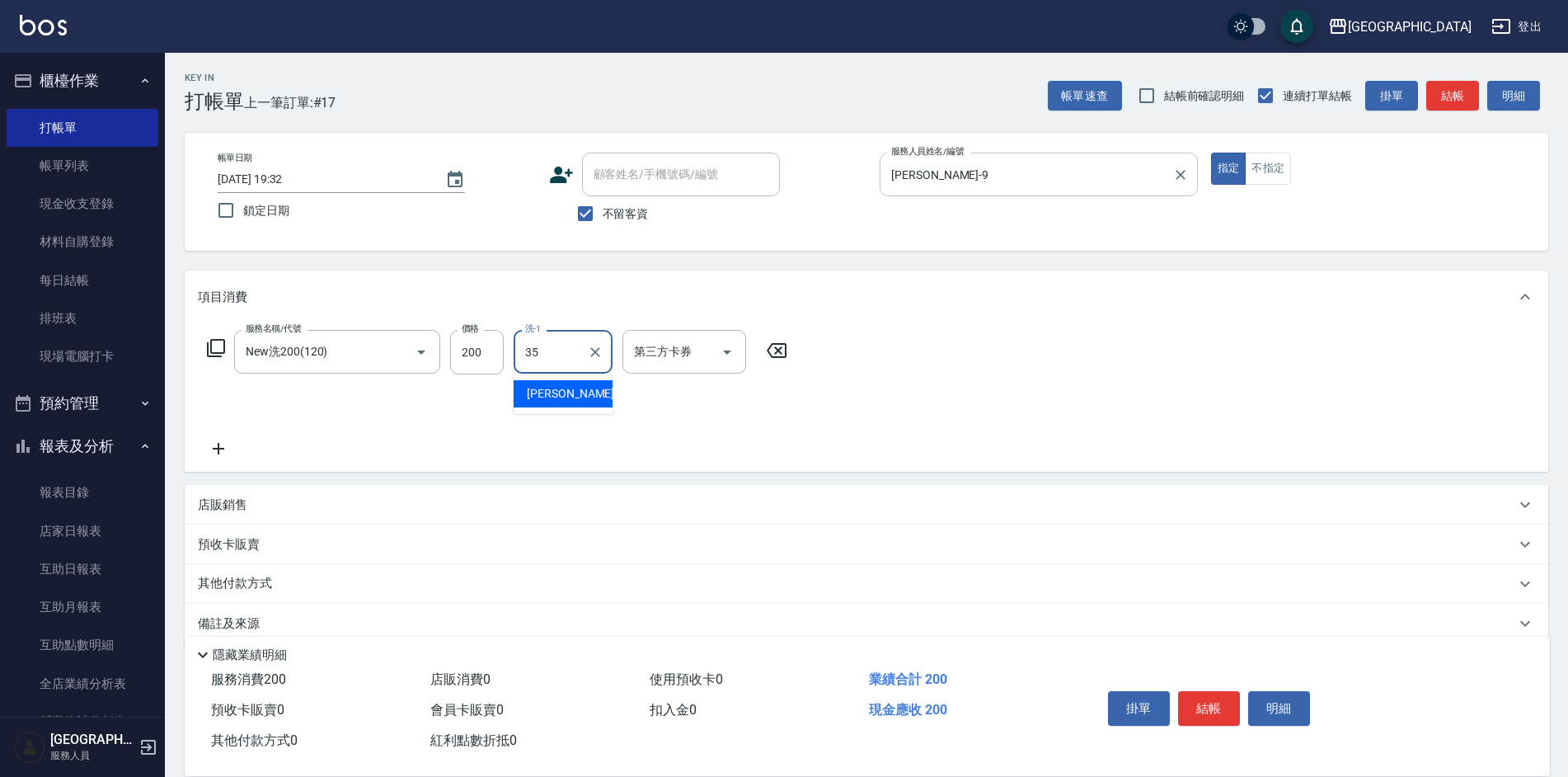
type input "[PERSON_NAME]-35"
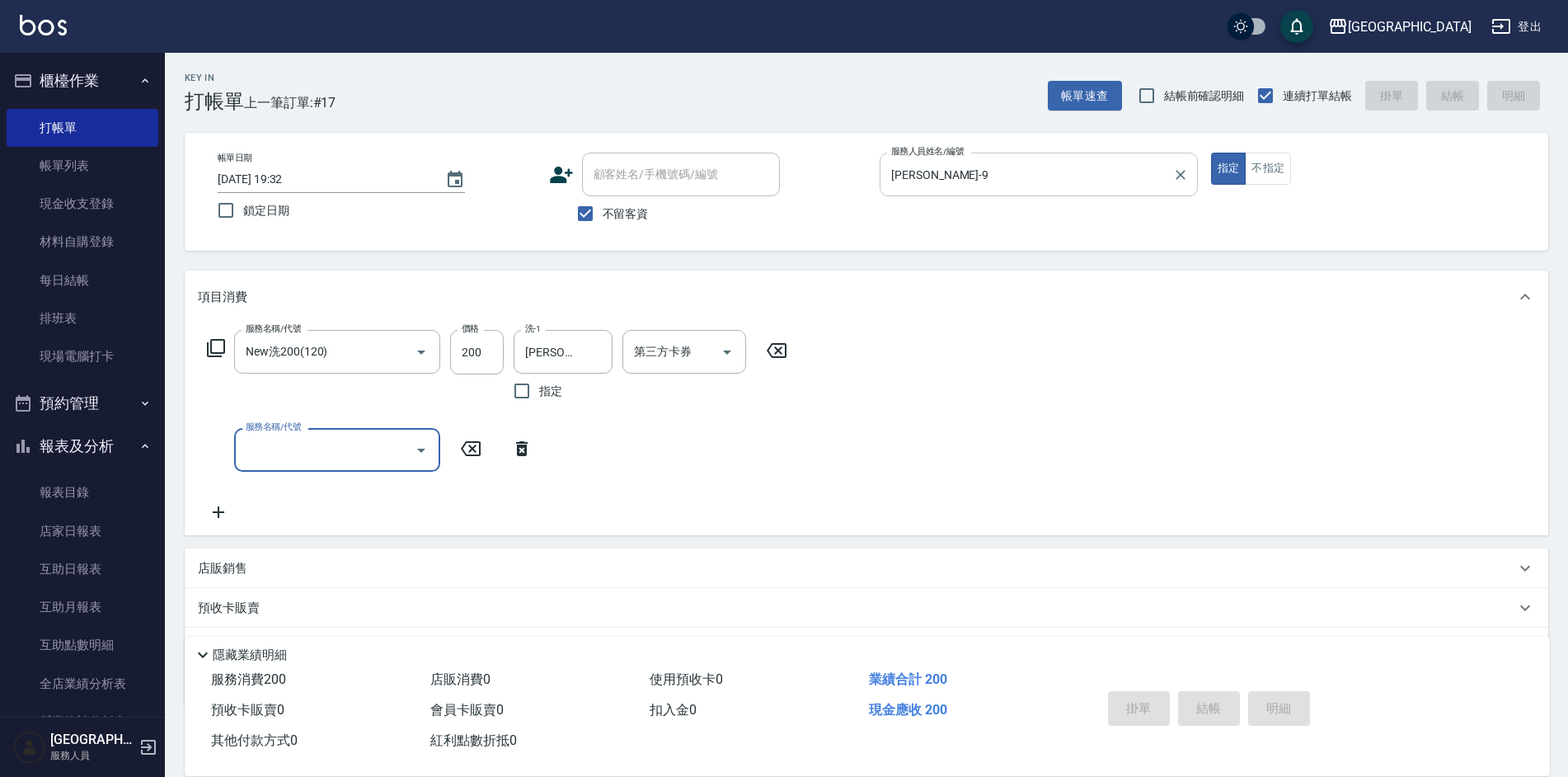
type input "[DATE] 20:00"
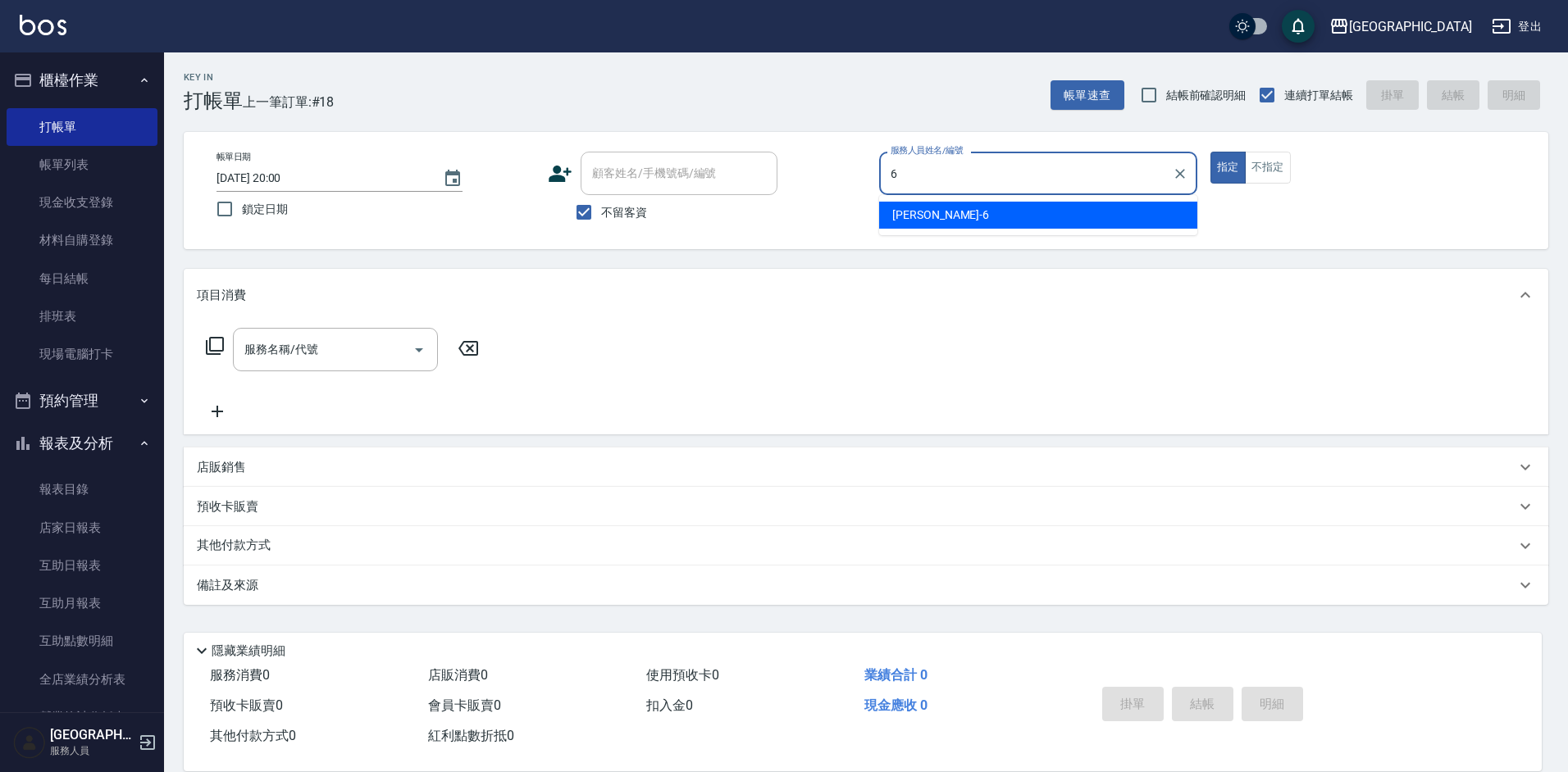
type input "[PERSON_NAME]-6"
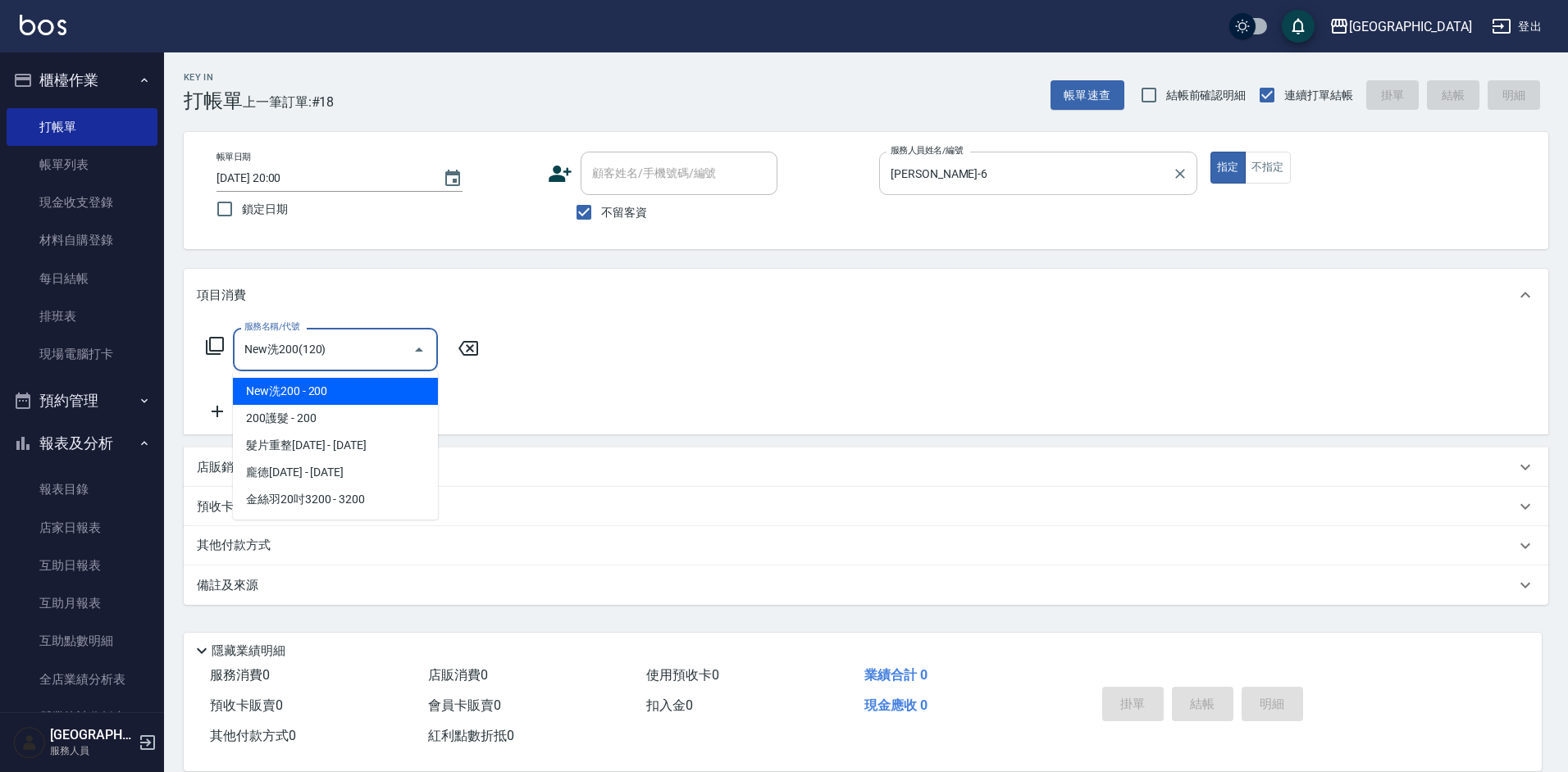
type input "New洗200(120)"
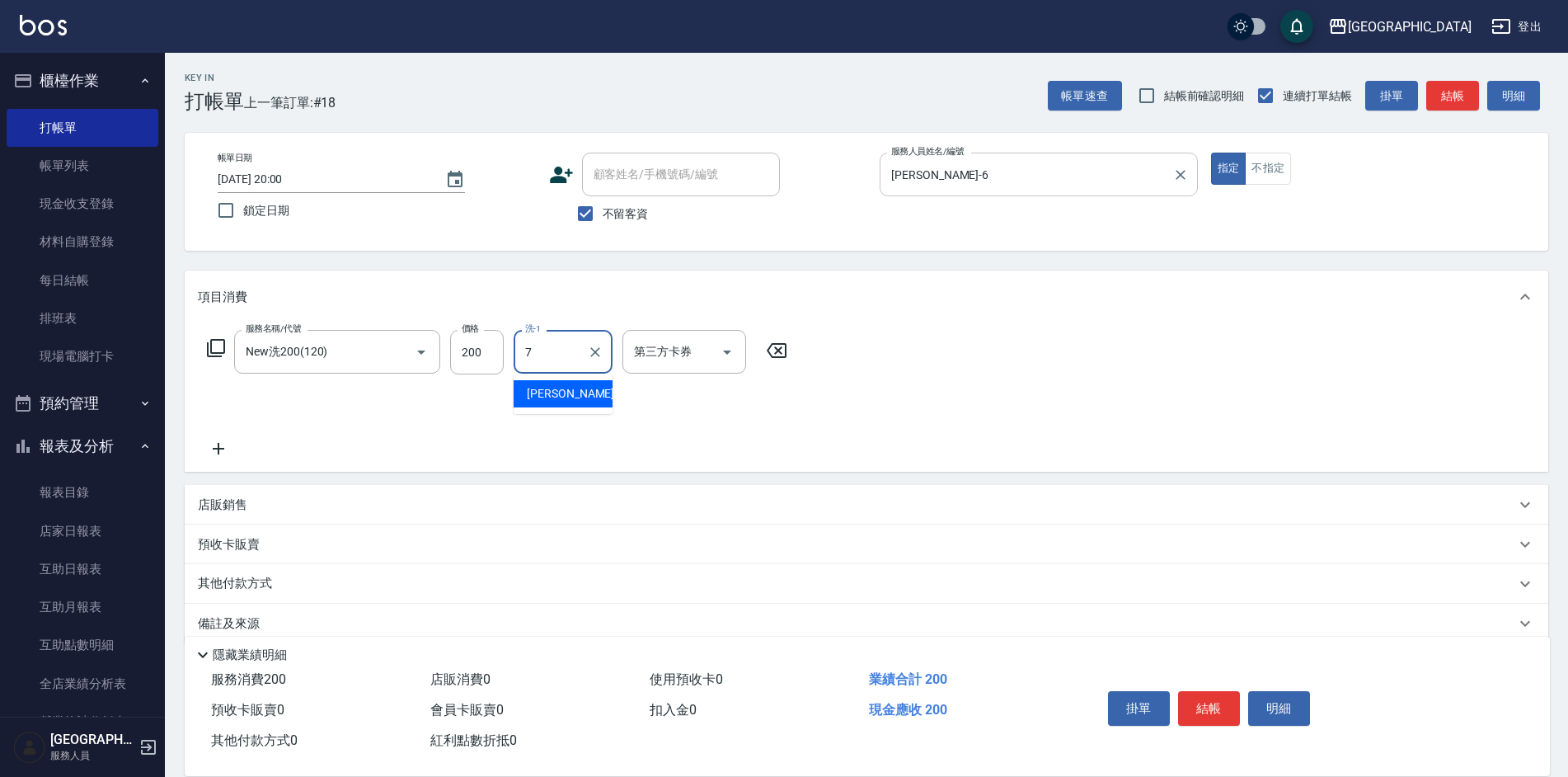
type input "[PERSON_NAME]-7"
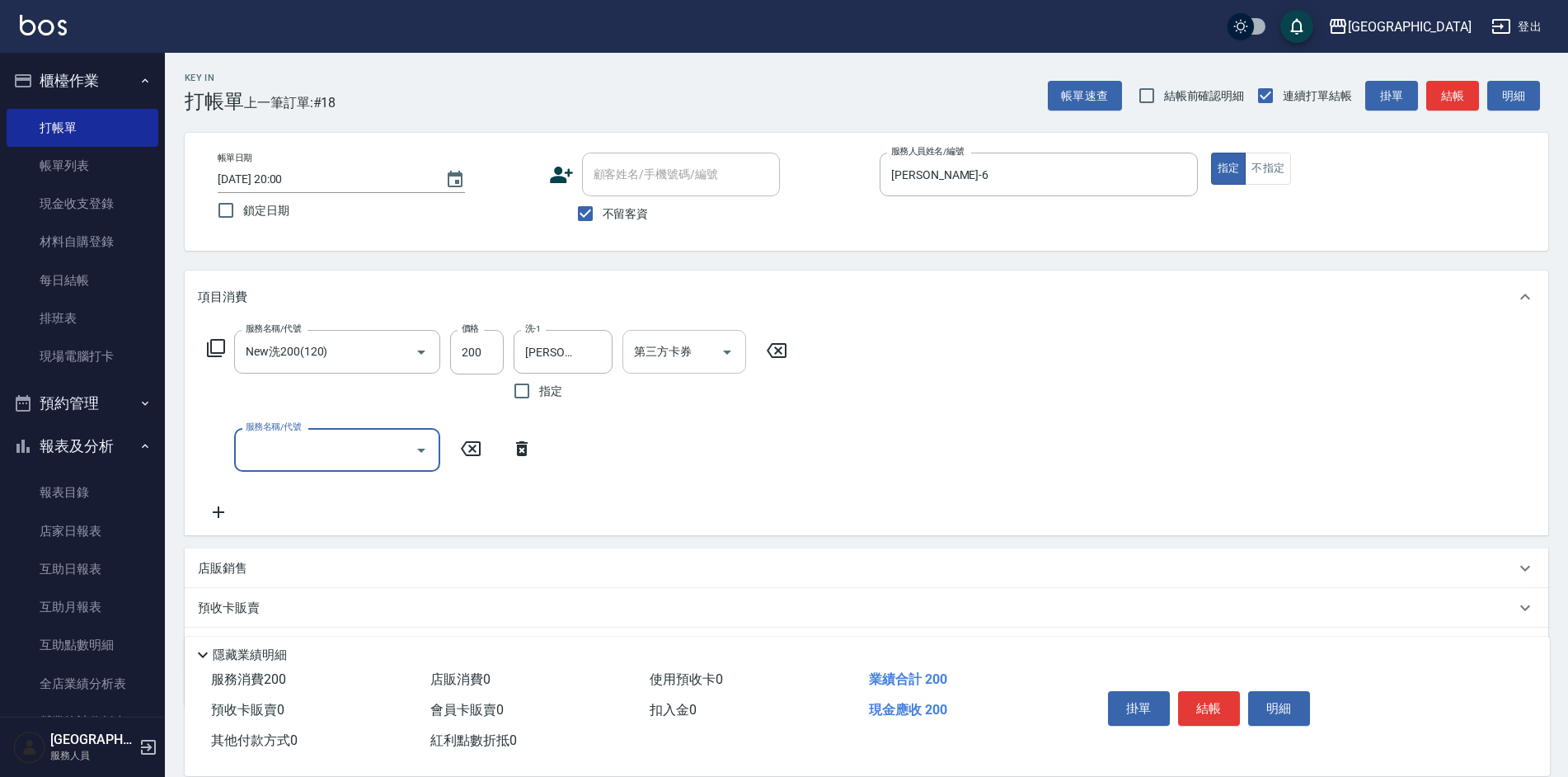
click at [700, 347] on input "第三方卡券" at bounding box center [671, 352] width 84 height 29
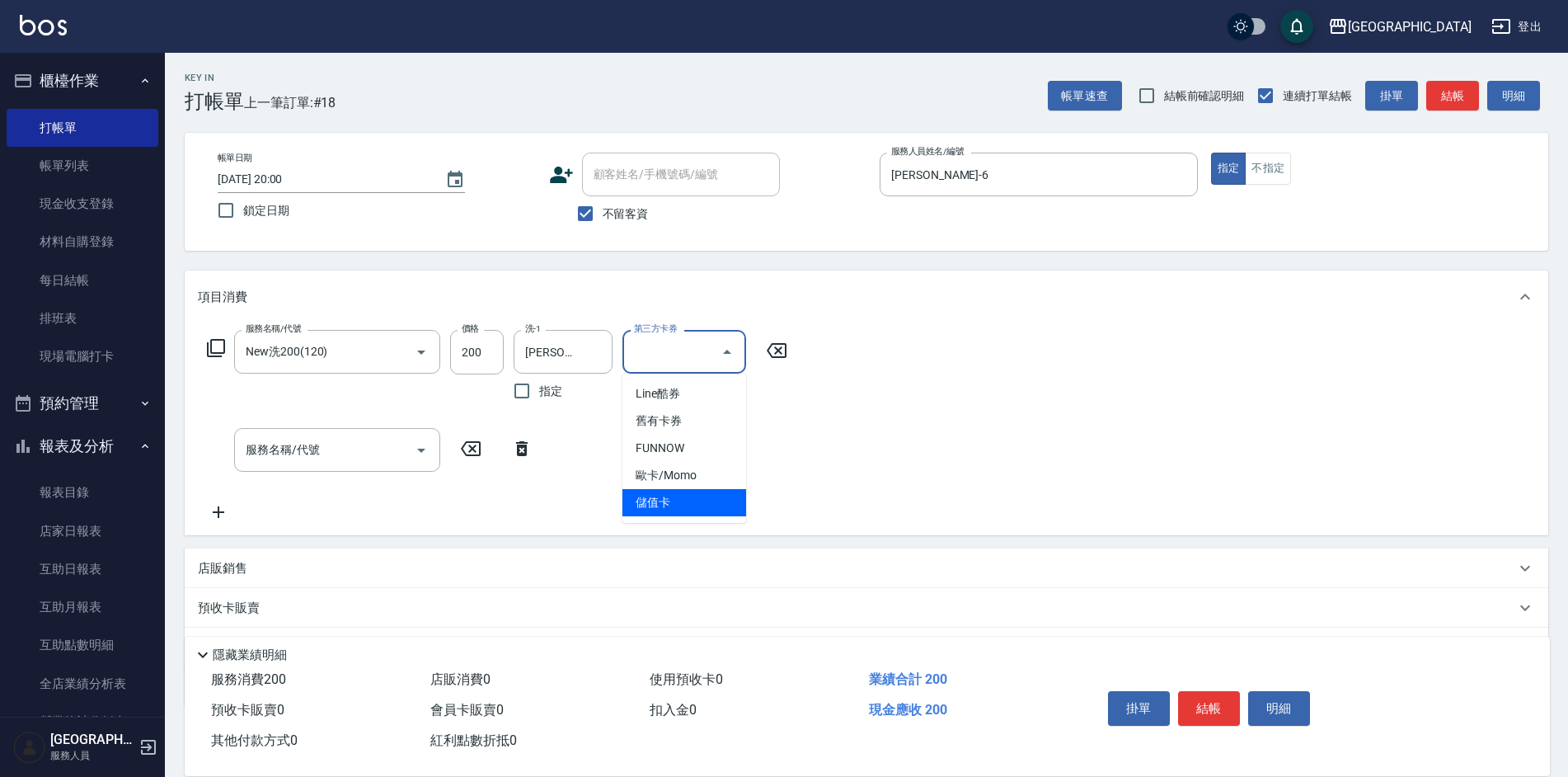
click at [675, 518] on ul "Line酷券 舊有卡券 FUNNOW 歐卡/Momo 儲值卡" at bounding box center [684, 449] width 124 height 150
click at [664, 502] on span "儲值卡" at bounding box center [684, 503] width 124 height 27
type input "儲值卡"
click at [363, 441] on input "服務名稱/代號" at bounding box center [325, 450] width 166 height 29
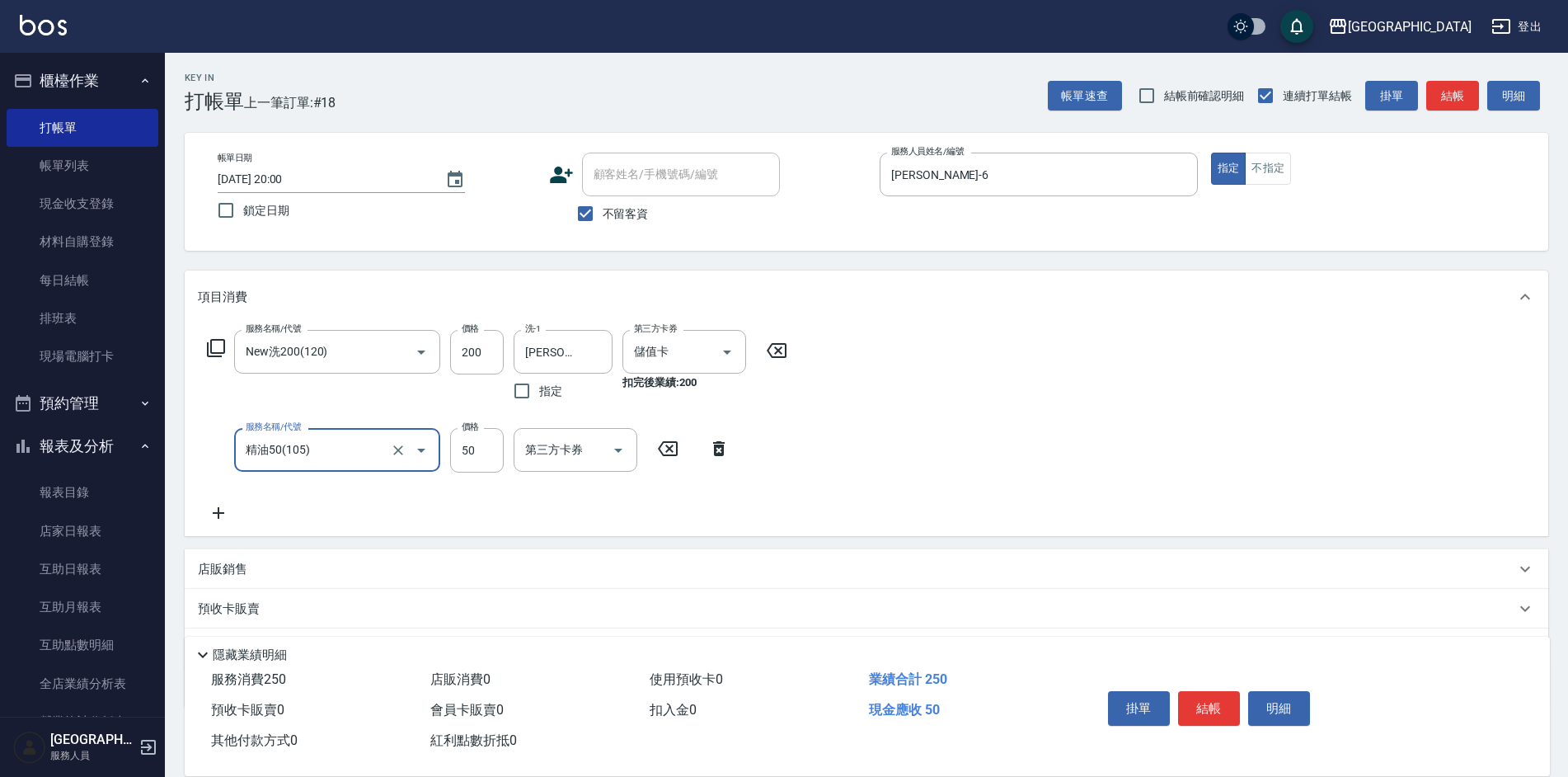
type input "精油50(105)"
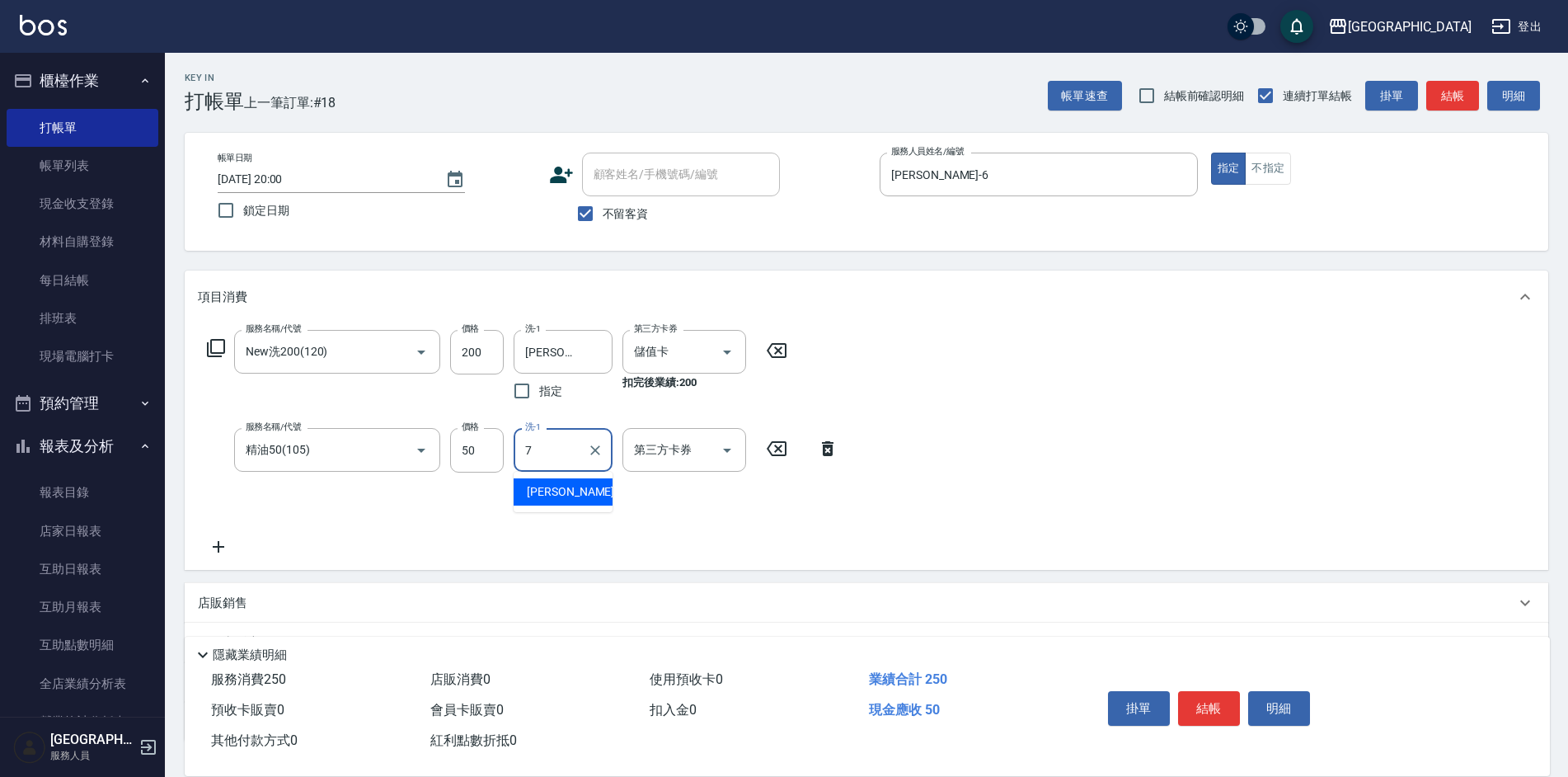
type input "[PERSON_NAME]-7"
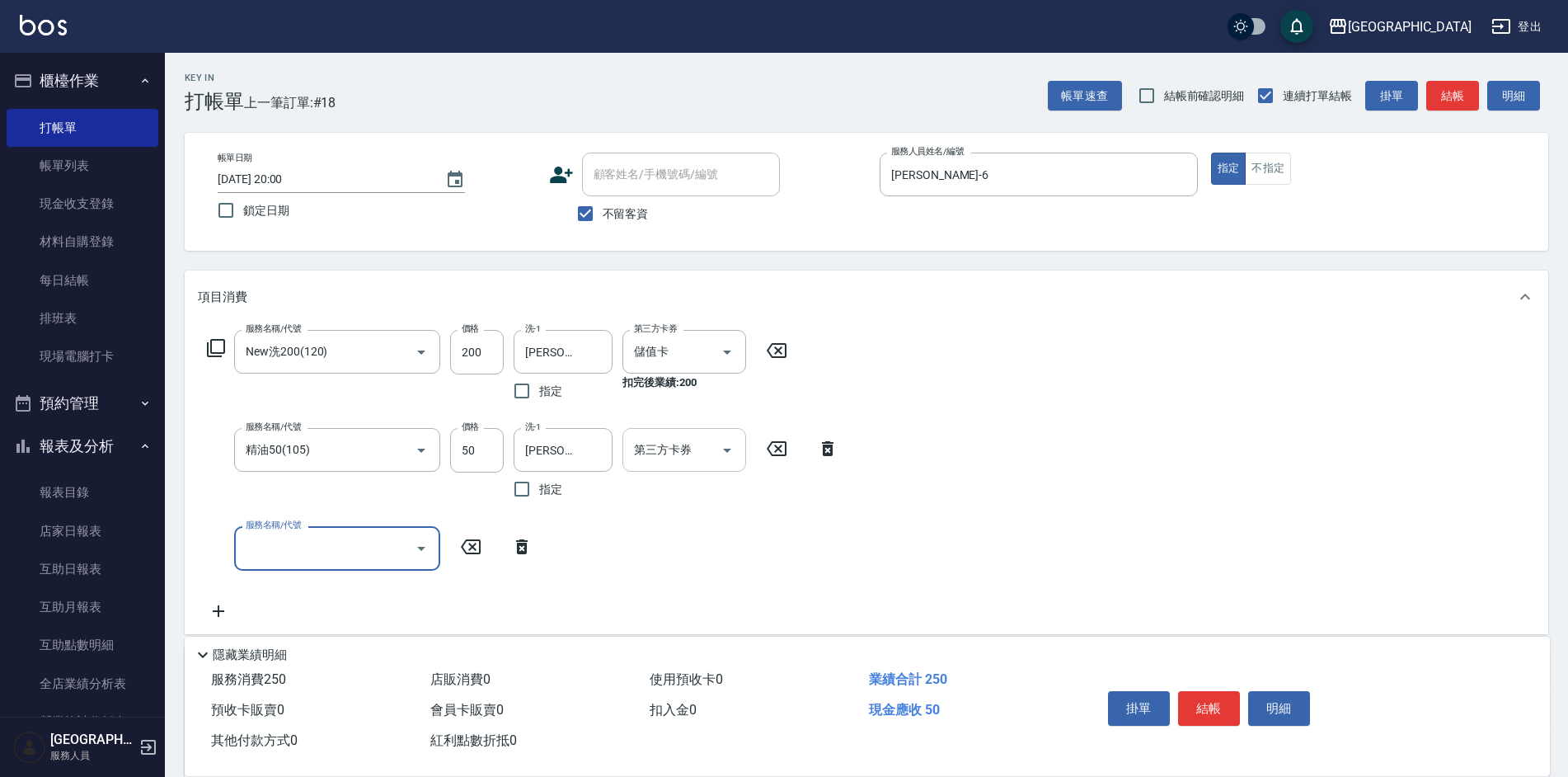
click at [705, 440] on input "第三方卡券" at bounding box center [671, 450] width 84 height 29
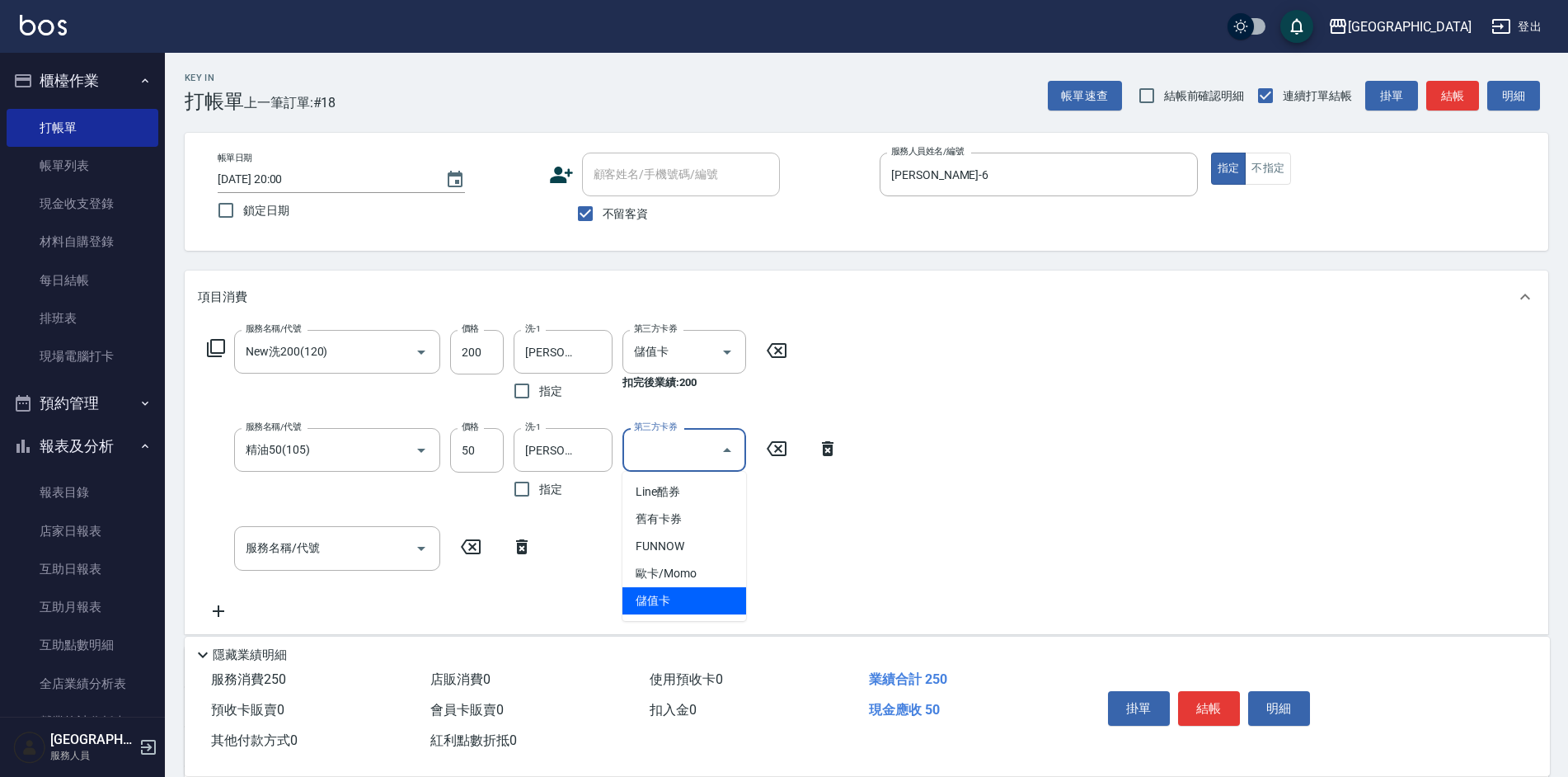
click at [669, 595] on span "儲值卡" at bounding box center [684, 601] width 124 height 27
type input "儲值卡"
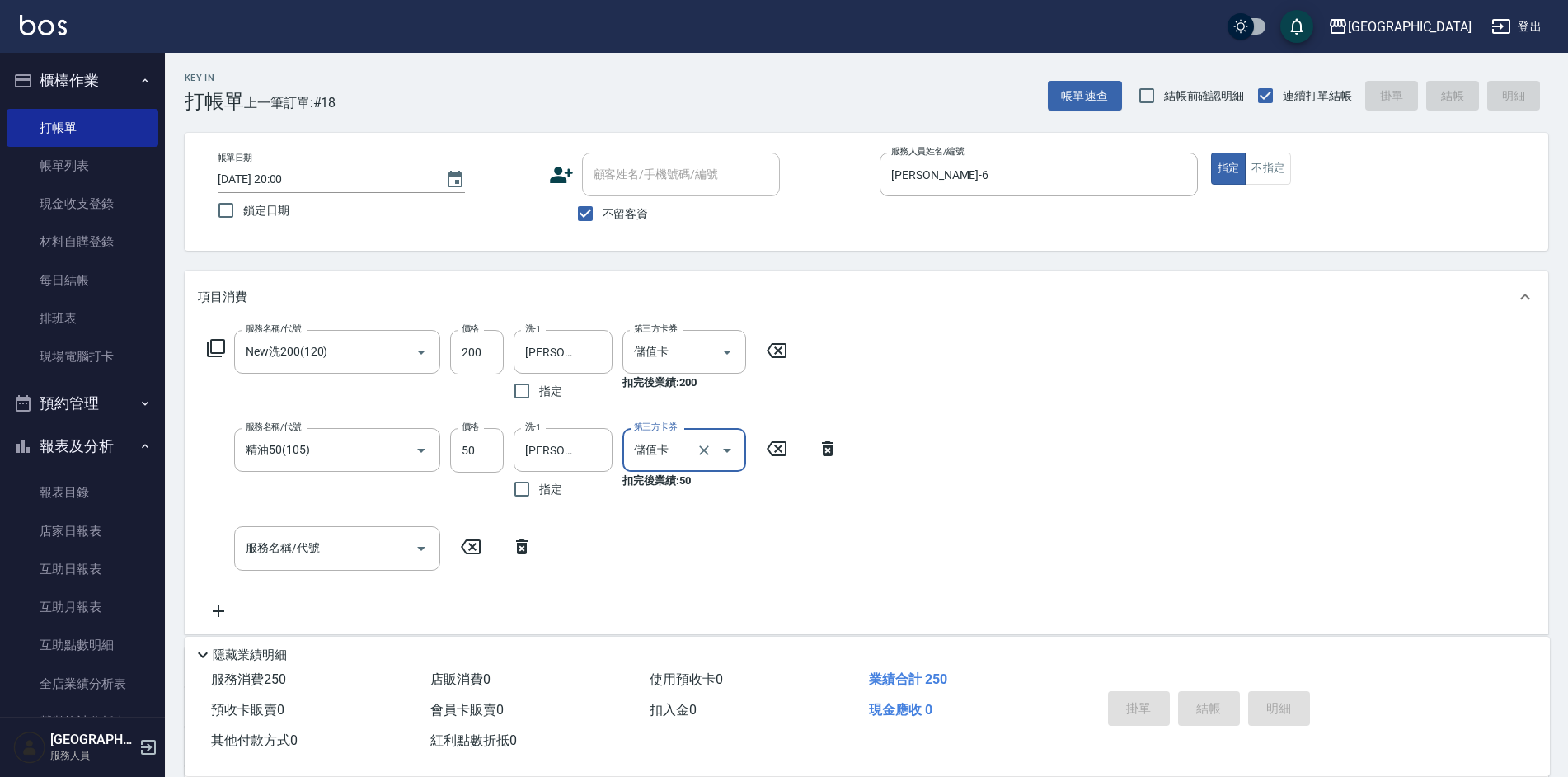
type input "[DATE] 20:01"
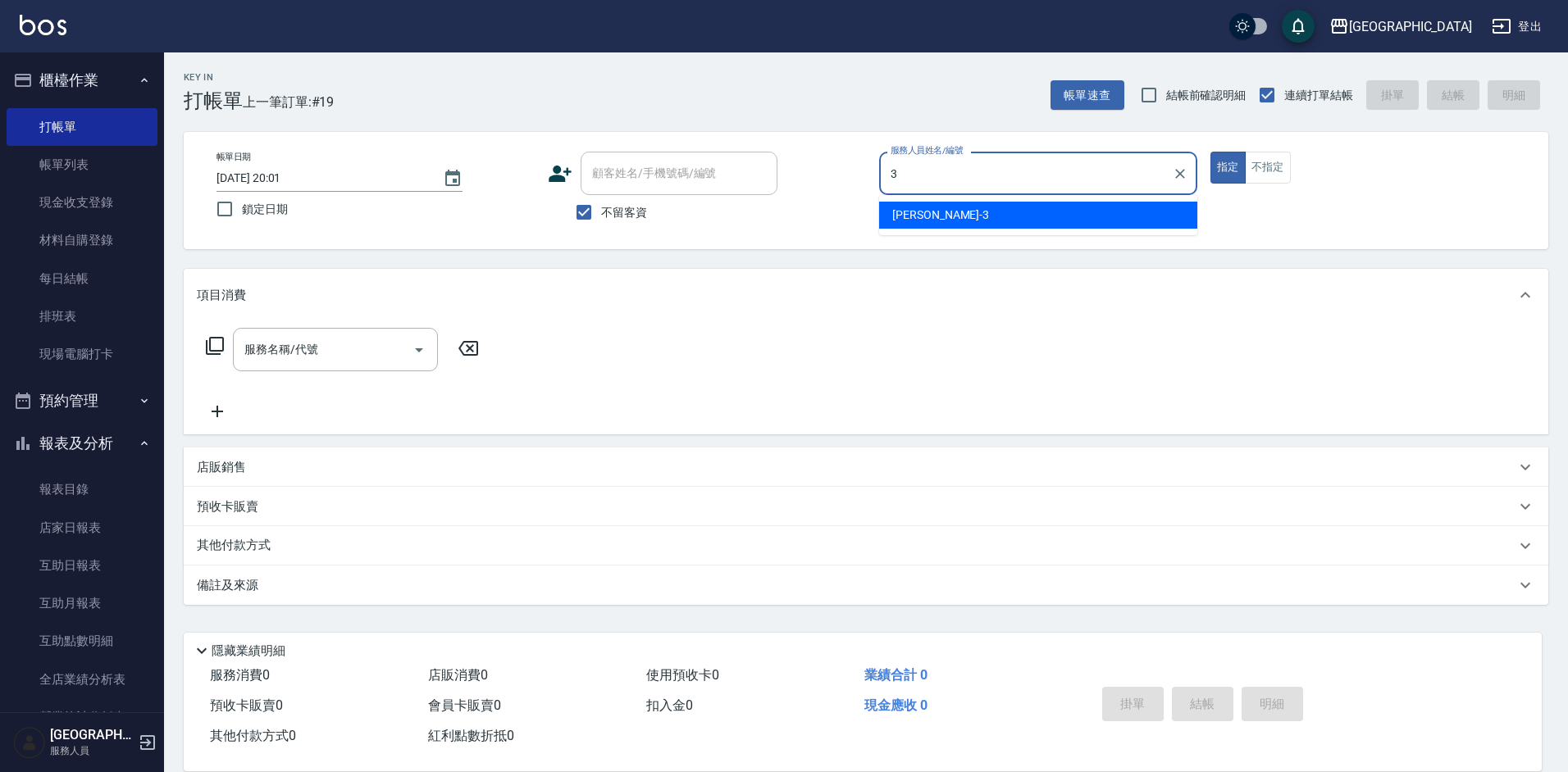
type input "[PERSON_NAME]-3"
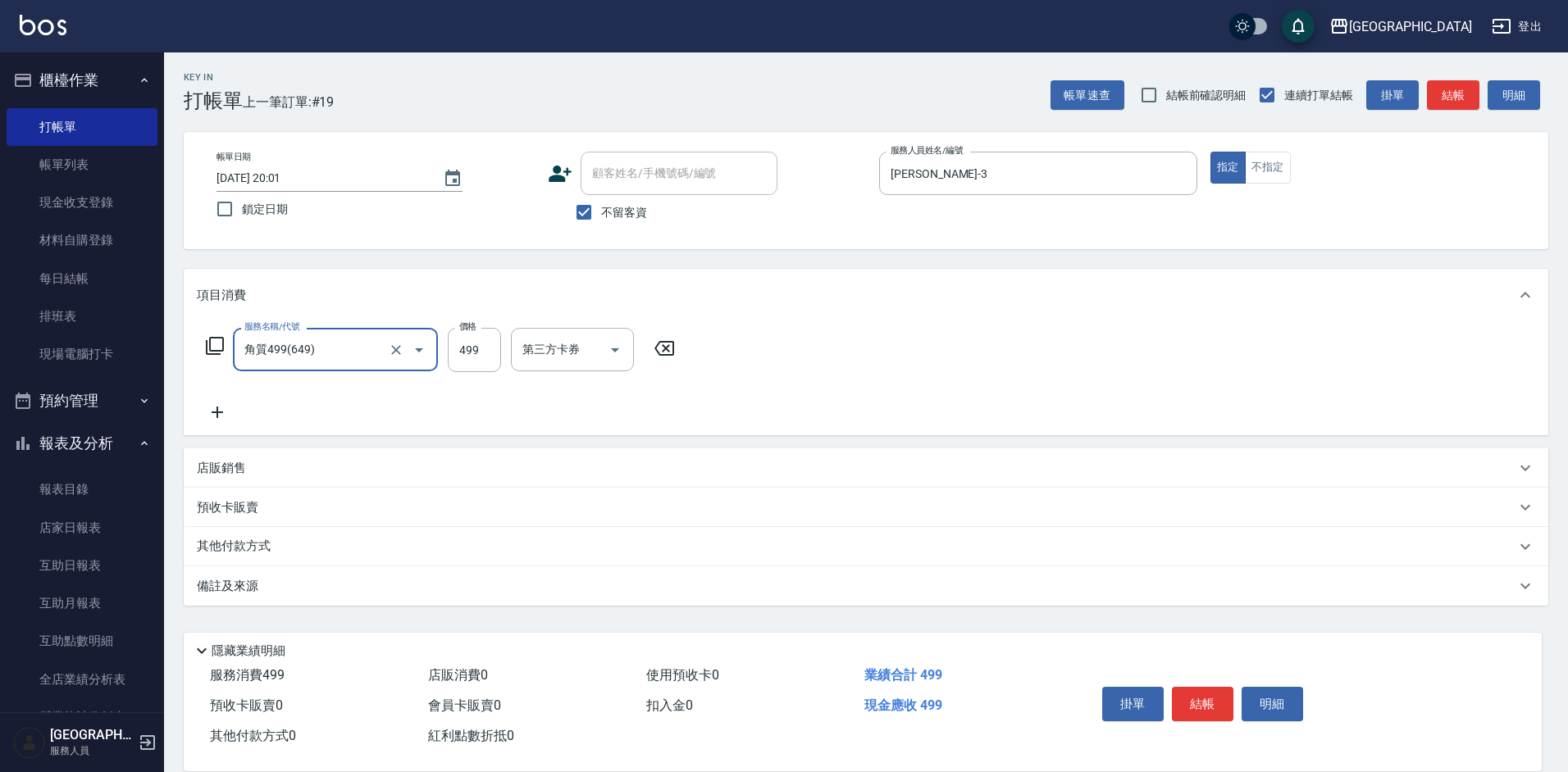
type input "角質499(649)"
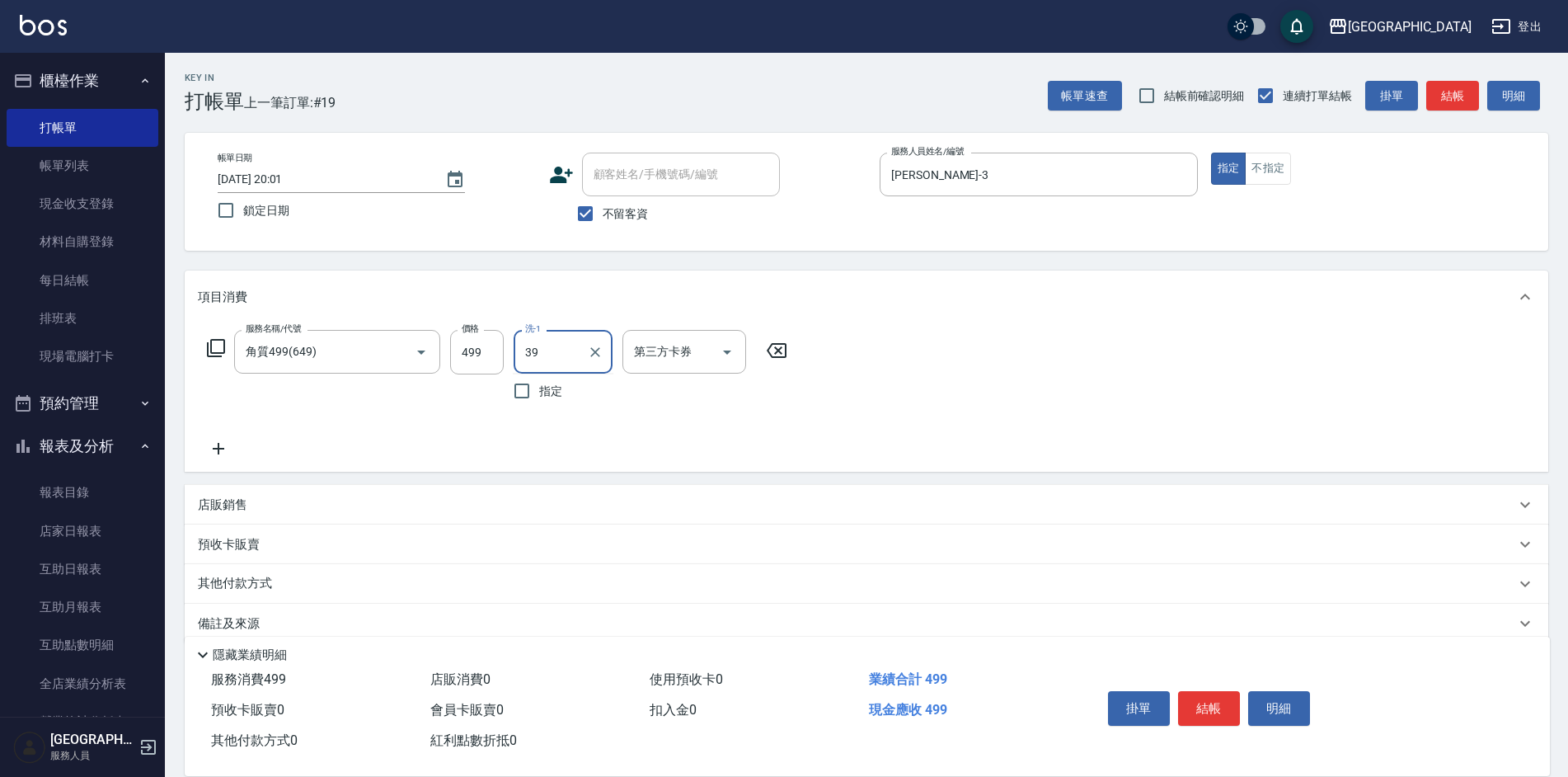
type input "3"
type input "[PERSON_NAME]-26"
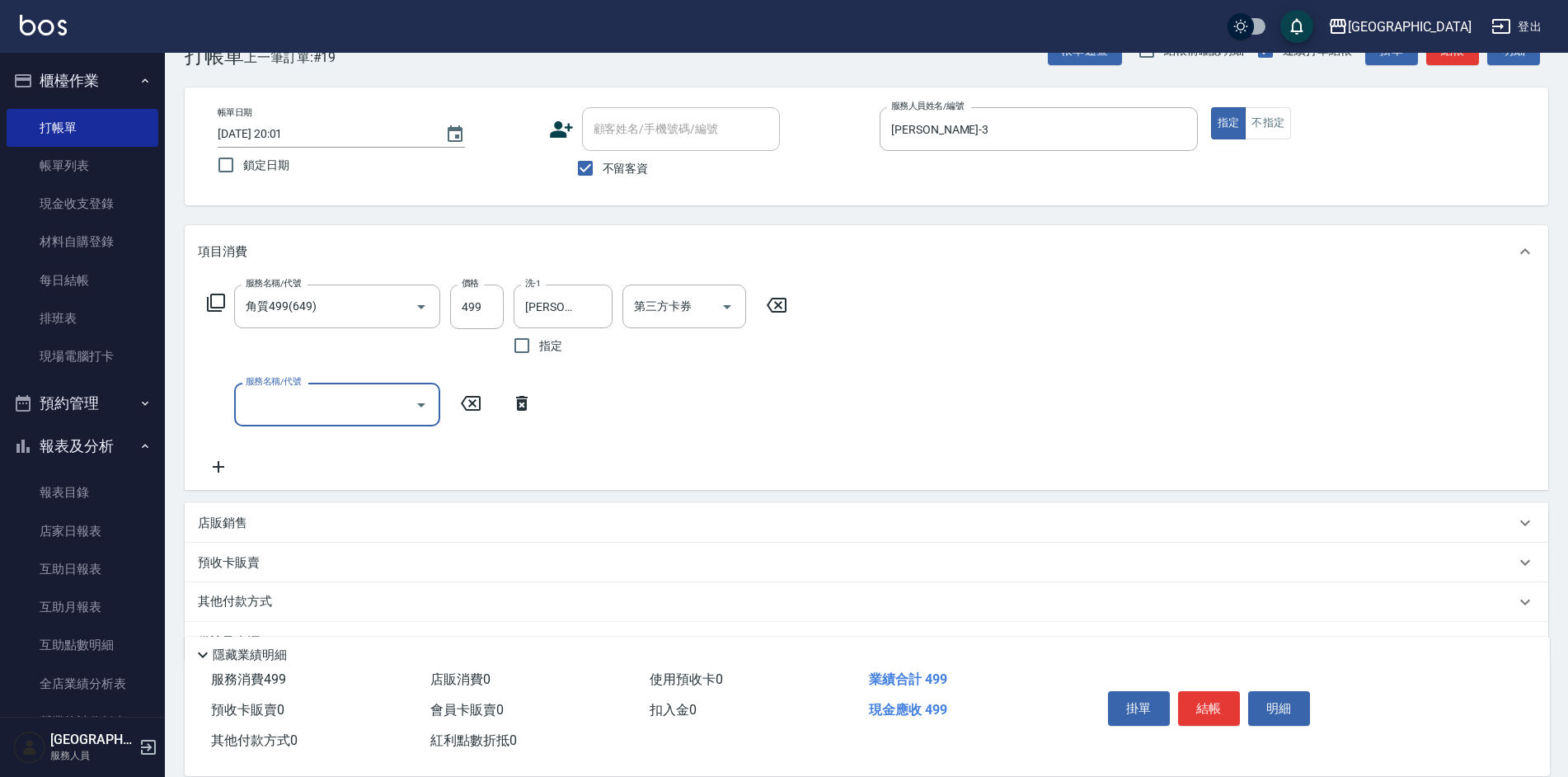
scroll to position [88, 0]
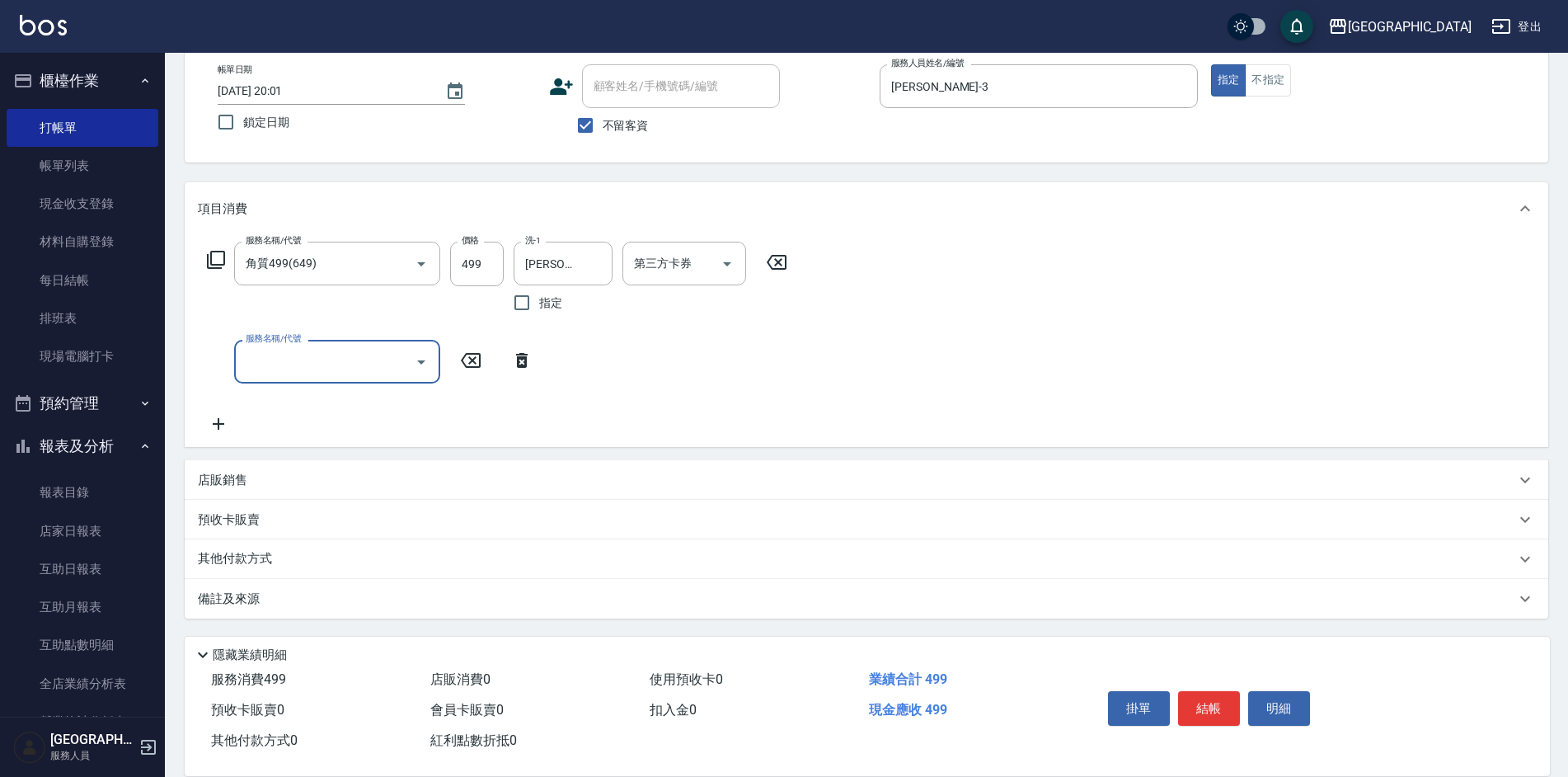
click at [212, 487] on p "店販銷售" at bounding box center [223, 480] width 50 height 17
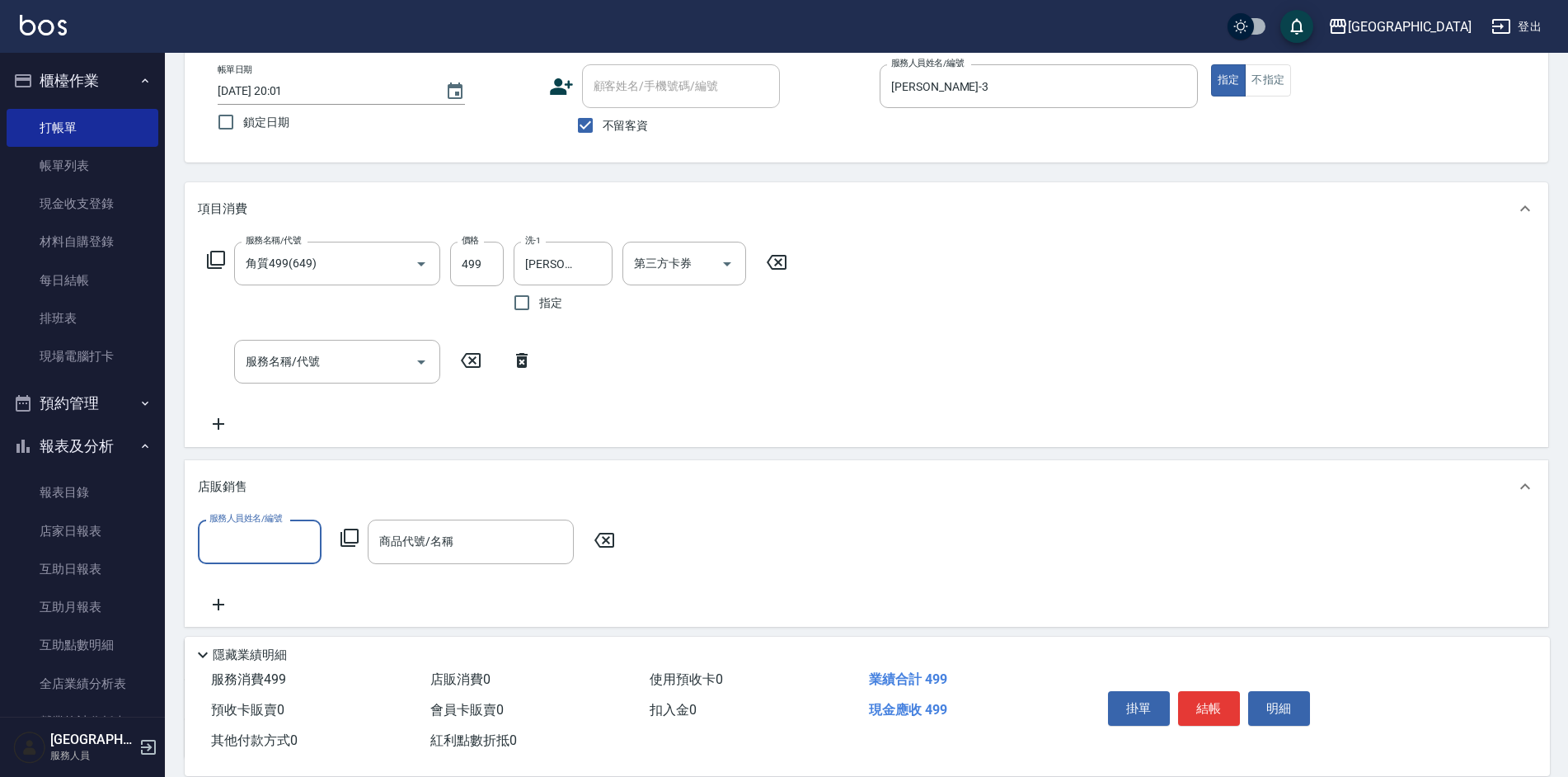
scroll to position [0, 0]
type input "[PERSON_NAME]-3"
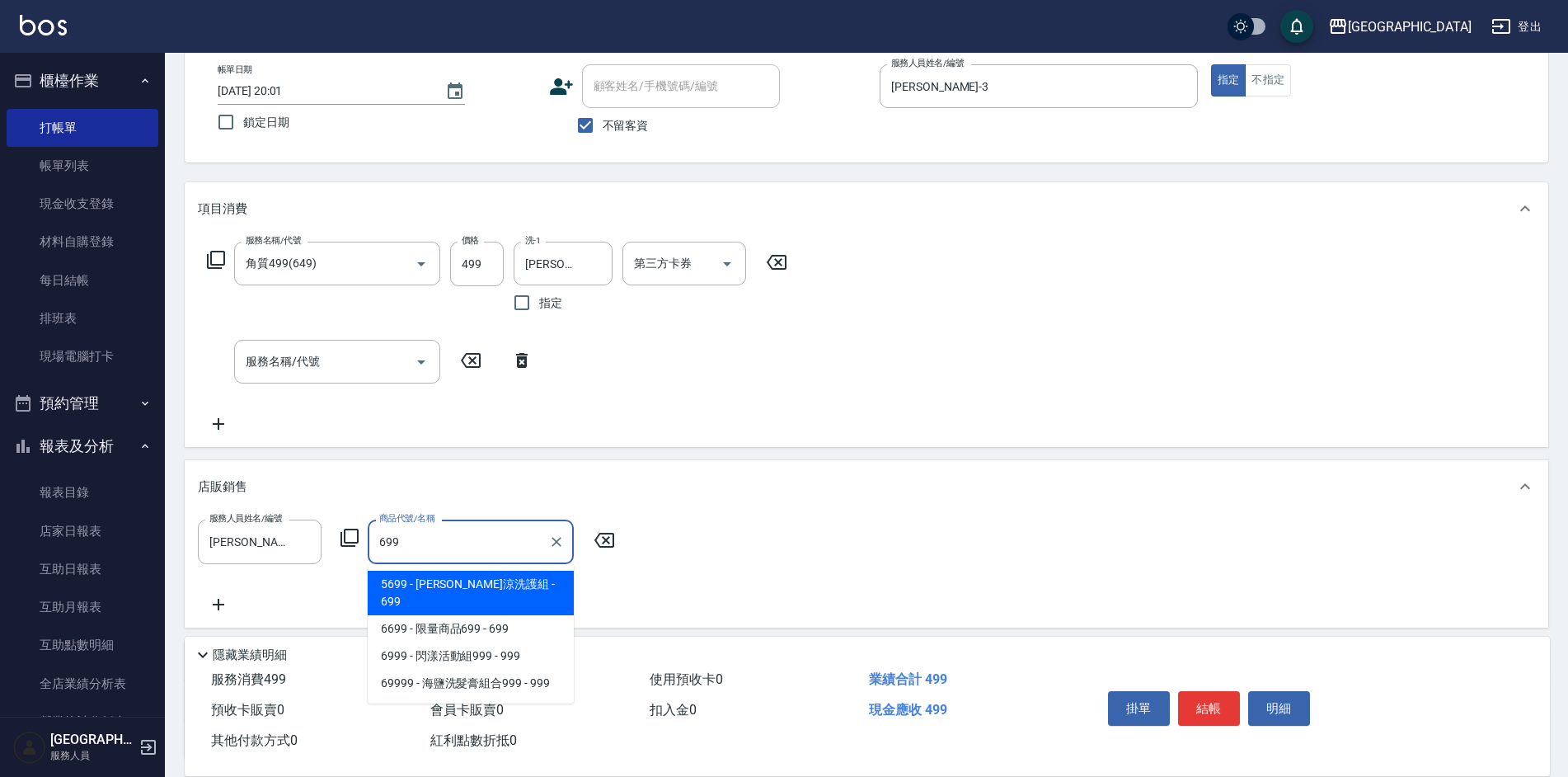
type input "[PERSON_NAME]涼洗護組"
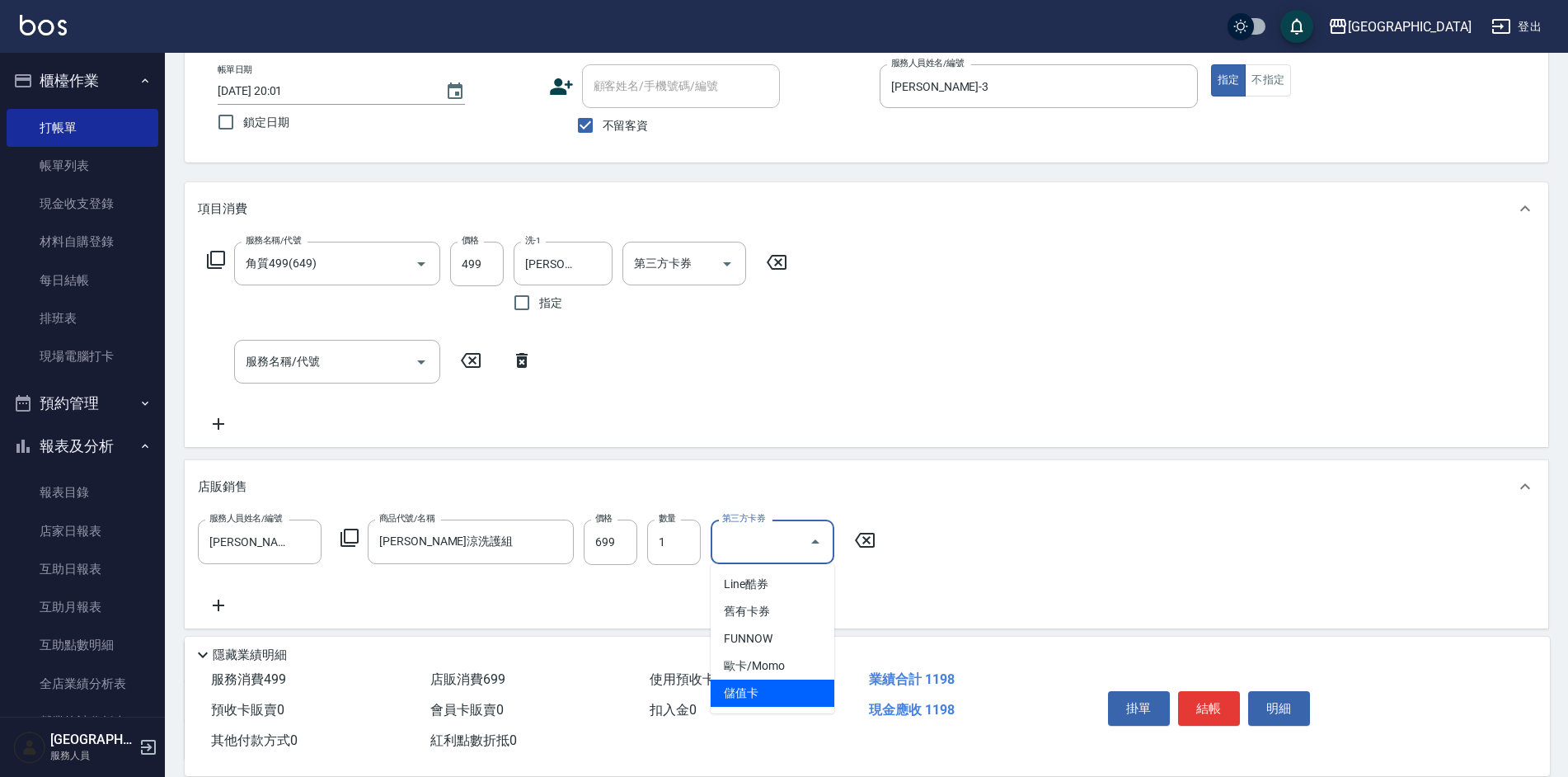
type input "儲值卡"
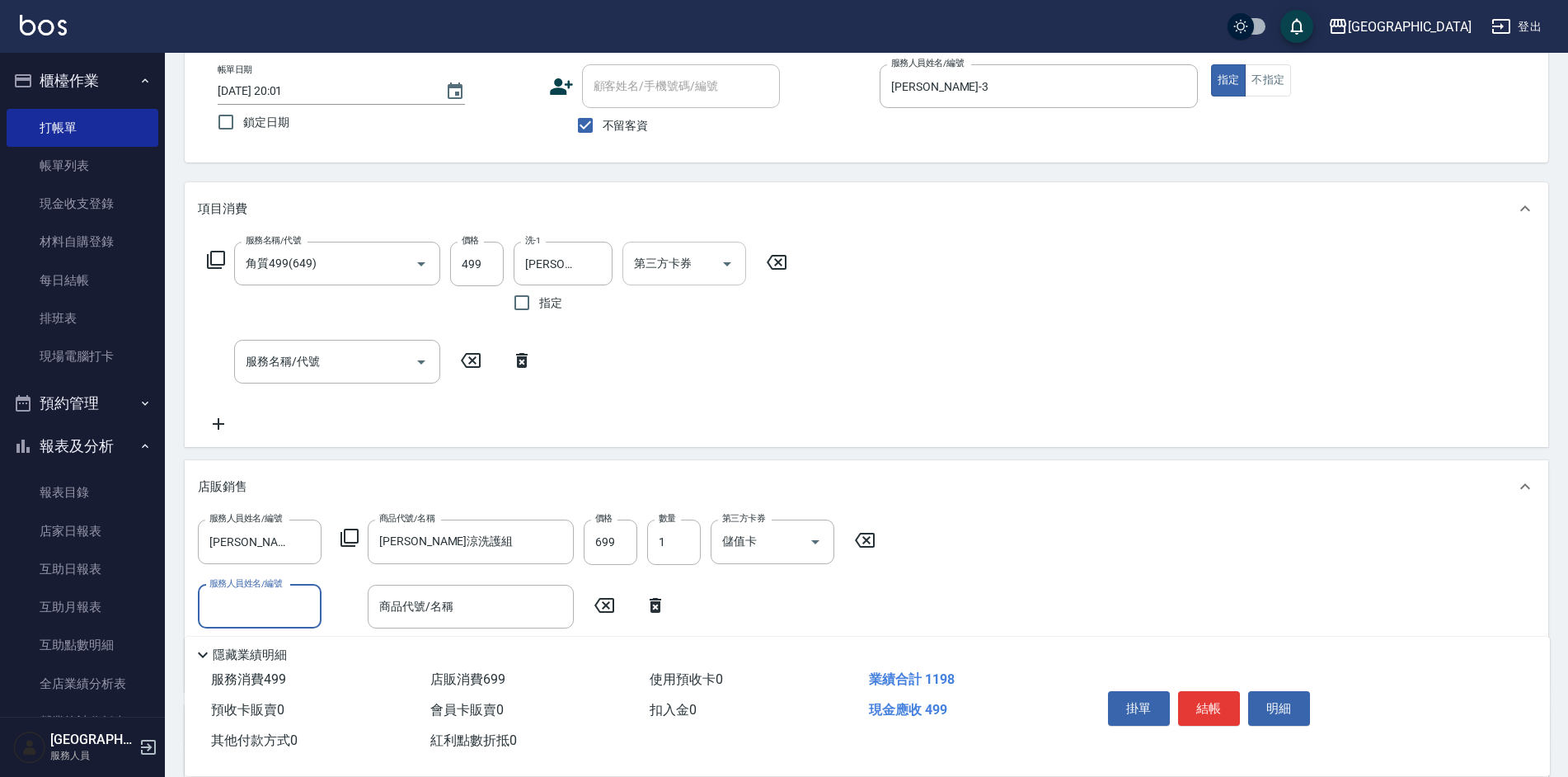
click at [698, 247] on div "第三方卡券" at bounding box center [684, 263] width 124 height 44
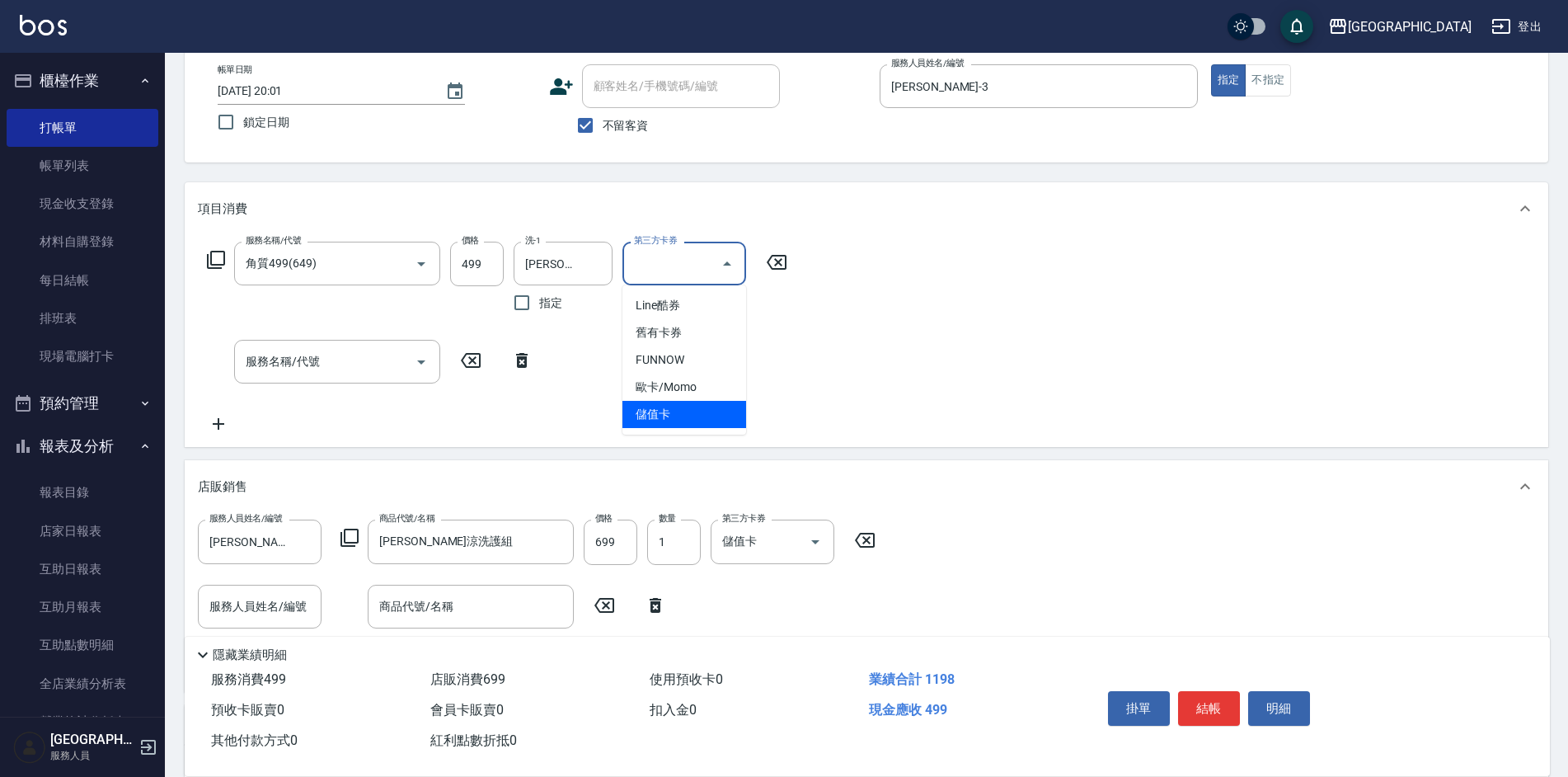
click at [659, 401] on span "儲值卡" at bounding box center [684, 414] width 124 height 27
type input "儲值卡"
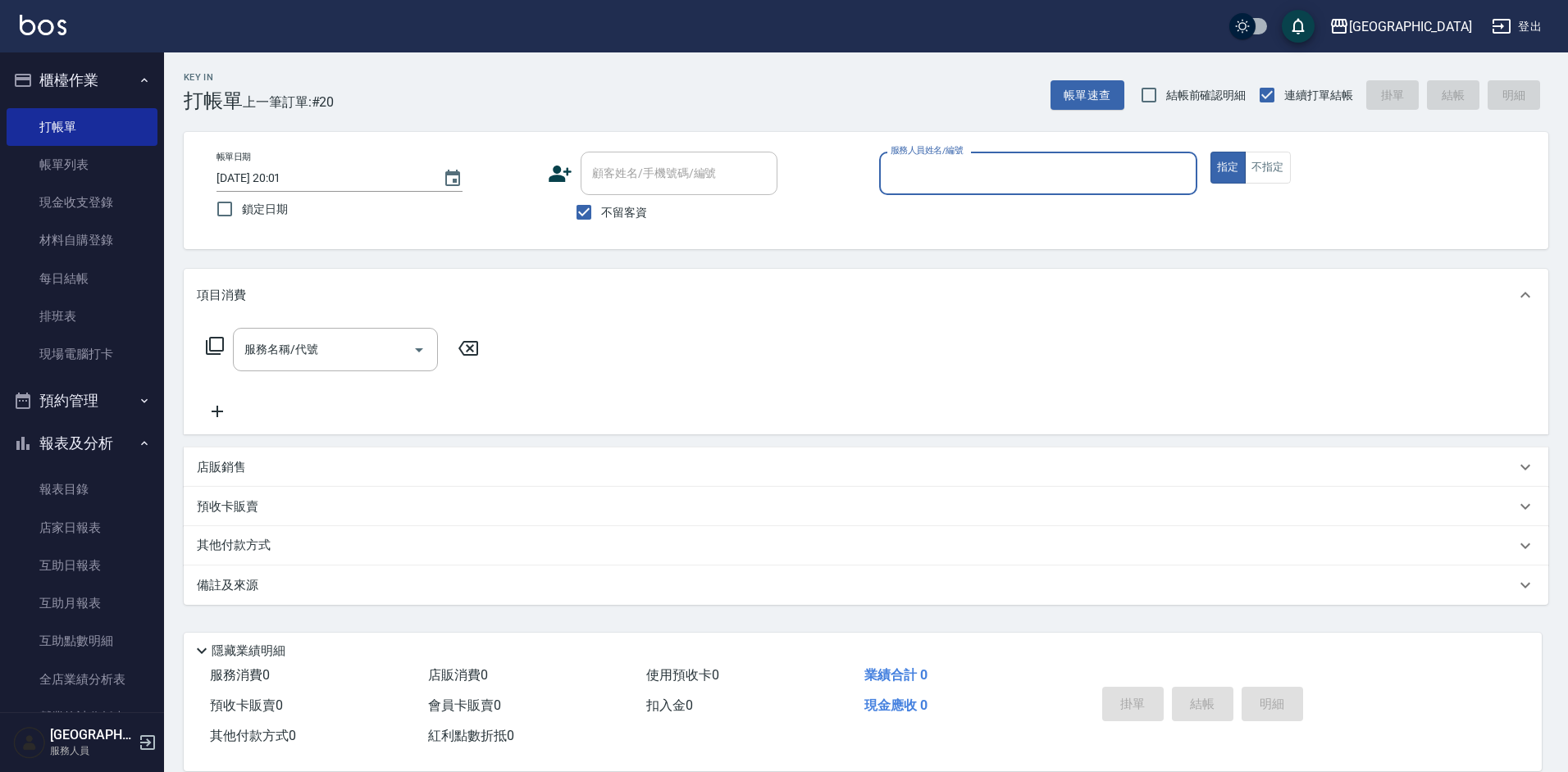
click at [967, 188] on div "服務人員姓名/編號" at bounding box center [1038, 173] width 318 height 44
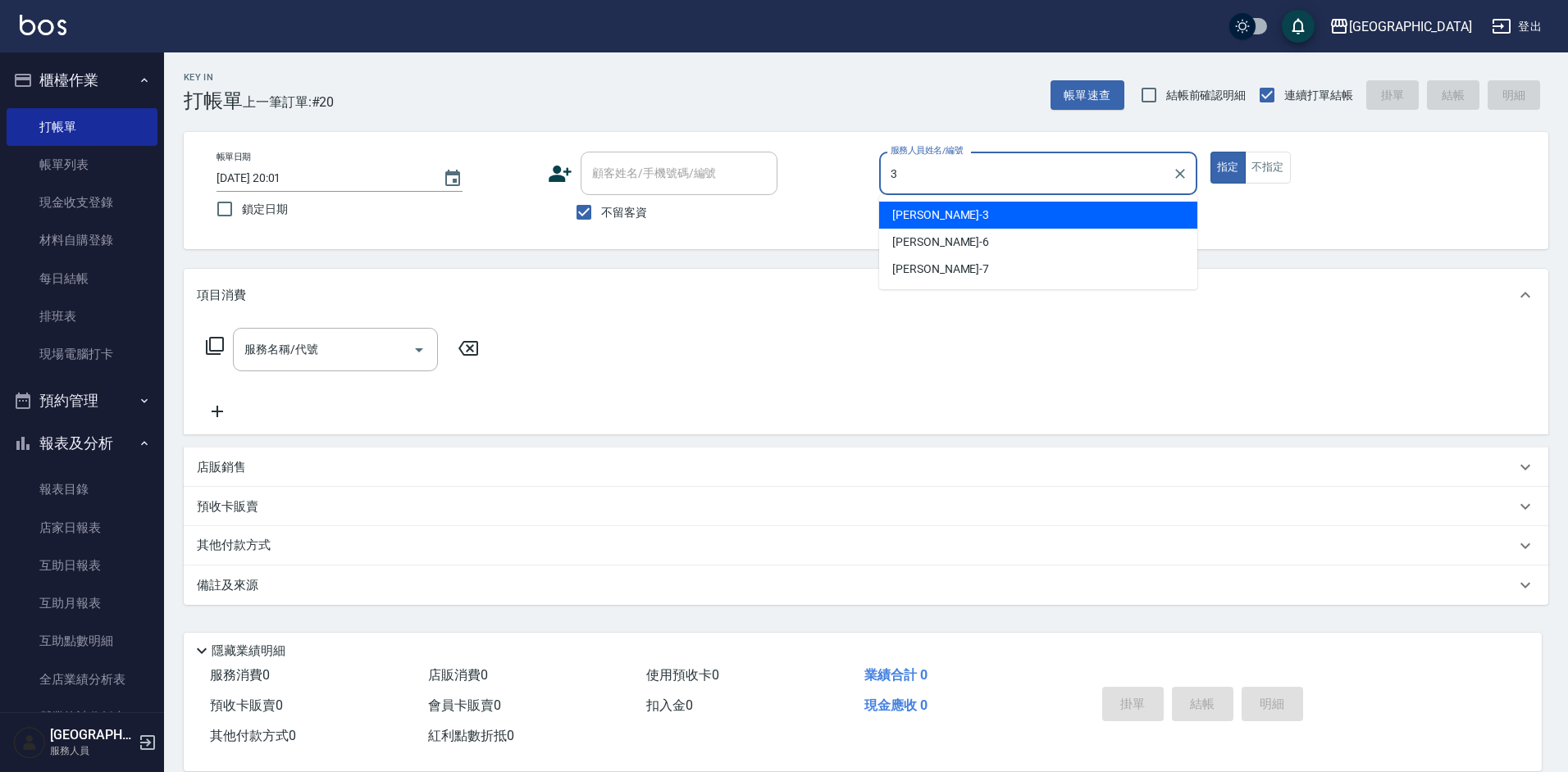
type input "[PERSON_NAME]-3"
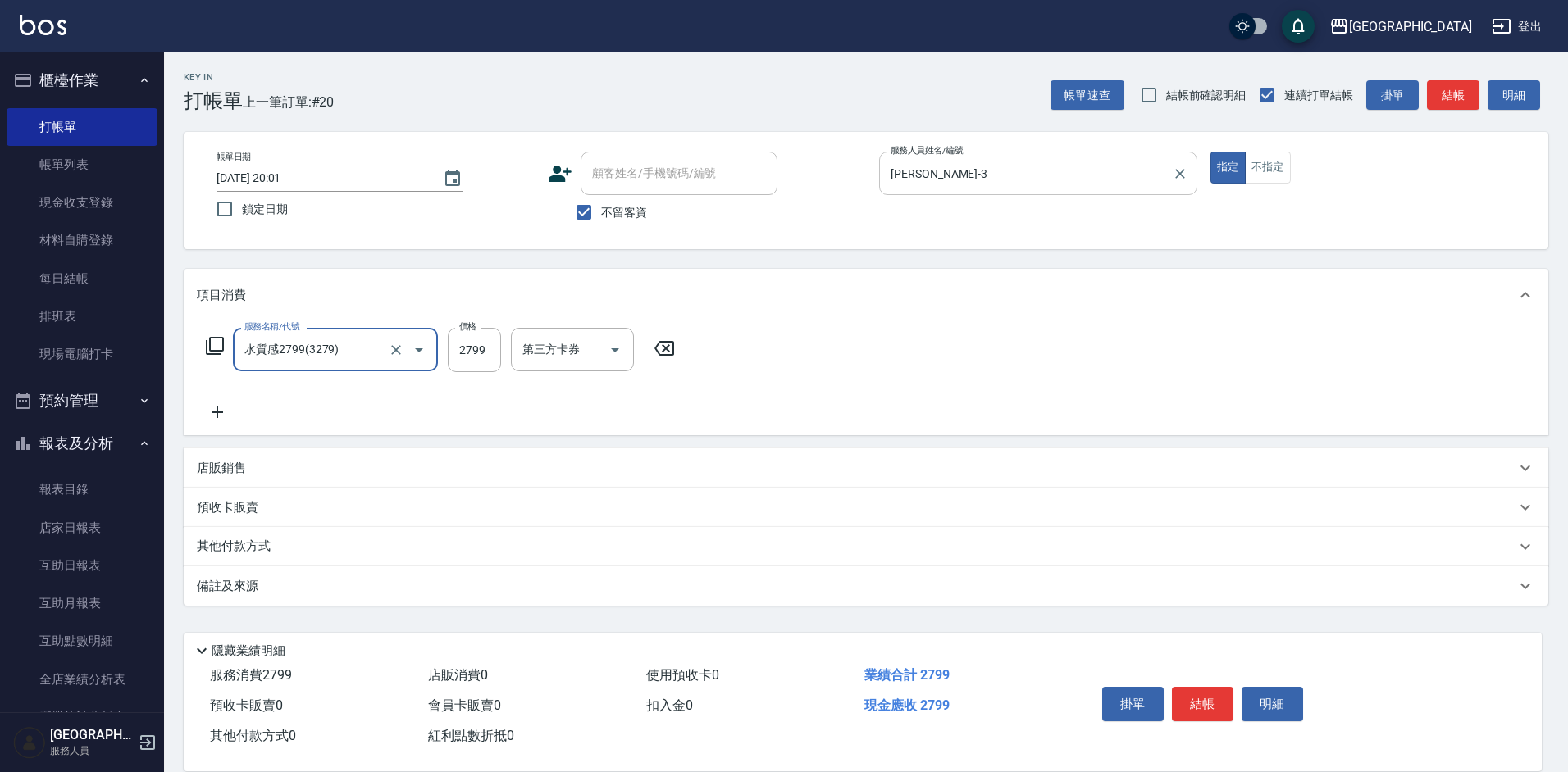
type input "水質感2799(3279)"
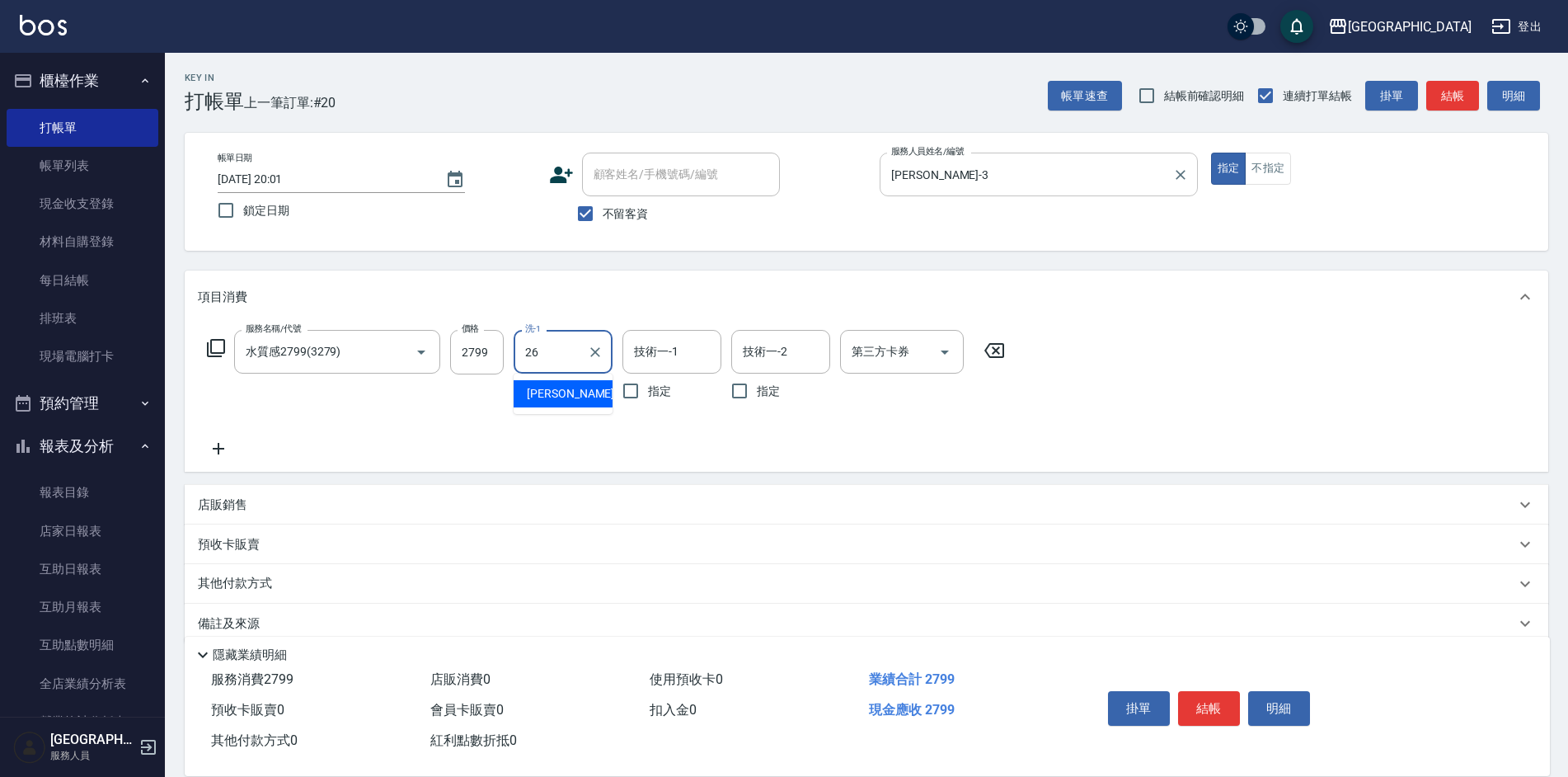
type input "[PERSON_NAME]-26"
click at [660, 357] on div "技術一-1 技術一-1" at bounding box center [671, 352] width 99 height 44
type input "[PERSON_NAME]-26"
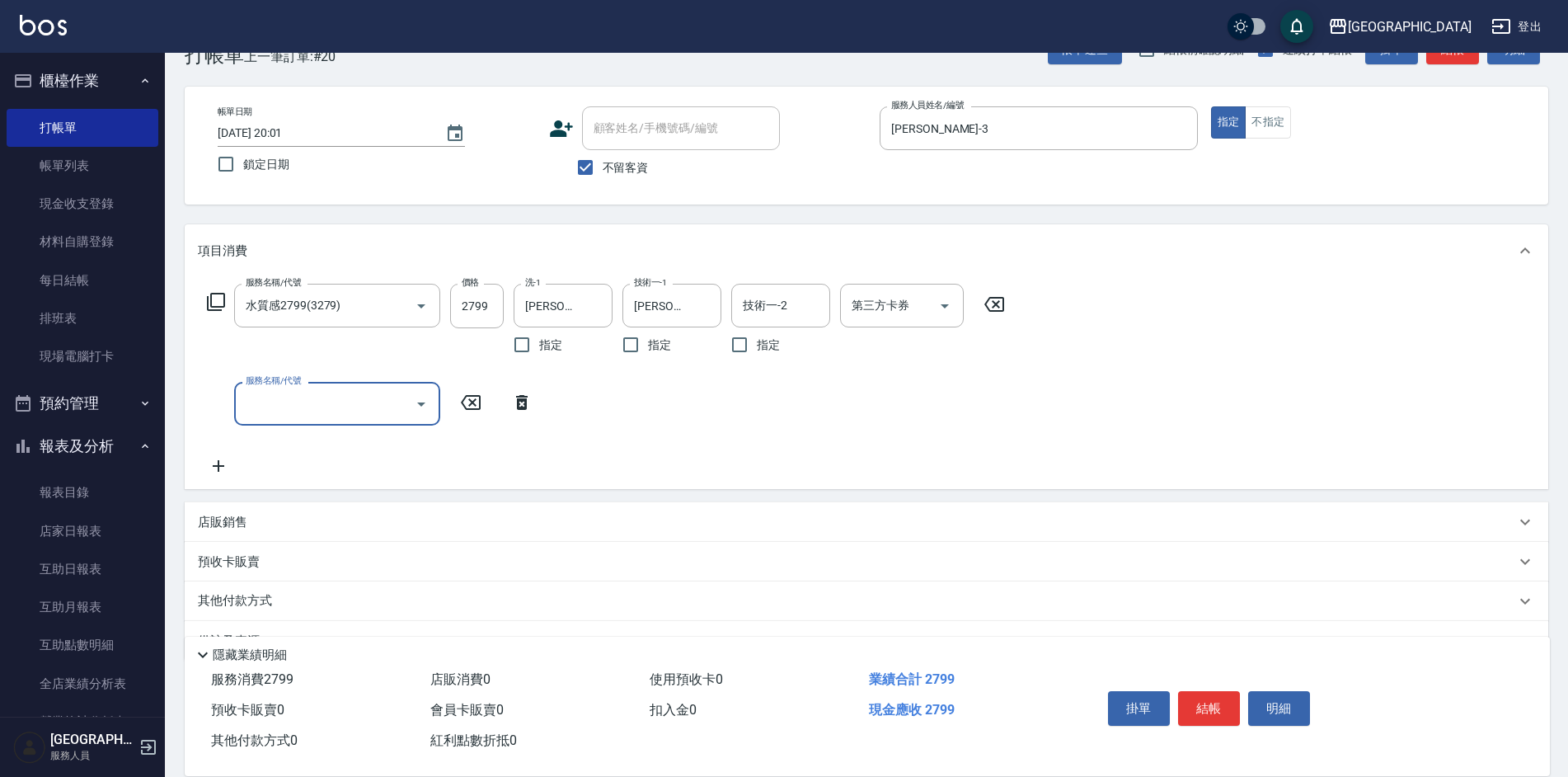
scroll to position [88, 0]
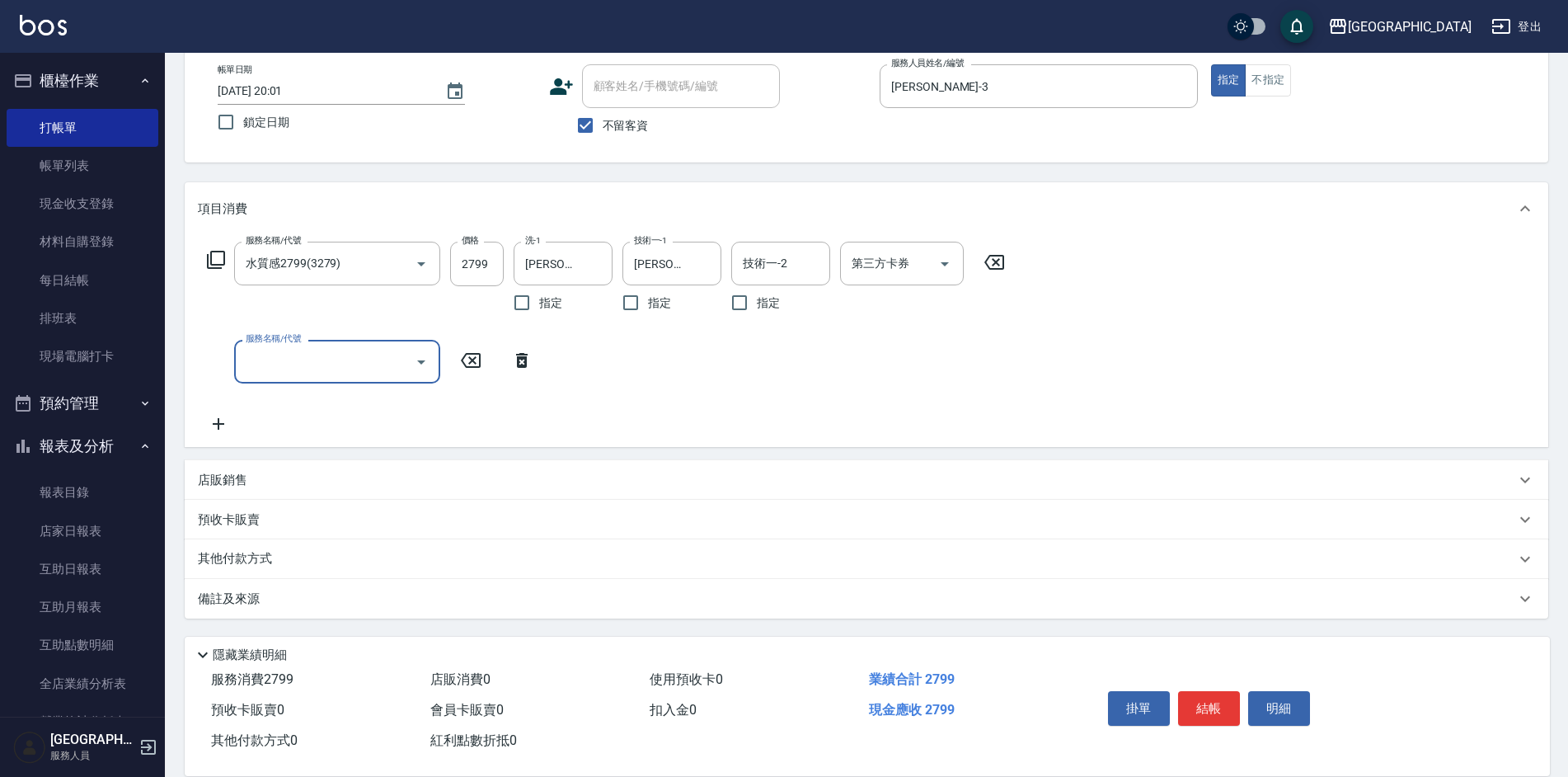
click at [238, 553] on p "其他付款方式" at bounding box center [238, 559] width 82 height 18
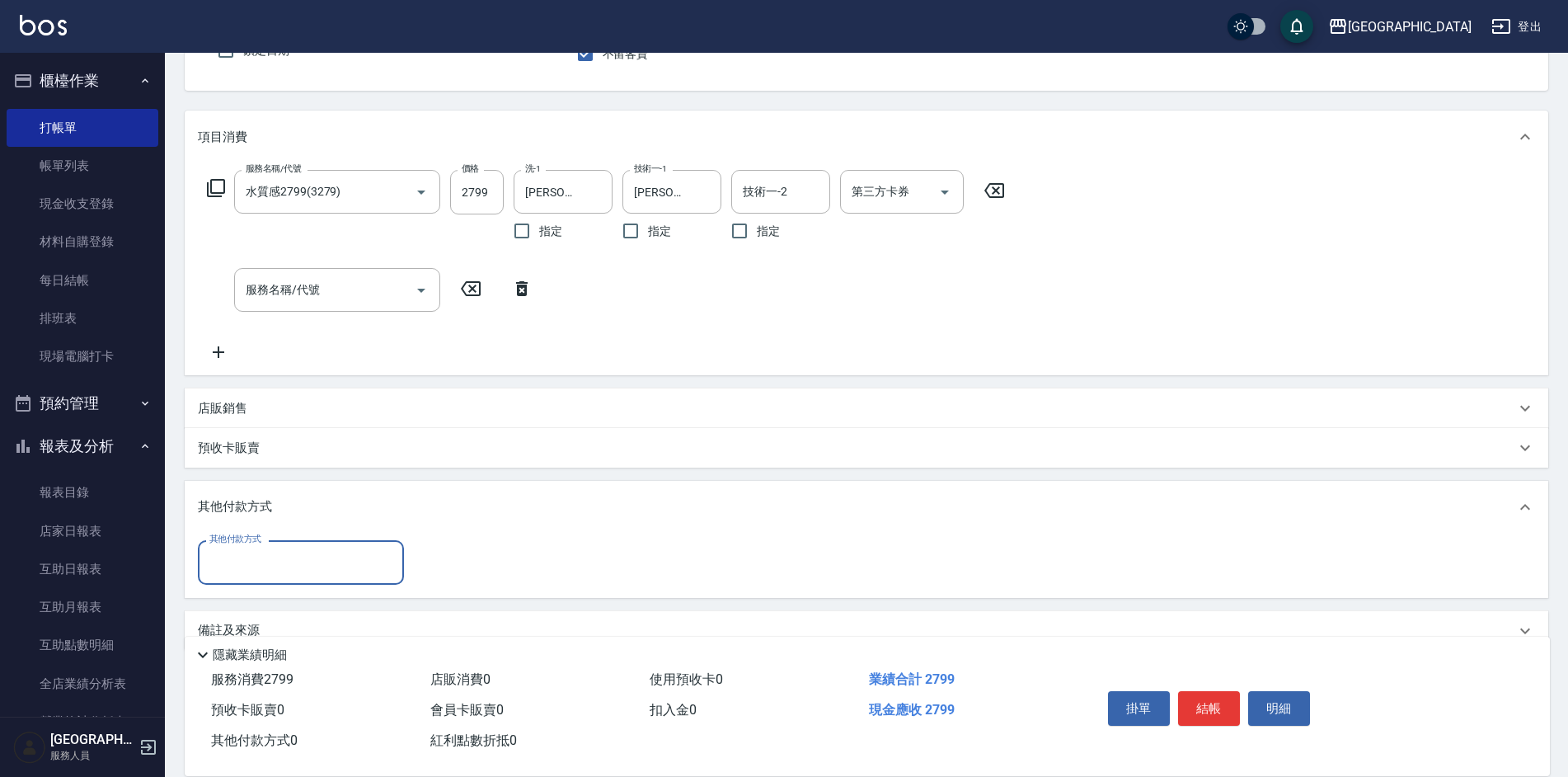
scroll to position [192, 0]
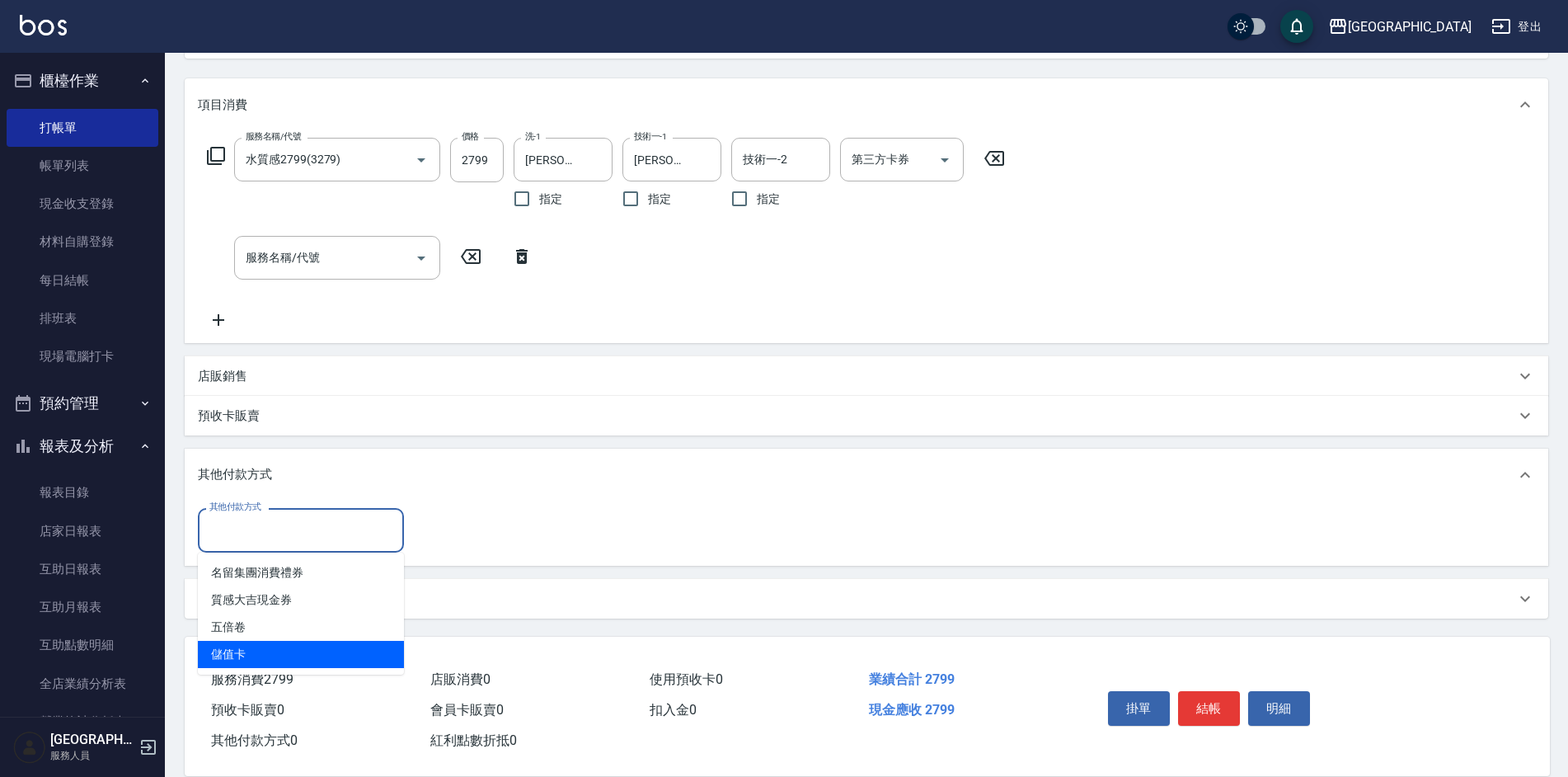
type input "儲值卡"
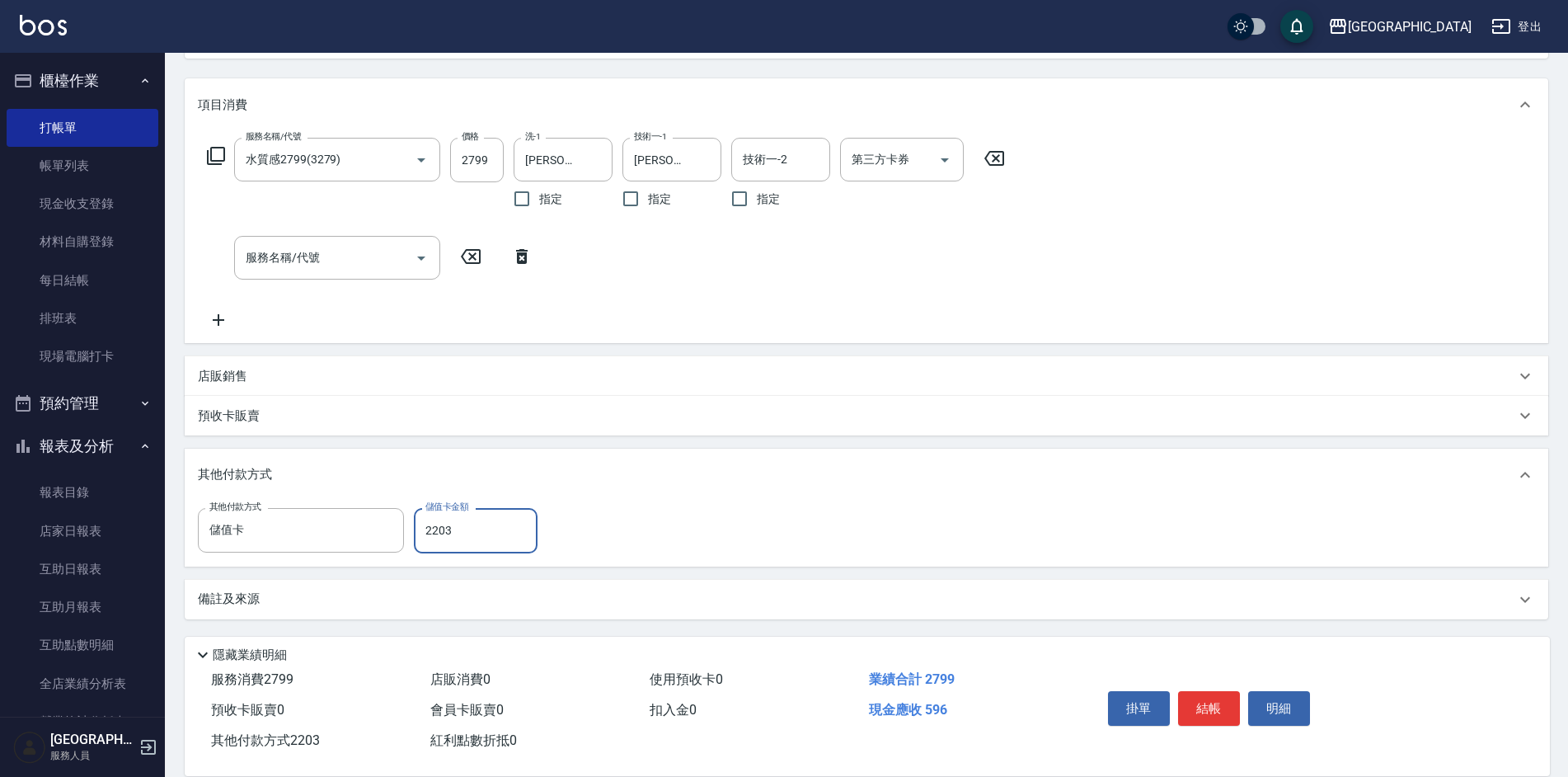
type input "2203"
type input "[DATE] 20:04"
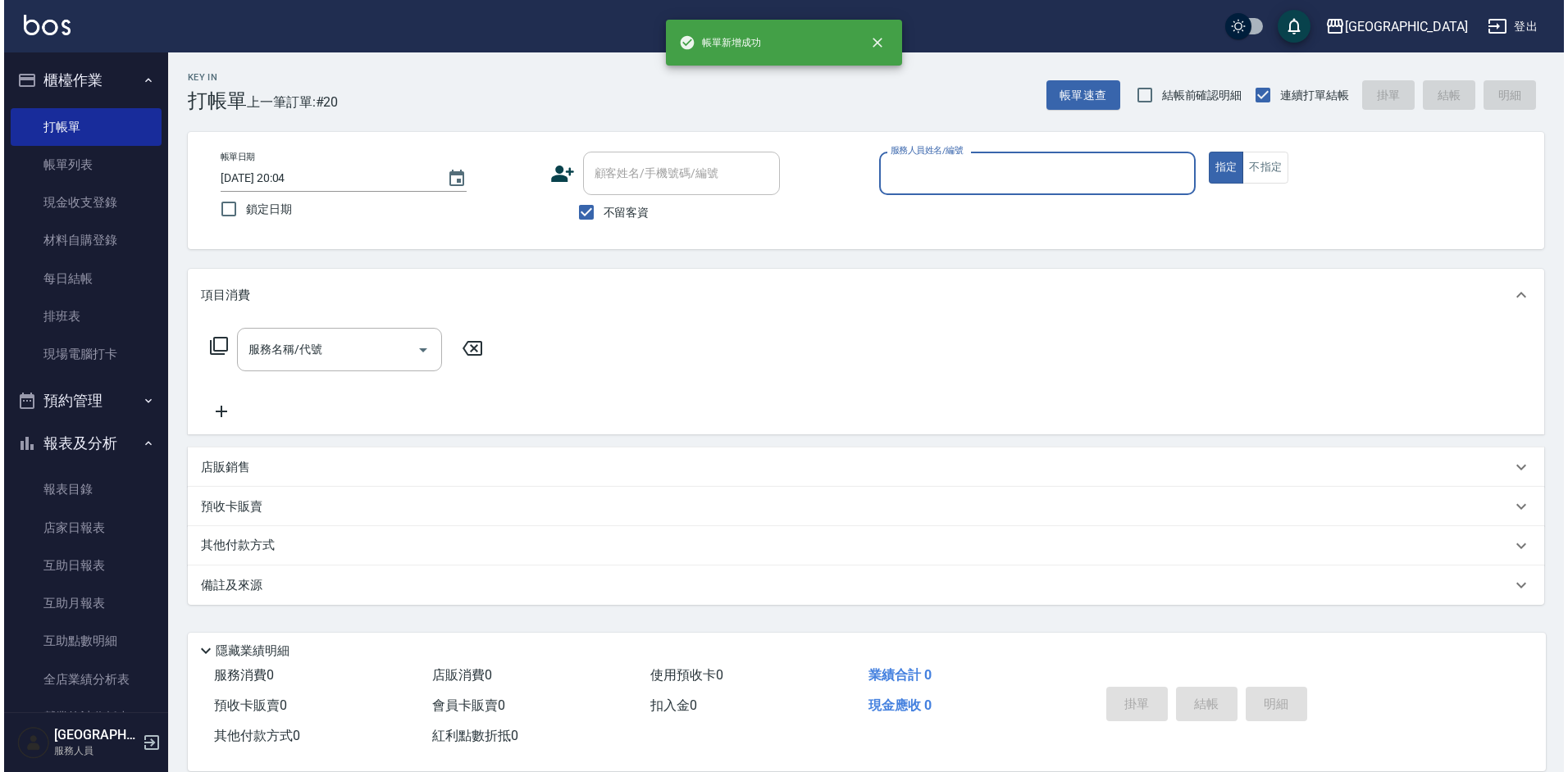
scroll to position [0, 0]
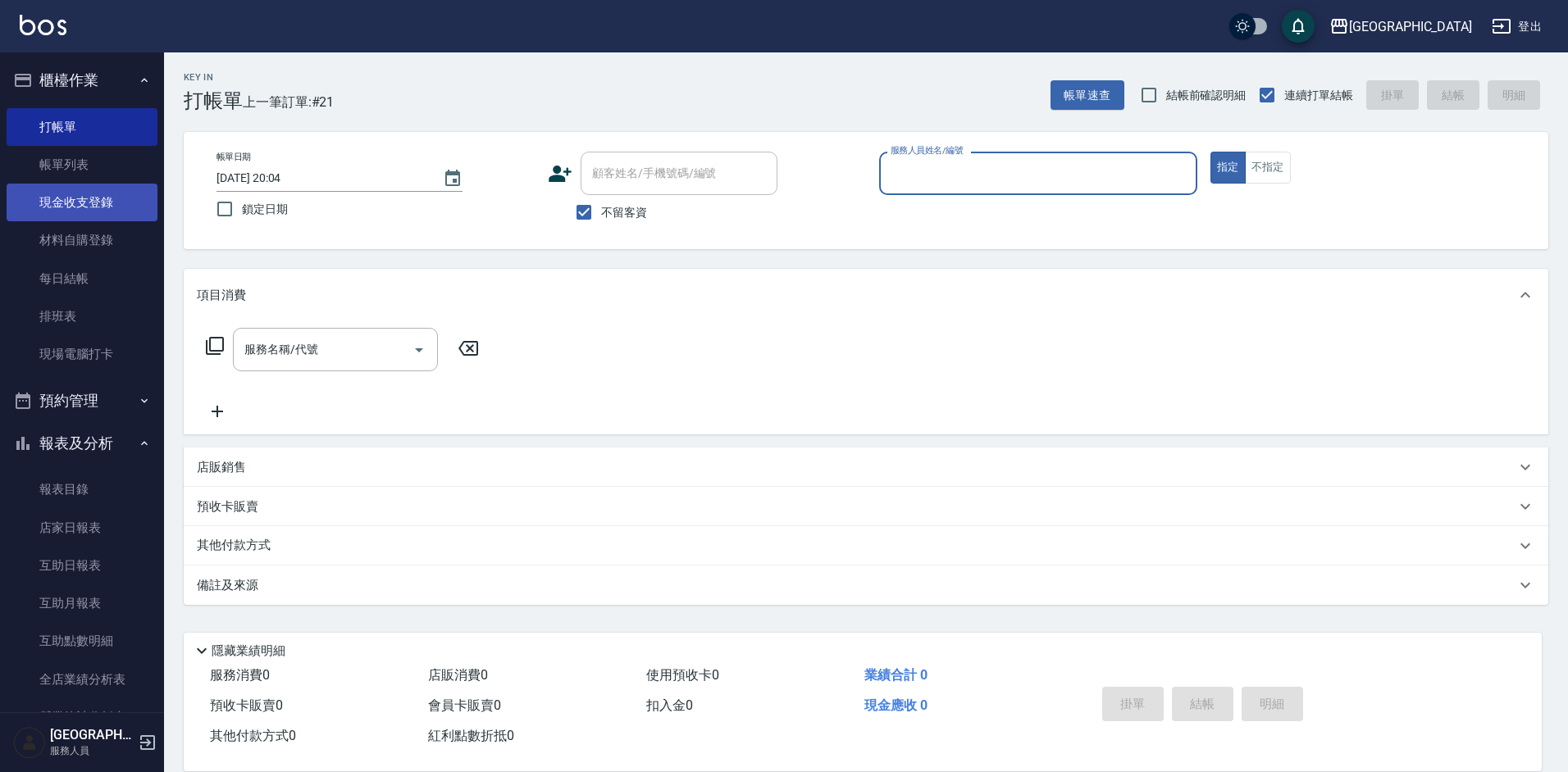
click at [114, 201] on link "現金收支登錄" at bounding box center [82, 202] width 151 height 38
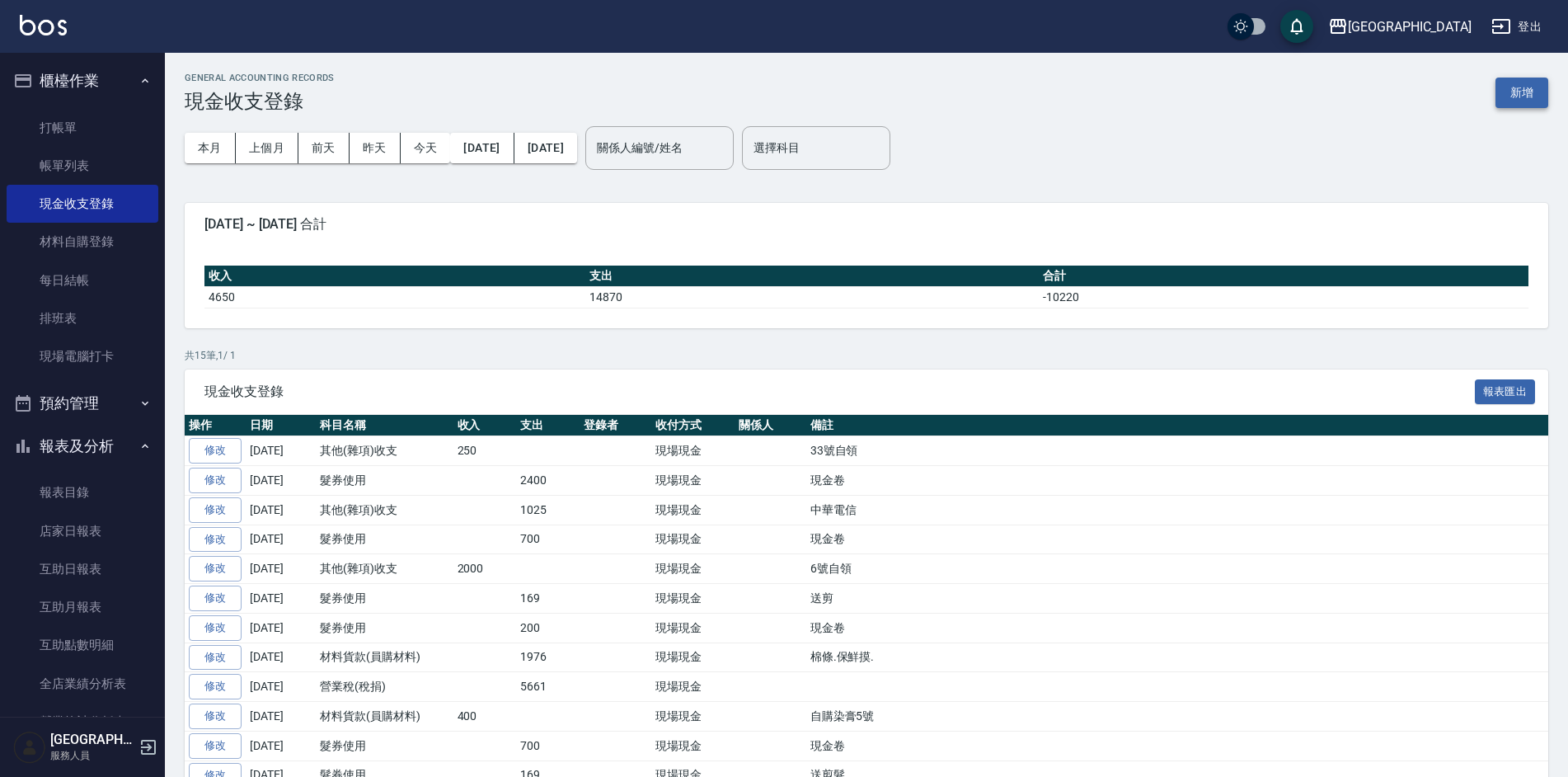
click at [1524, 87] on button "新增" at bounding box center [1521, 92] width 53 height 31
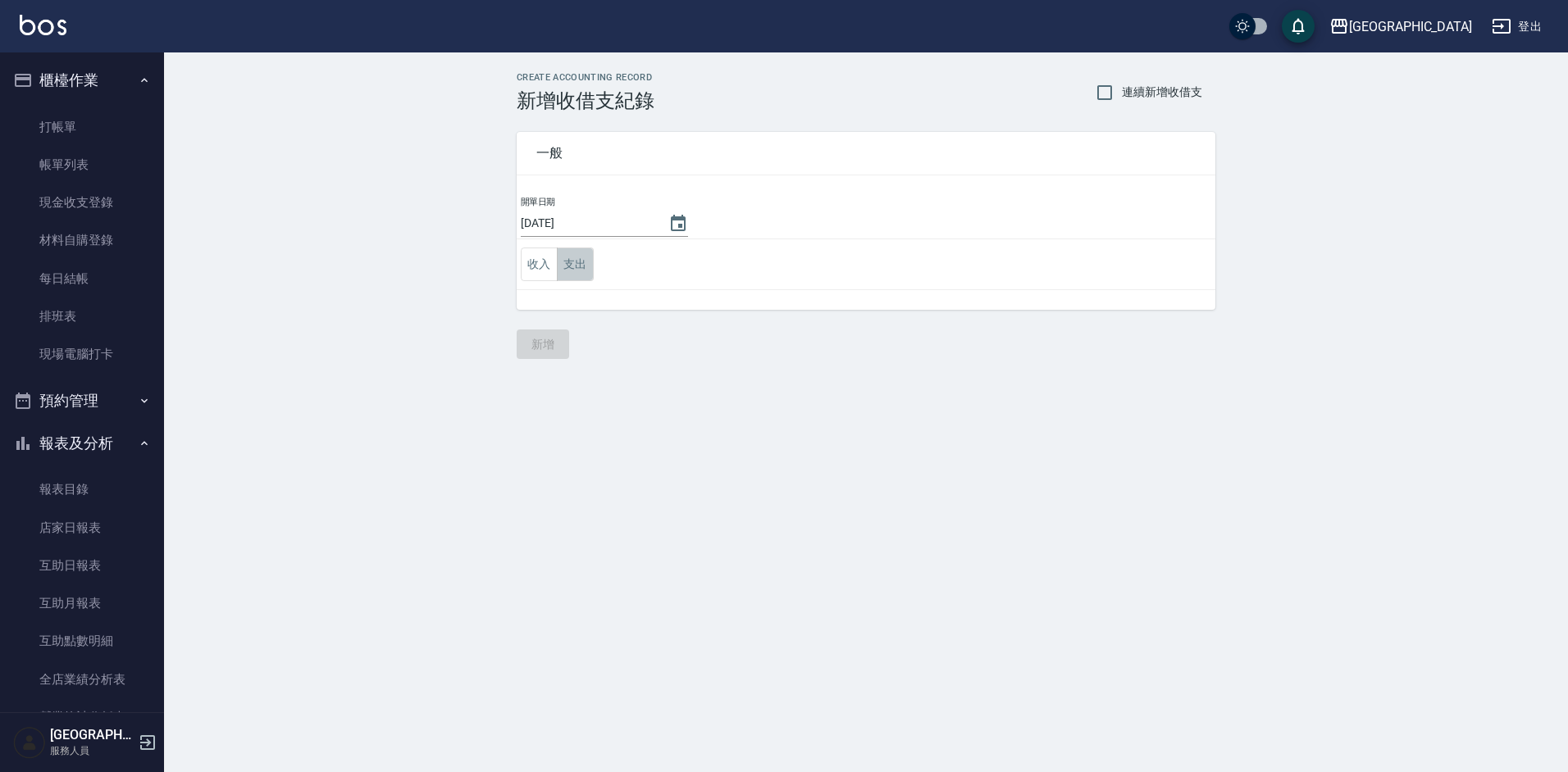
click at [573, 269] on button "支出" at bounding box center [575, 264] width 37 height 34
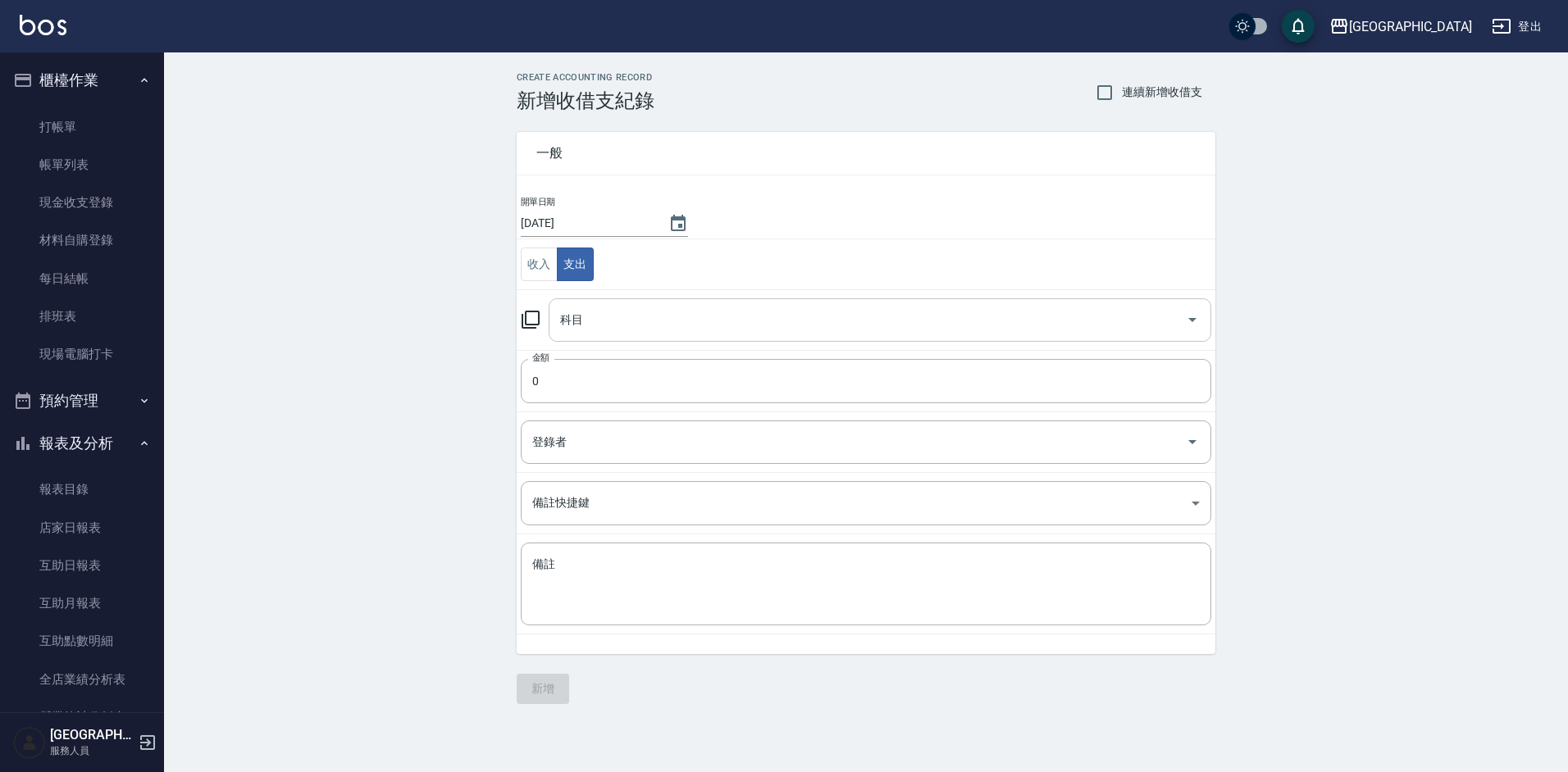
click at [581, 315] on div "科目 科目" at bounding box center [880, 320] width 663 height 44
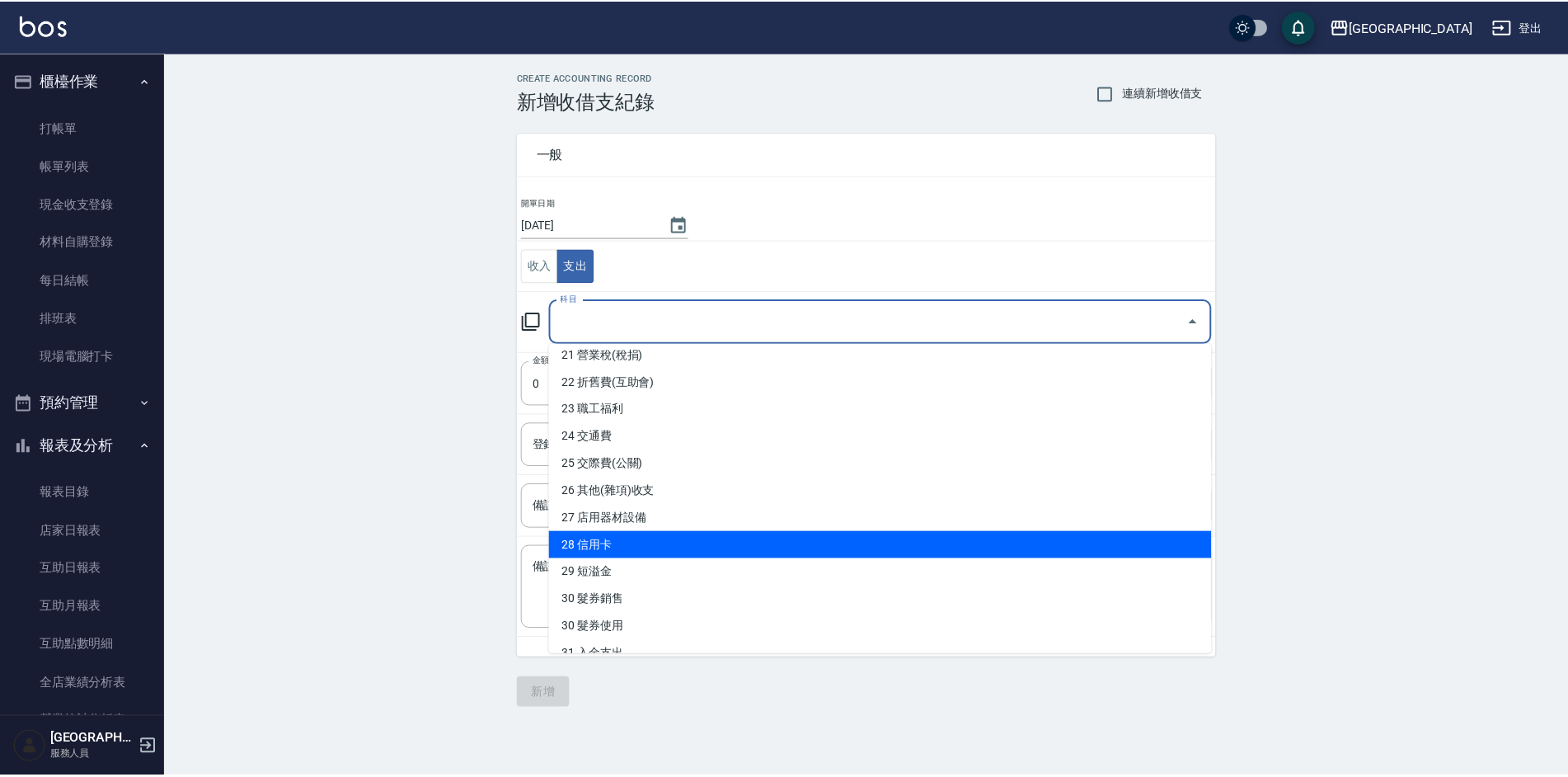
scroll to position [660, 0]
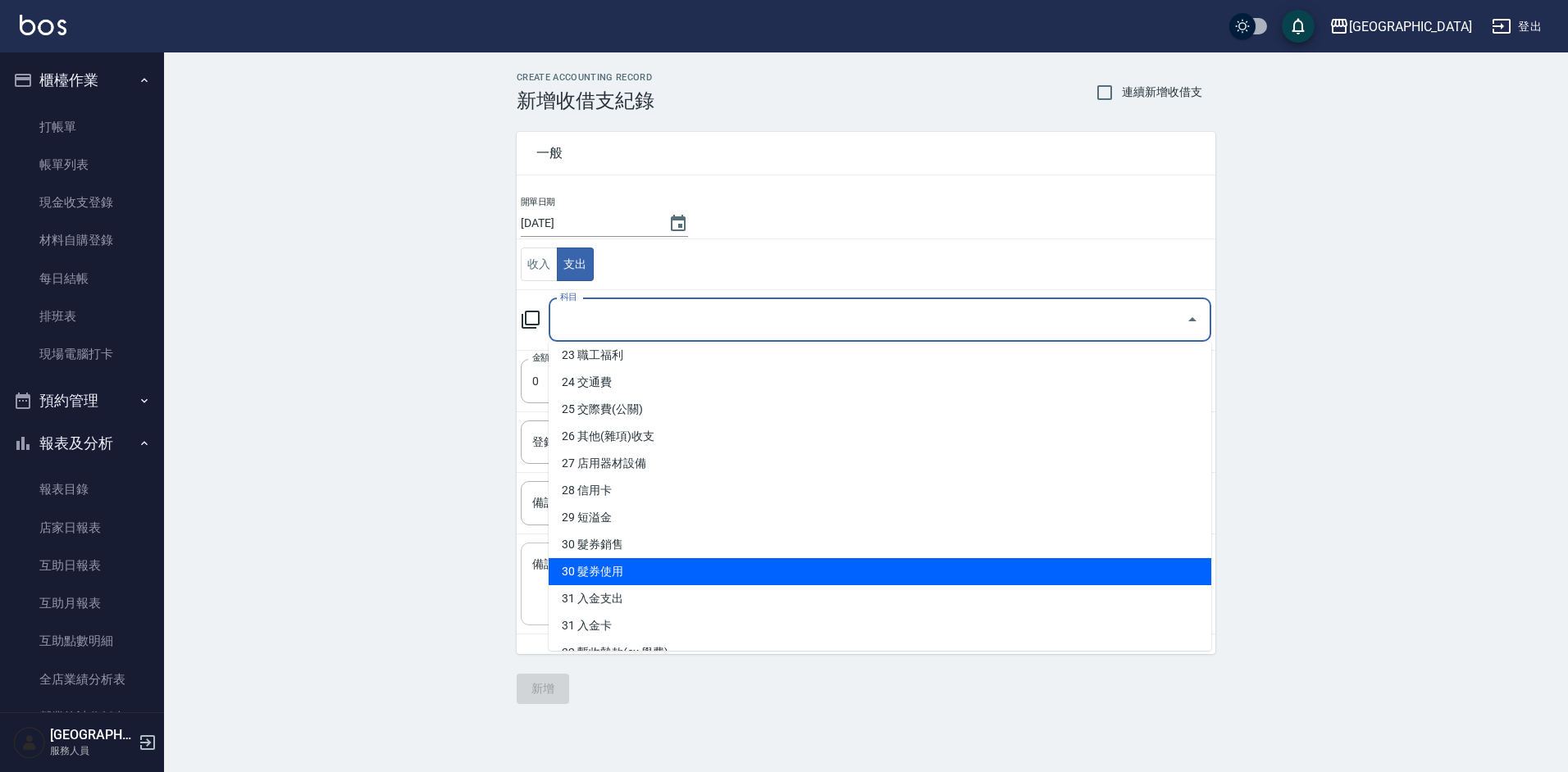
click at [660, 570] on li "30 髮券使用" at bounding box center [880, 571] width 663 height 27
type input "30 髮券使用"
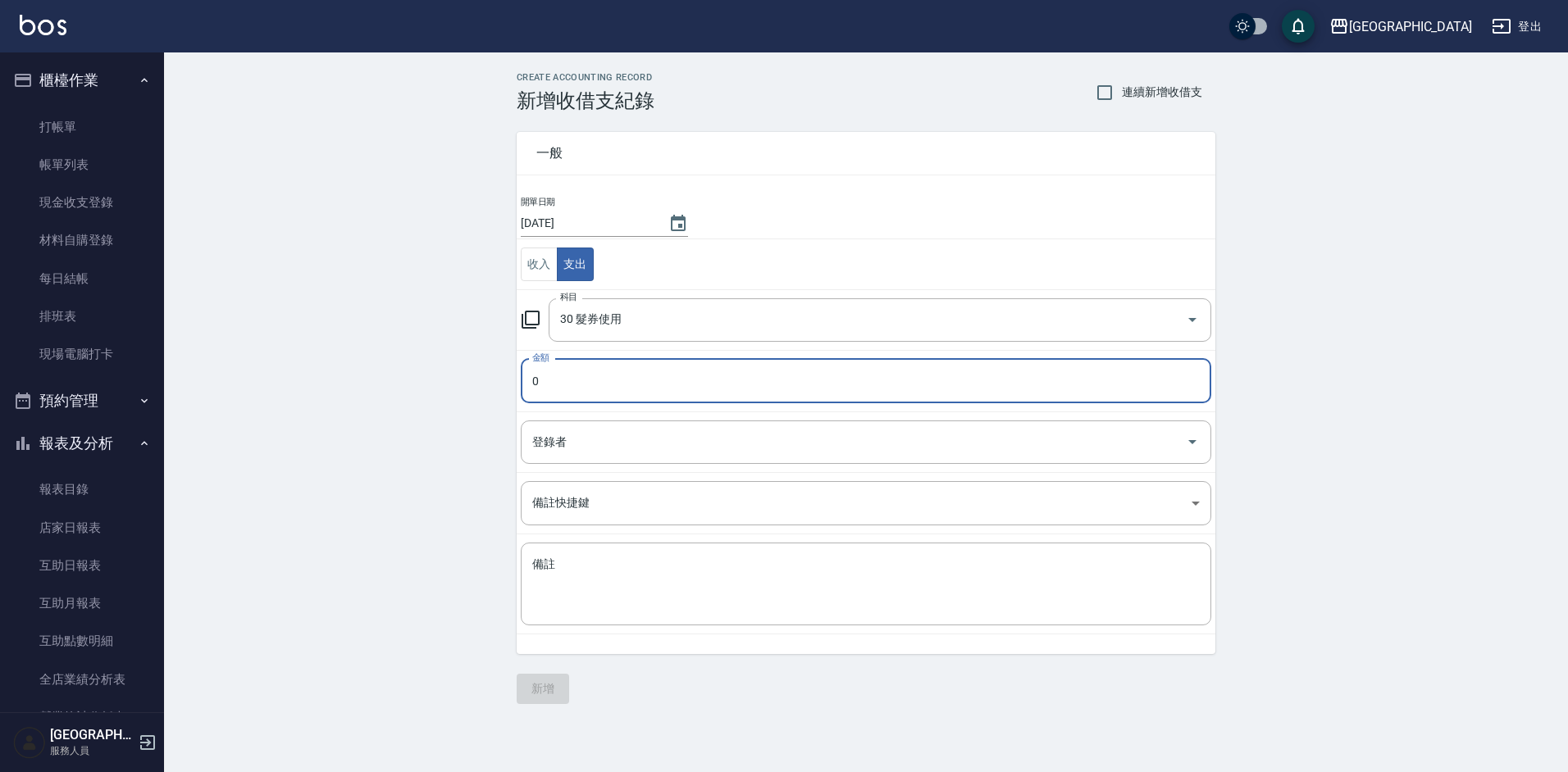
click at [583, 386] on input "0" at bounding box center [866, 381] width 691 height 45
type input "500"
click at [630, 580] on textarea "備註" at bounding box center [866, 584] width 668 height 55
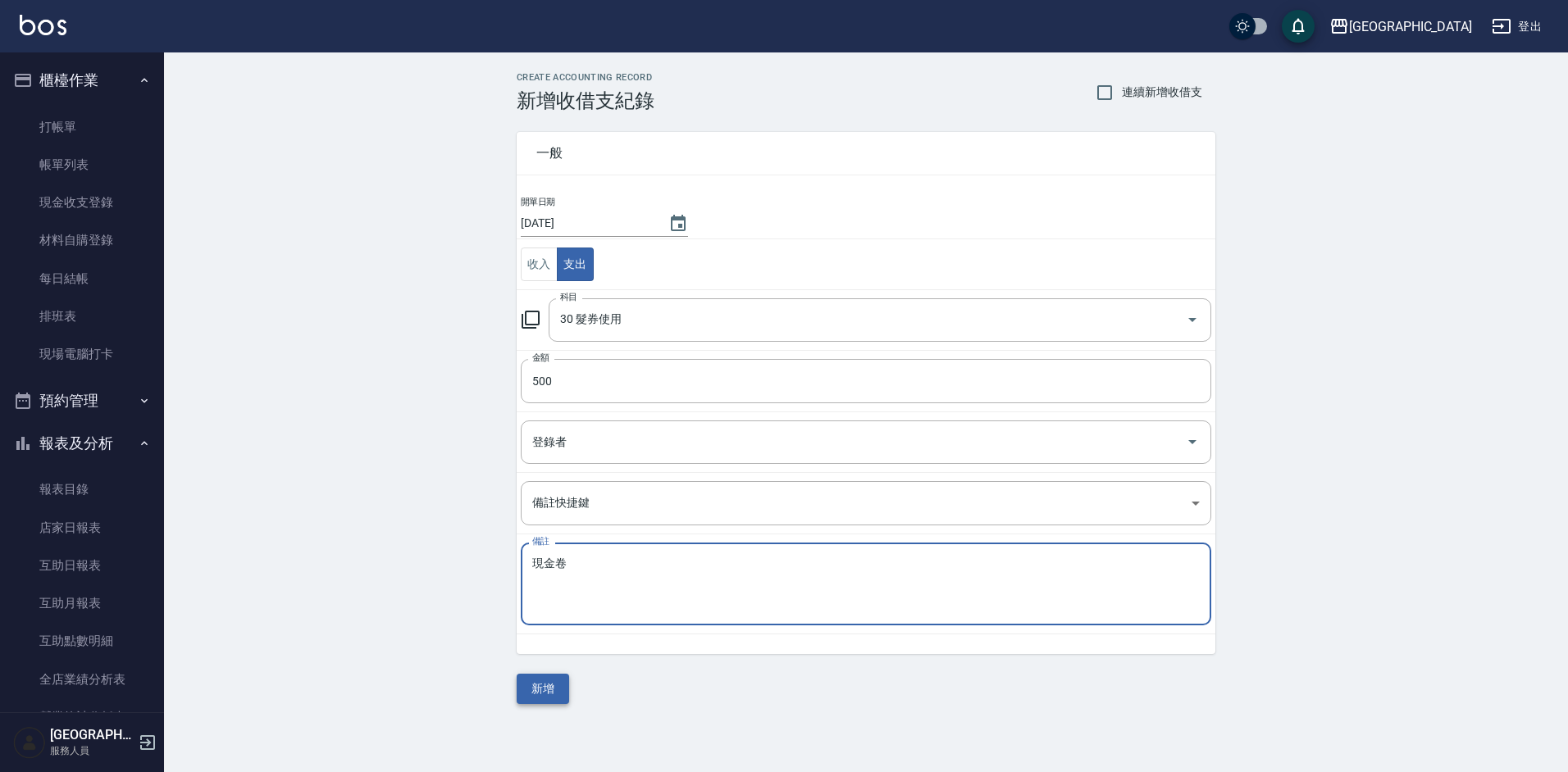
type textarea "現金卷"
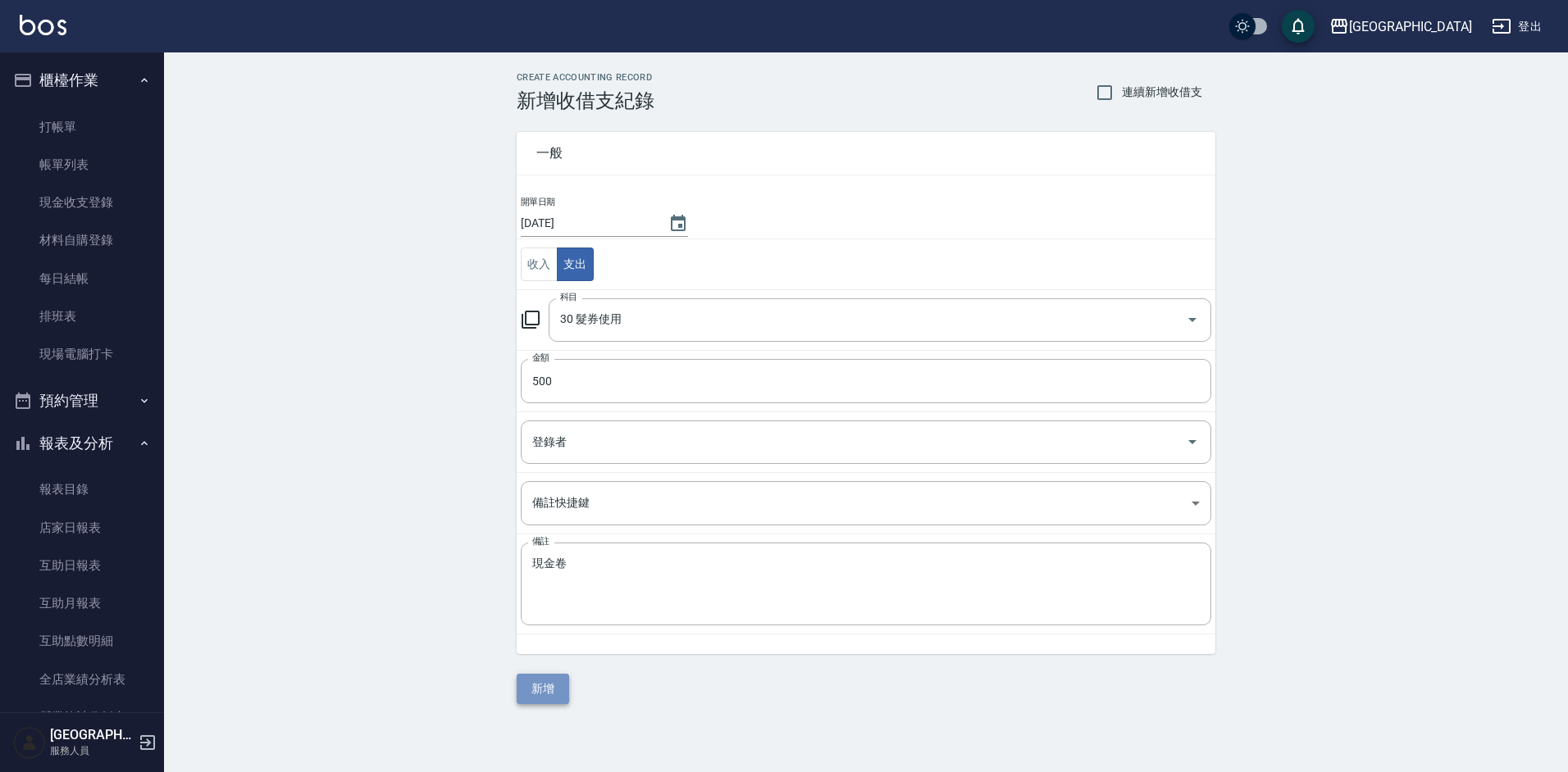
click at [541, 692] on button "新增" at bounding box center [543, 689] width 53 height 31
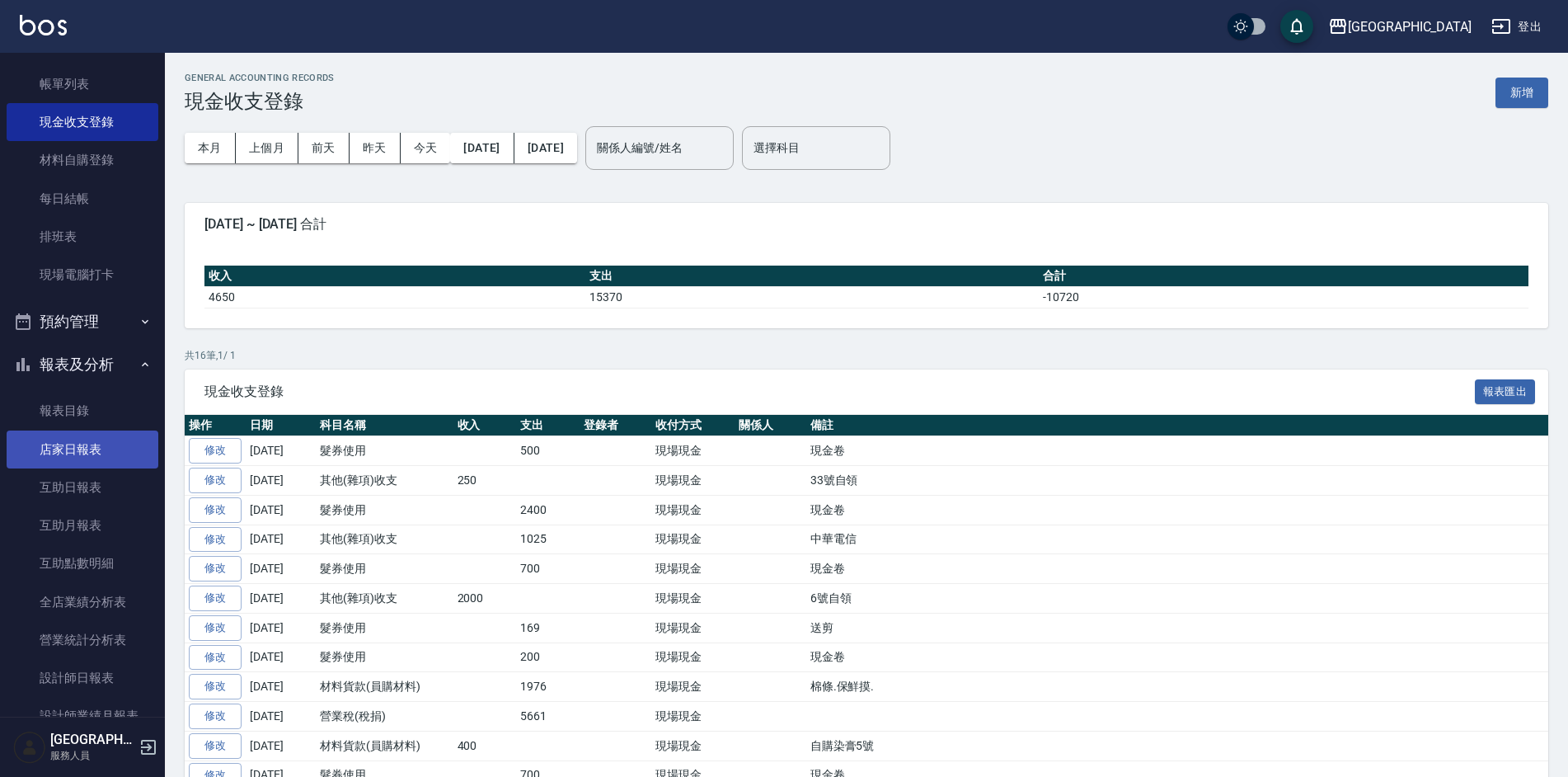
scroll to position [82, 0]
click at [80, 402] on link "報表目錄" at bounding box center [82, 410] width 152 height 38
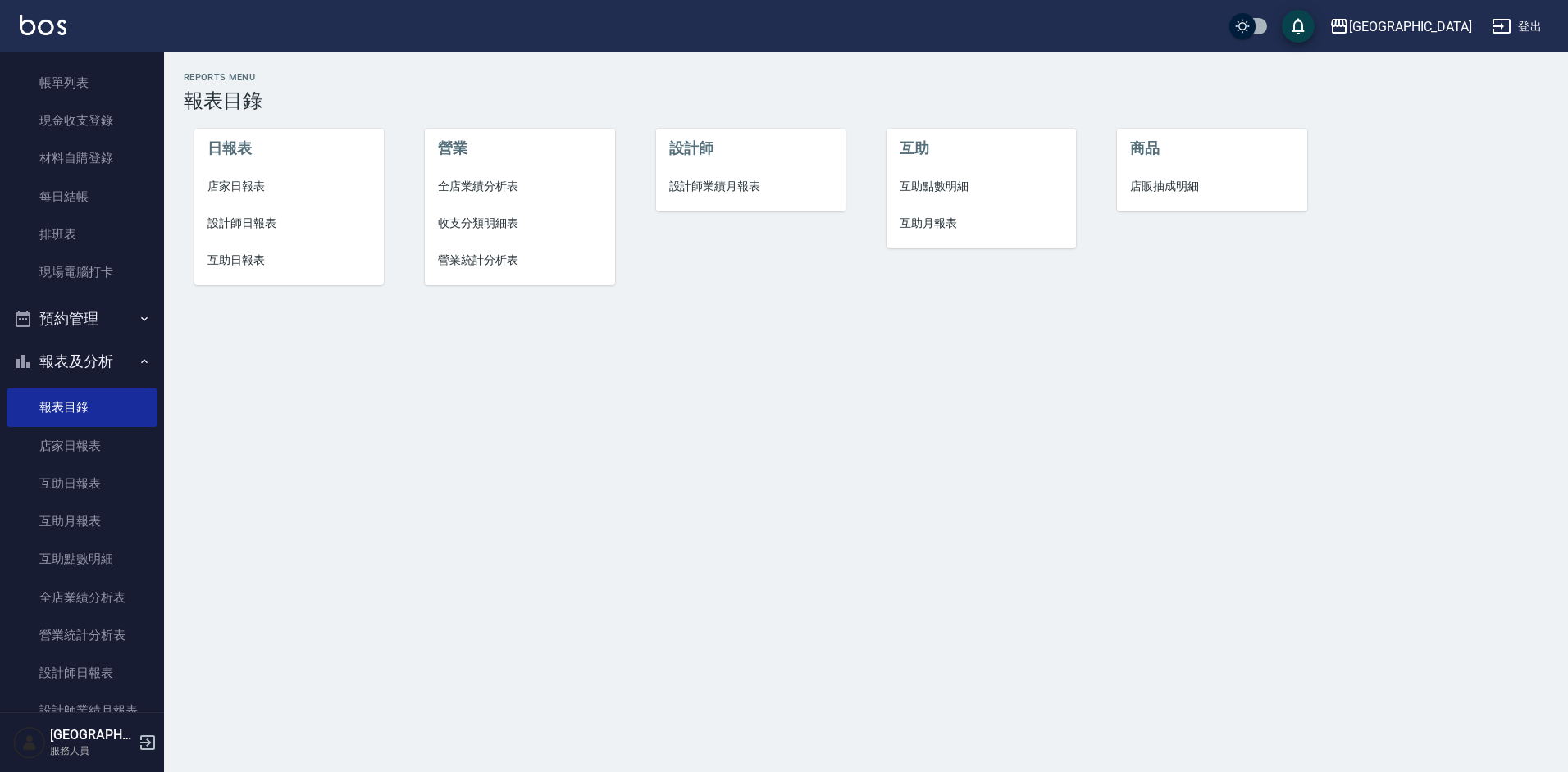
click at [239, 185] on span "店家日報表" at bounding box center [289, 186] width 164 height 17
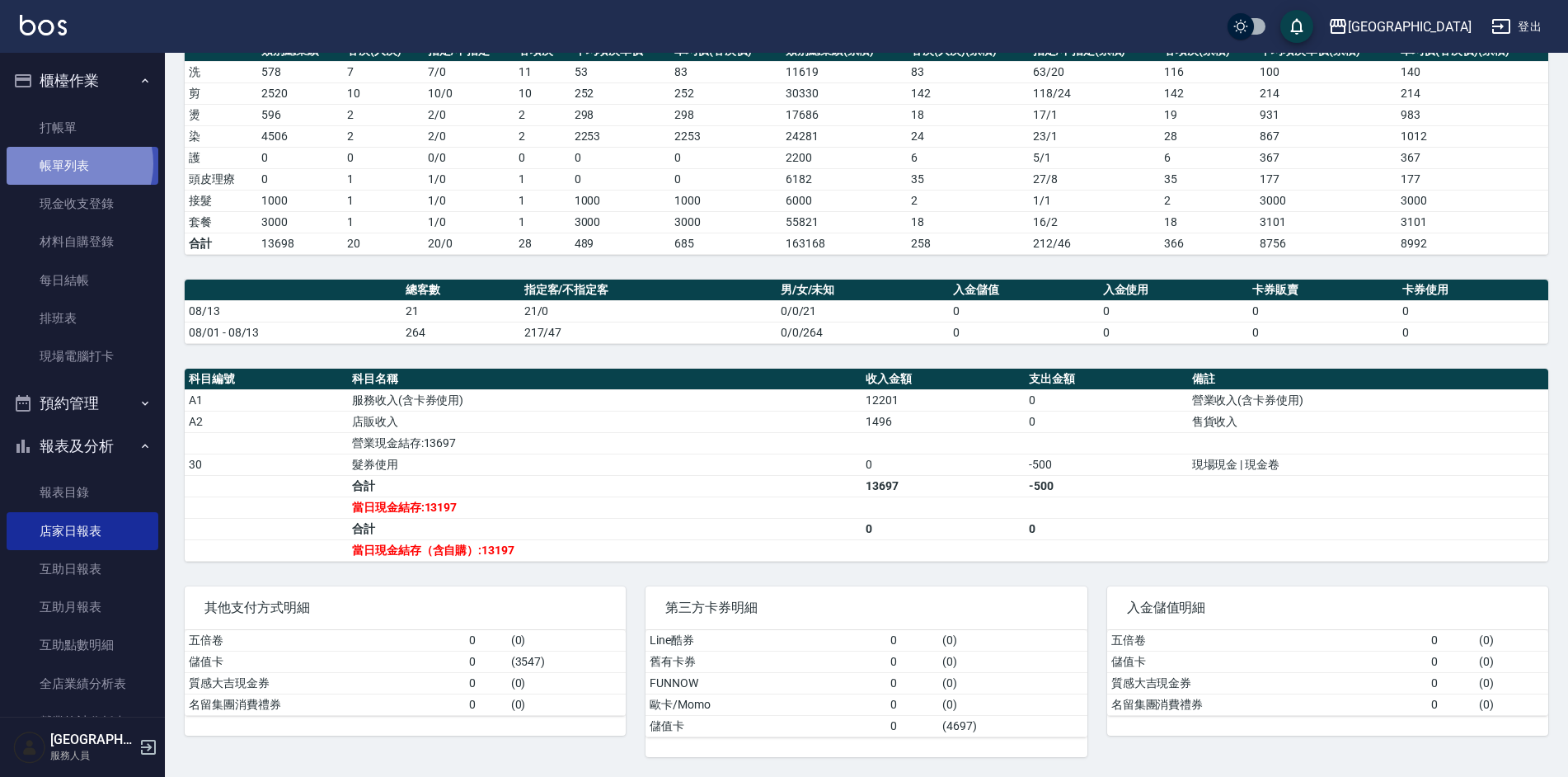
click at [70, 164] on link "帳單列表" at bounding box center [82, 166] width 152 height 38
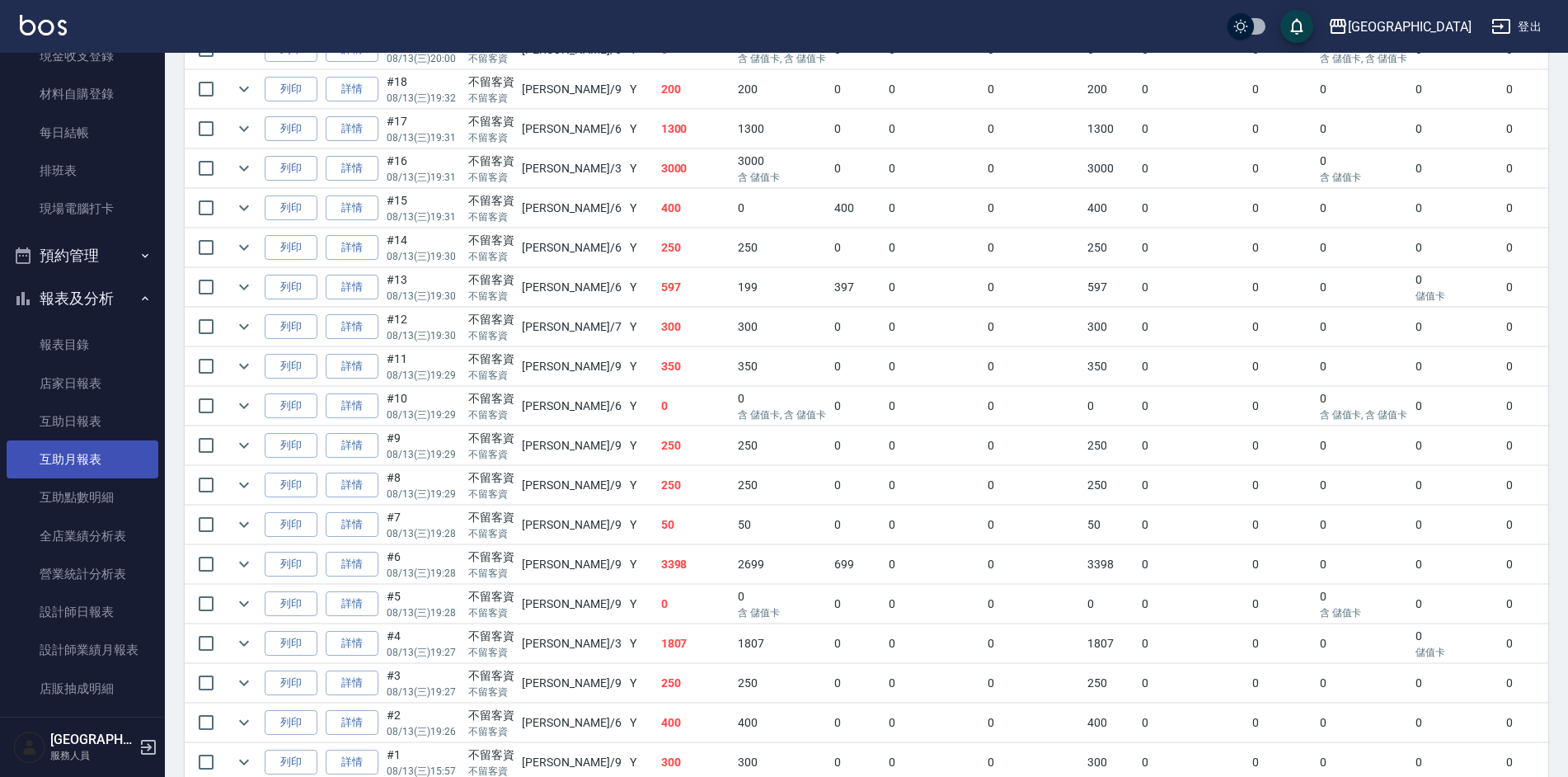
scroll to position [165, 0]
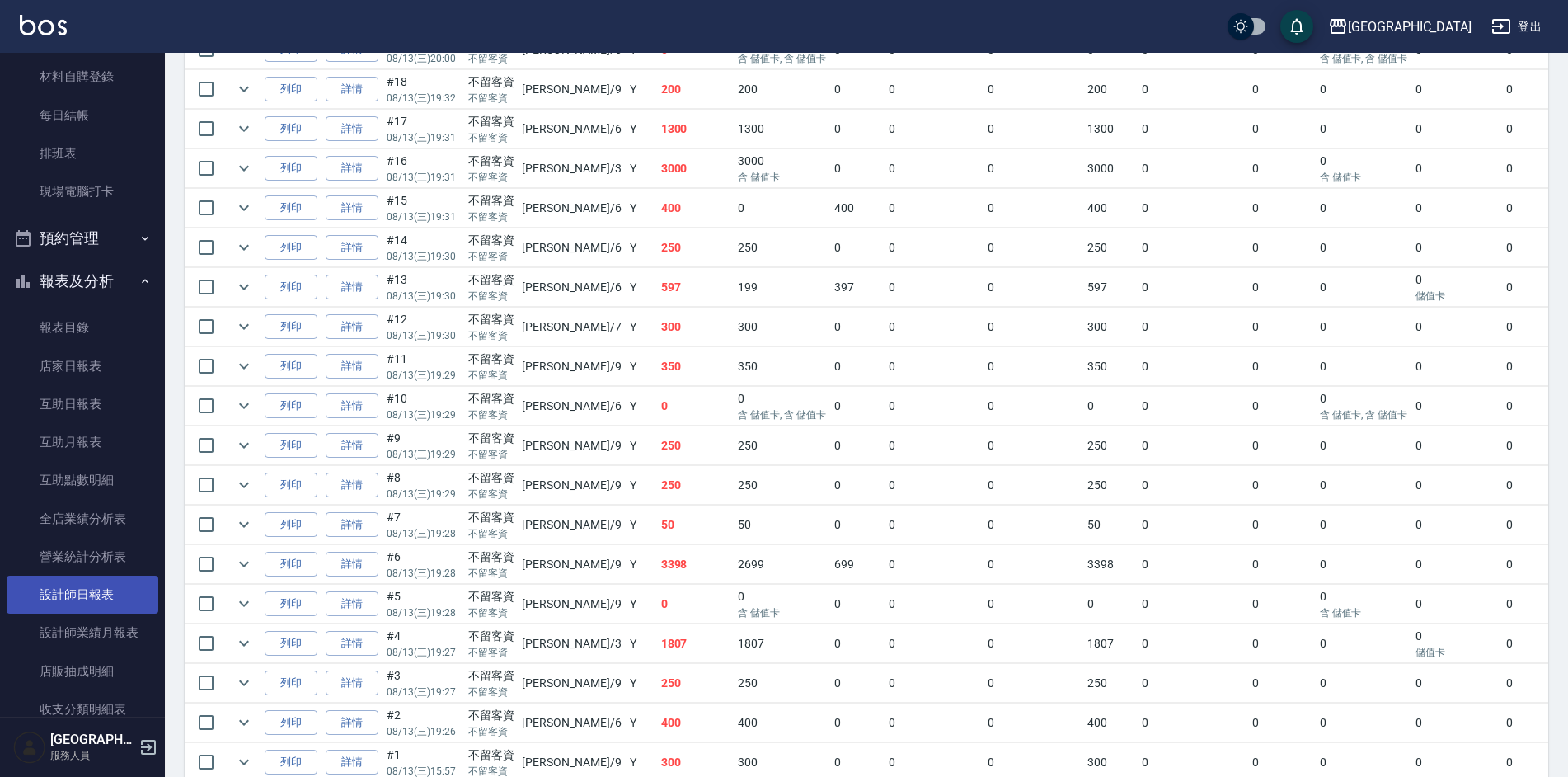
click at [106, 596] on link "設計師日報表" at bounding box center [82, 595] width 152 height 38
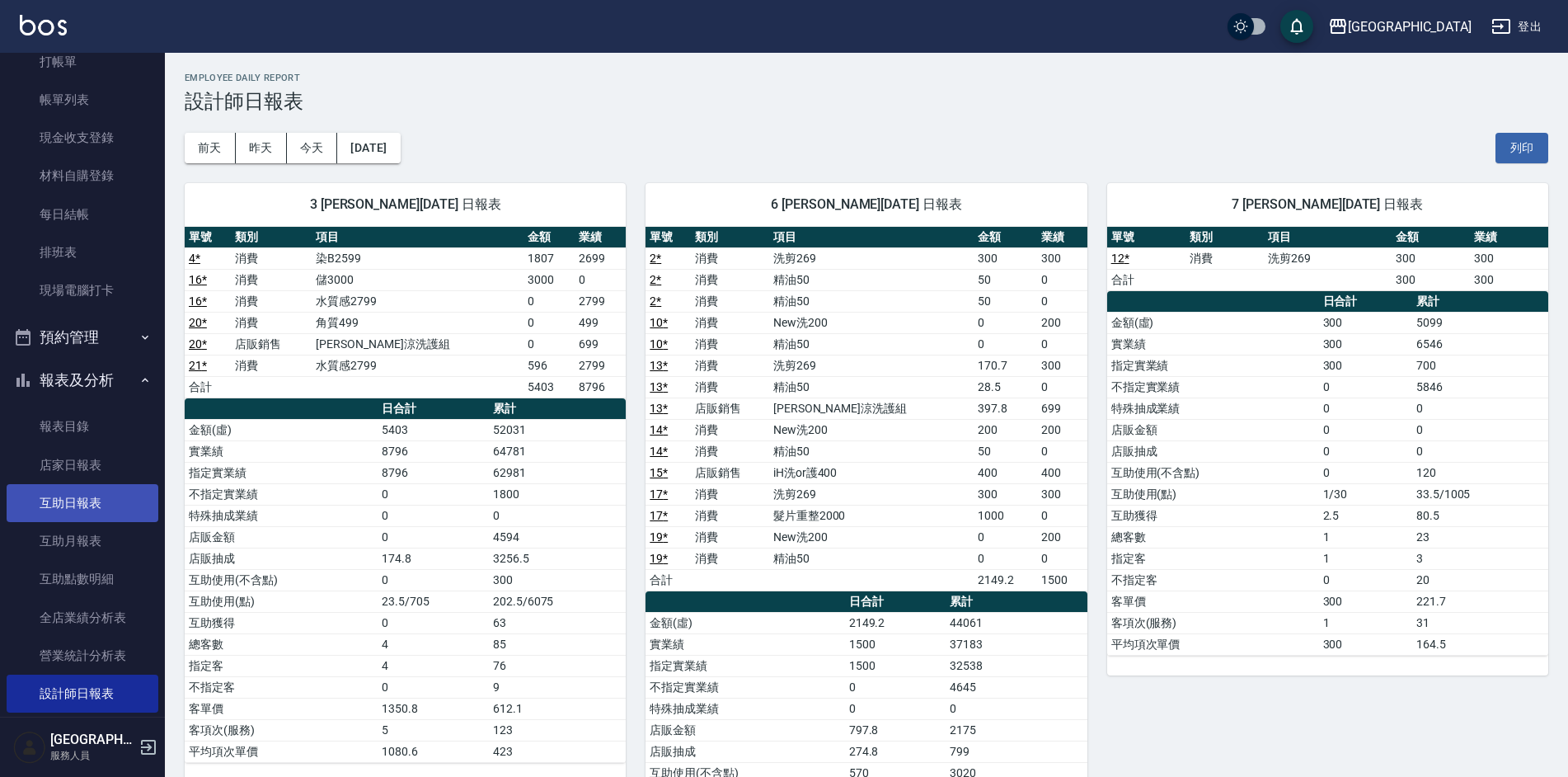
scroll to position [246, 0]
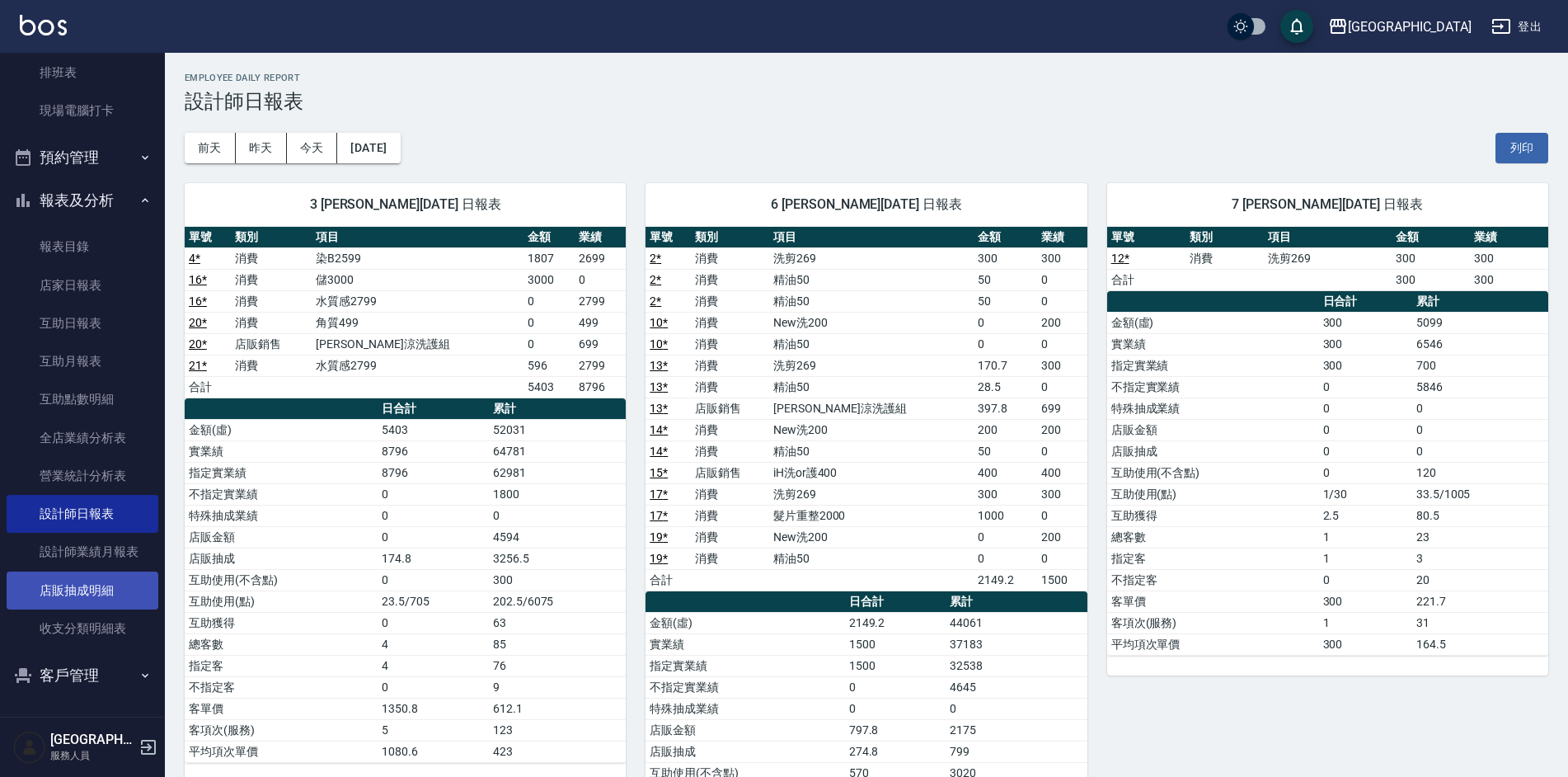
click at [103, 595] on link "店販抽成明細" at bounding box center [82, 591] width 152 height 38
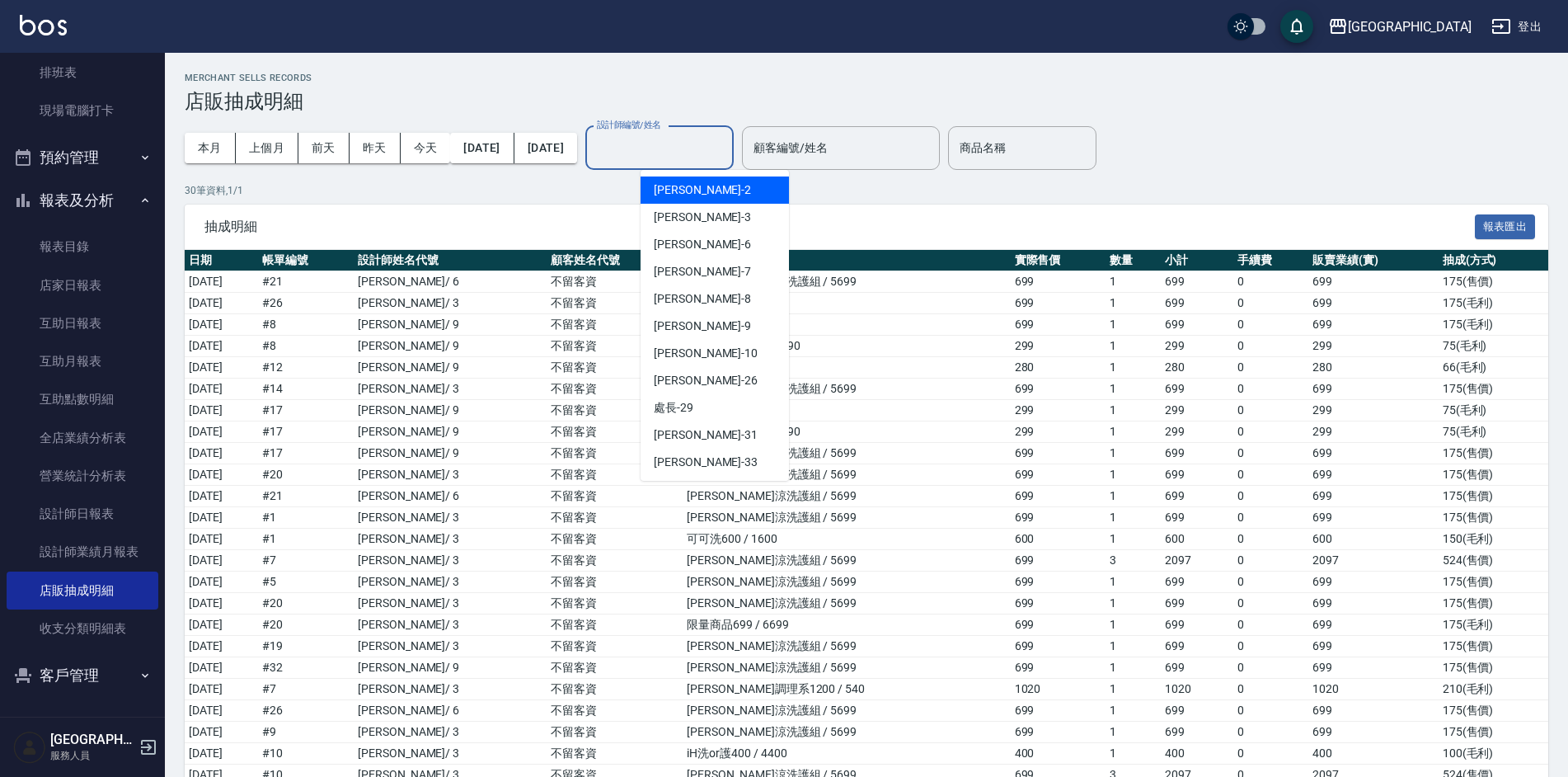
click at [703, 145] on div "設計師編號/姓名 設計師編號/姓名" at bounding box center [659, 148] width 149 height 44
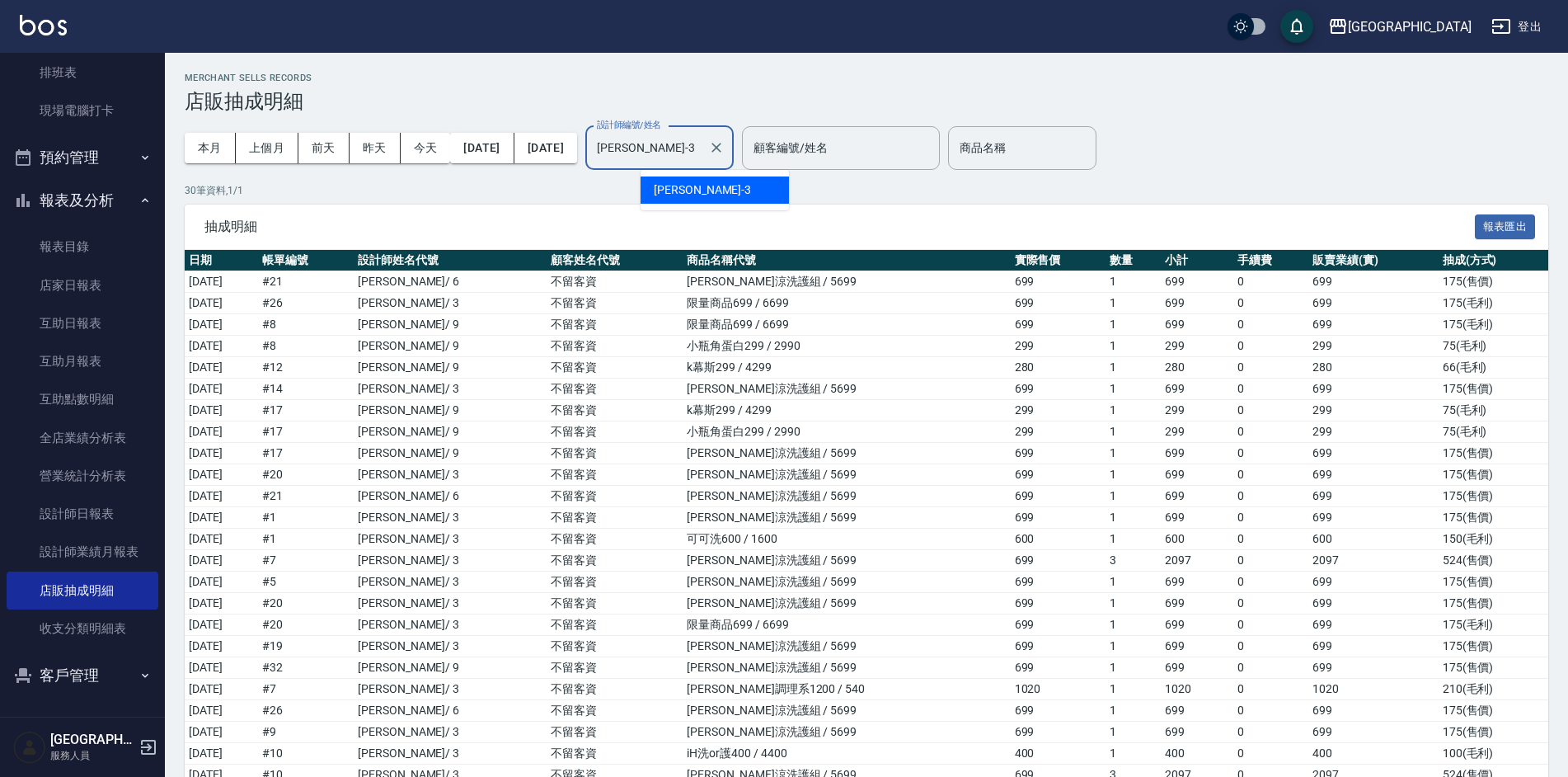
type input "[PERSON_NAME]-3"
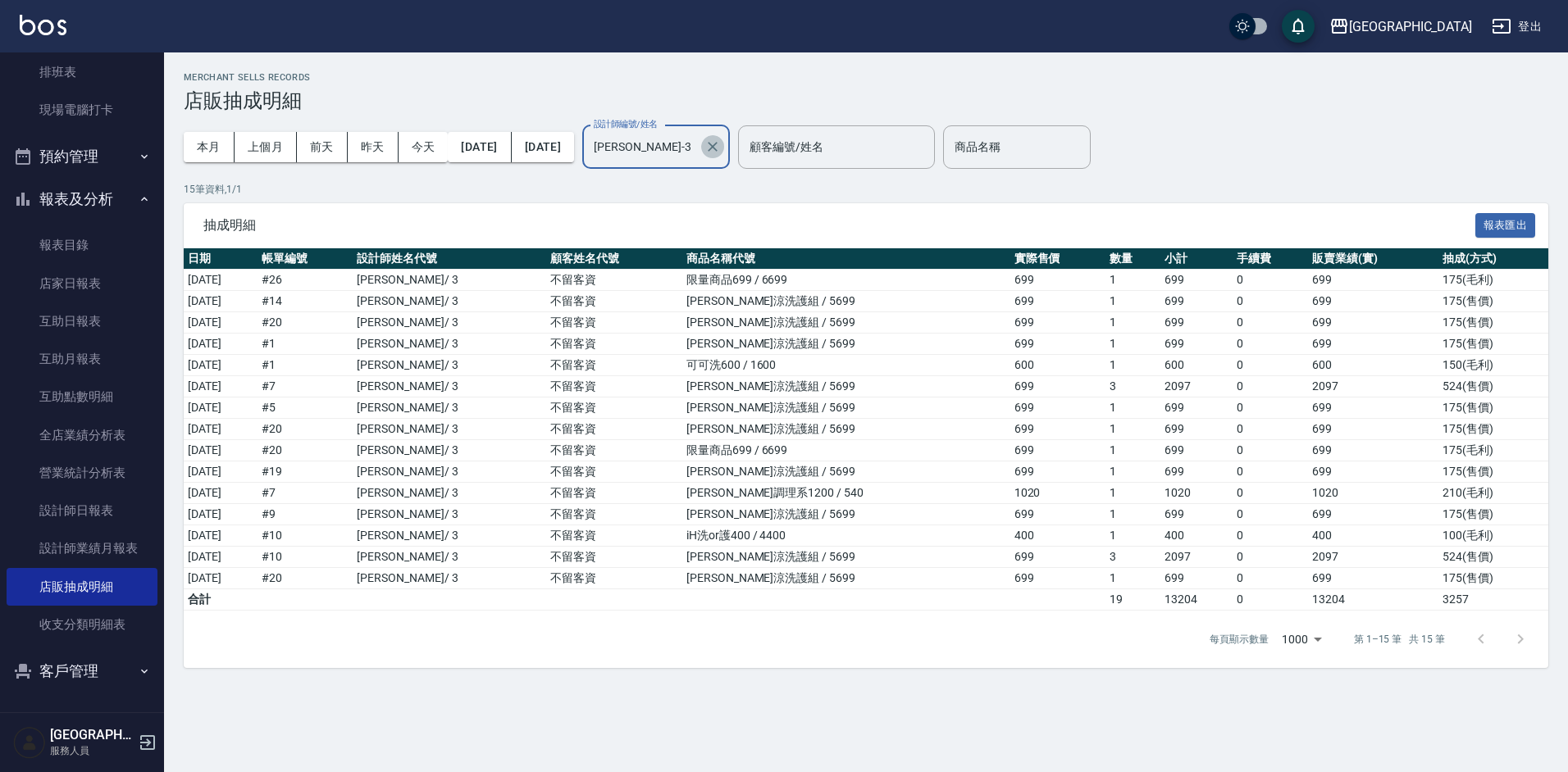
click at [720, 154] on icon "Clear" at bounding box center [713, 147] width 17 height 17
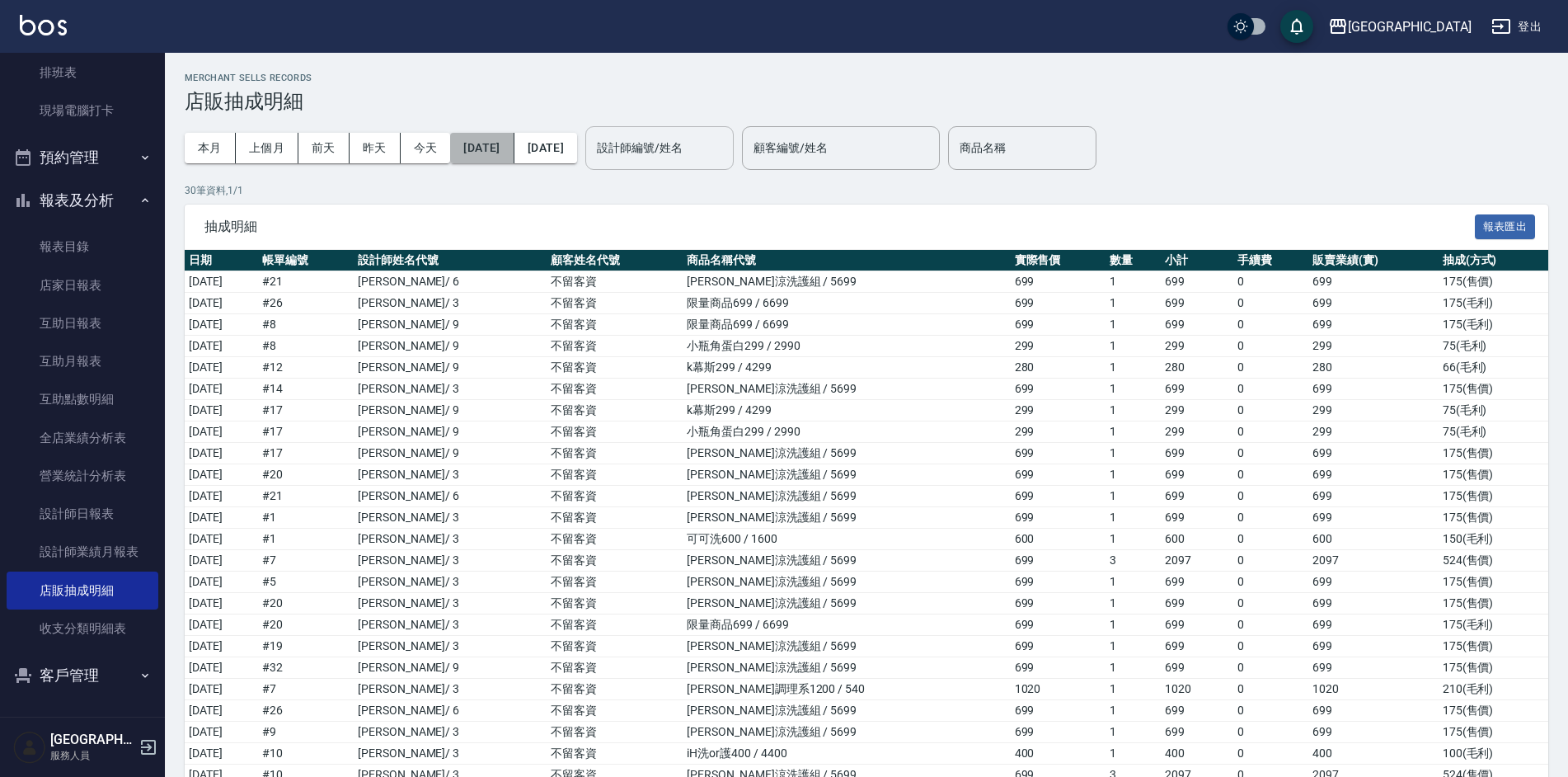
click at [489, 150] on button "[DATE]" at bounding box center [482, 148] width 63 height 31
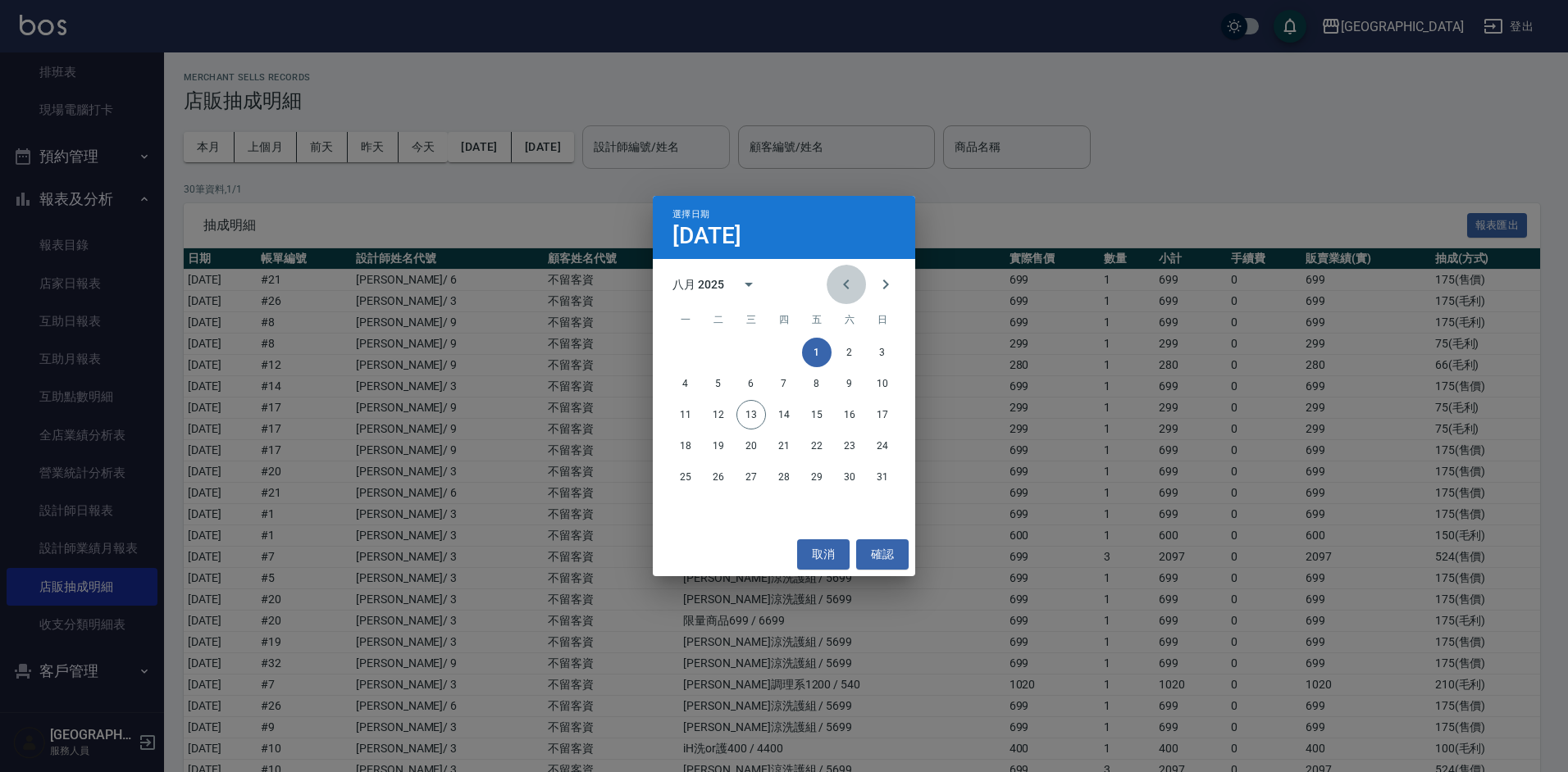
click at [843, 287] on icon "Previous month" at bounding box center [846, 284] width 20 height 20
click at [716, 417] on button "15" at bounding box center [719, 414] width 30 height 30
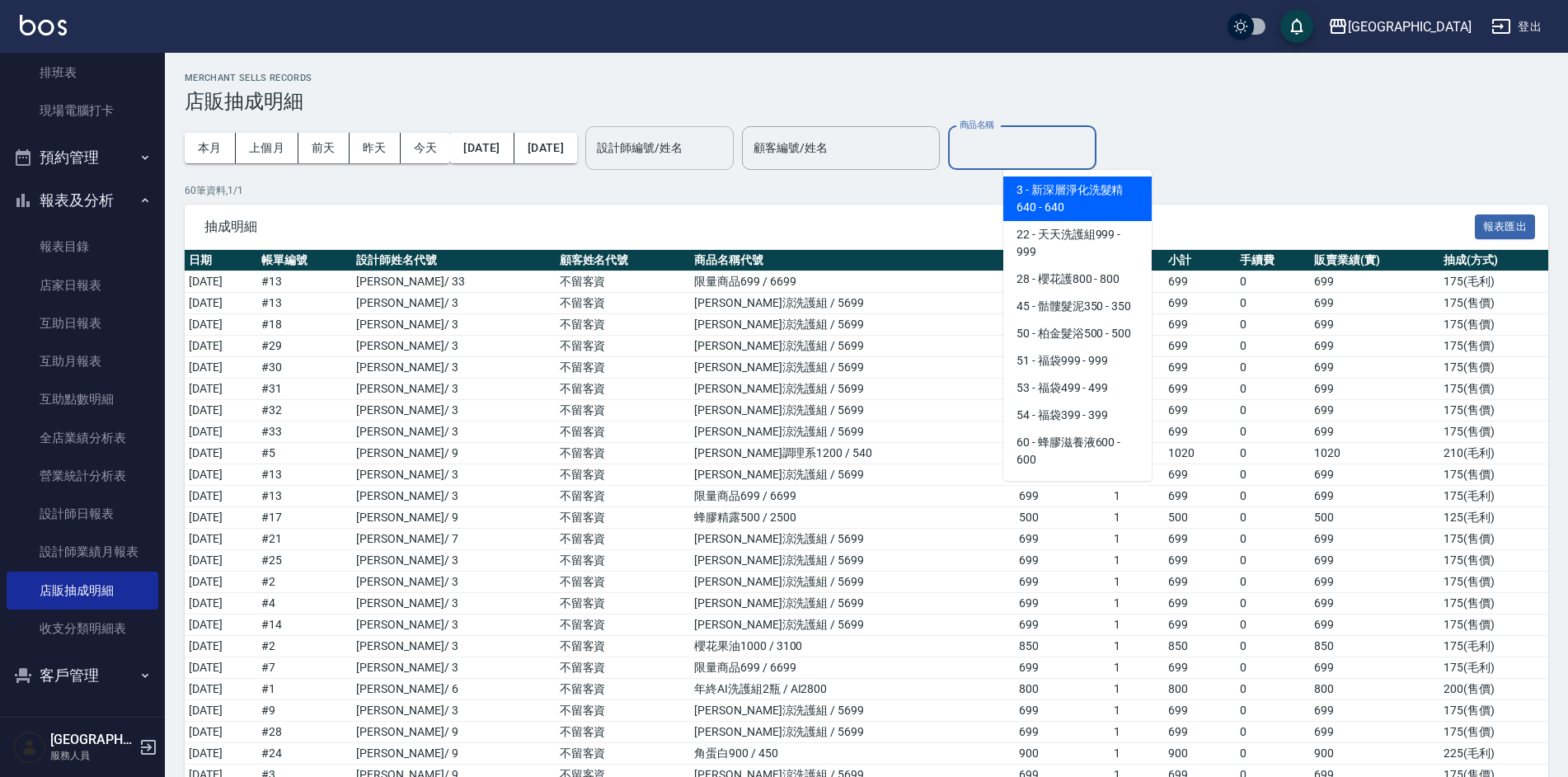
click at [1048, 160] on input "商品名稱" at bounding box center [1022, 148] width 134 height 29
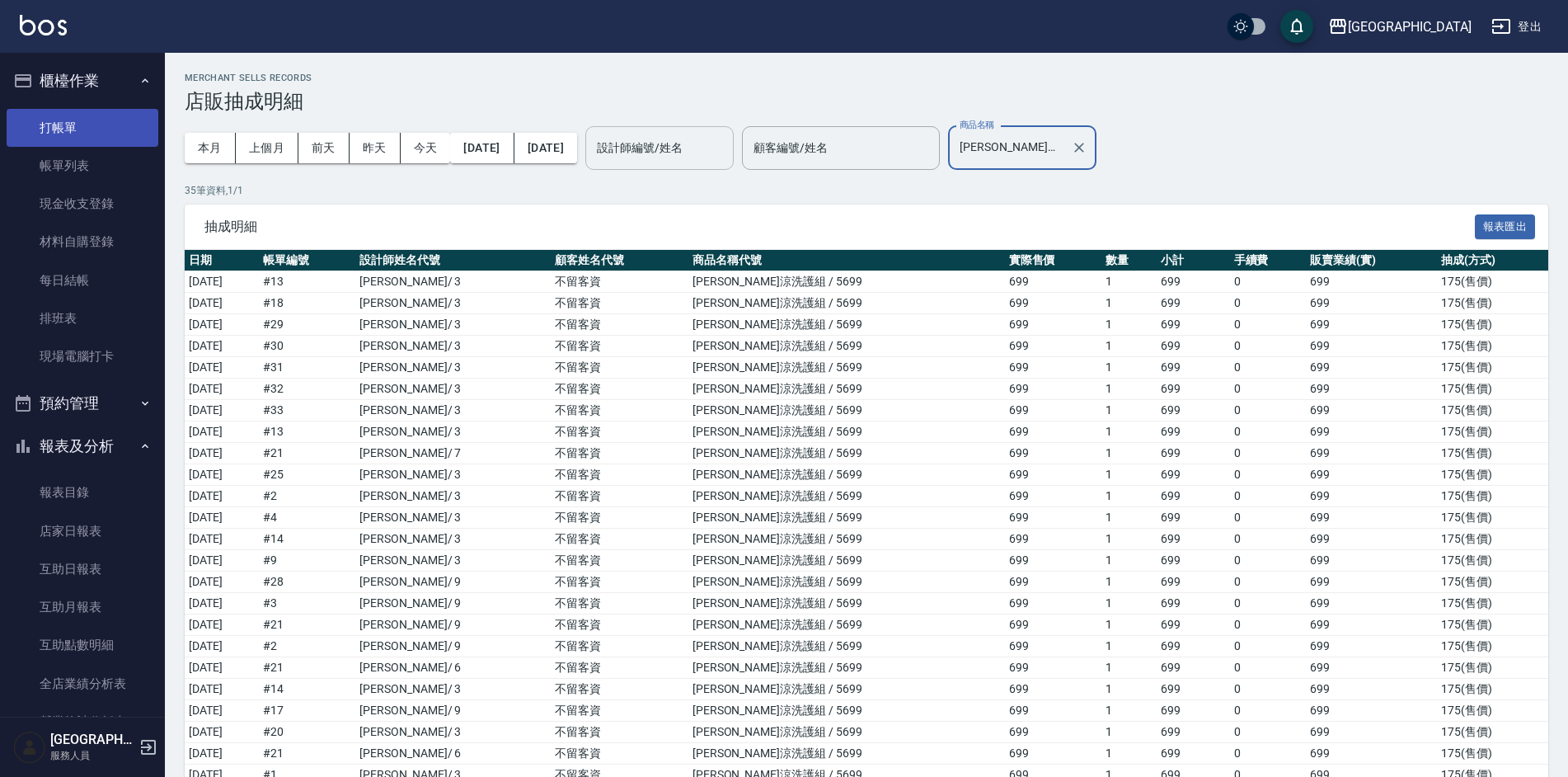
type input "[PERSON_NAME]涼洗護組"
click at [79, 128] on link "打帳單" at bounding box center [82, 128] width 152 height 38
